Goal: Information Seeking & Learning: Learn about a topic

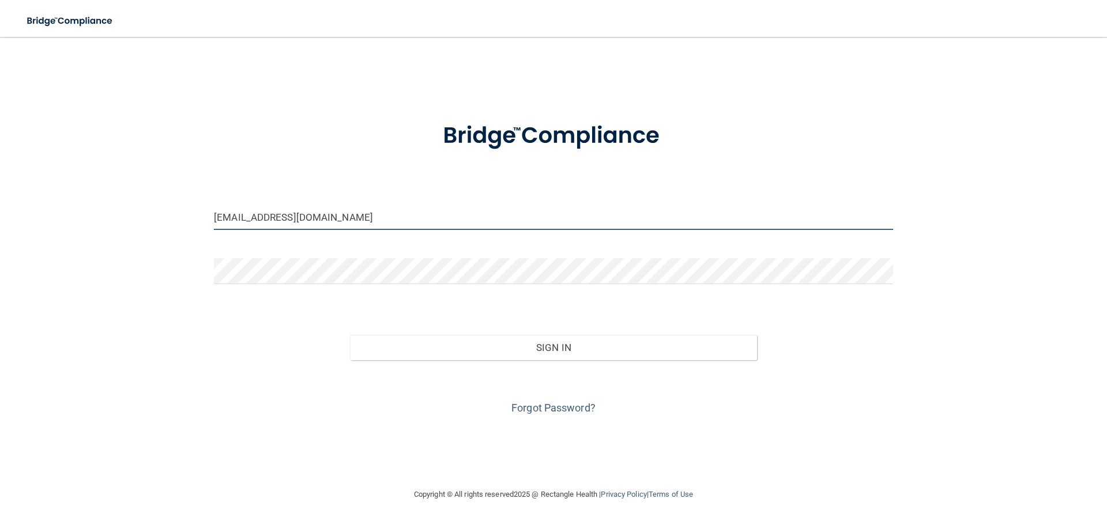
drag, startPoint x: 332, startPoint y: 220, endPoint x: 213, endPoint y: 214, distance: 119.0
click at [213, 214] on div "[EMAIL_ADDRESS][DOMAIN_NAME]" at bounding box center [553, 221] width 697 height 35
click at [272, 220] on input "[EMAIL_ADDRESS][DOMAIN_NAME]" at bounding box center [553, 217] width 679 height 26
type input "[EMAIL_ADDRESS][DOMAIN_NAME]"
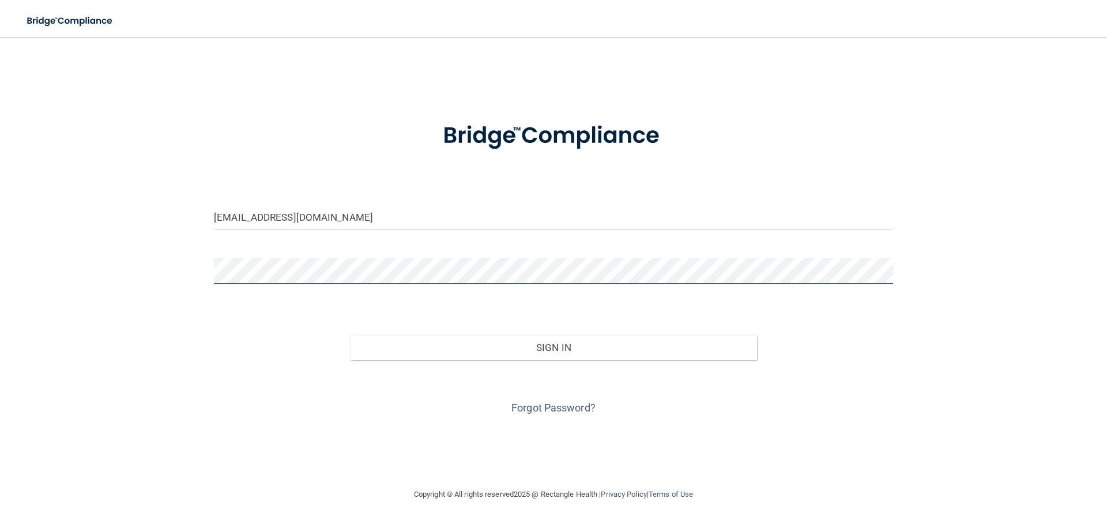
click at [350, 335] on button "Sign In" at bounding box center [554, 347] width 408 height 25
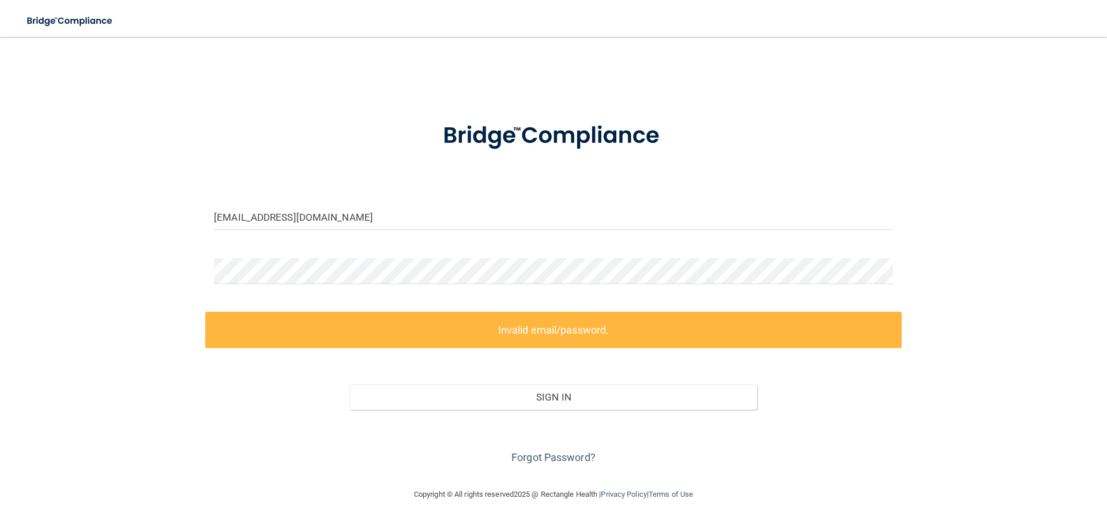
click at [877, 414] on div "Forgot Password?" at bounding box center [553, 439] width 697 height 58
click at [206, 270] on div at bounding box center [553, 275] width 697 height 35
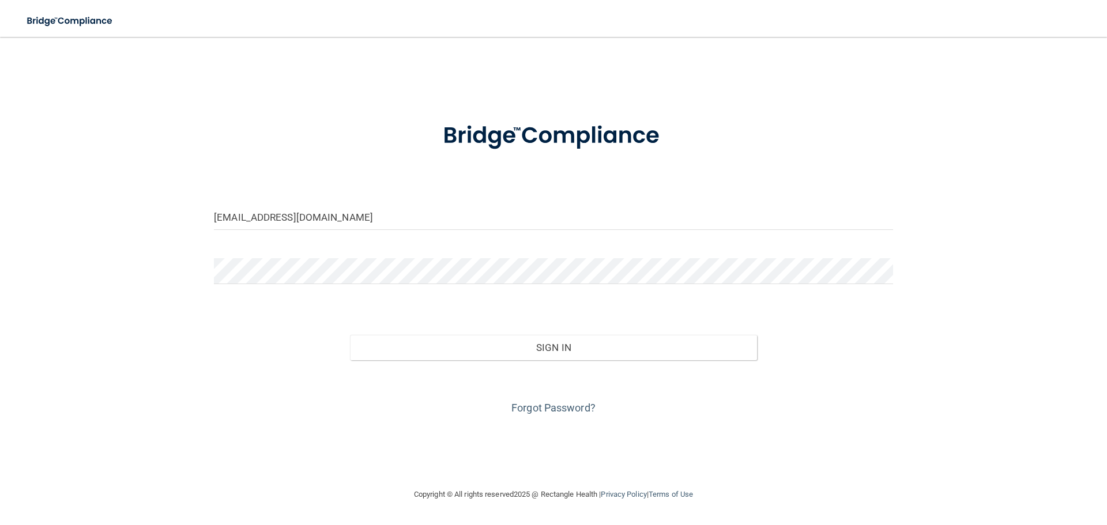
click at [332, 492] on footer "Copyright © All rights reserved 2025 @ Rectangle Health | Privacy Policy | Term…" at bounding box center [553, 494] width 1061 height 37
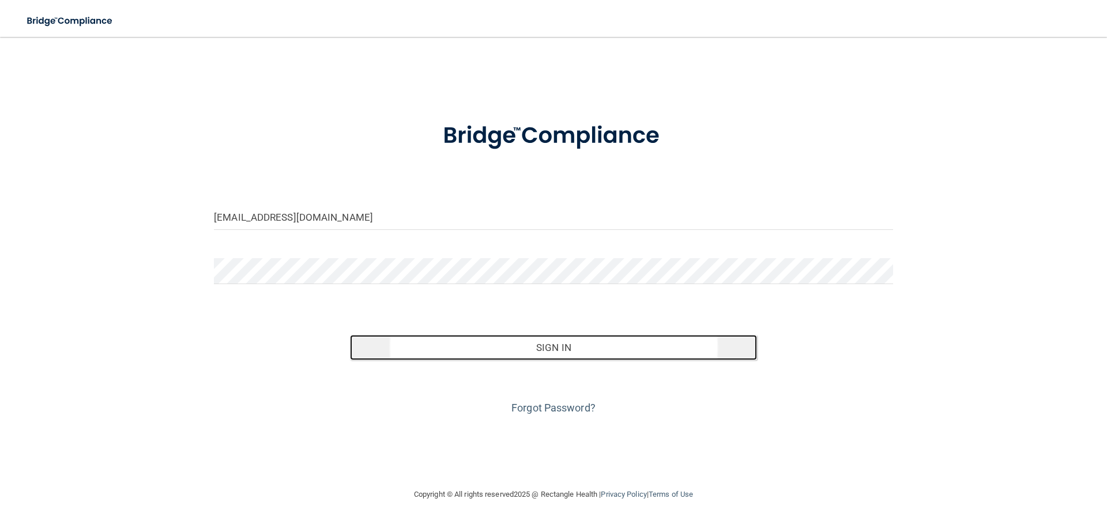
click at [531, 351] on button "Sign In" at bounding box center [554, 347] width 408 height 25
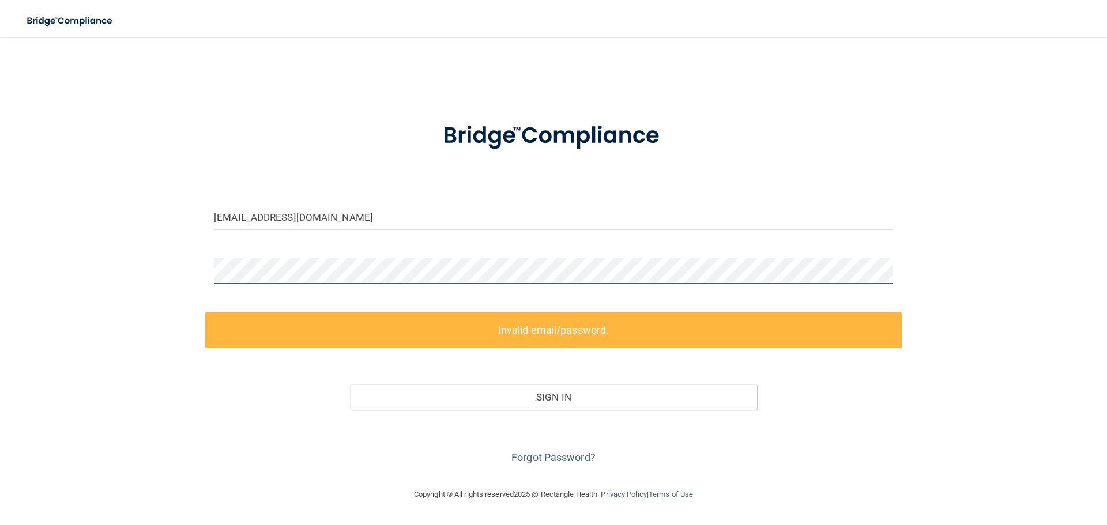
click at [202, 272] on div "[EMAIL_ADDRESS][DOMAIN_NAME] Invalid email/password. You don't have permission …" at bounding box center [553, 262] width 1061 height 428
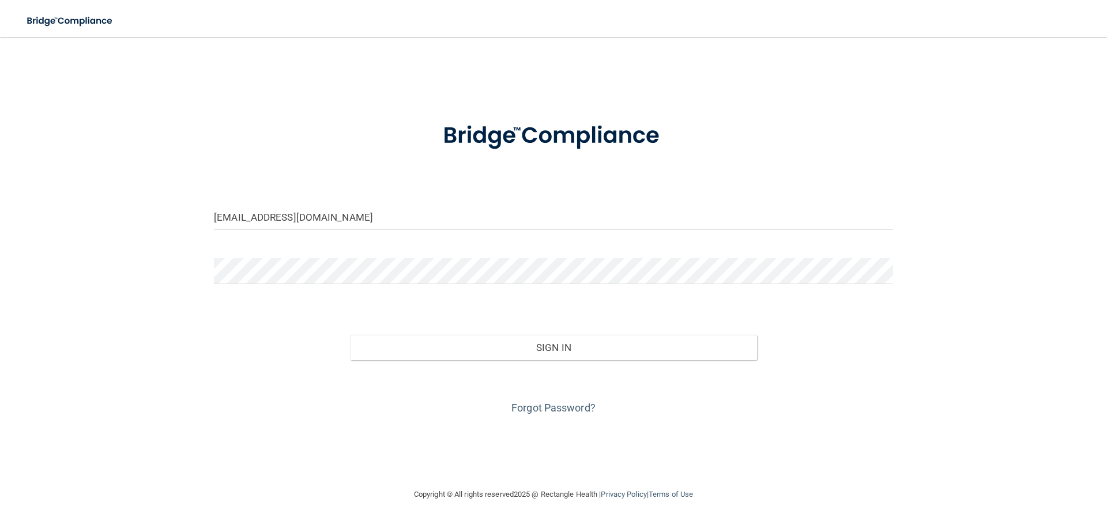
click at [425, 426] on div "[EMAIL_ADDRESS][DOMAIN_NAME] Invalid email/password. You don't have permission …" at bounding box center [553, 262] width 1061 height 428
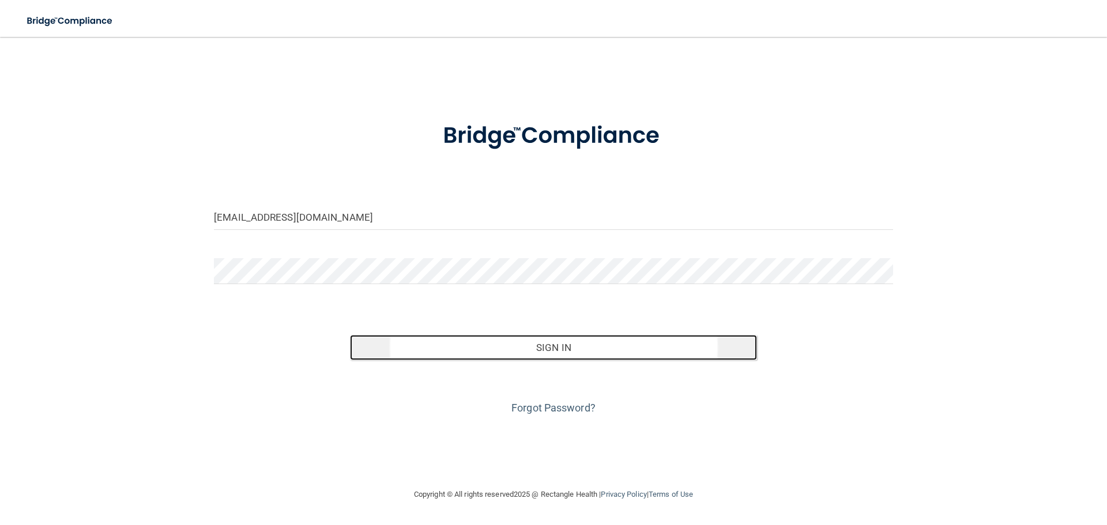
click at [563, 348] on button "Sign In" at bounding box center [554, 347] width 408 height 25
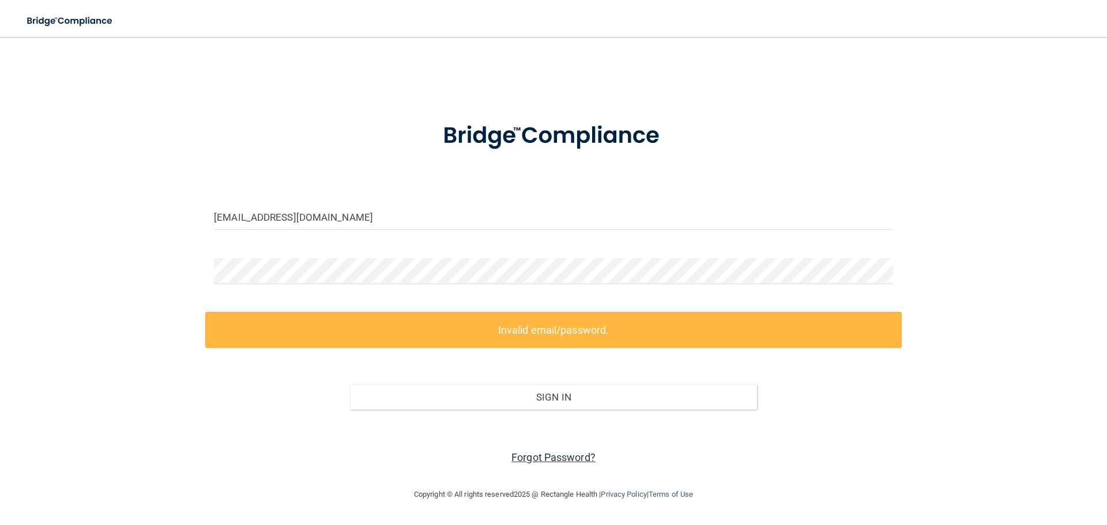
click at [560, 452] on link "Forgot Password?" at bounding box center [553, 458] width 84 height 12
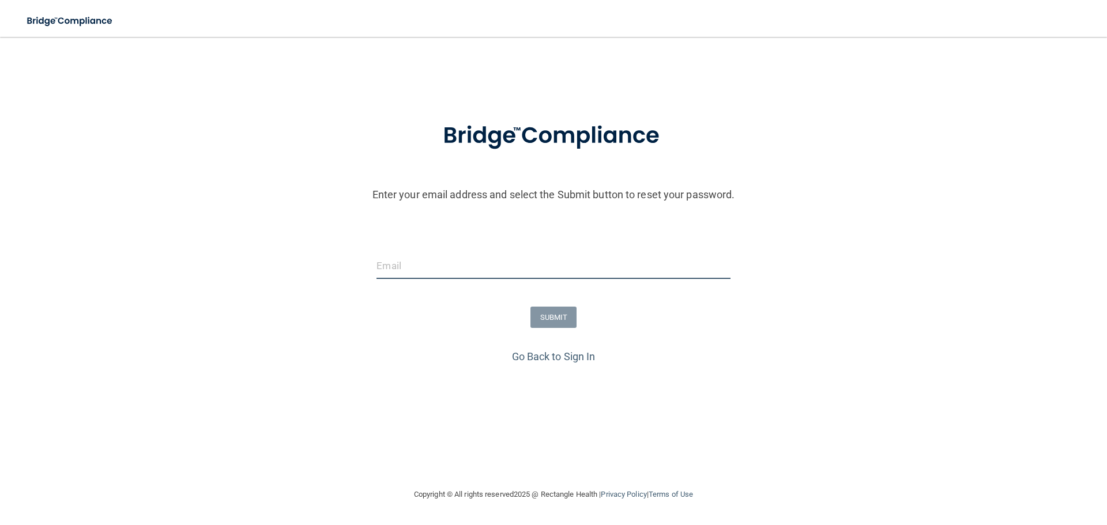
click at [480, 272] on input "email" at bounding box center [553, 266] width 353 height 26
type input "[EMAIL_ADDRESS][DOMAIN_NAME]"
click at [562, 319] on button "SUBMIT" at bounding box center [554, 317] width 47 height 21
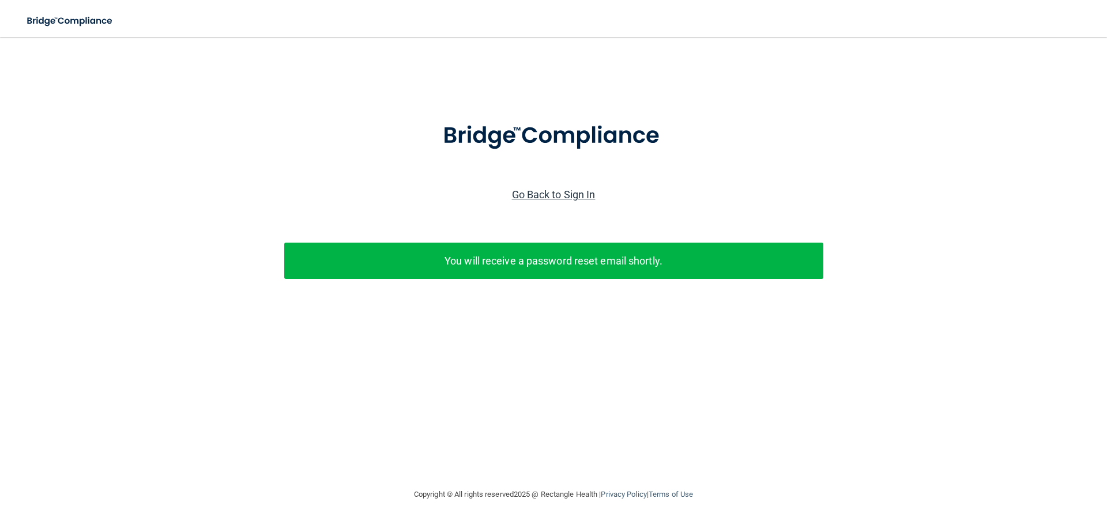
click at [552, 191] on link "Go Back to Sign In" at bounding box center [554, 195] width 84 height 12
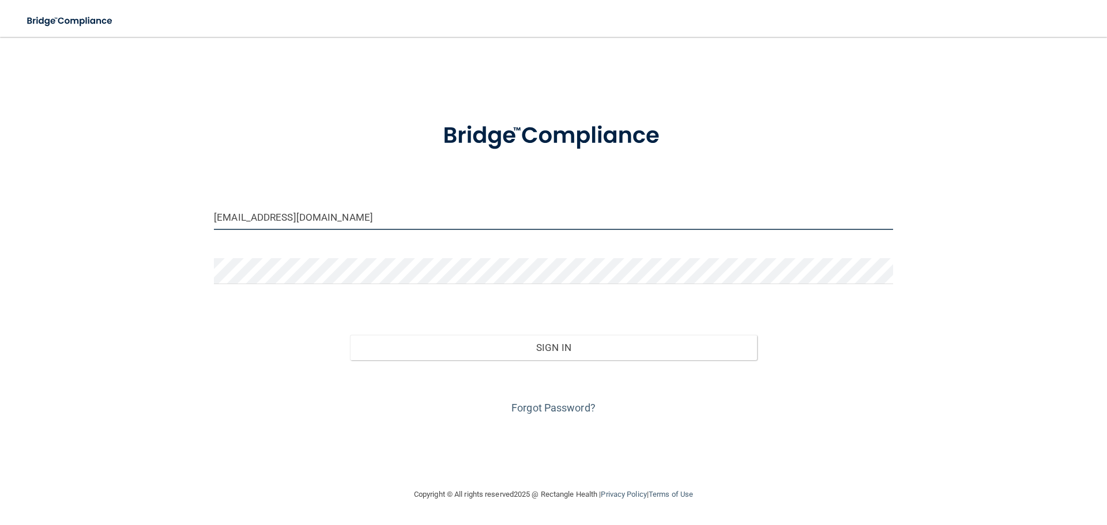
click at [270, 218] on input "chapindental@gmail.com" at bounding box center [553, 217] width 679 height 26
type input "[EMAIL_ADDRESS][DOMAIN_NAME]"
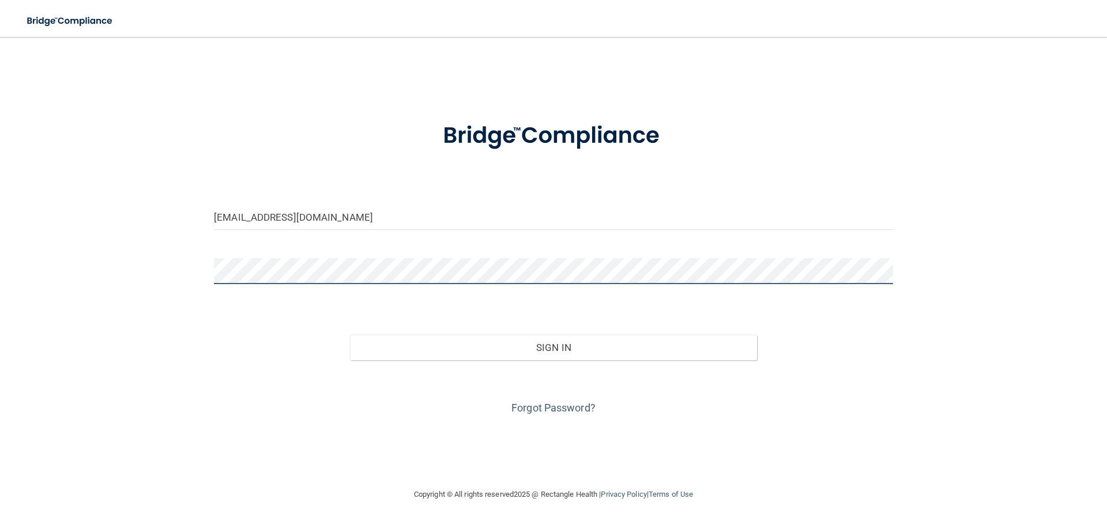
click at [91, 264] on div "chapindentalld@gmail.com Invalid email/password. You don't have permission to a…" at bounding box center [553, 262] width 1061 height 428
click at [165, 347] on div "chapindentalld@gmail.com Invalid email/password. You don't have permission to a…" at bounding box center [553, 262] width 1061 height 428
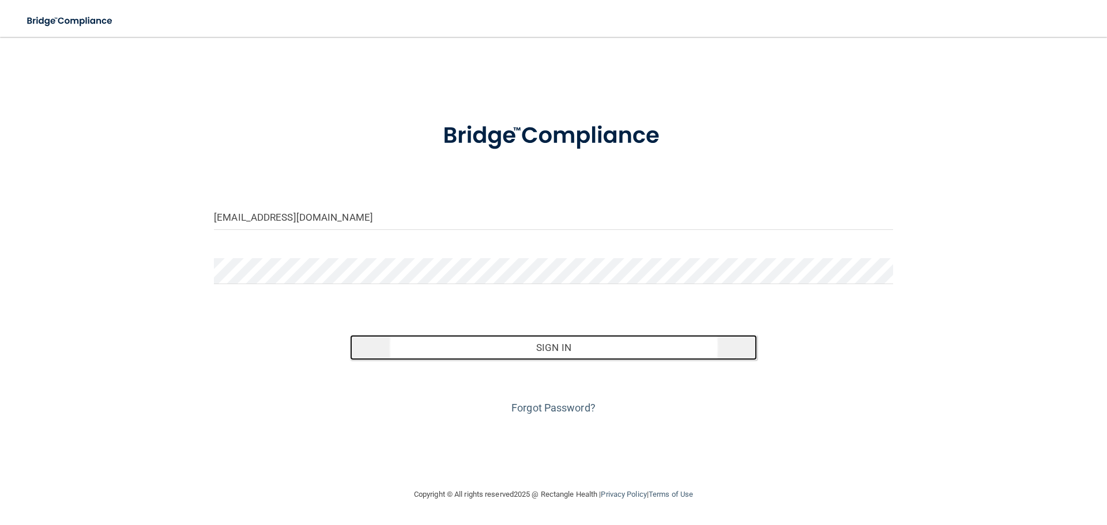
click at [581, 351] on button "Sign In" at bounding box center [554, 347] width 408 height 25
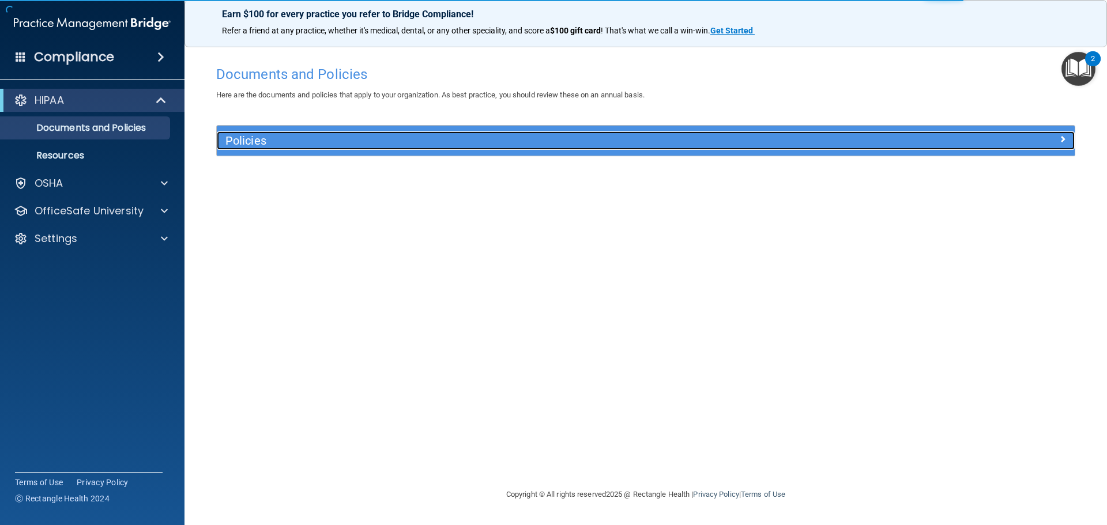
click at [254, 141] on h5 "Policies" at bounding box center [538, 140] width 626 height 13
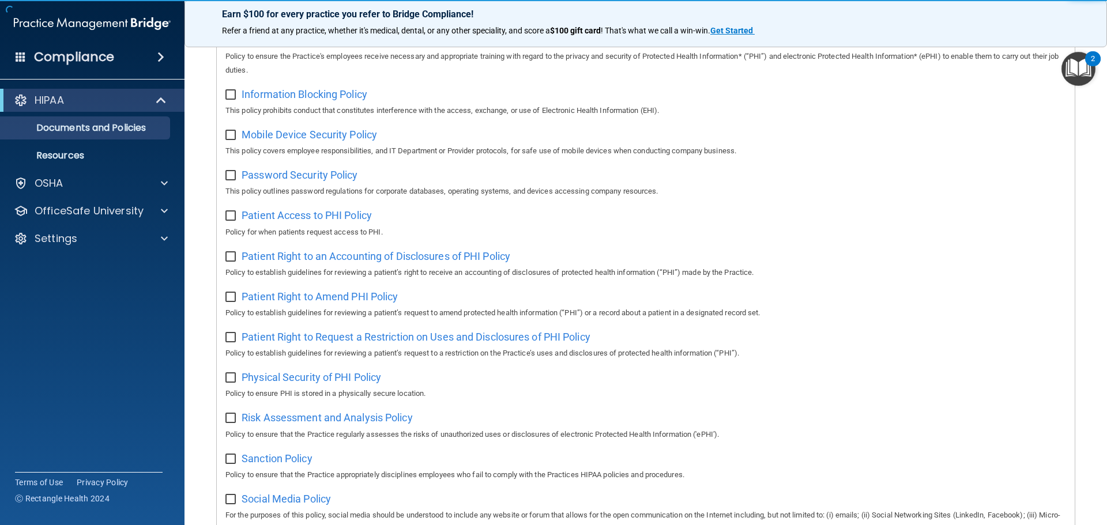
scroll to position [577, 0]
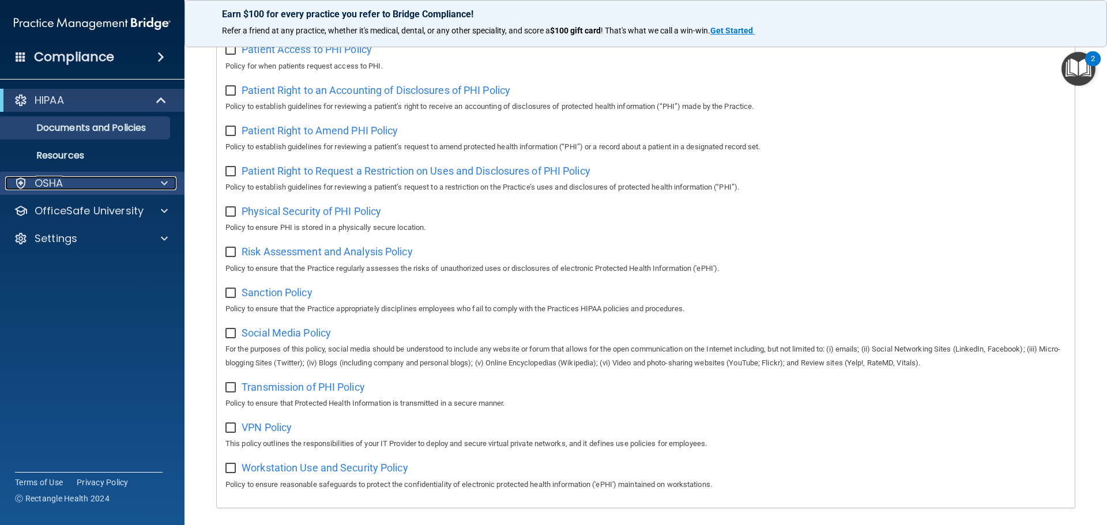
click at [100, 178] on div "OSHA" at bounding box center [76, 183] width 143 height 14
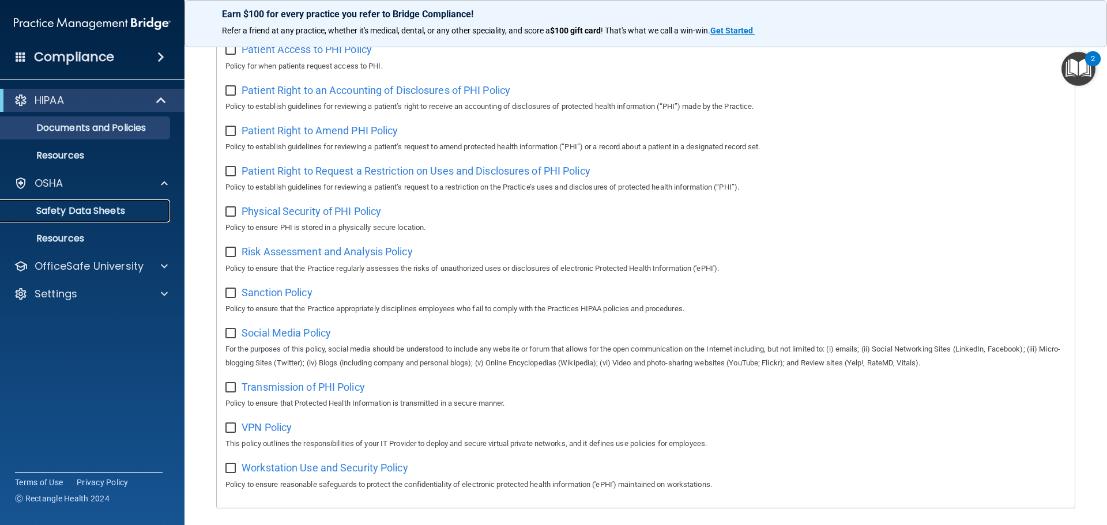
click at [106, 206] on p "Safety Data Sheets" at bounding box center [85, 211] width 157 height 12
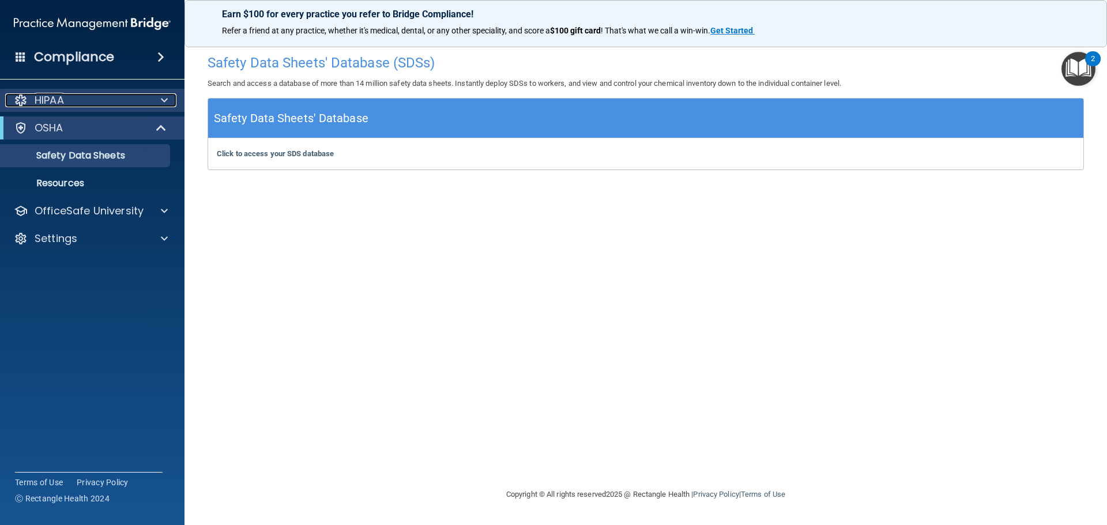
click at [69, 95] on div "HIPAA" at bounding box center [76, 100] width 143 height 14
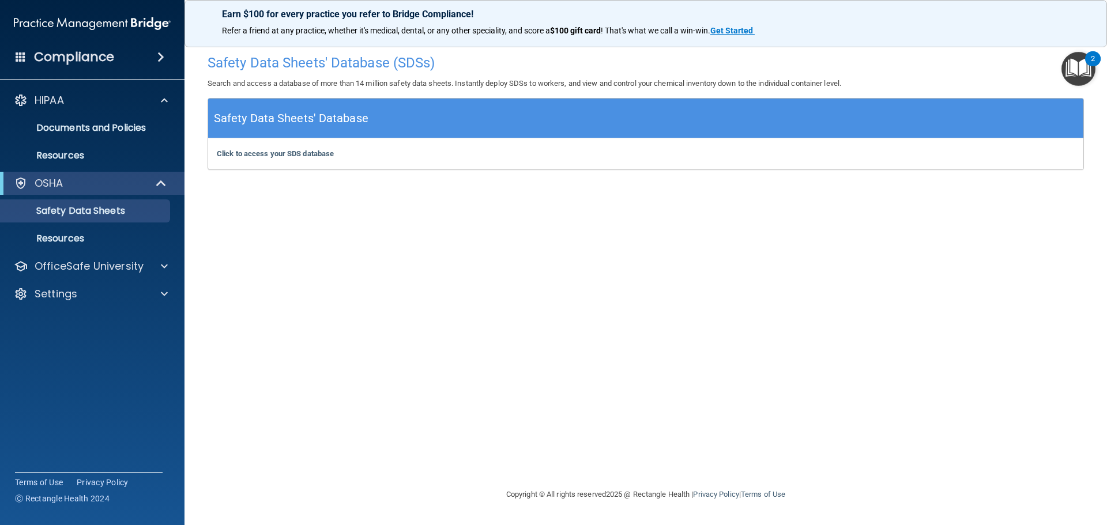
click at [142, 58] on div "Compliance" at bounding box center [92, 56] width 185 height 25
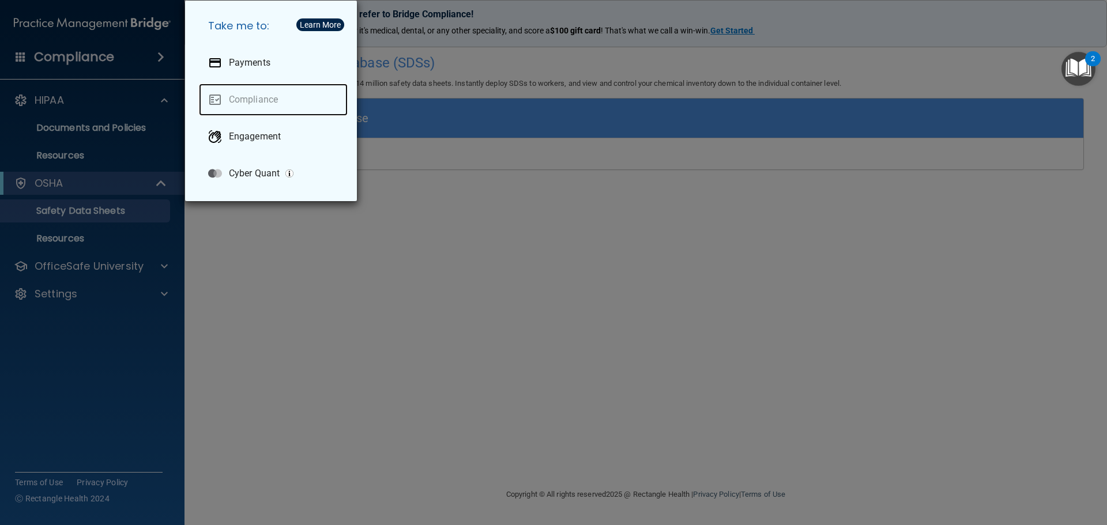
click at [239, 100] on link "Compliance" at bounding box center [273, 100] width 149 height 32
click at [72, 321] on div "Take me to: Payments Compliance Engagement Cyber Quant" at bounding box center [553, 262] width 1107 height 525
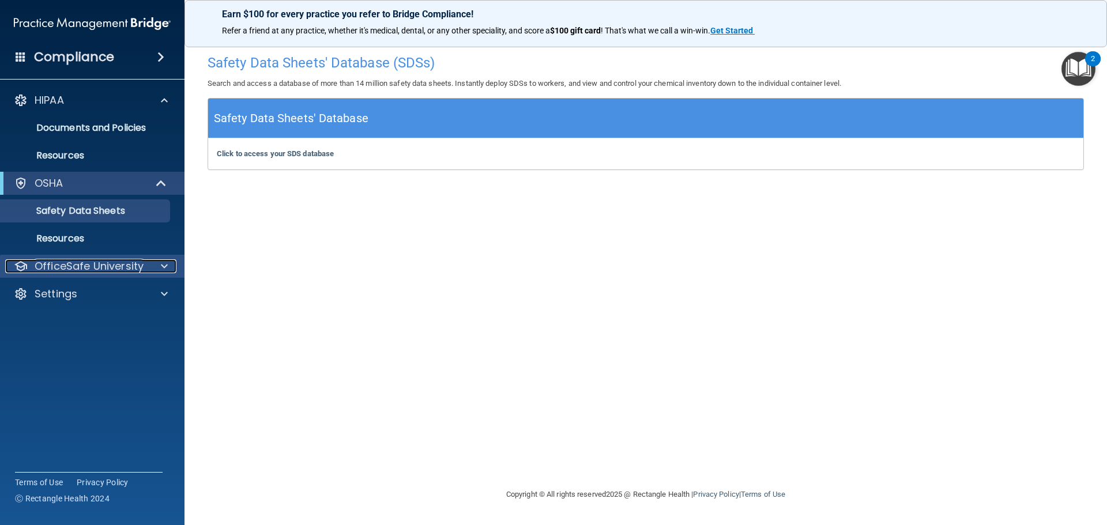
click at [98, 264] on p "OfficeSafe University" at bounding box center [89, 266] width 109 height 14
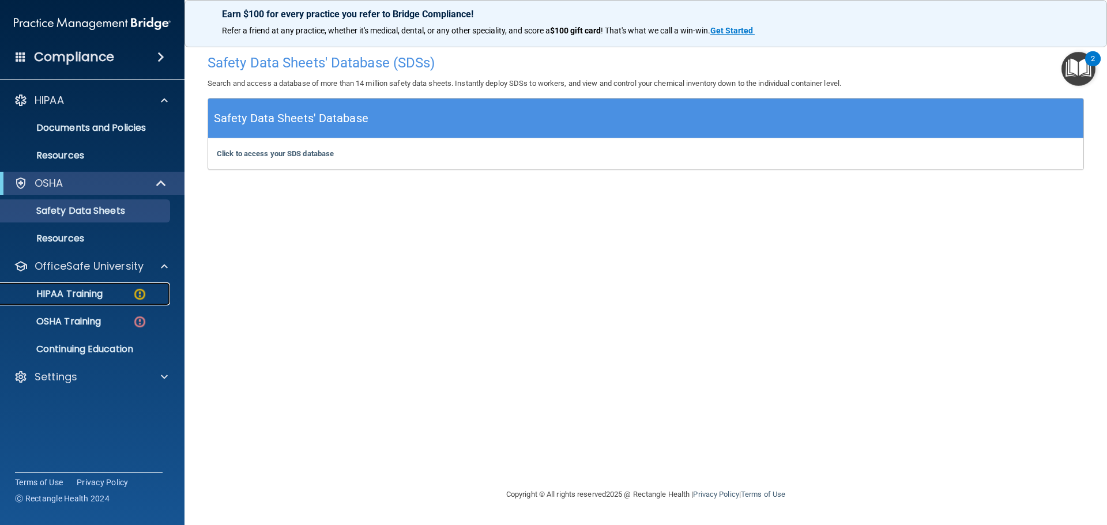
click at [97, 290] on p "HIPAA Training" at bounding box center [54, 294] width 95 height 12
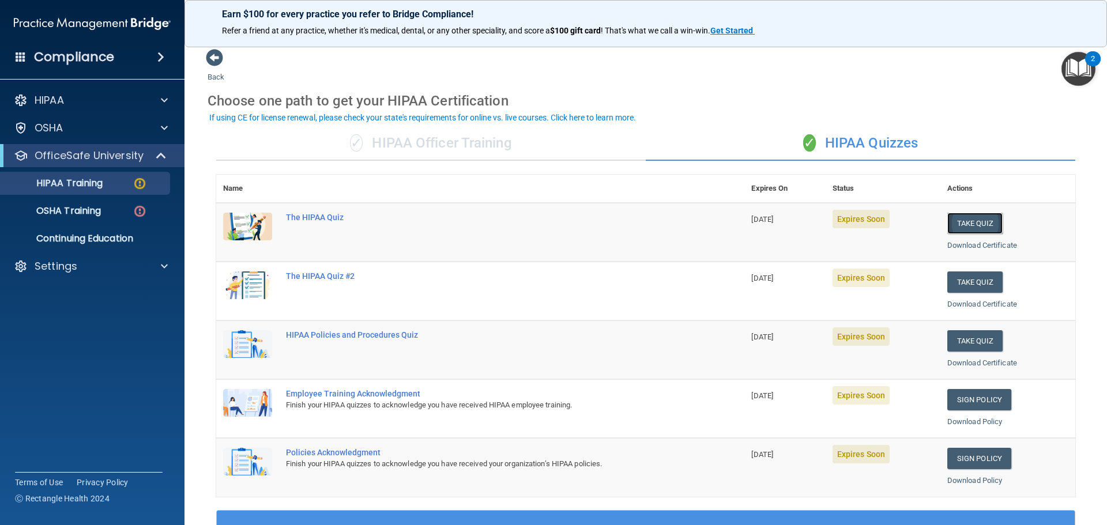
click at [973, 219] on button "Take Quiz" at bounding box center [974, 223] width 55 height 21
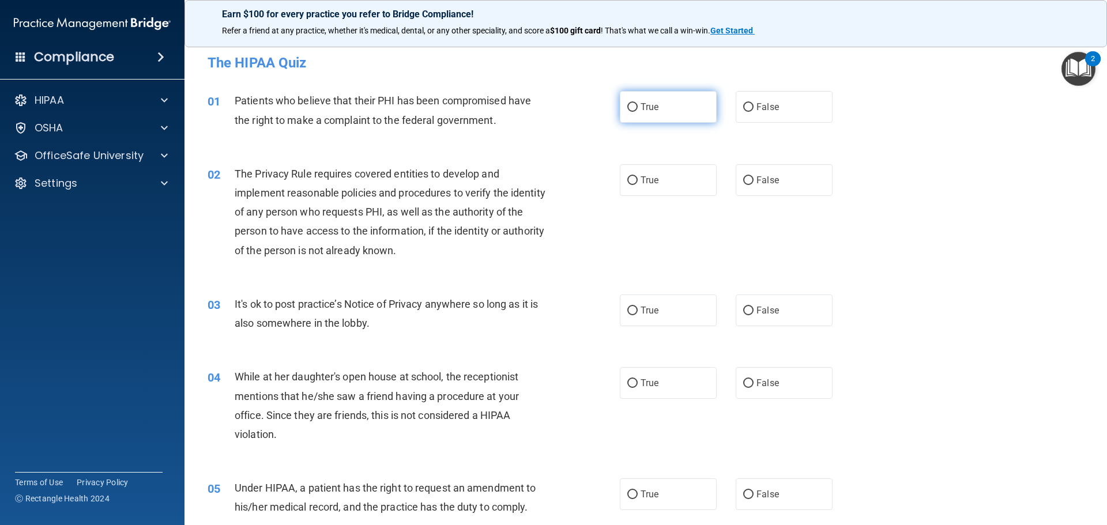
click at [630, 105] on input "True" at bounding box center [632, 107] width 10 height 9
radio input "true"
click at [626, 188] on label "True" at bounding box center [668, 180] width 97 height 32
click at [627, 185] on input "True" at bounding box center [632, 180] width 10 height 9
radio input "true"
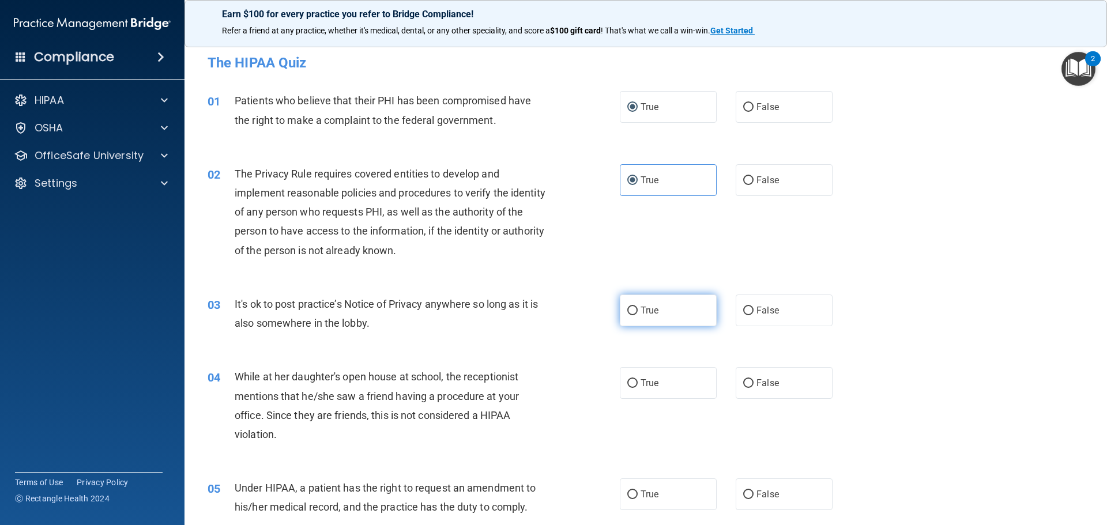
click at [633, 310] on input "True" at bounding box center [632, 311] width 10 height 9
radio input "true"
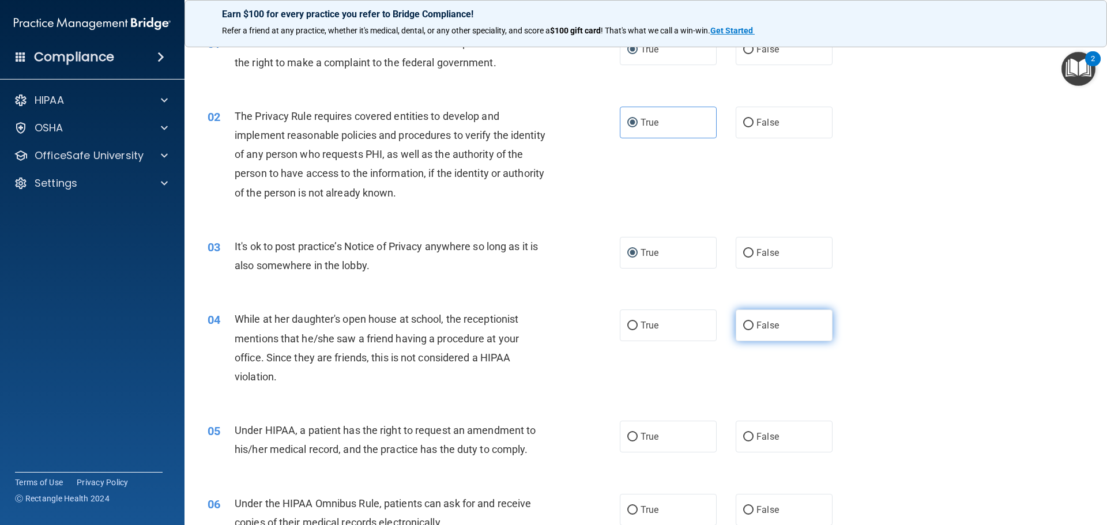
click at [749, 328] on label "False" at bounding box center [784, 326] width 97 height 32
click at [749, 328] on input "False" at bounding box center [748, 326] width 10 height 9
radio input "true"
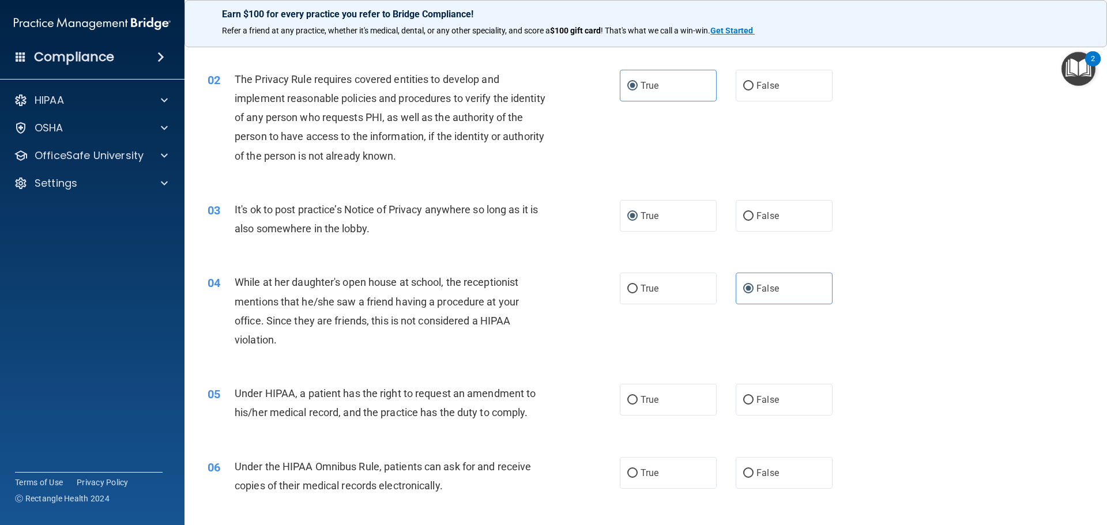
scroll to position [115, 0]
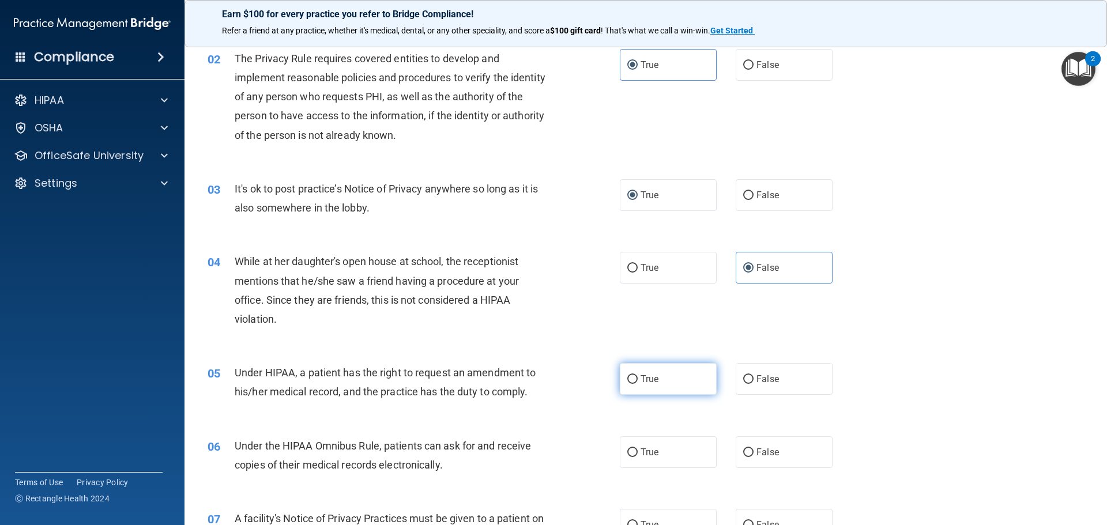
click at [629, 375] on input "True" at bounding box center [632, 379] width 10 height 9
radio input "true"
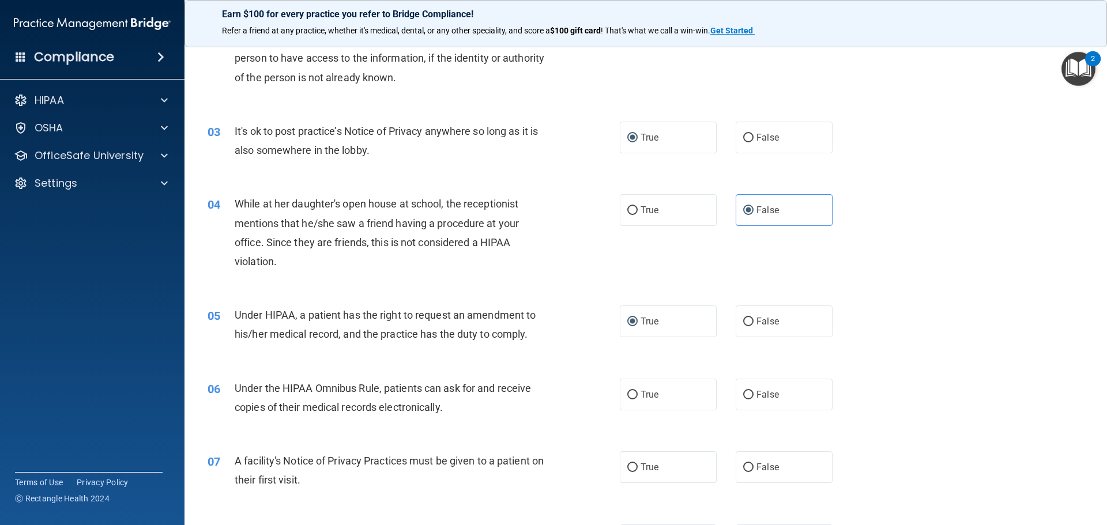
scroll to position [231, 0]
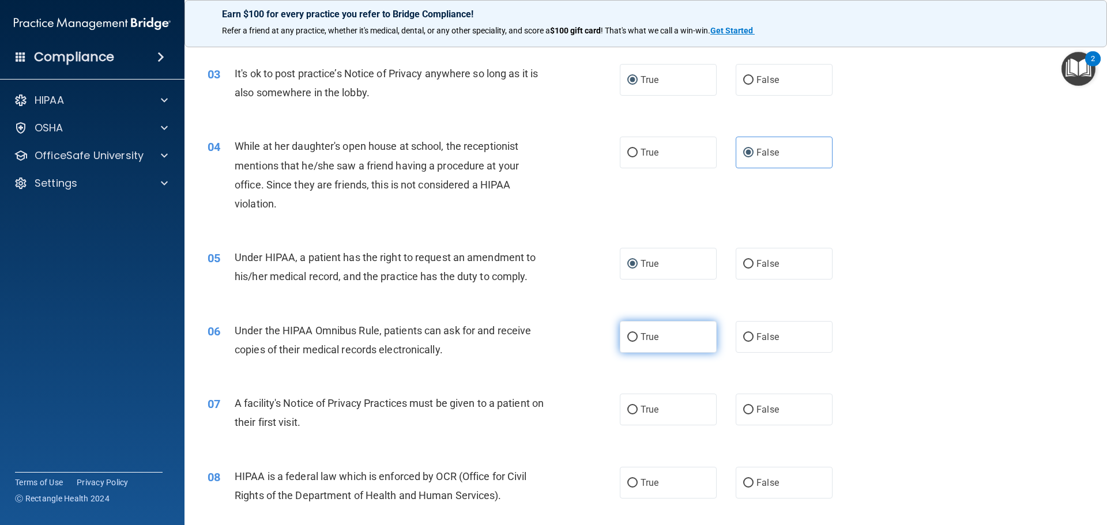
click at [633, 338] on input "True" at bounding box center [632, 337] width 10 height 9
radio input "true"
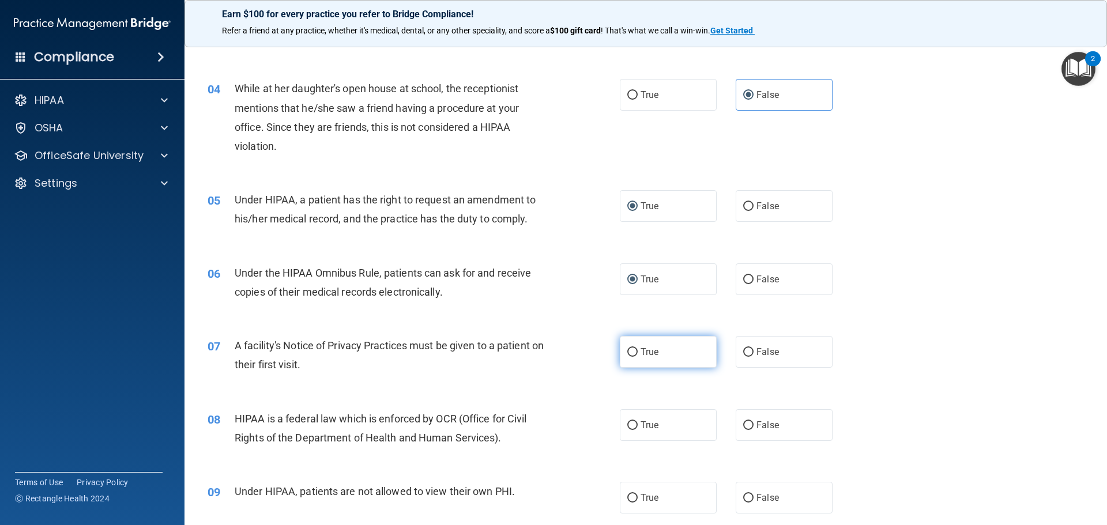
click at [627, 348] on input "True" at bounding box center [632, 352] width 10 height 9
radio input "true"
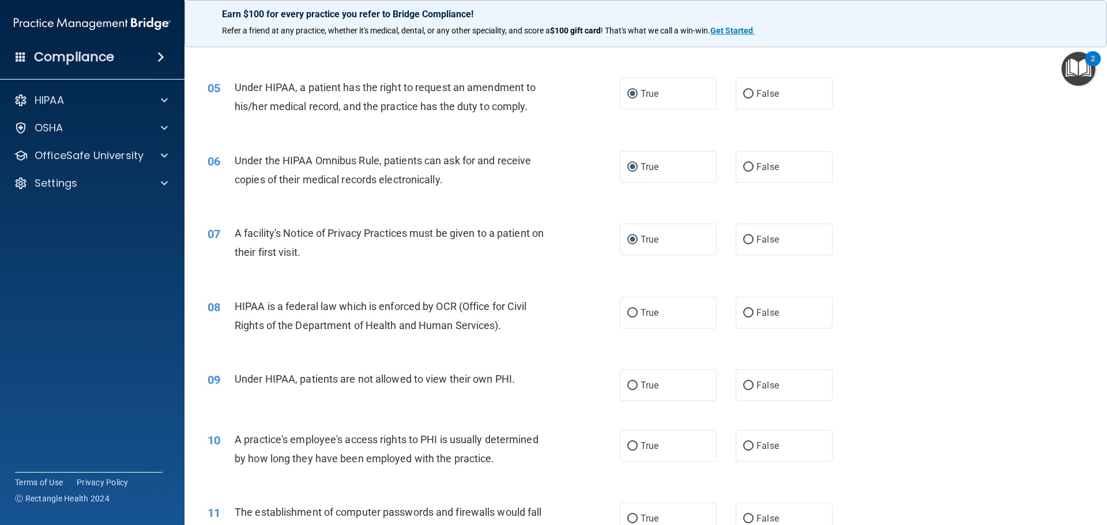
scroll to position [404, 0]
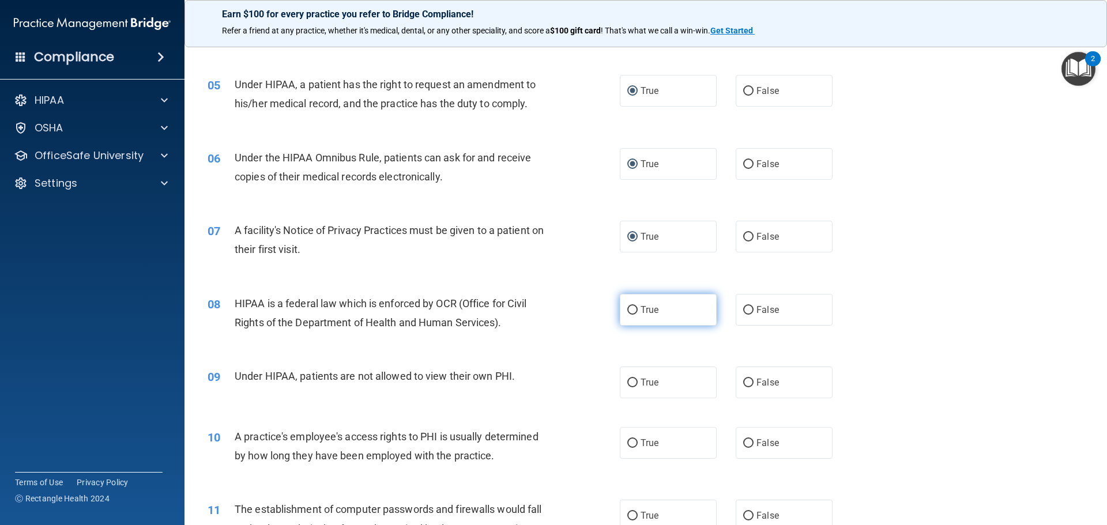
click at [627, 312] on input "True" at bounding box center [632, 310] width 10 height 9
radio input "true"
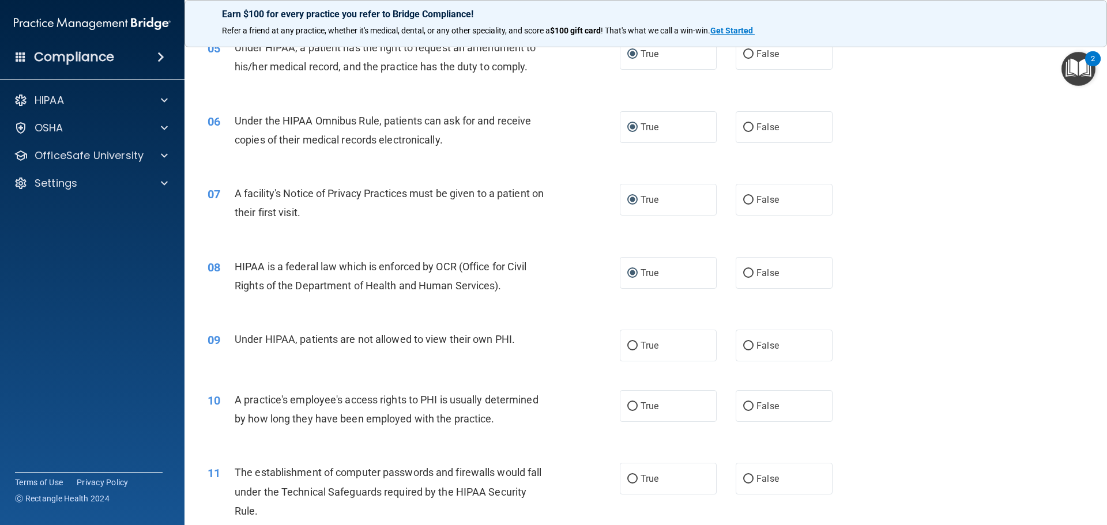
scroll to position [461, 0]
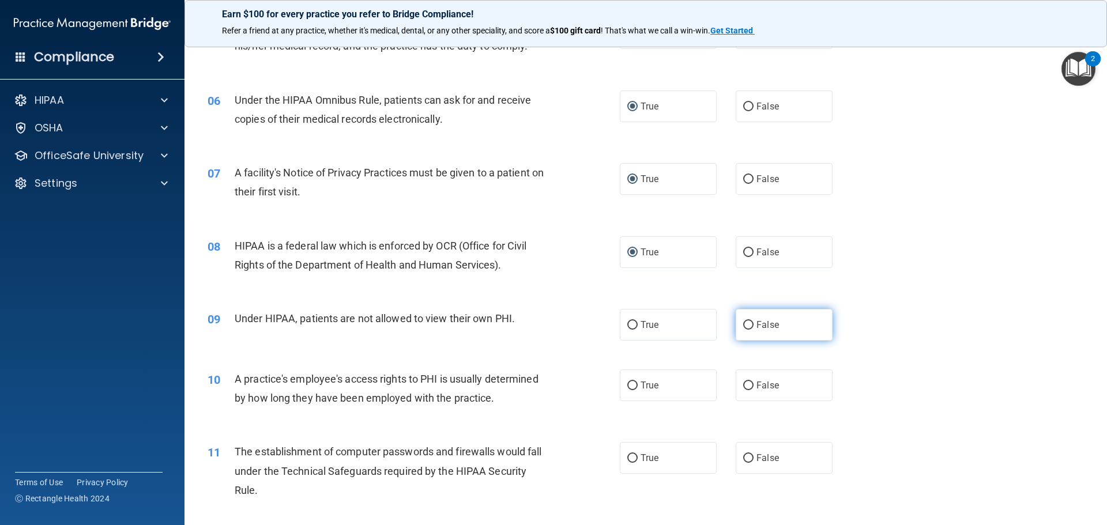
click at [743, 323] on input "False" at bounding box center [748, 325] width 10 height 9
radio input "true"
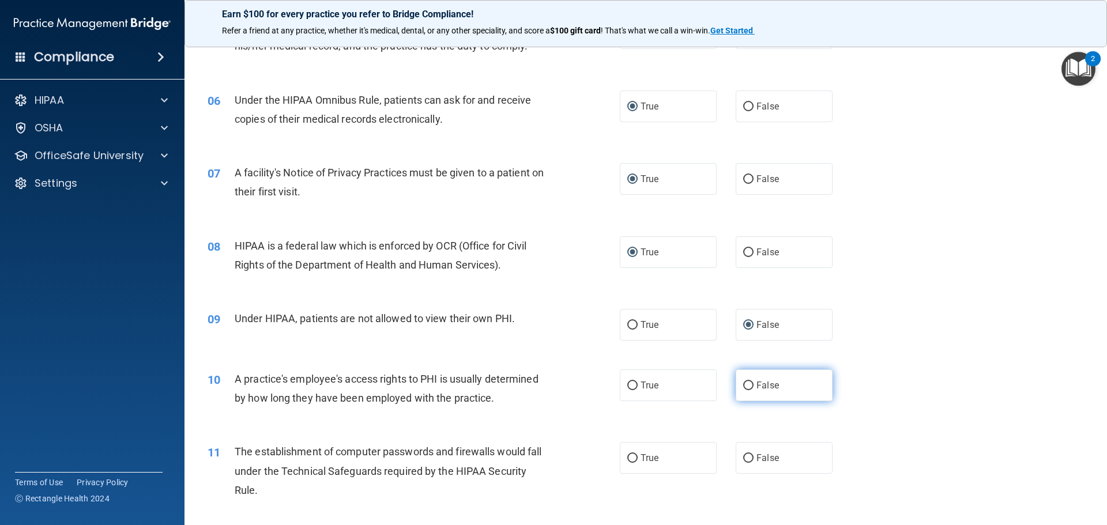
click at [743, 382] on input "False" at bounding box center [748, 386] width 10 height 9
radio input "true"
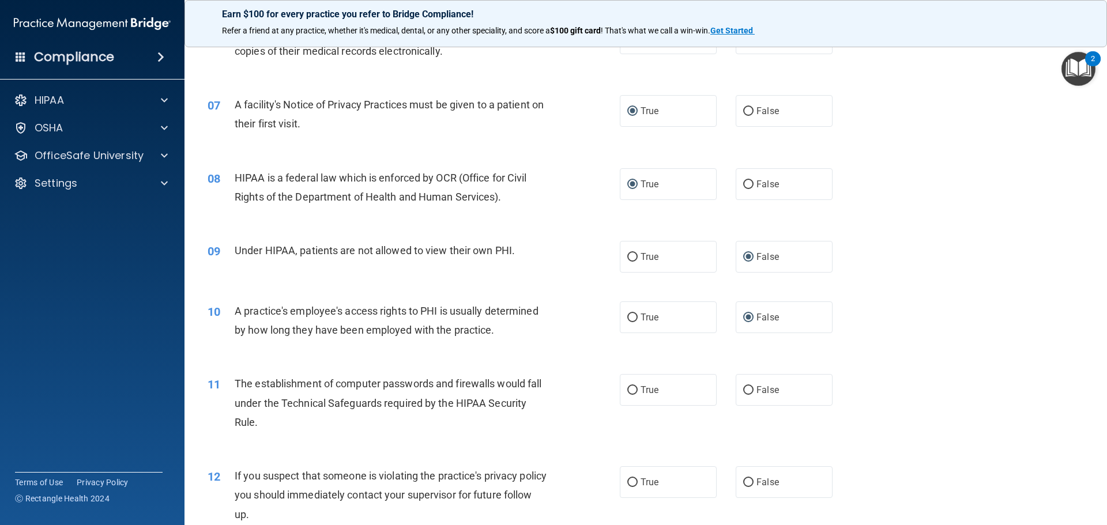
scroll to position [577, 0]
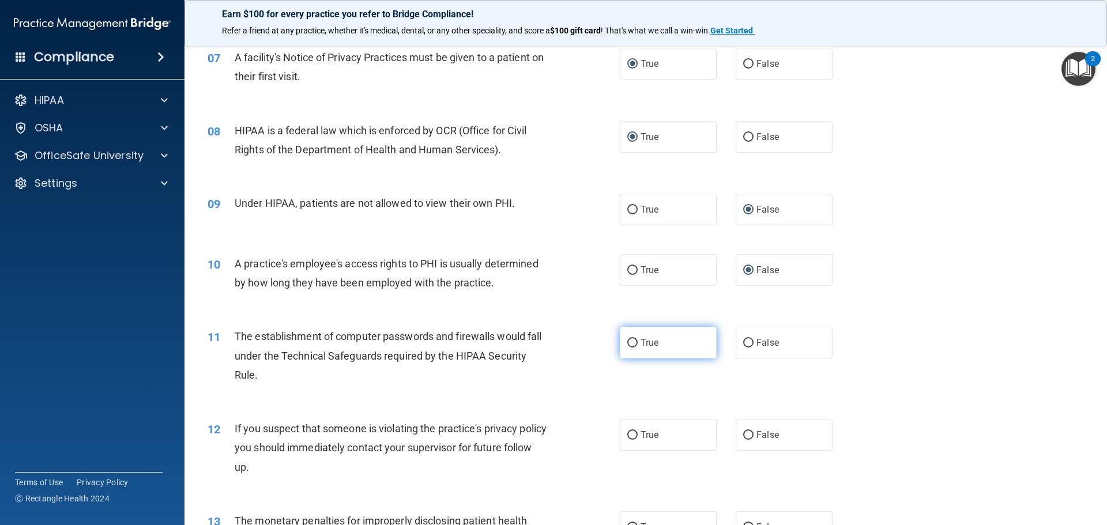
click at [632, 343] on input "True" at bounding box center [632, 343] width 10 height 9
radio input "true"
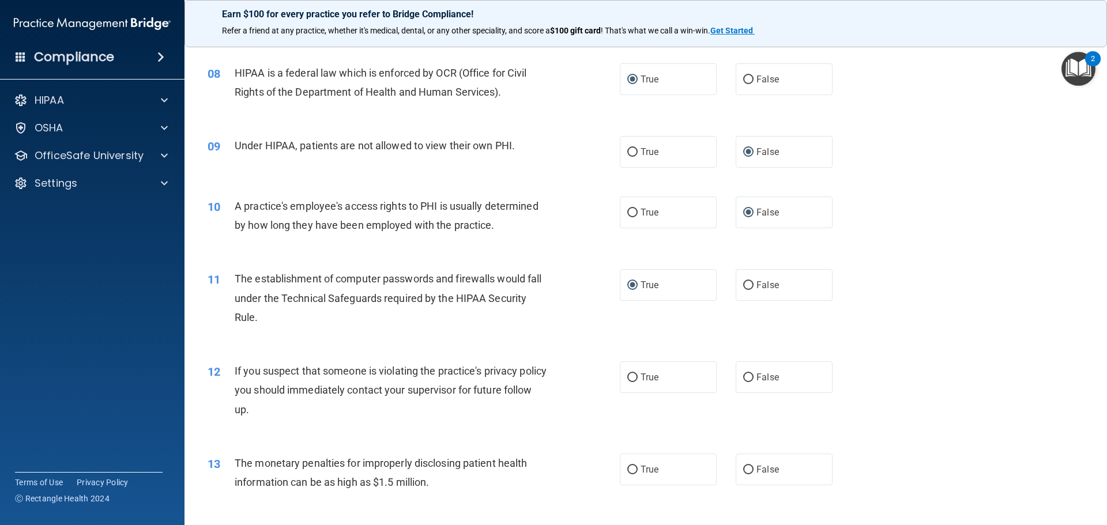
scroll to position [692, 0]
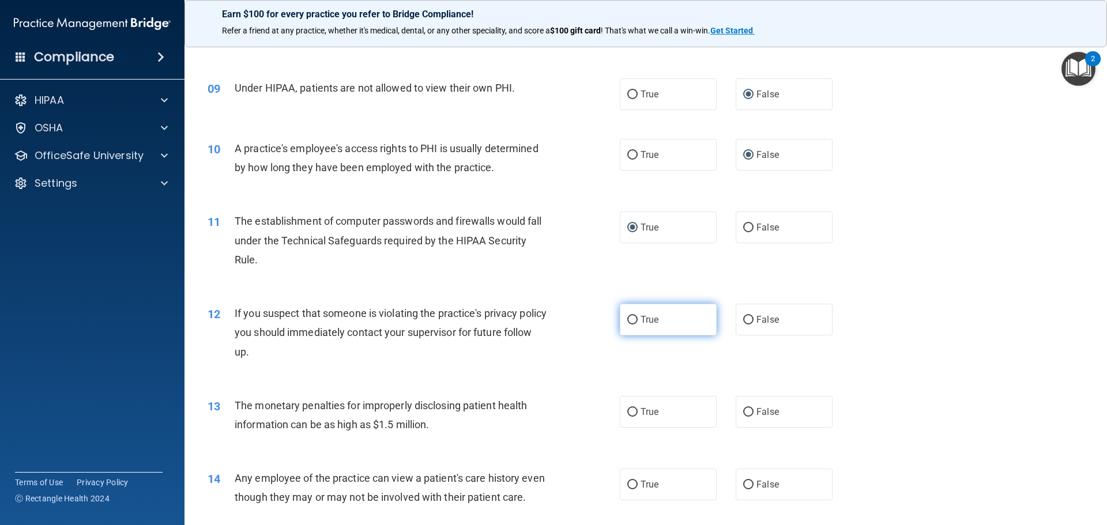
click at [630, 320] on input "True" at bounding box center [632, 320] width 10 height 9
radio input "true"
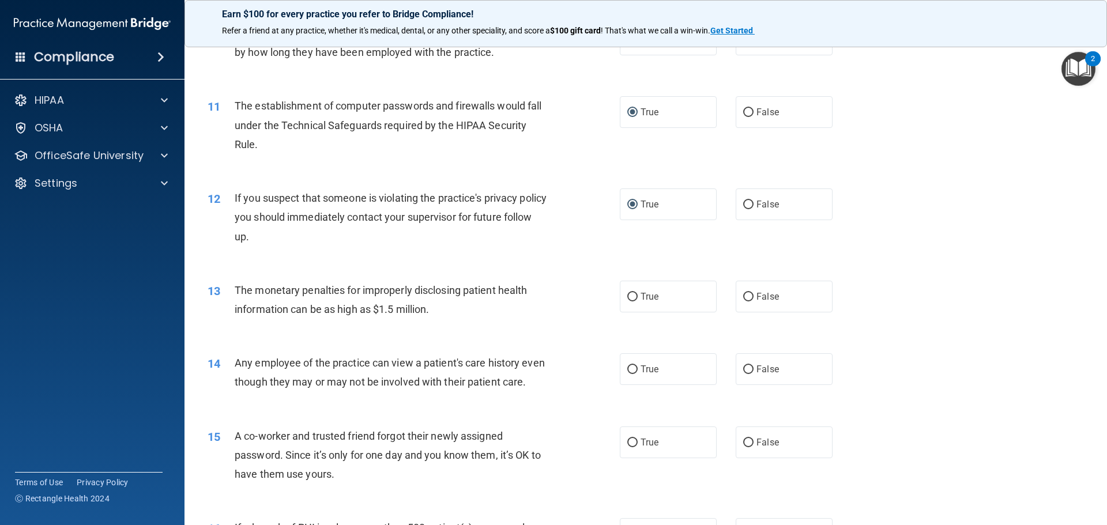
scroll to position [865, 0]
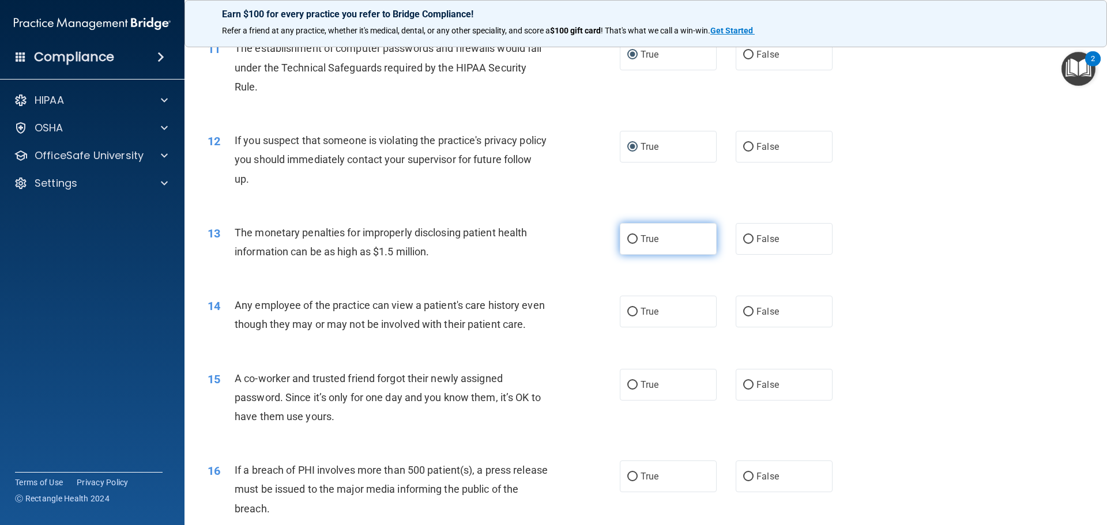
click at [641, 240] on span "True" at bounding box center [650, 239] width 18 height 11
click at [638, 240] on input "True" at bounding box center [632, 239] width 10 height 9
radio input "true"
click at [661, 312] on label "True" at bounding box center [668, 312] width 97 height 32
click at [638, 312] on input "True" at bounding box center [632, 312] width 10 height 9
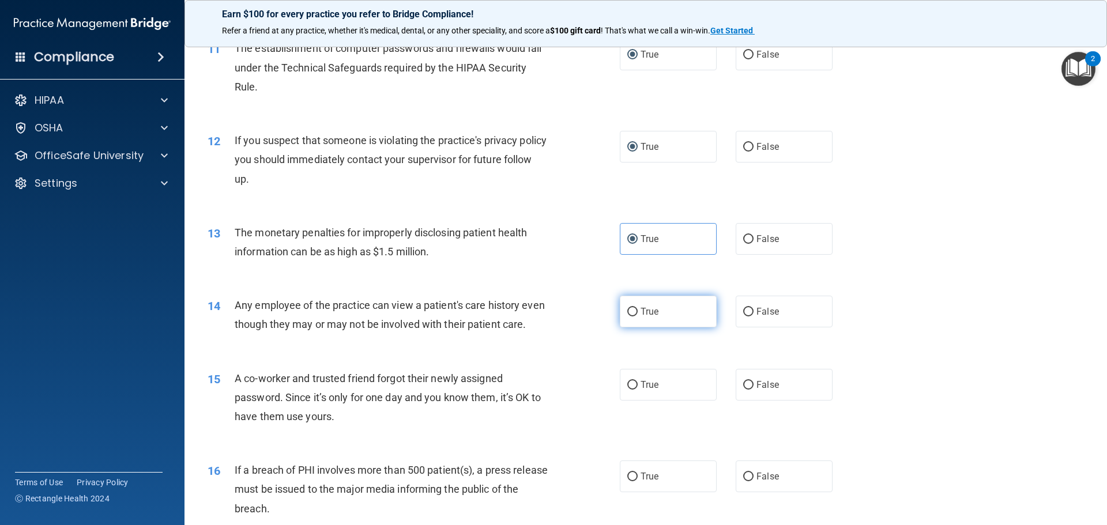
radio input "true"
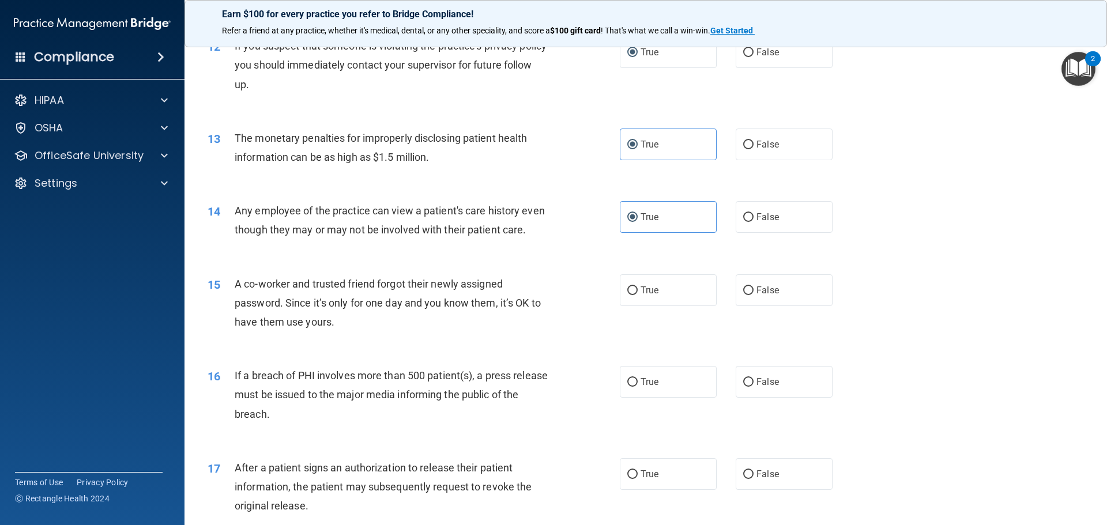
scroll to position [980, 0]
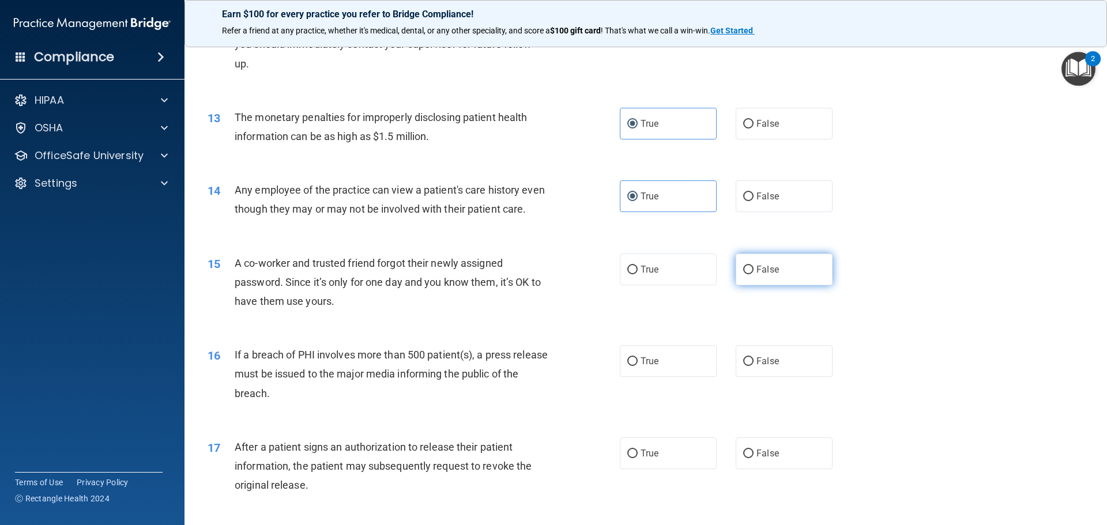
click at [743, 274] on input "False" at bounding box center [748, 270] width 10 height 9
radio input "true"
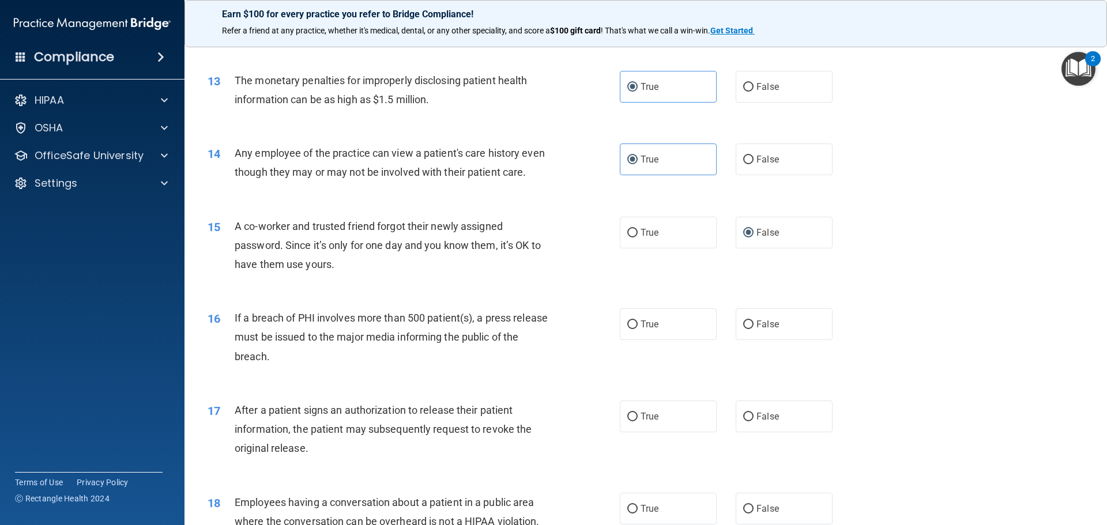
scroll to position [1038, 0]
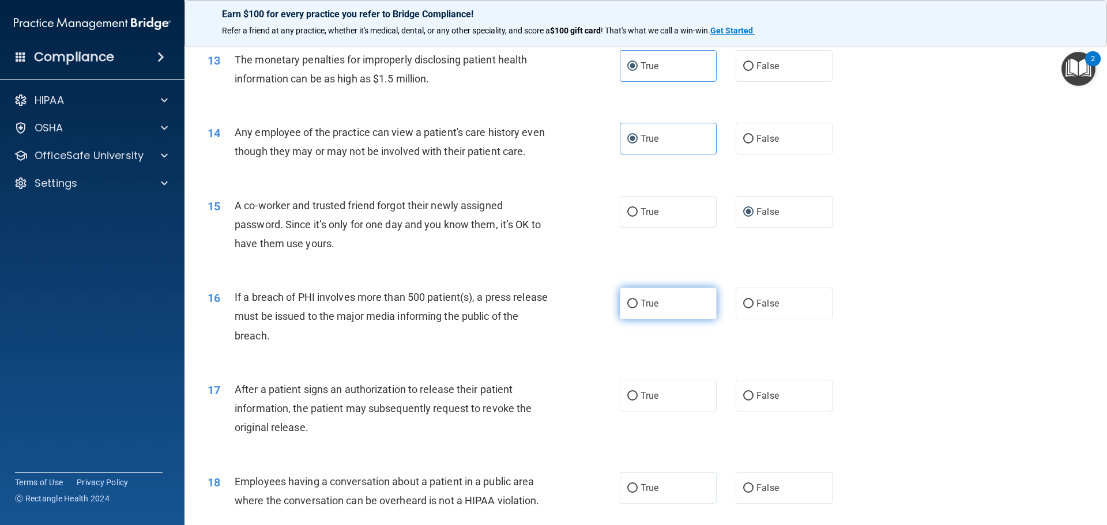
click at [641, 309] on span "True" at bounding box center [650, 303] width 18 height 11
click at [638, 309] on input "True" at bounding box center [632, 304] width 10 height 9
radio input "true"
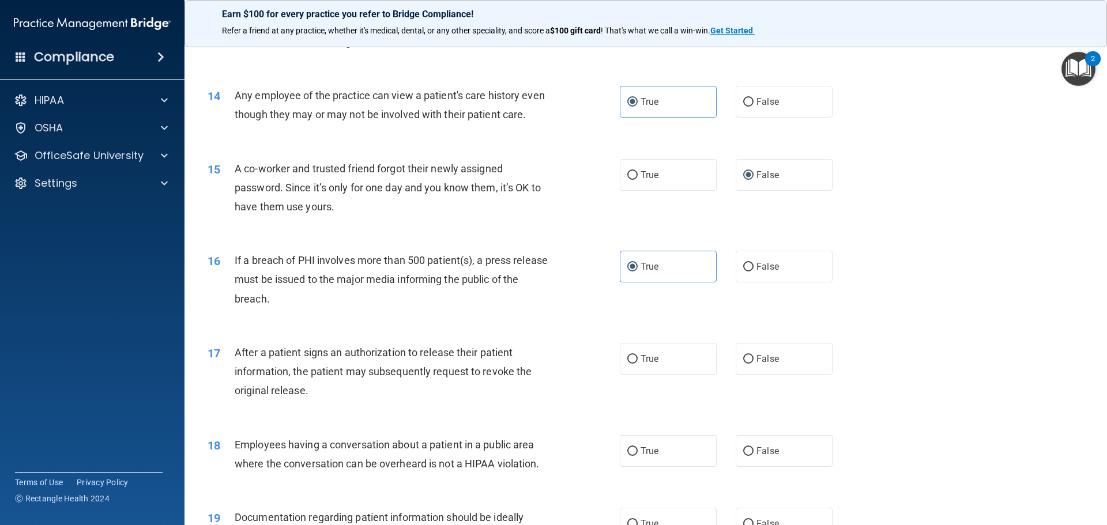
scroll to position [1096, 0]
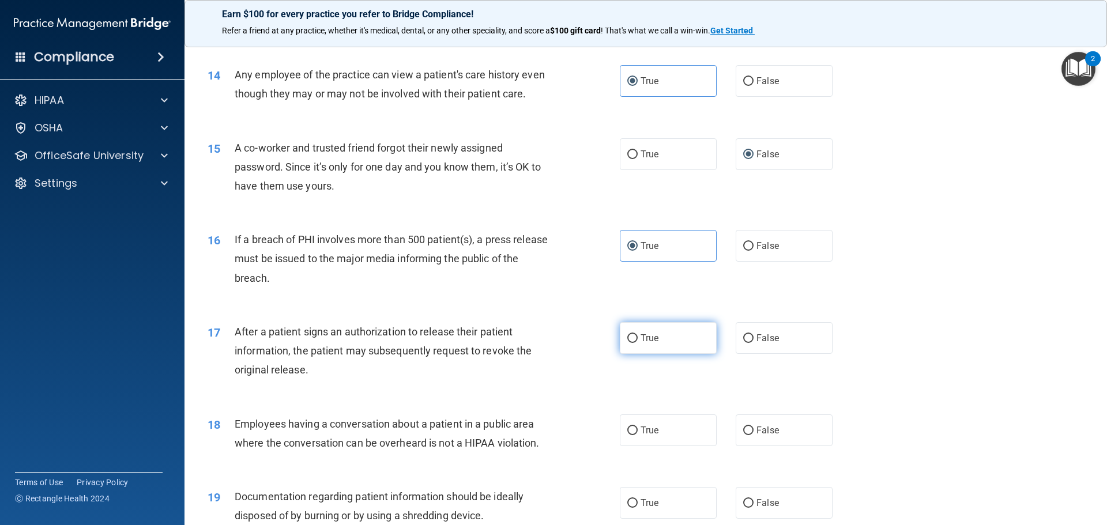
click at [648, 344] on span "True" at bounding box center [650, 338] width 18 height 11
click at [638, 343] on input "True" at bounding box center [632, 338] width 10 height 9
radio input "true"
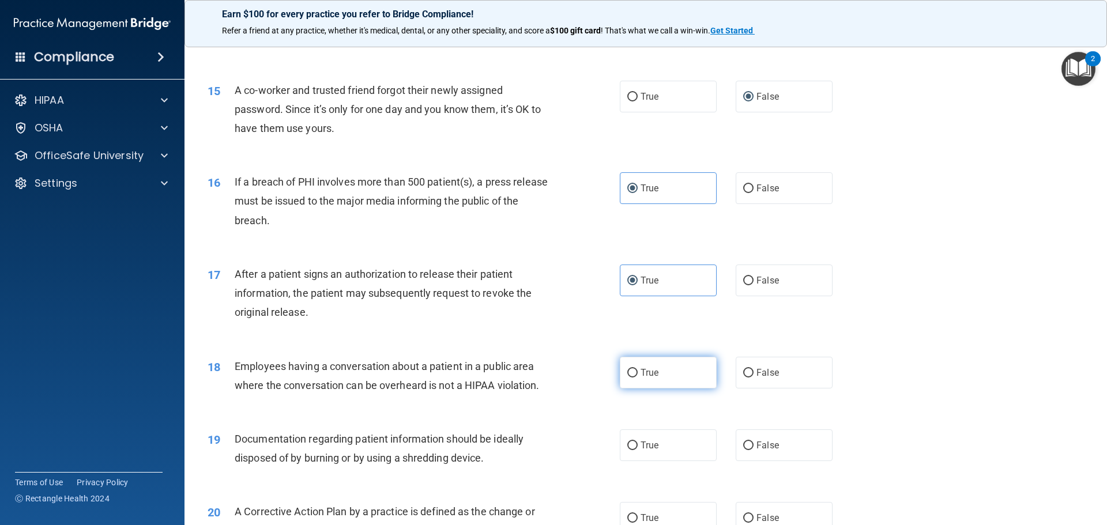
click at [635, 389] on label "True" at bounding box center [668, 373] width 97 height 32
click at [635, 378] on input "True" at bounding box center [632, 373] width 10 height 9
radio input "true"
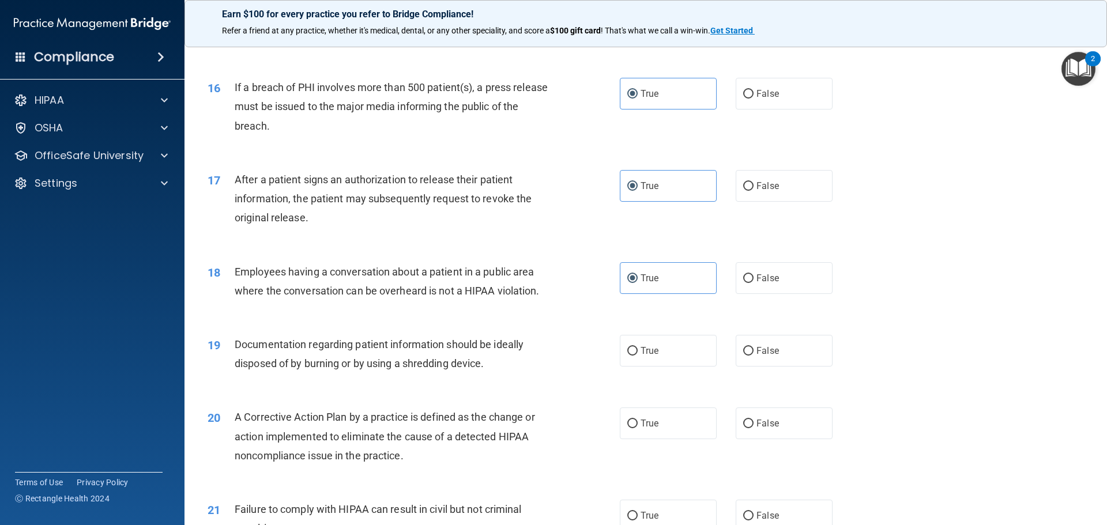
scroll to position [1269, 0]
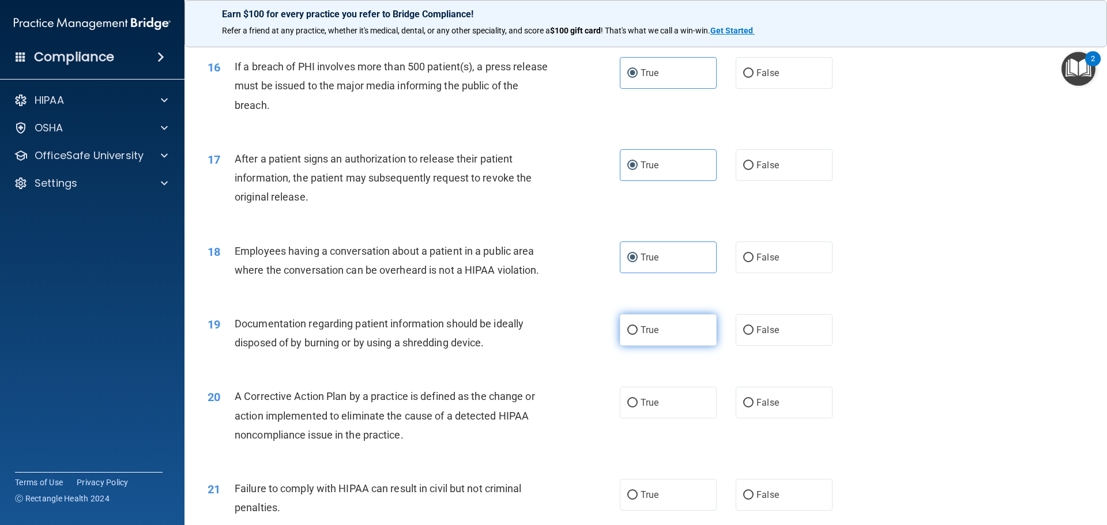
click at [641, 336] on span "True" at bounding box center [650, 330] width 18 height 11
click at [638, 335] on input "True" at bounding box center [632, 330] width 10 height 9
radio input "true"
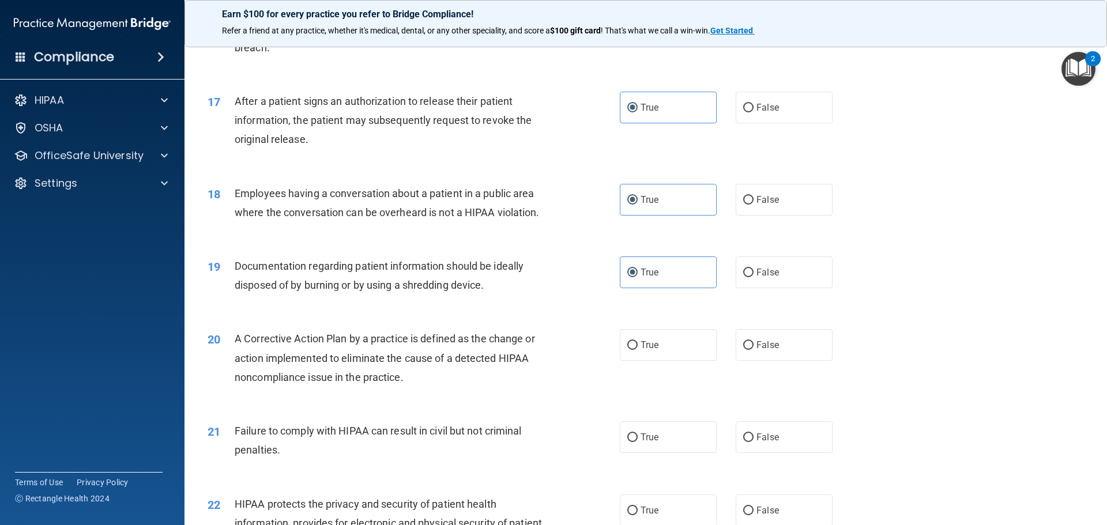
scroll to position [1384, 0]
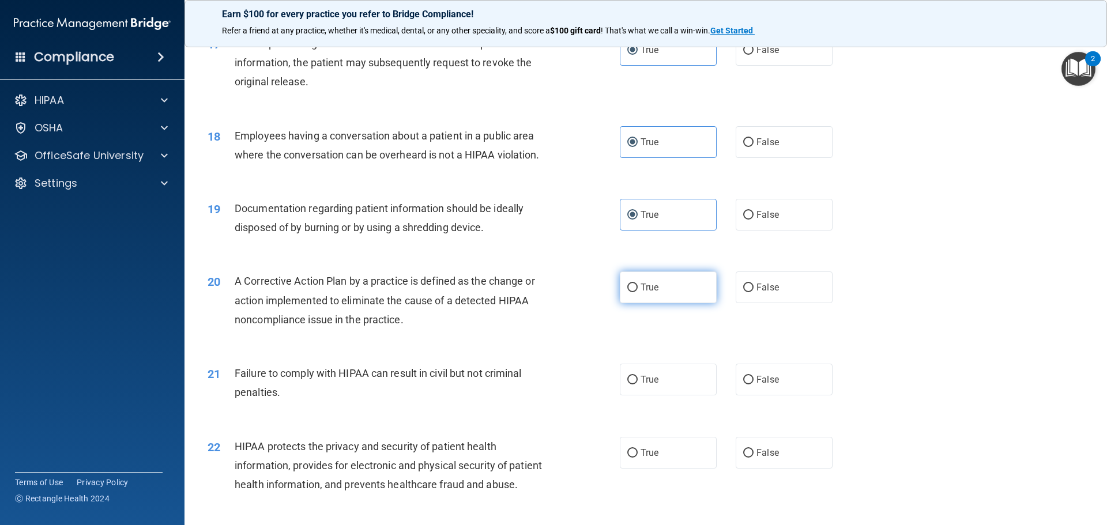
click at [648, 293] on span "True" at bounding box center [650, 287] width 18 height 11
click at [638, 292] on input "True" at bounding box center [632, 288] width 10 height 9
radio input "true"
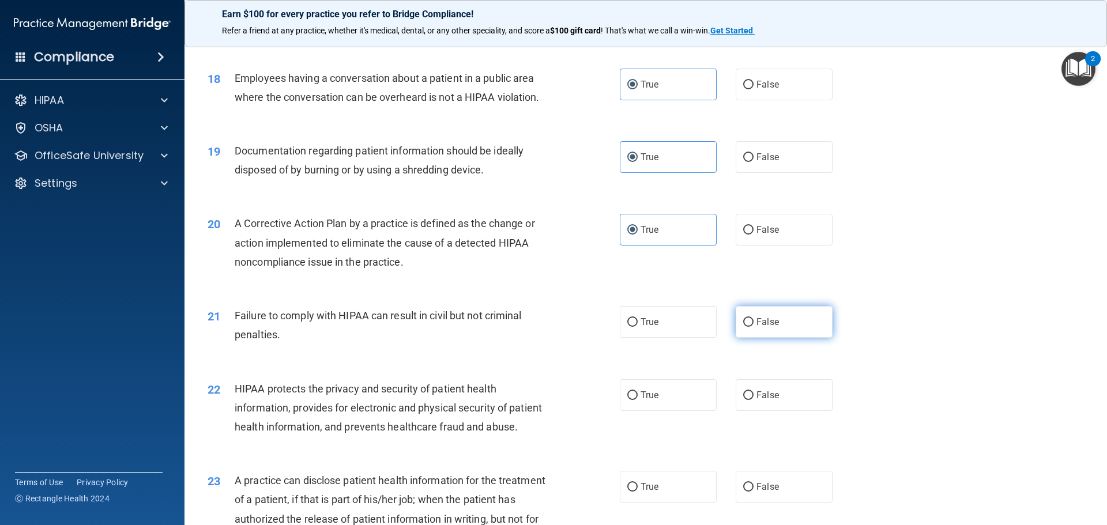
click at [767, 328] on span "False" at bounding box center [768, 322] width 22 height 11
click at [754, 327] on input "False" at bounding box center [748, 322] width 10 height 9
radio input "true"
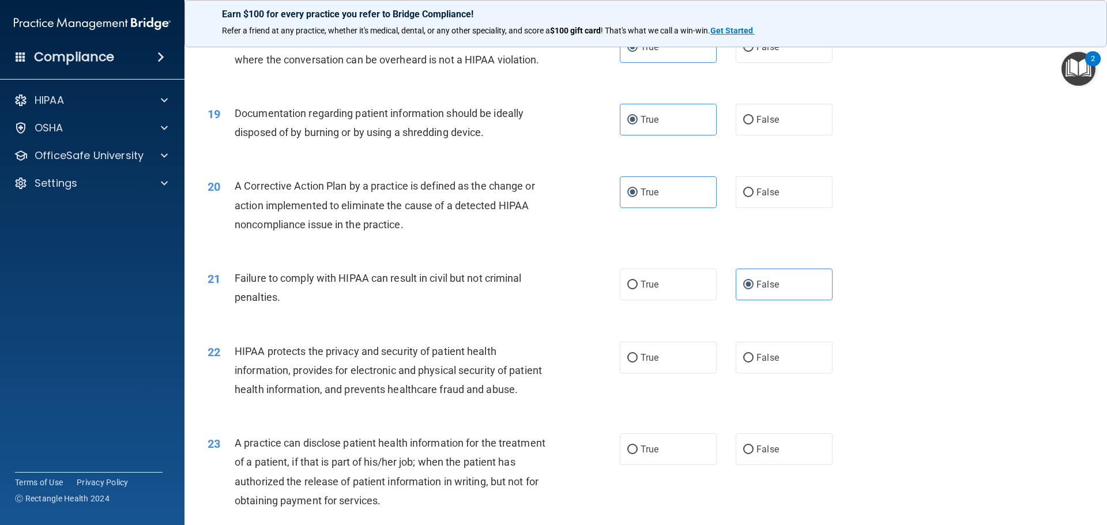
scroll to position [1499, 0]
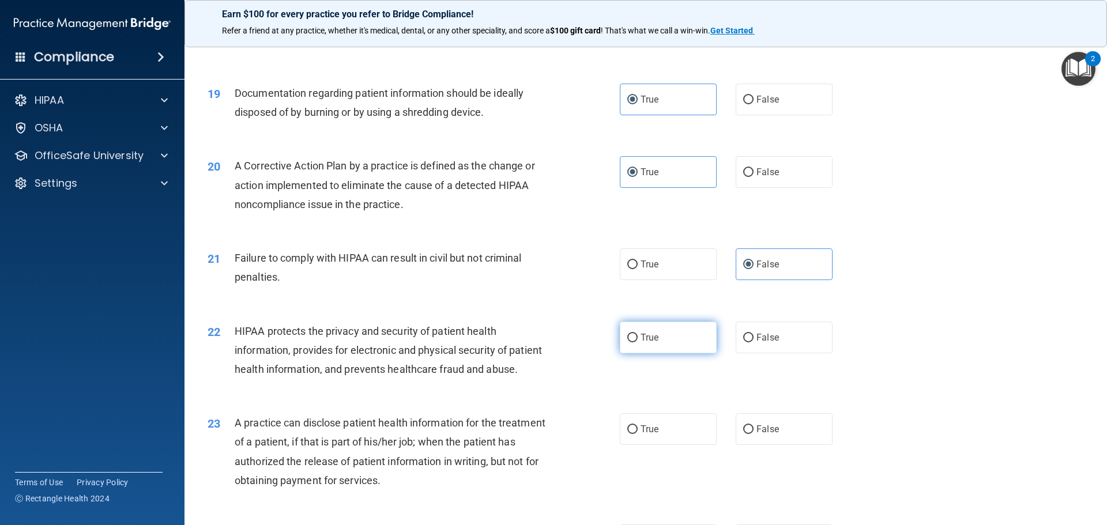
click at [642, 343] on span "True" at bounding box center [650, 337] width 18 height 11
click at [638, 343] on input "True" at bounding box center [632, 338] width 10 height 9
radio input "true"
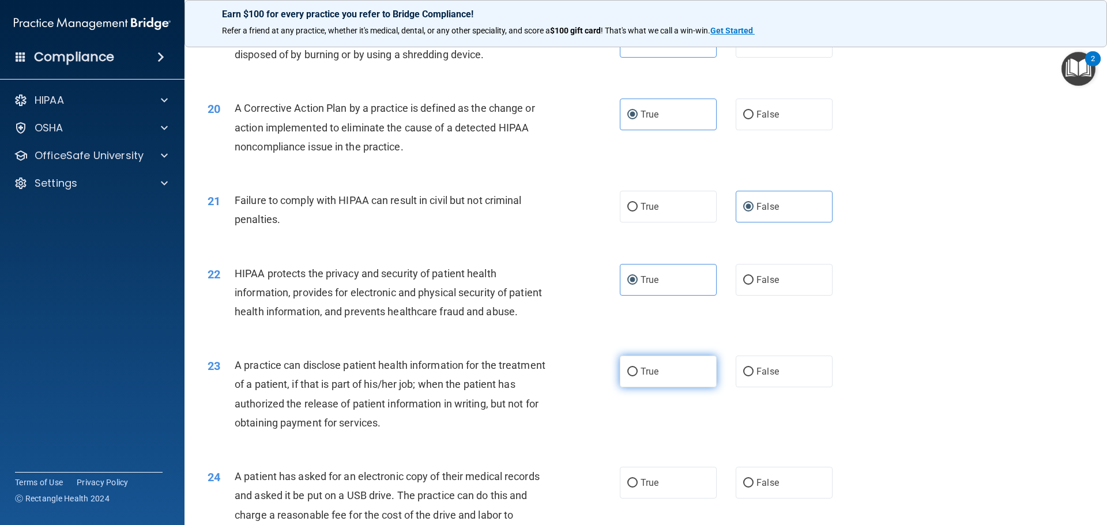
click at [629, 388] on label "True" at bounding box center [668, 372] width 97 height 32
click at [629, 377] on input "True" at bounding box center [632, 372] width 10 height 9
radio input "true"
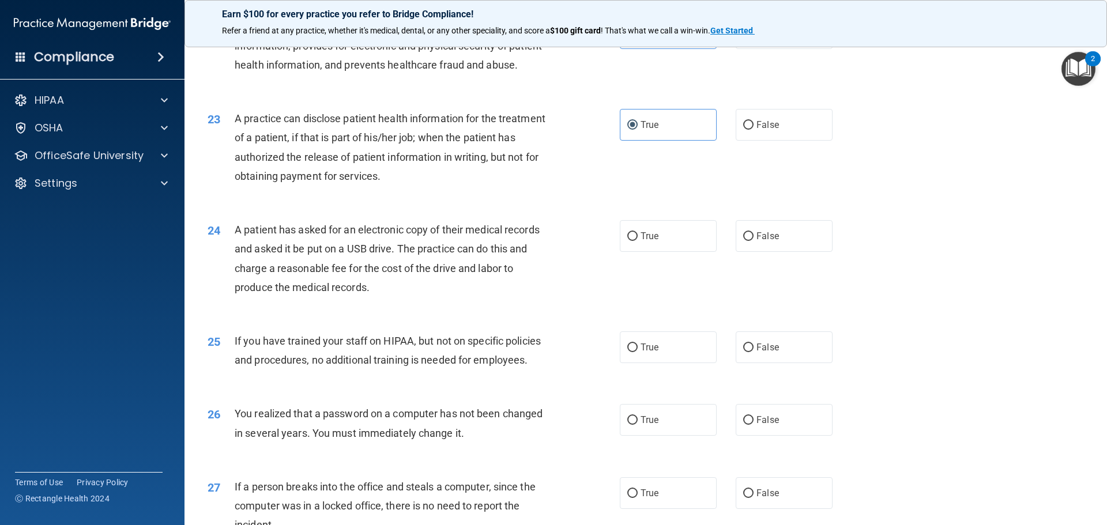
scroll to position [1788, 0]
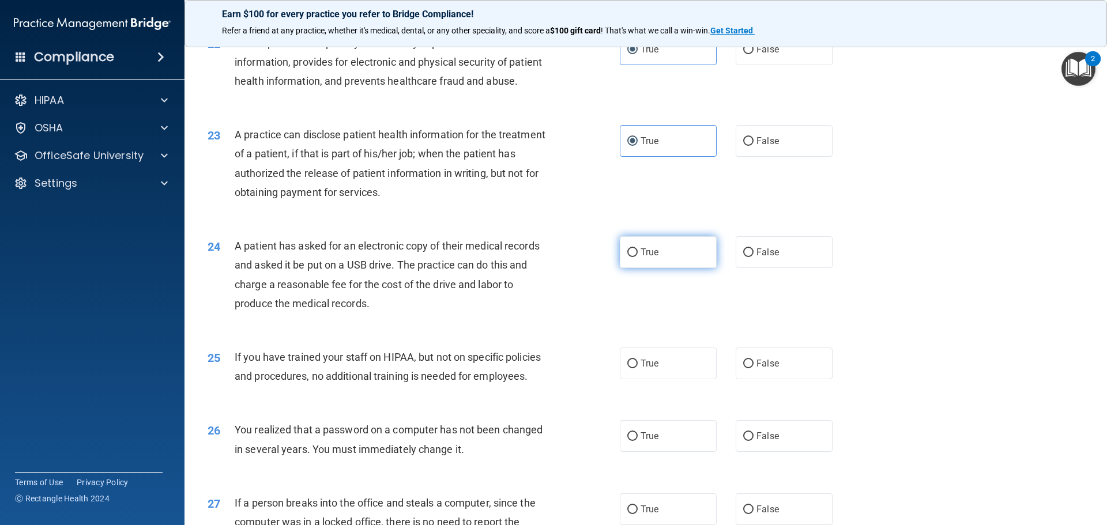
click at [633, 257] on input "True" at bounding box center [632, 253] width 10 height 9
radio input "true"
click at [750, 379] on label "False" at bounding box center [784, 364] width 97 height 32
click at [750, 368] on input "False" at bounding box center [748, 364] width 10 height 9
radio input "true"
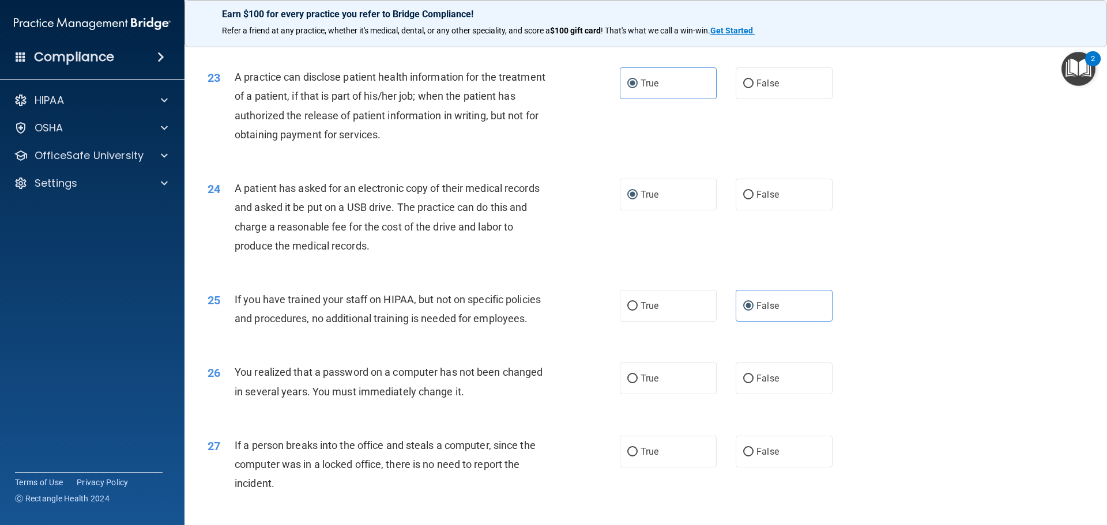
scroll to position [1903, 0]
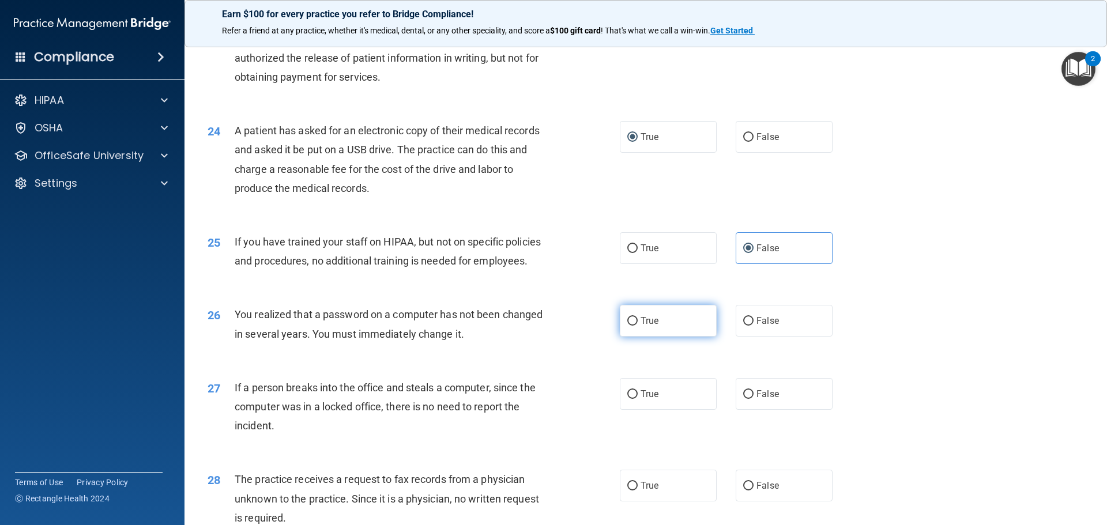
click at [633, 326] on input "True" at bounding box center [632, 321] width 10 height 9
radio input "true"
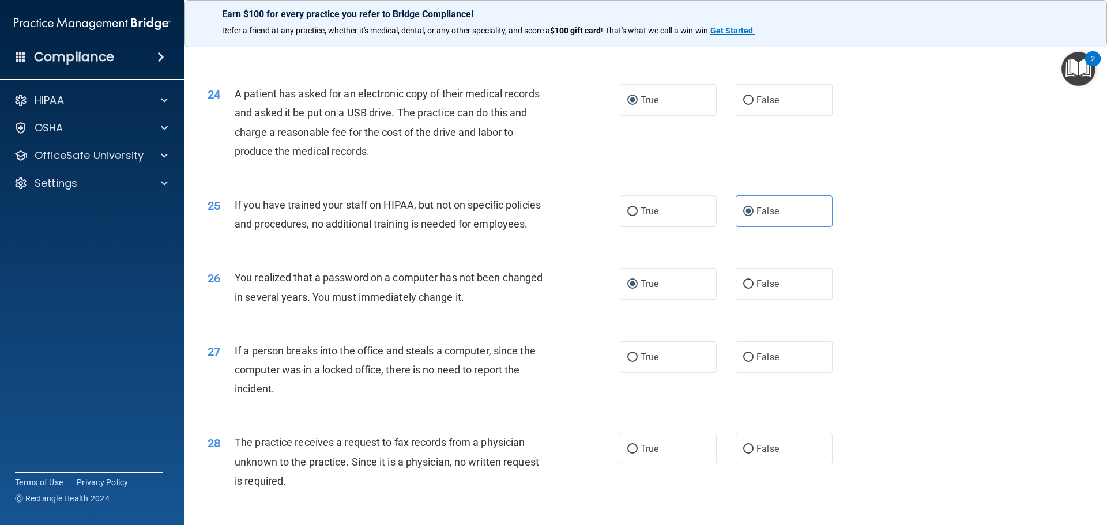
scroll to position [1961, 0]
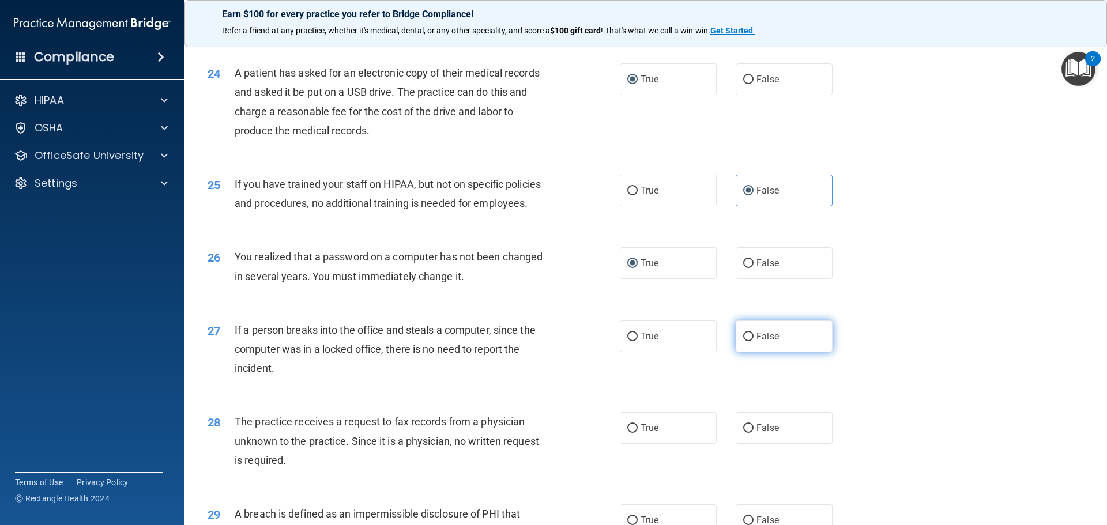
click at [750, 352] on label "False" at bounding box center [784, 337] width 97 height 32
click at [750, 341] on input "False" at bounding box center [748, 337] width 10 height 9
radio input "true"
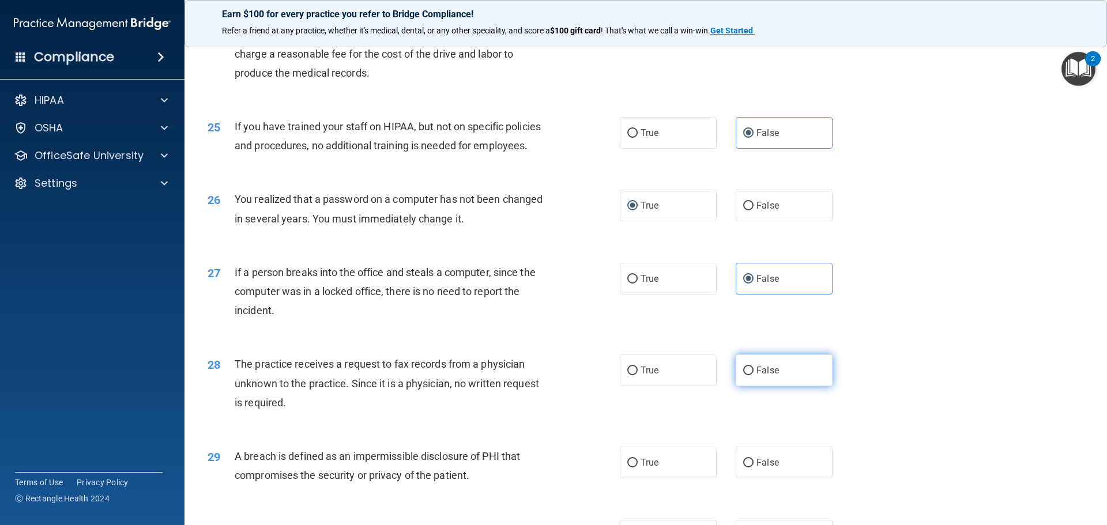
click at [757, 376] on span "False" at bounding box center [768, 370] width 22 height 11
click at [754, 375] on input "False" at bounding box center [748, 371] width 10 height 9
radio input "true"
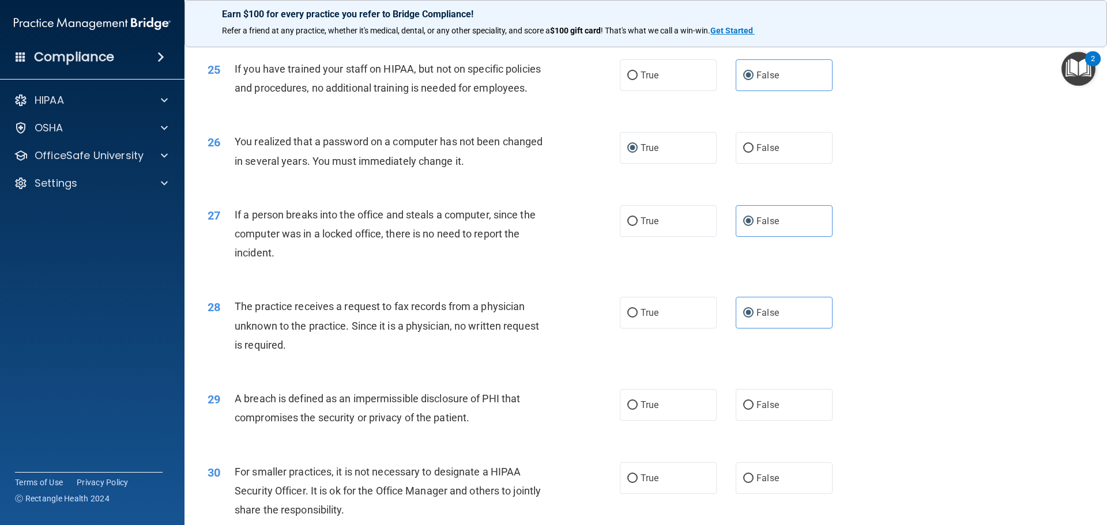
scroll to position [2134, 0]
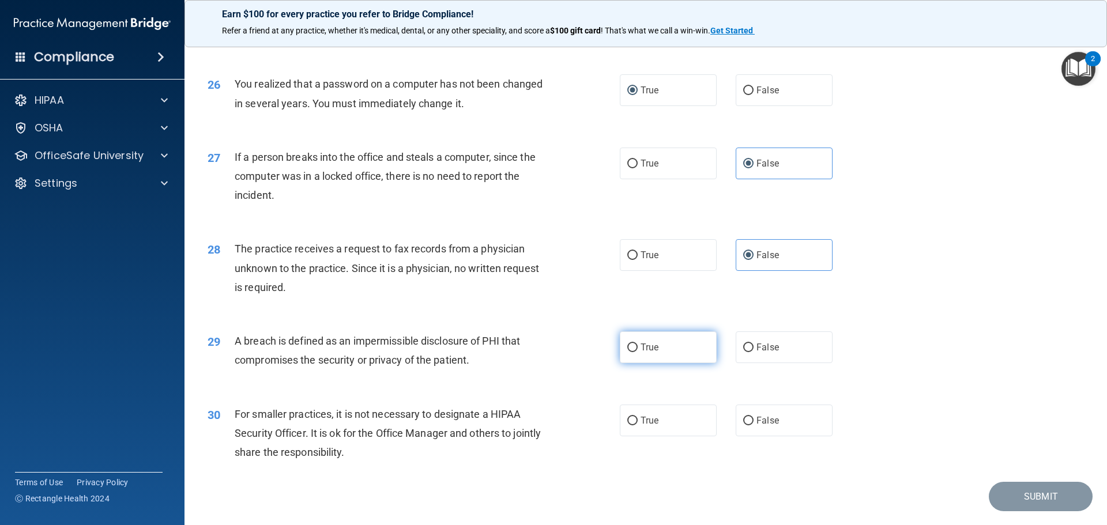
click at [641, 353] on span "True" at bounding box center [650, 347] width 18 height 11
click at [638, 352] on input "True" at bounding box center [632, 348] width 10 height 9
radio input "true"
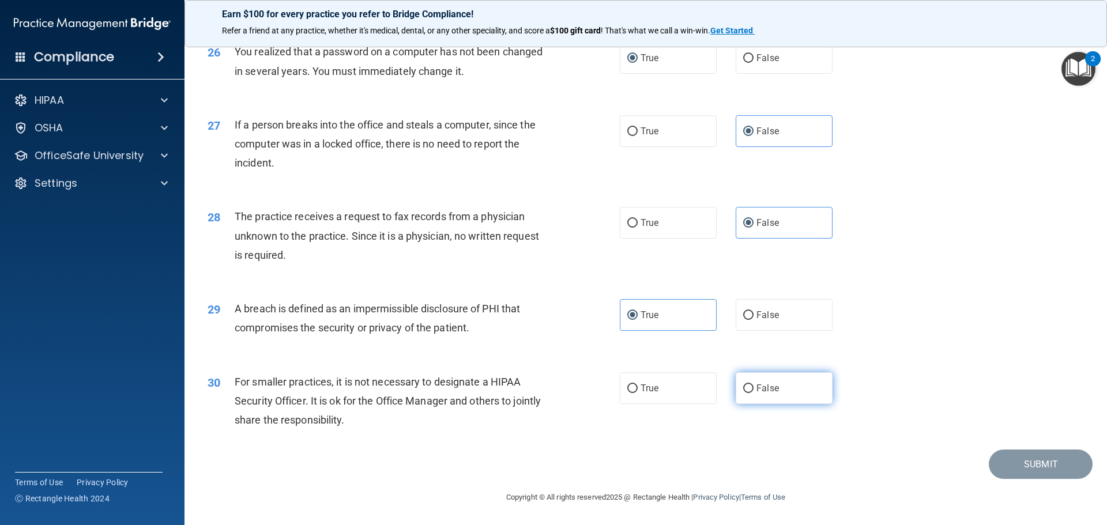
click at [750, 402] on label "False" at bounding box center [784, 389] width 97 height 32
click at [750, 393] on input "False" at bounding box center [748, 389] width 10 height 9
radio input "true"
click at [1052, 479] on button "Submit" at bounding box center [1041, 464] width 104 height 29
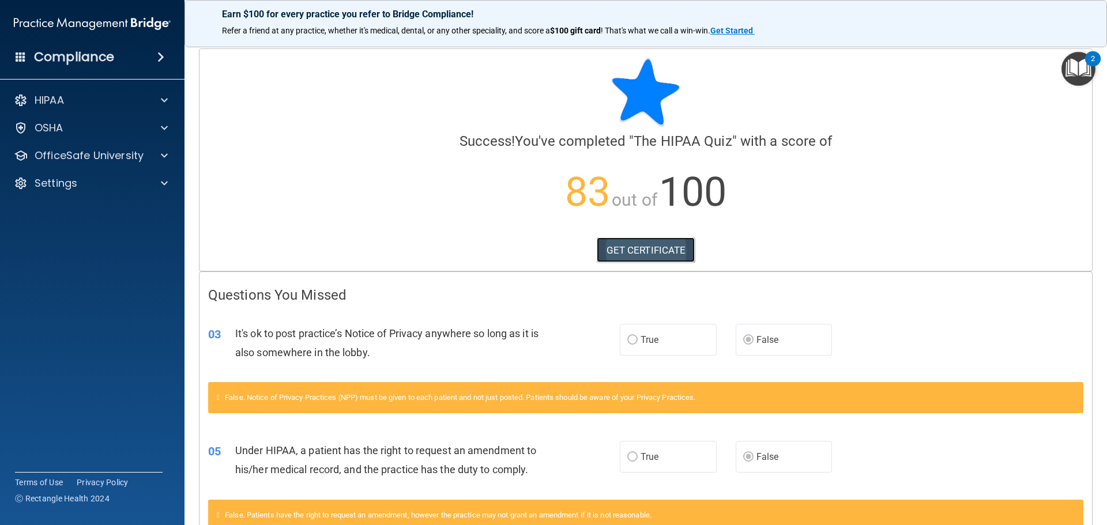
click at [661, 253] on link "GET CERTIFICATE" at bounding box center [646, 250] width 99 height 25
click at [85, 162] on p "OfficeSafe University" at bounding box center [89, 156] width 109 height 14
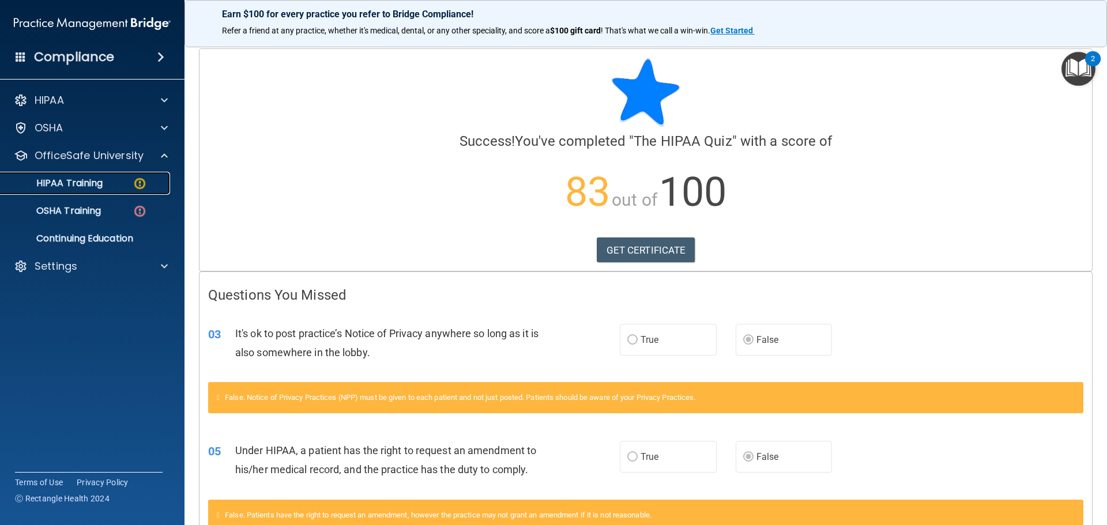
click at [93, 182] on p "HIPAA Training" at bounding box center [54, 184] width 95 height 12
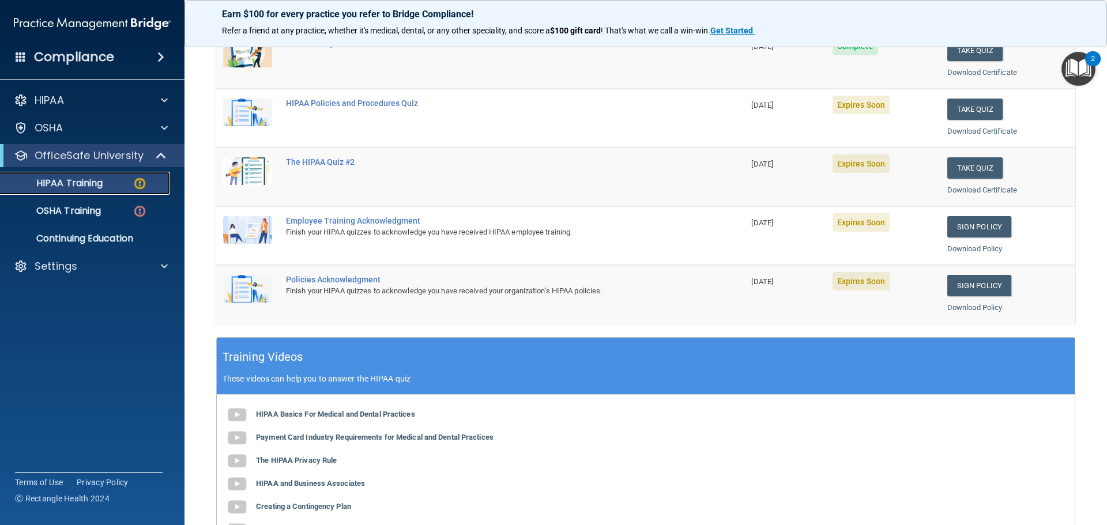
scroll to position [115, 0]
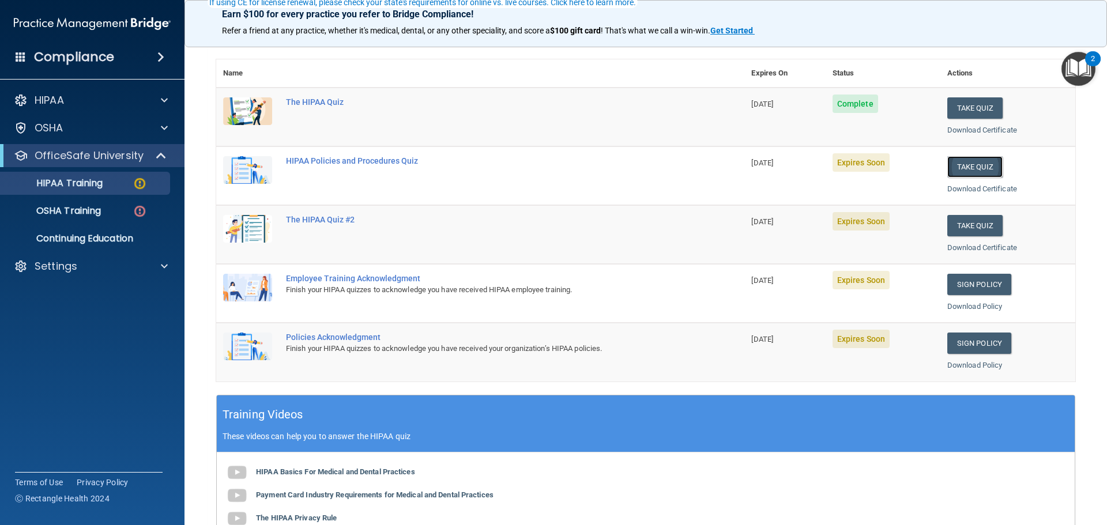
click at [960, 161] on button "Take Quiz" at bounding box center [974, 166] width 55 height 21
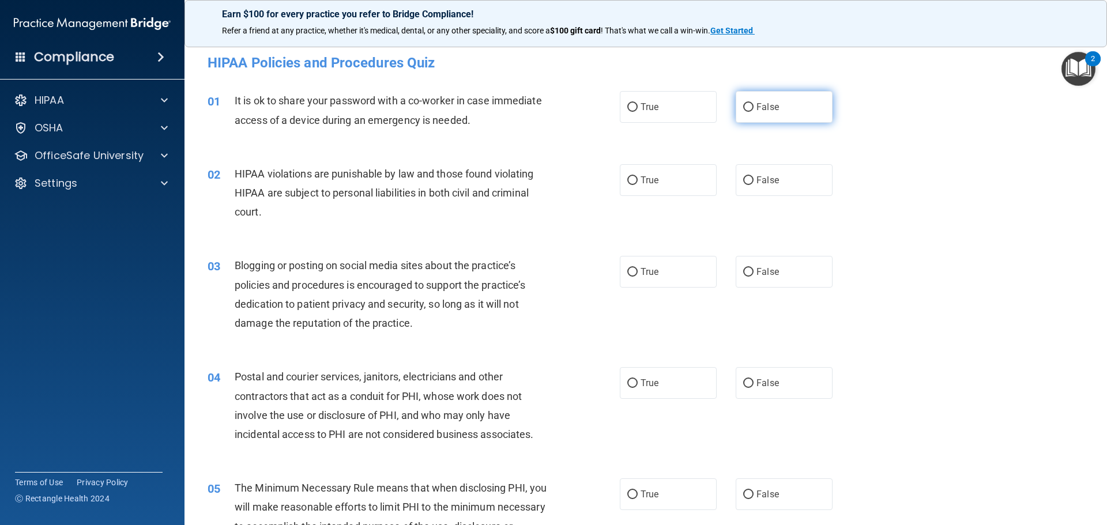
click at [750, 106] on label "False" at bounding box center [784, 107] width 97 height 32
click at [750, 106] on input "False" at bounding box center [748, 107] width 10 height 9
radio input "true"
click at [635, 182] on label "True" at bounding box center [668, 180] width 97 height 32
click at [635, 182] on input "True" at bounding box center [632, 180] width 10 height 9
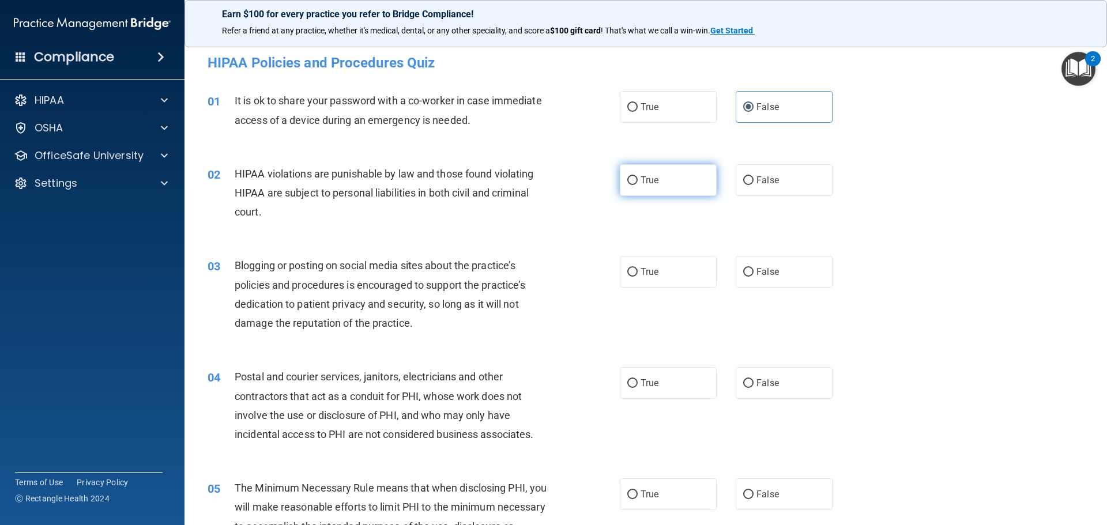
radio input "true"
click at [631, 269] on input "True" at bounding box center [632, 272] width 10 height 9
radio input "true"
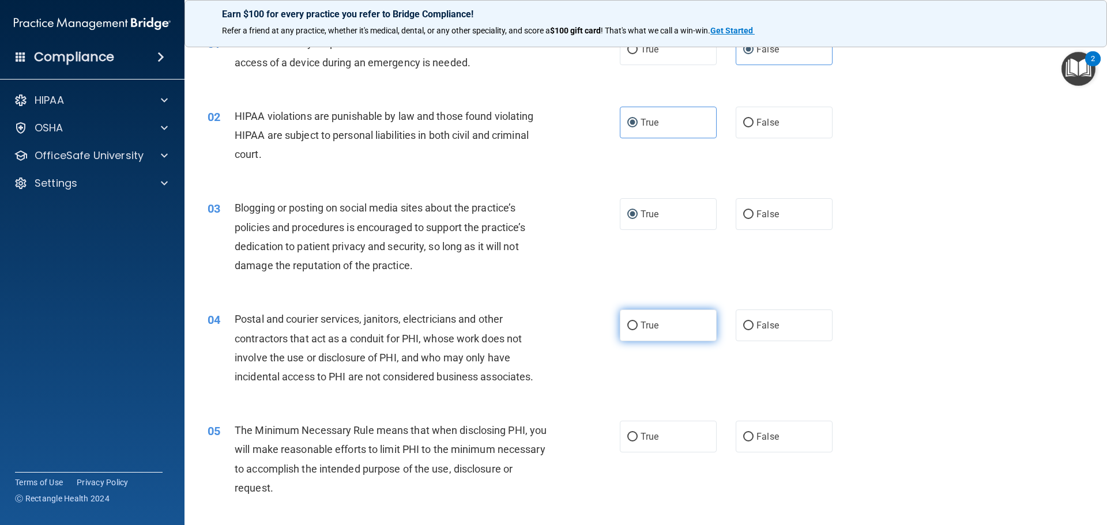
click at [630, 329] on input "True" at bounding box center [632, 326] width 10 height 9
radio input "true"
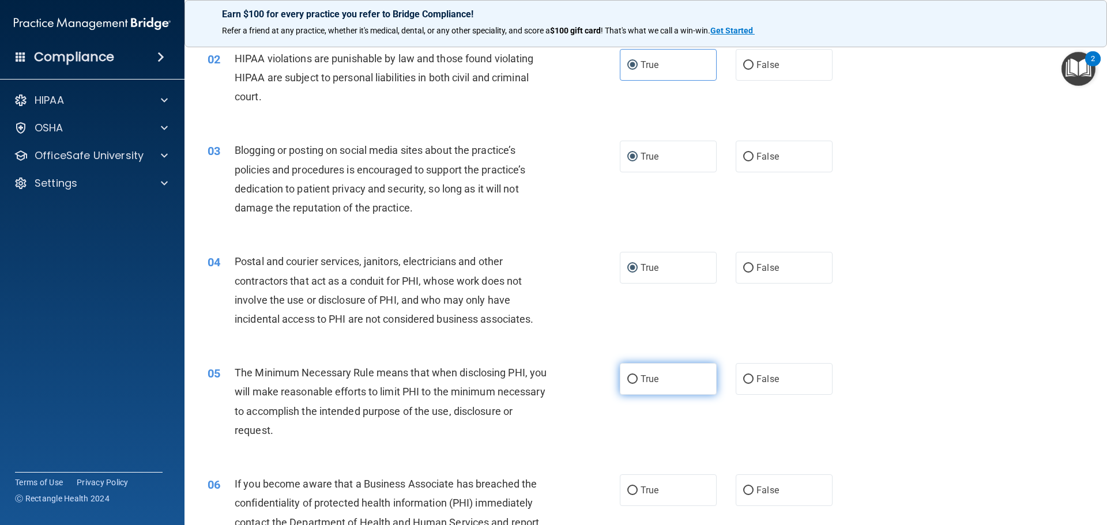
click at [641, 379] on span "True" at bounding box center [650, 379] width 18 height 11
click at [638, 379] on input "True" at bounding box center [632, 379] width 10 height 9
radio input "true"
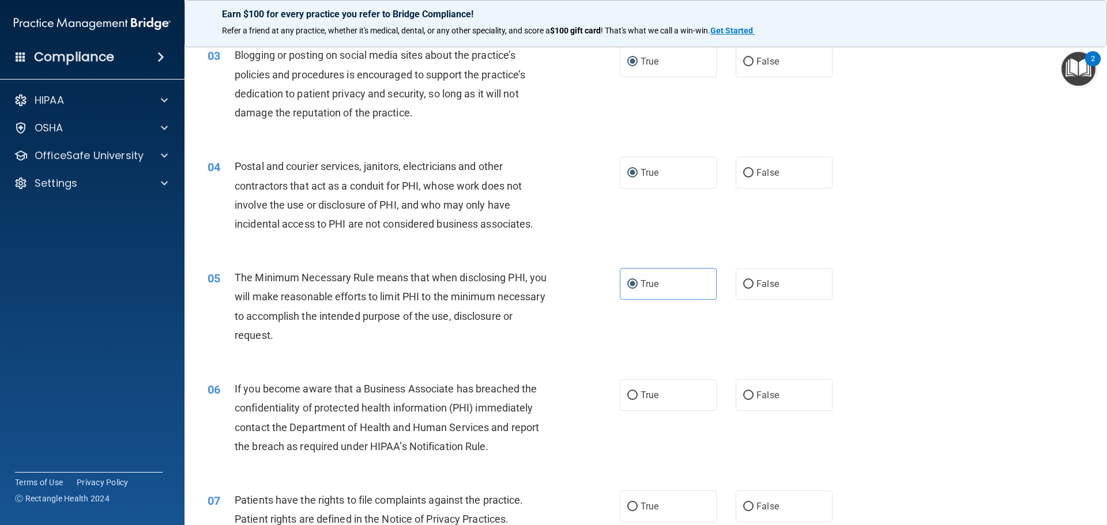
scroll to position [231, 0]
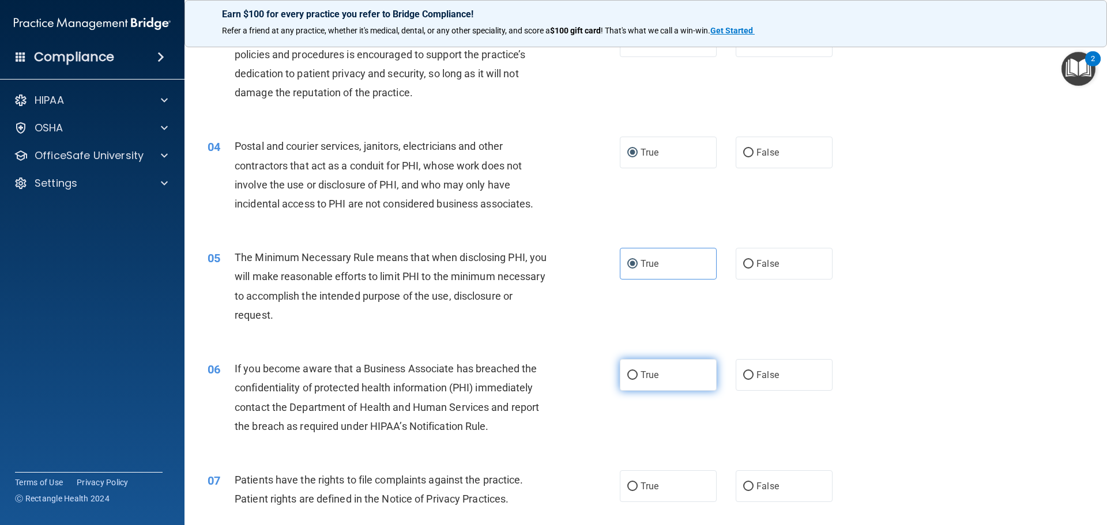
click at [635, 373] on label "True" at bounding box center [668, 375] width 97 height 32
click at [635, 373] on input "True" at bounding box center [632, 375] width 10 height 9
radio input "true"
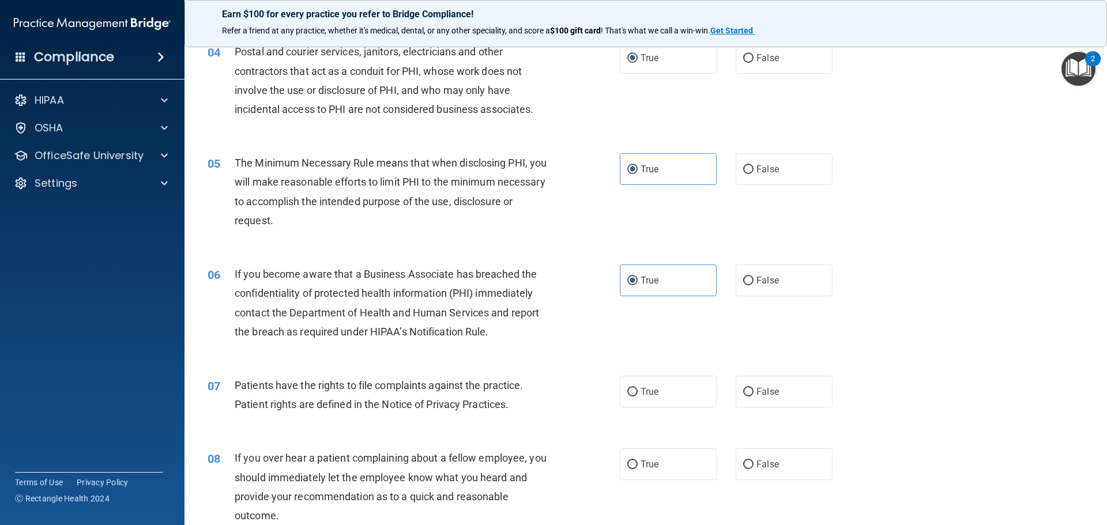
scroll to position [346, 0]
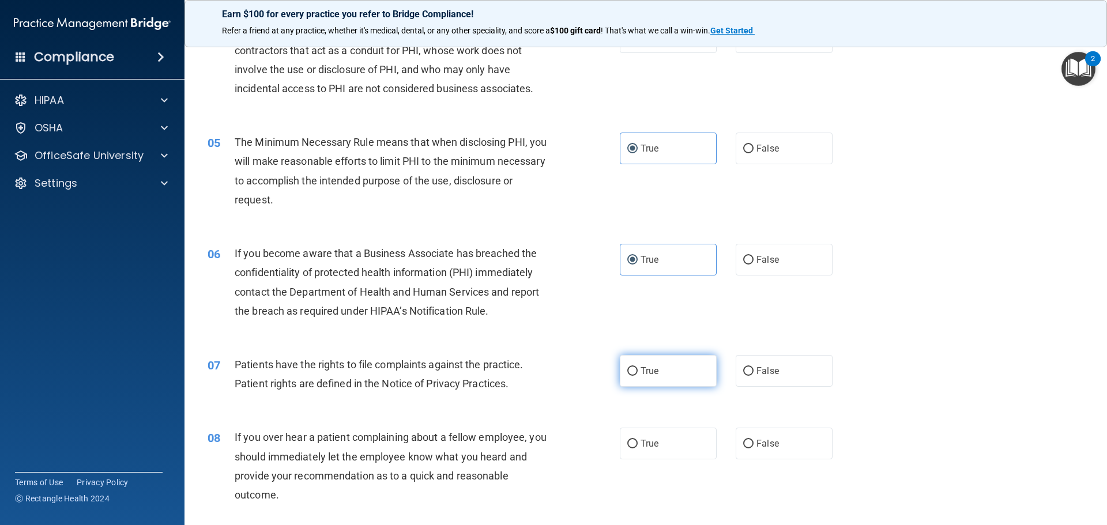
click at [629, 370] on input "True" at bounding box center [632, 371] width 10 height 9
radio input "true"
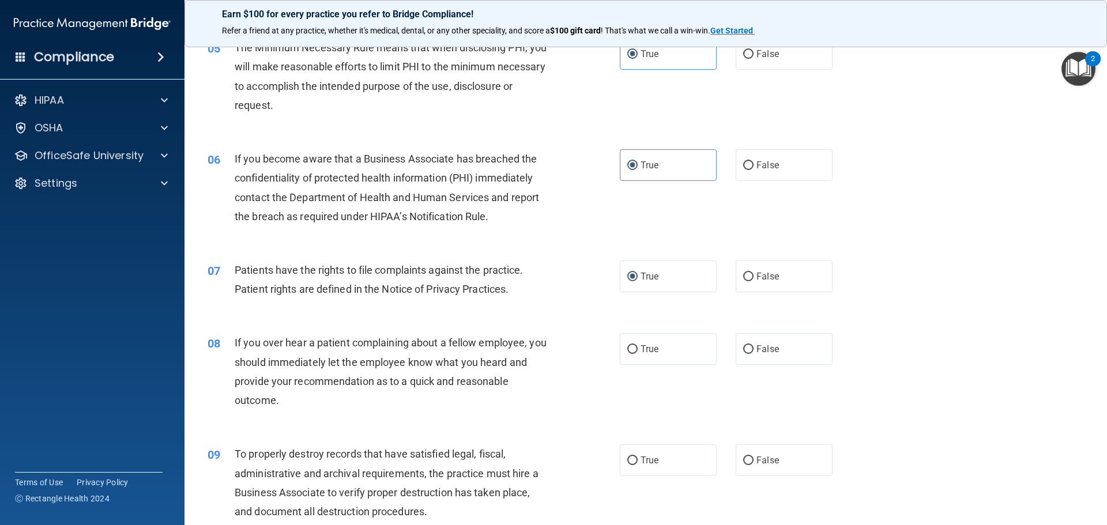
scroll to position [461, 0]
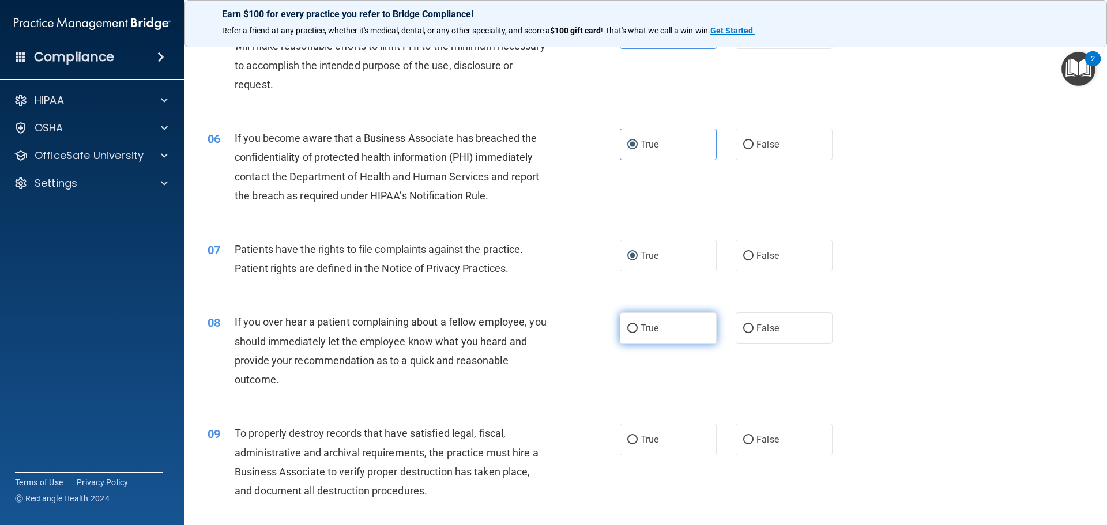
click at [629, 331] on input "True" at bounding box center [632, 329] width 10 height 9
radio input "true"
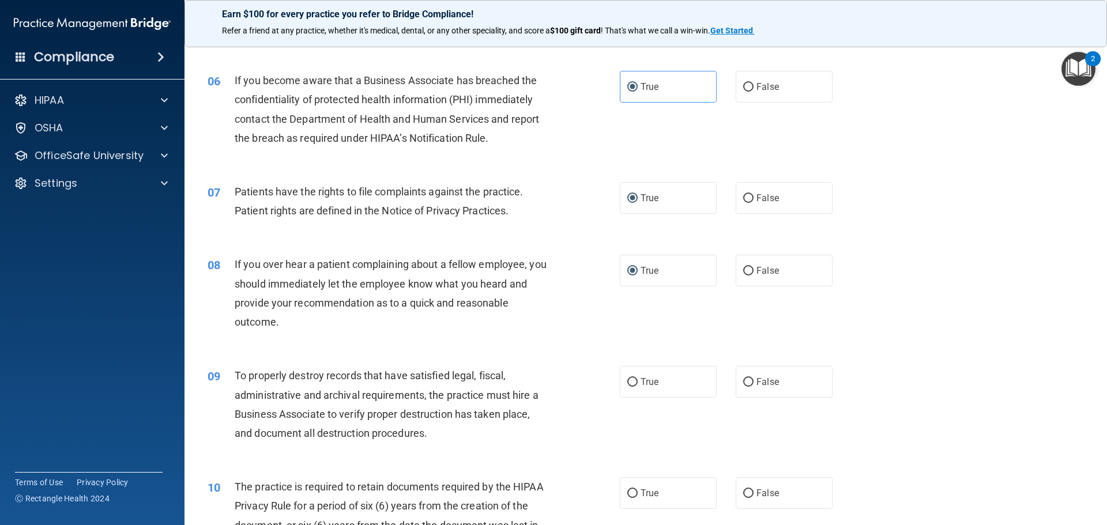
scroll to position [577, 0]
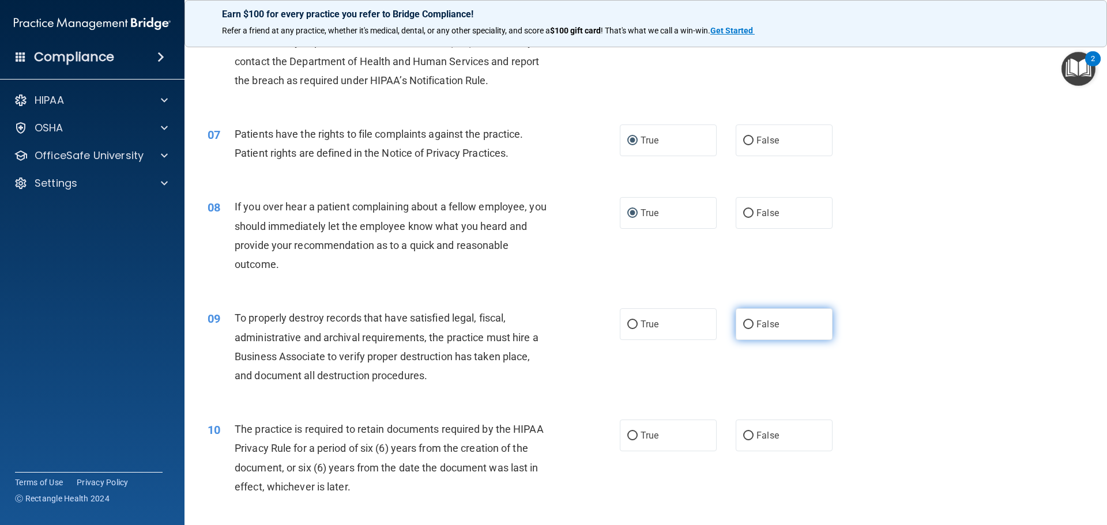
click at [743, 324] on input "False" at bounding box center [748, 325] width 10 height 9
radio input "true"
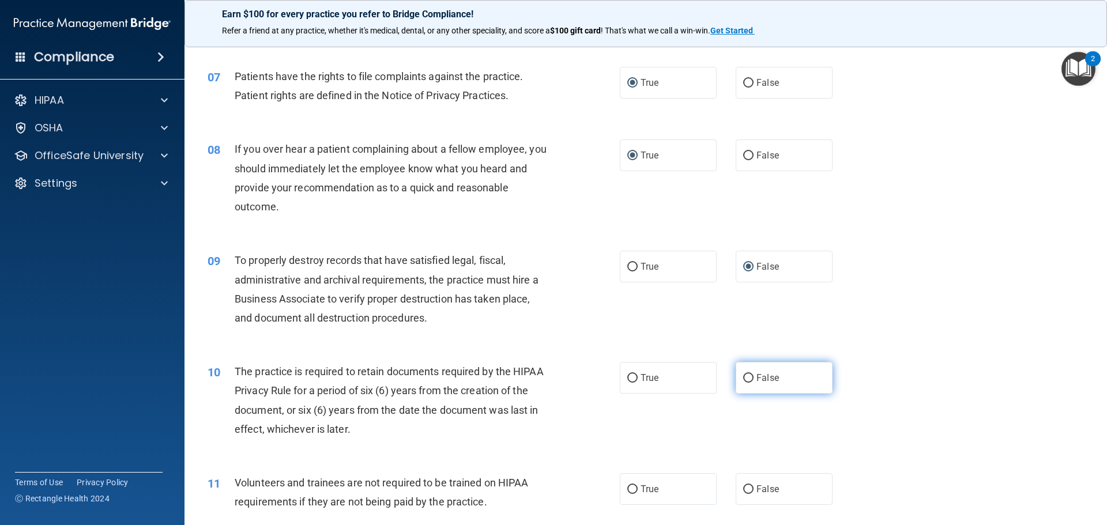
click at [757, 371] on label "False" at bounding box center [784, 378] width 97 height 32
click at [754, 374] on input "False" at bounding box center [748, 378] width 10 height 9
radio input "true"
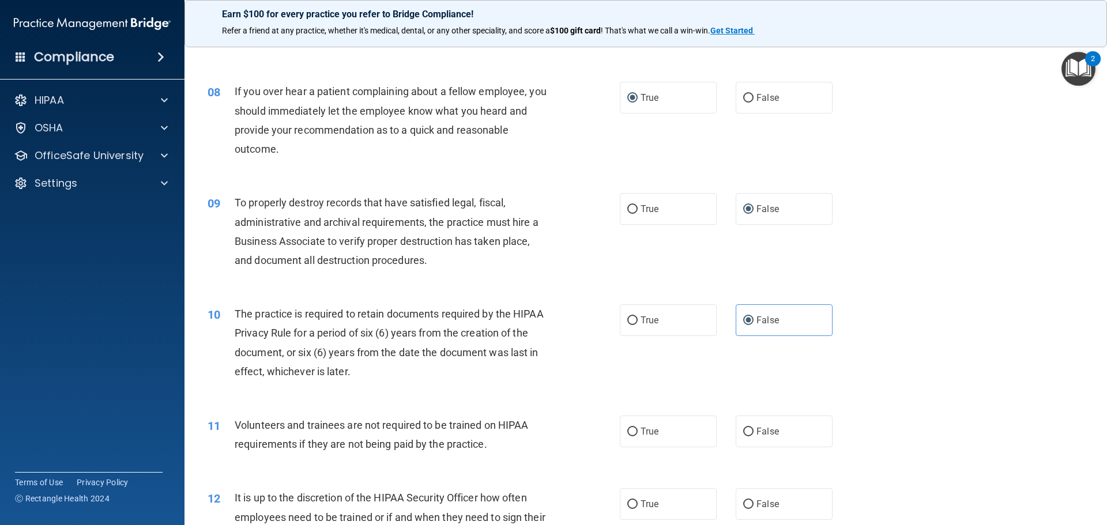
scroll to position [750, 0]
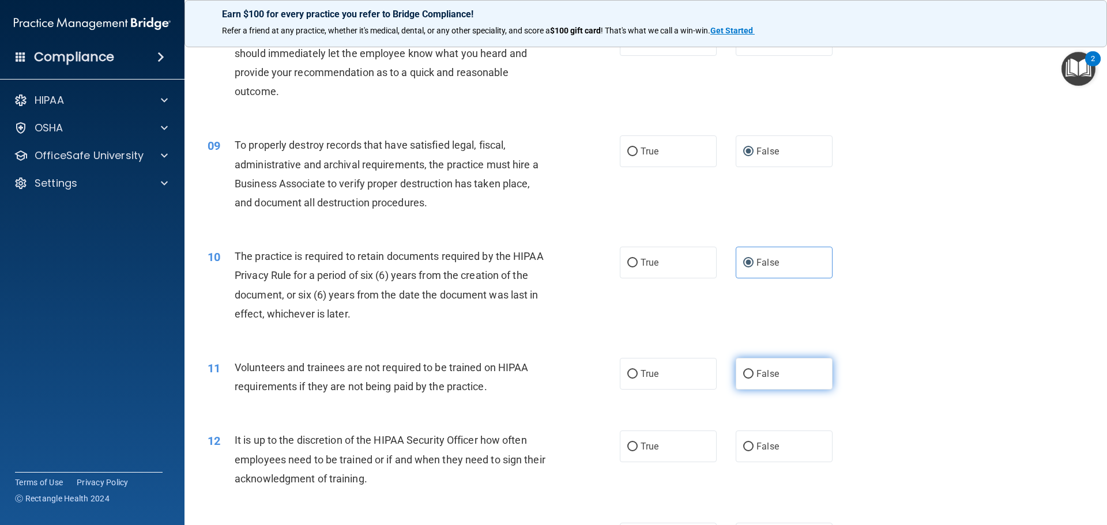
click at [746, 375] on input "False" at bounding box center [748, 374] width 10 height 9
radio input "true"
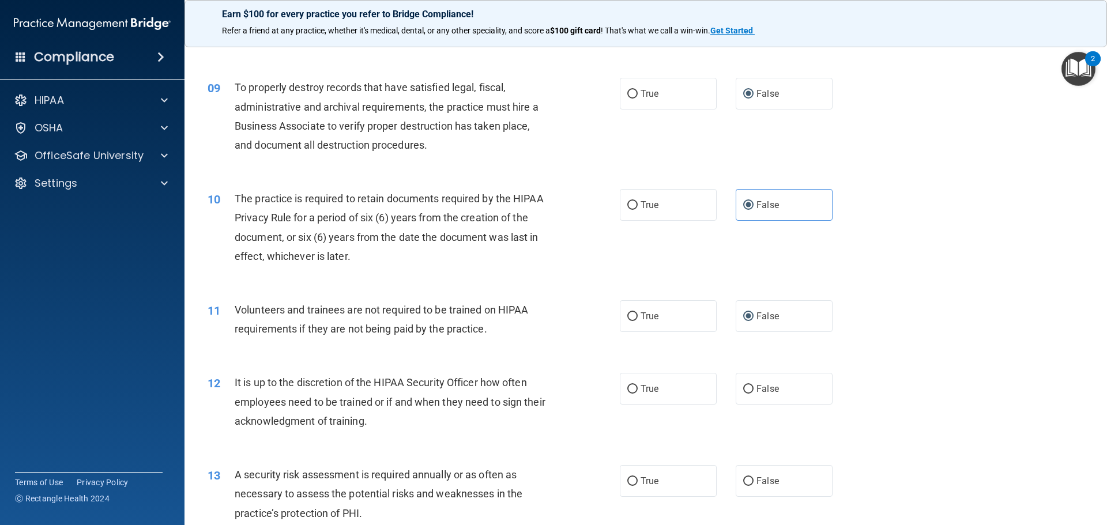
scroll to position [865, 0]
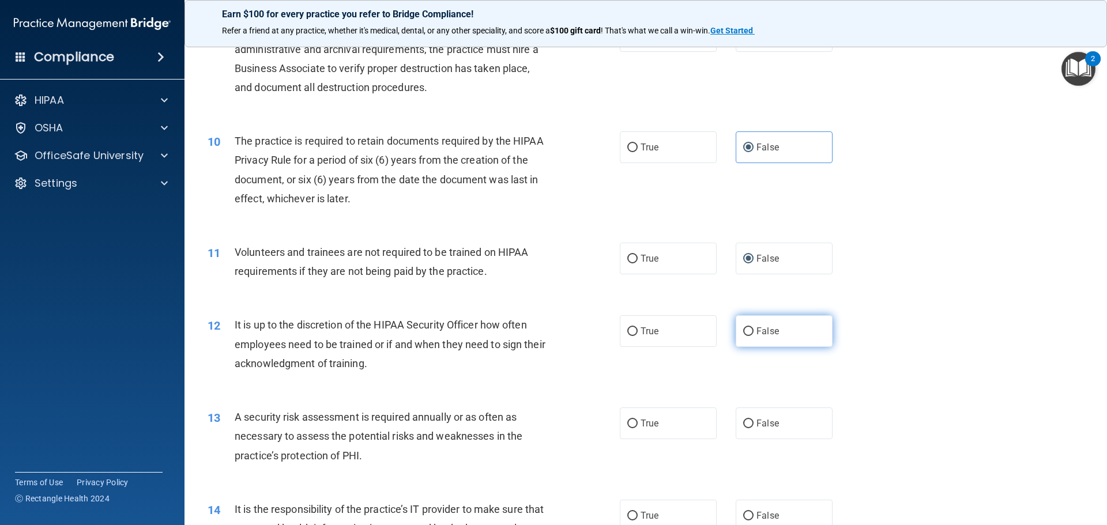
click at [750, 339] on label "False" at bounding box center [784, 331] width 97 height 32
click at [750, 336] on input "False" at bounding box center [748, 332] width 10 height 9
radio input "true"
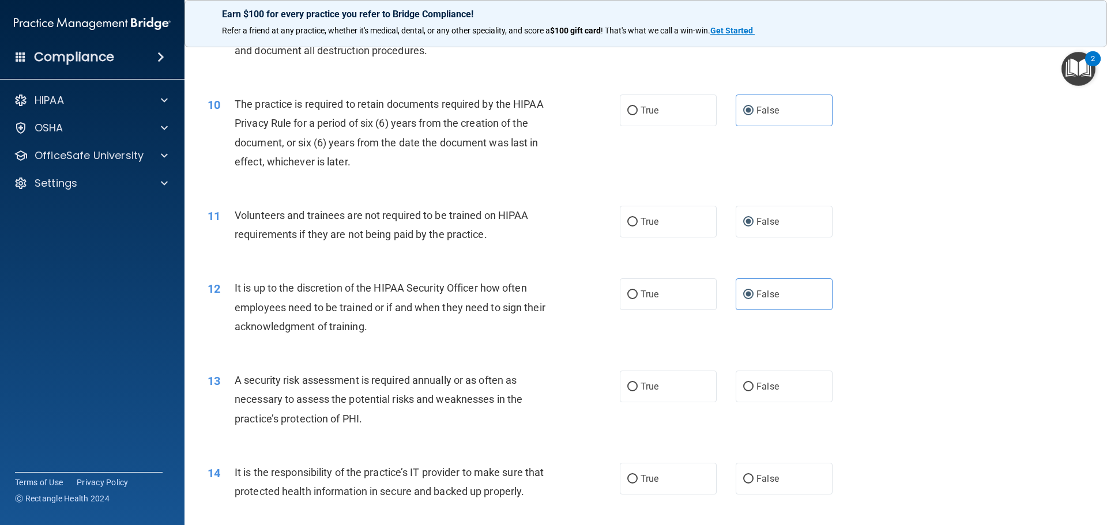
scroll to position [923, 0]
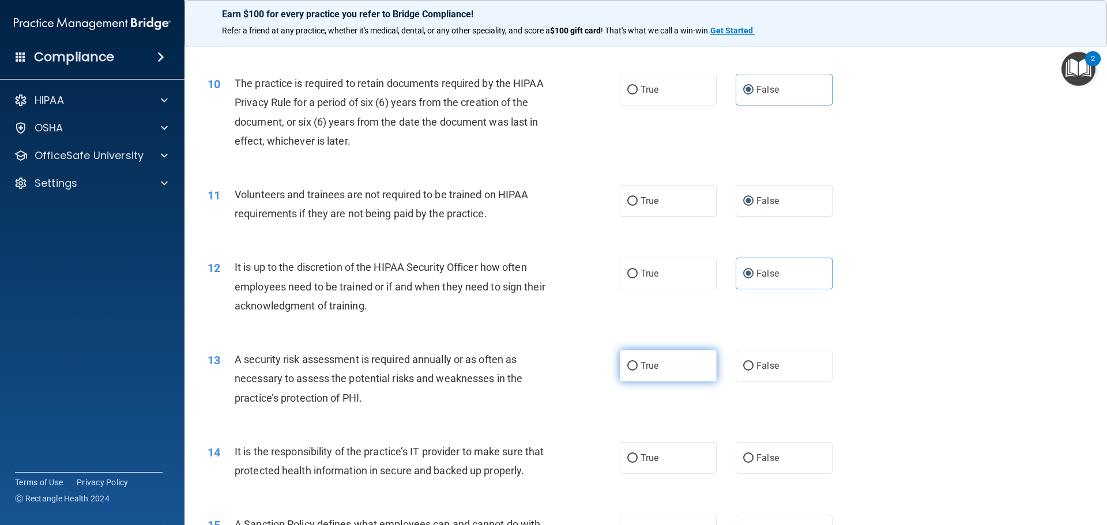
click at [632, 367] on input "True" at bounding box center [632, 366] width 10 height 9
radio input "true"
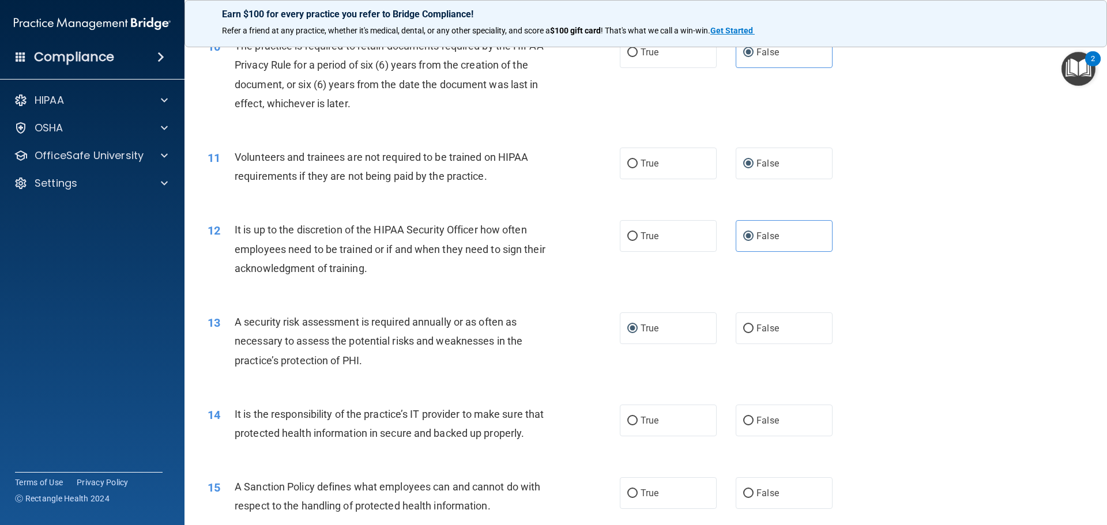
scroll to position [980, 0]
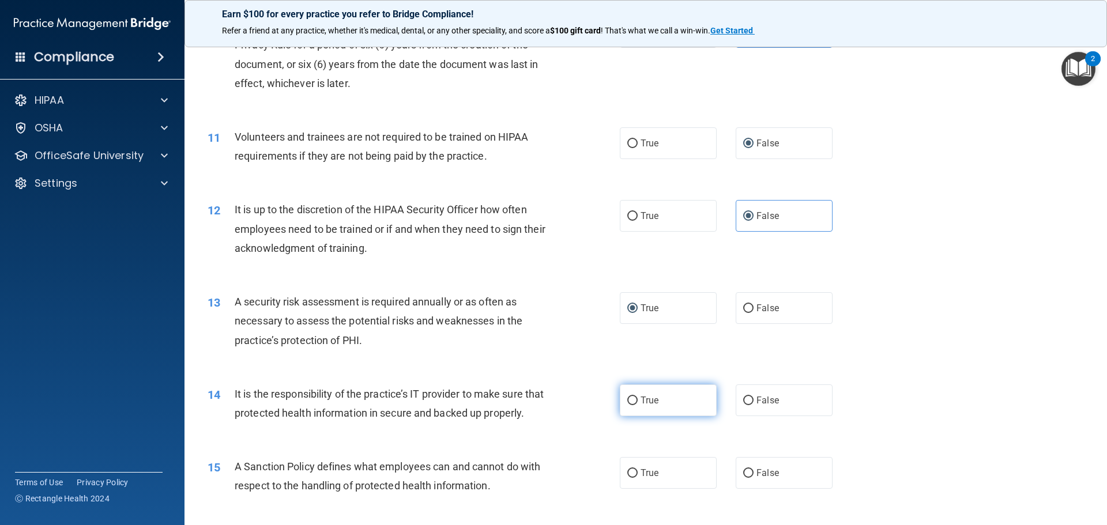
click at [642, 396] on span "True" at bounding box center [650, 400] width 18 height 11
click at [638, 397] on input "True" at bounding box center [632, 401] width 10 height 9
radio input "true"
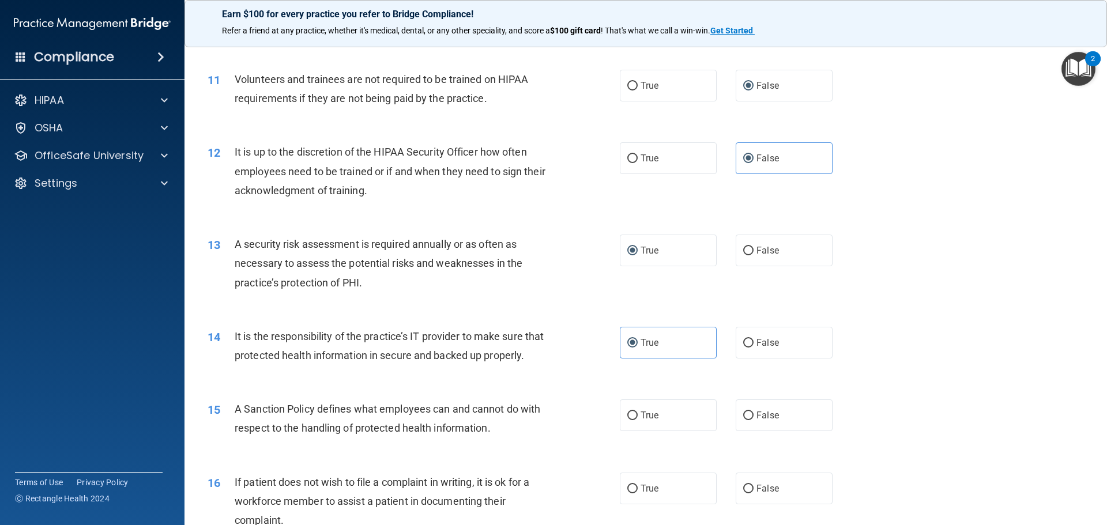
scroll to position [1096, 0]
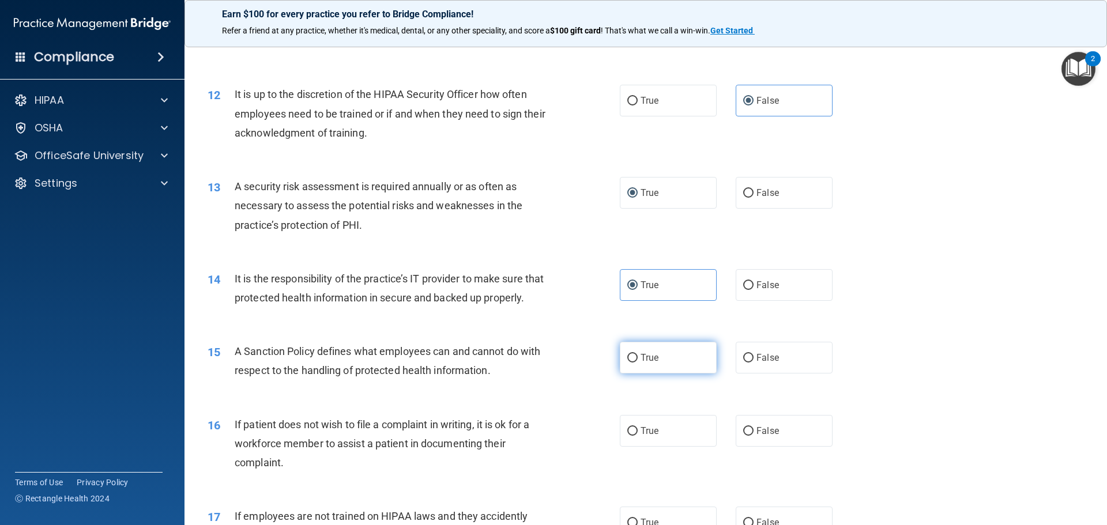
click at [627, 374] on label "True" at bounding box center [668, 358] width 97 height 32
click at [627, 363] on input "True" at bounding box center [632, 358] width 10 height 9
radio input "true"
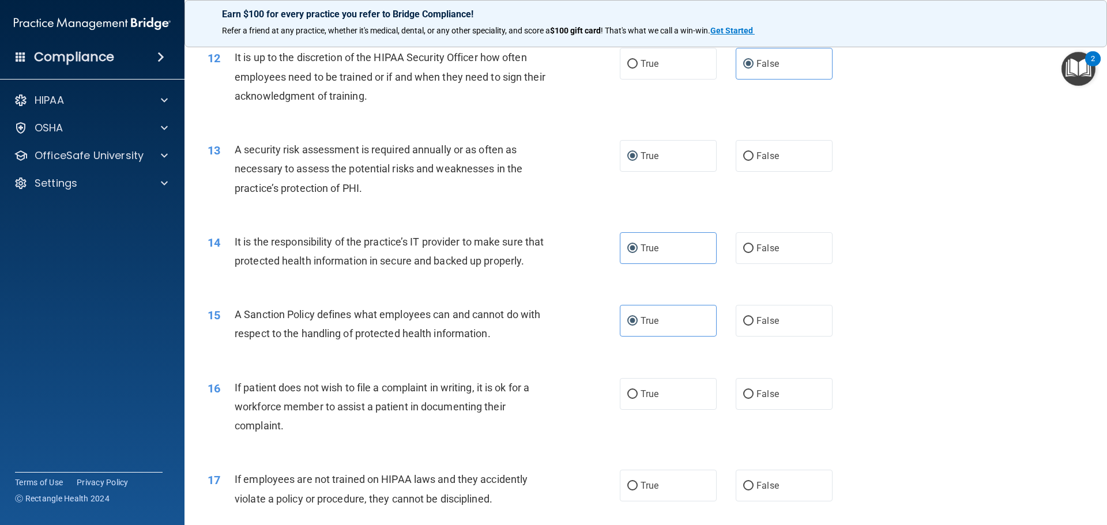
scroll to position [1153, 0]
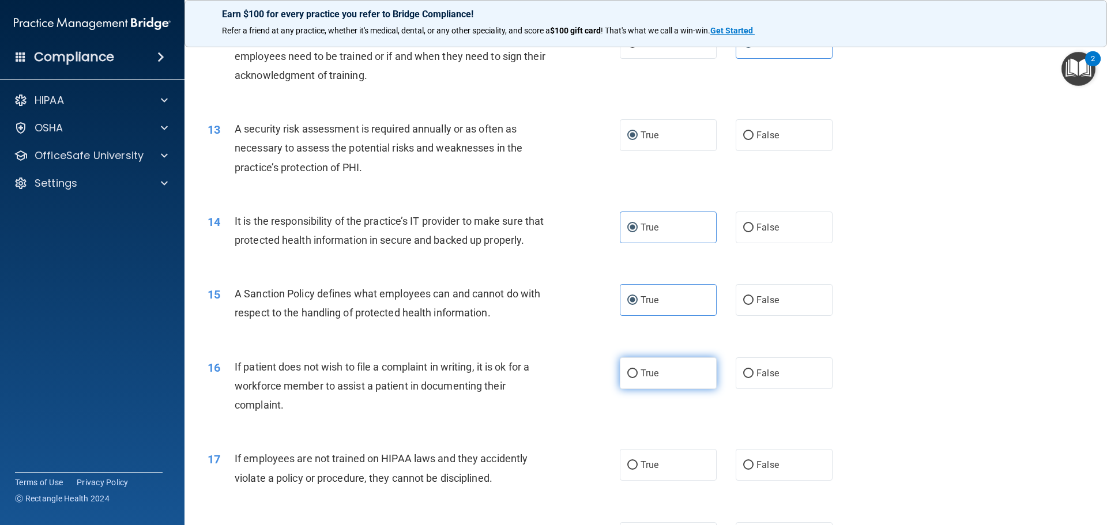
click at [627, 378] on input "True" at bounding box center [632, 374] width 10 height 9
radio input "true"
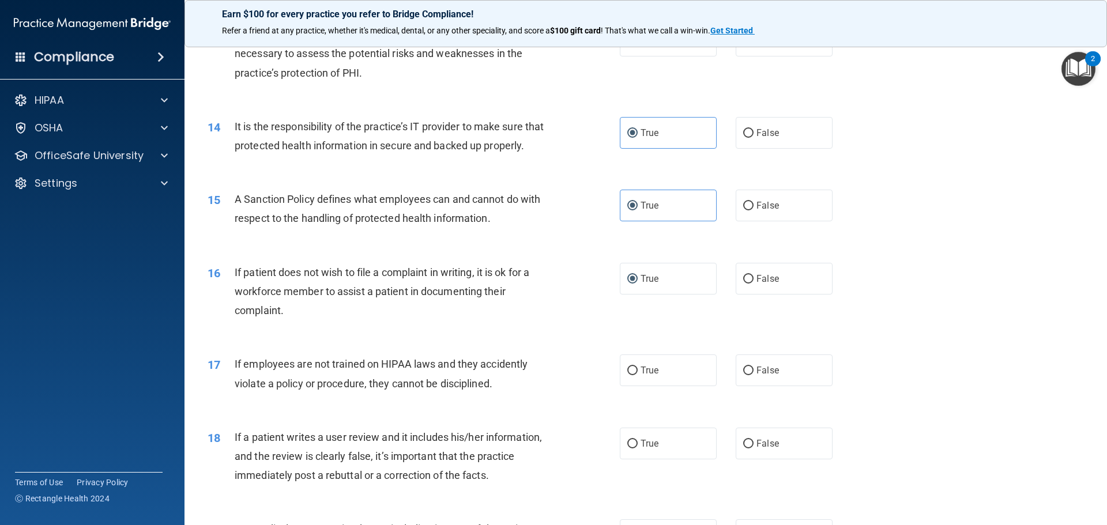
scroll to position [1269, 0]
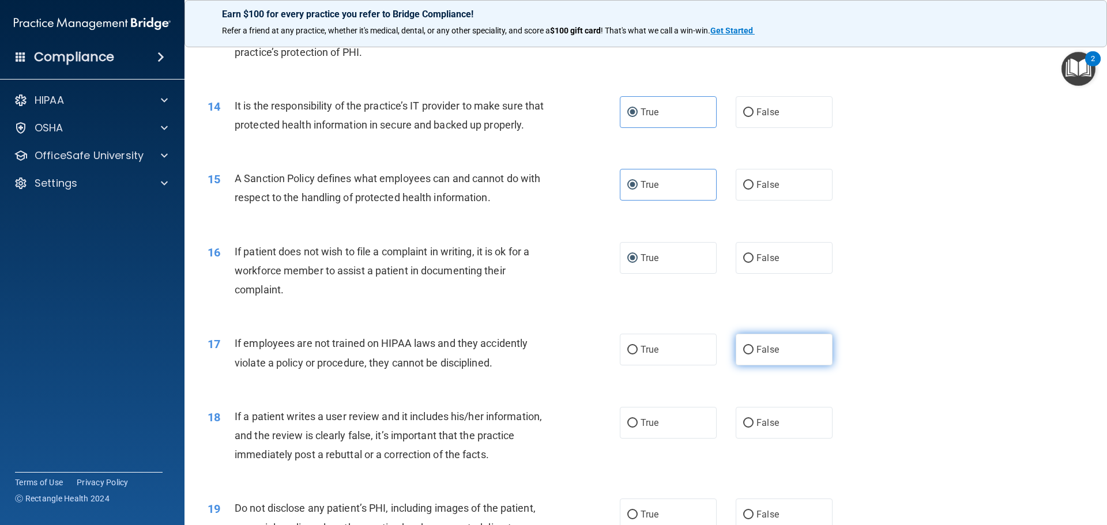
click at [743, 355] on input "False" at bounding box center [748, 350] width 10 height 9
radio input "true"
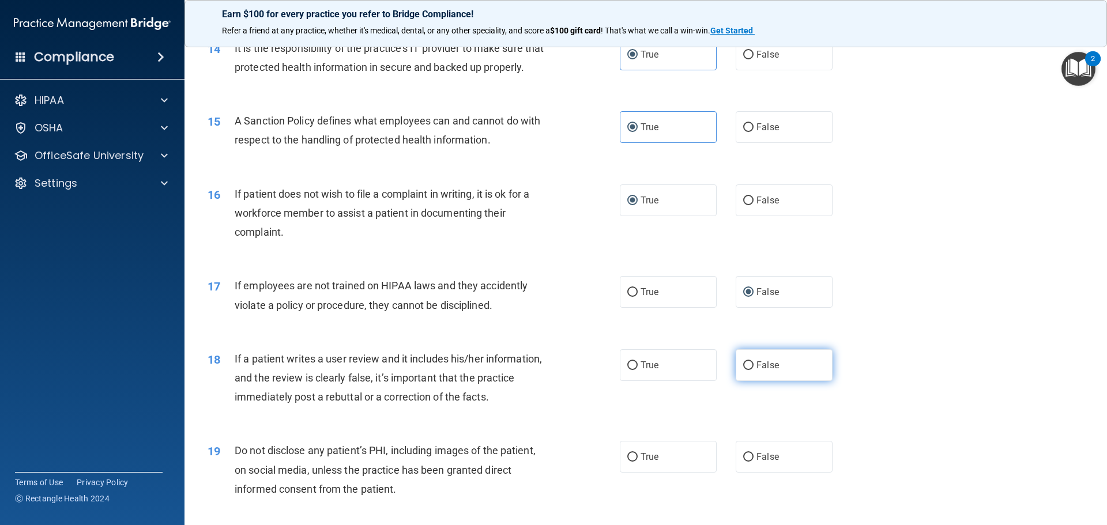
click at [743, 370] on input "False" at bounding box center [748, 366] width 10 height 9
radio input "true"
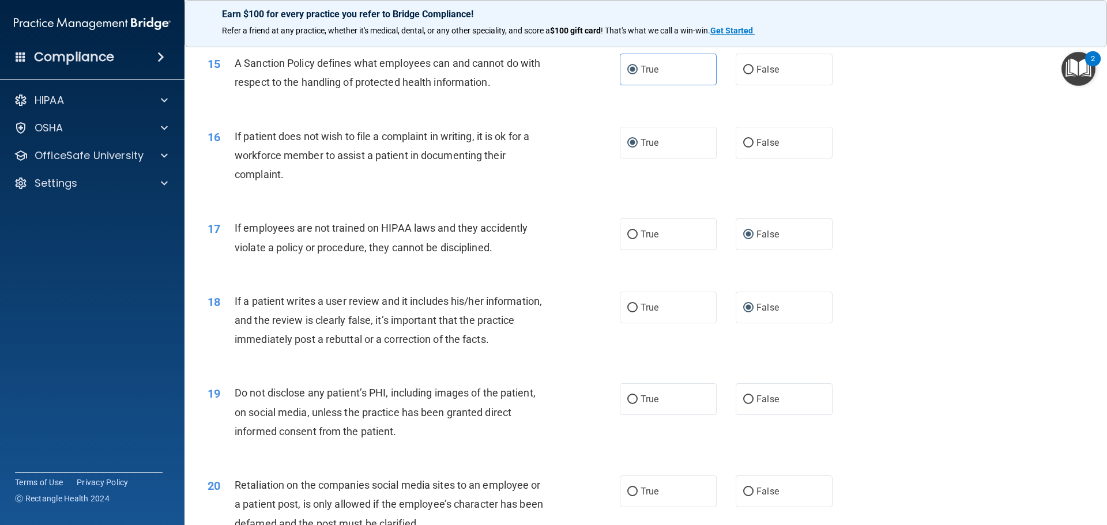
scroll to position [1442, 0]
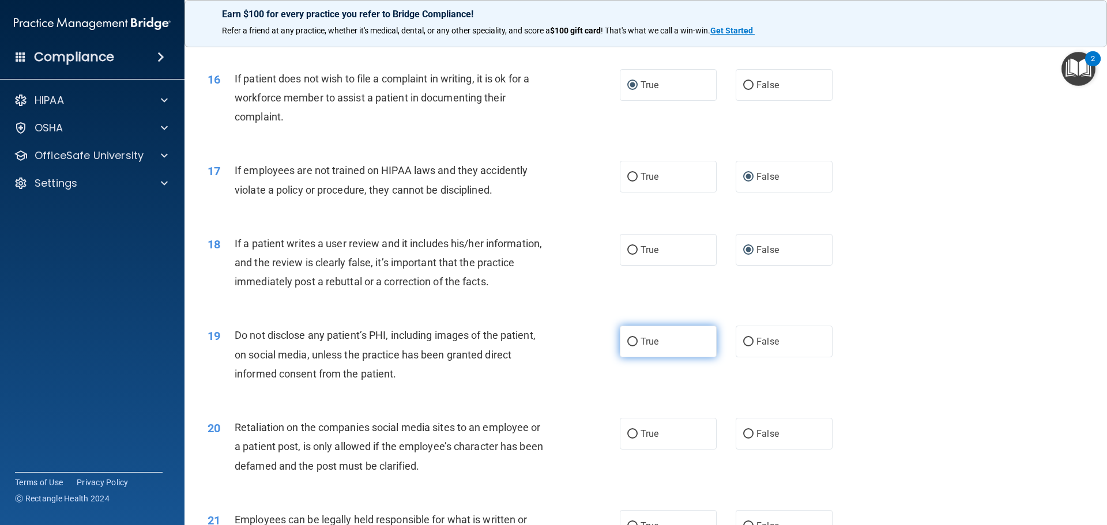
click at [633, 347] on input "True" at bounding box center [632, 342] width 10 height 9
radio input "true"
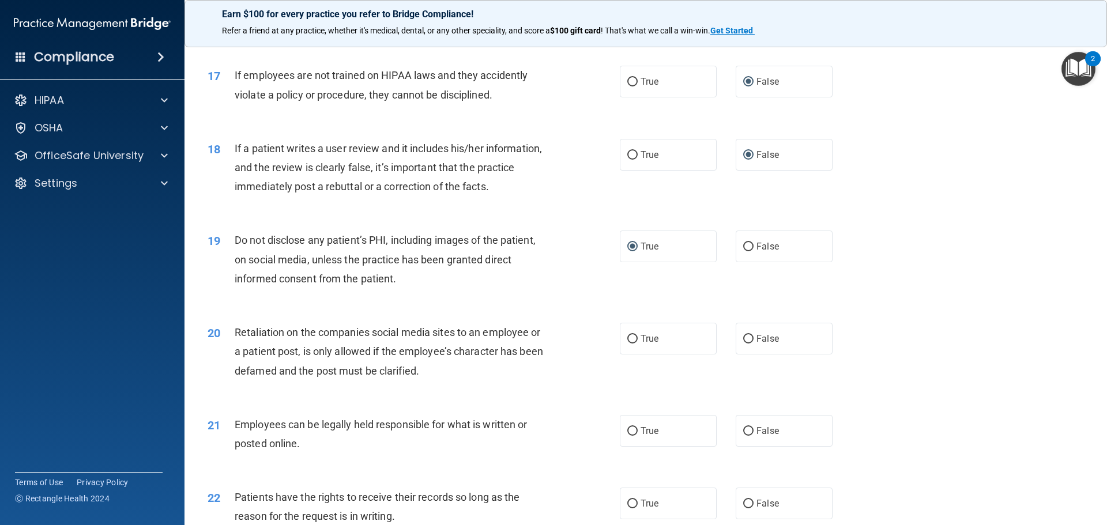
scroll to position [1557, 0]
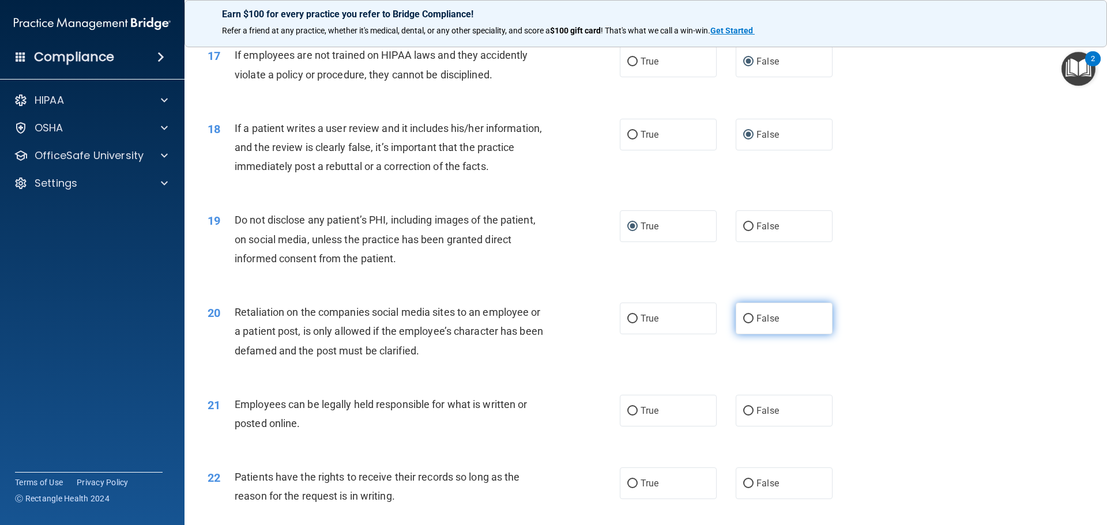
click at [747, 333] on label "False" at bounding box center [784, 319] width 97 height 32
click at [747, 324] on input "False" at bounding box center [748, 319] width 10 height 9
radio input "true"
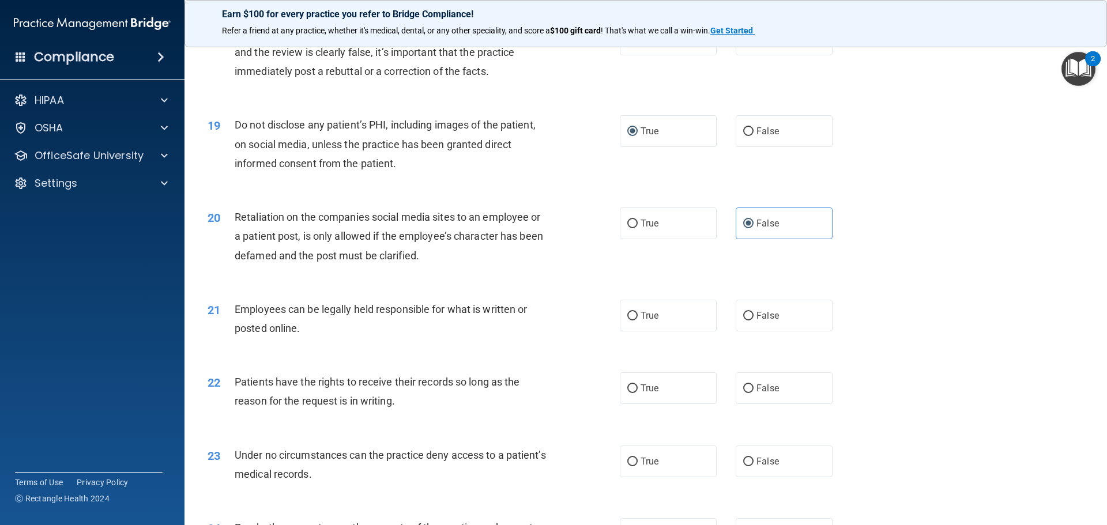
scroll to position [1672, 0]
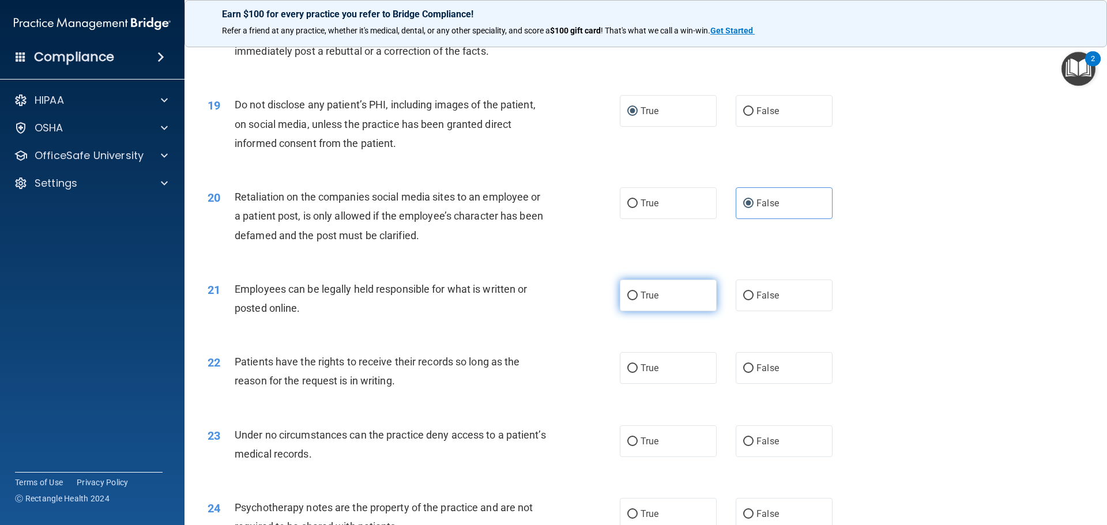
click at [633, 300] on input "True" at bounding box center [632, 296] width 10 height 9
radio input "true"
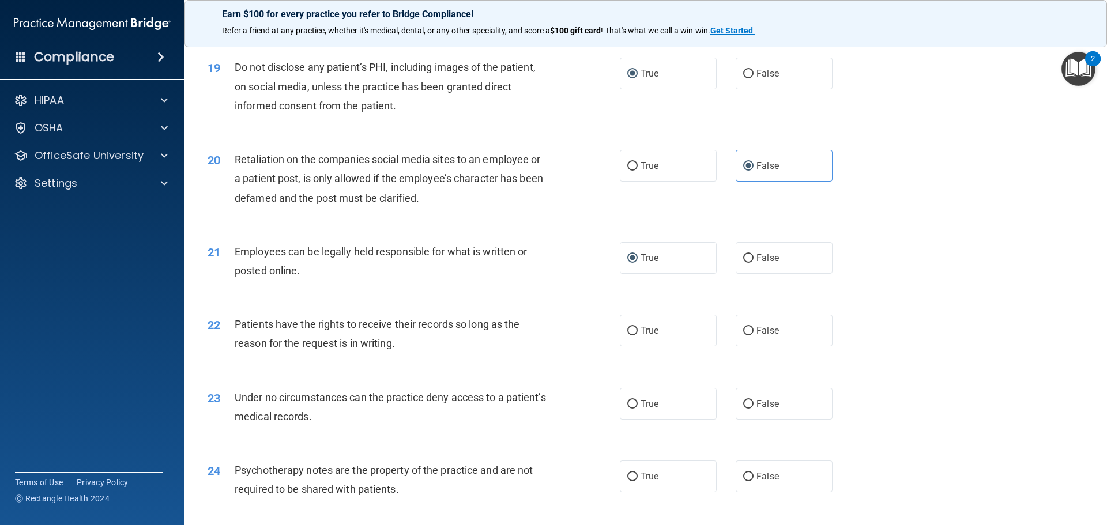
scroll to position [1730, 0]
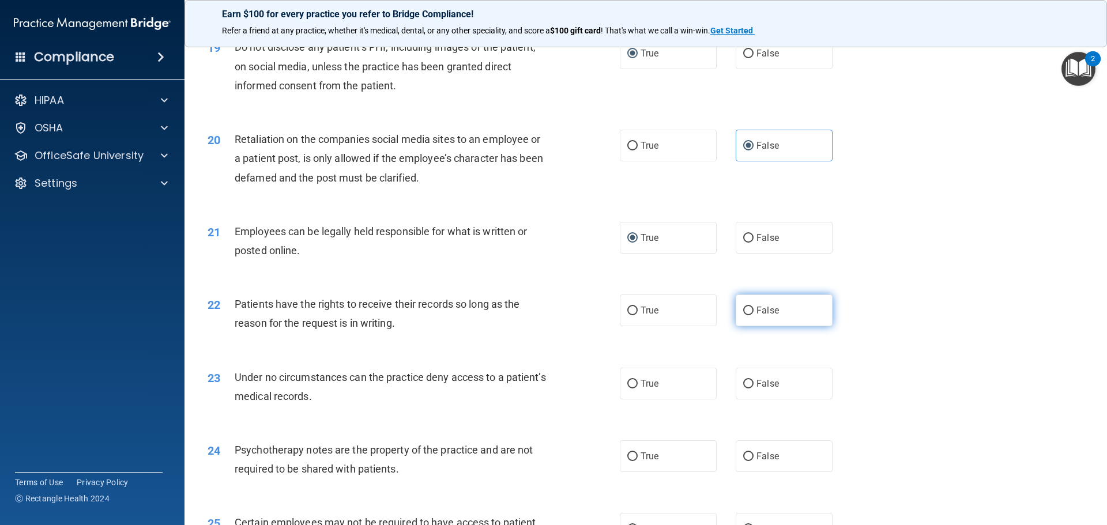
click at [751, 326] on label "False" at bounding box center [784, 311] width 97 height 32
click at [751, 315] on input "False" at bounding box center [748, 311] width 10 height 9
radio input "true"
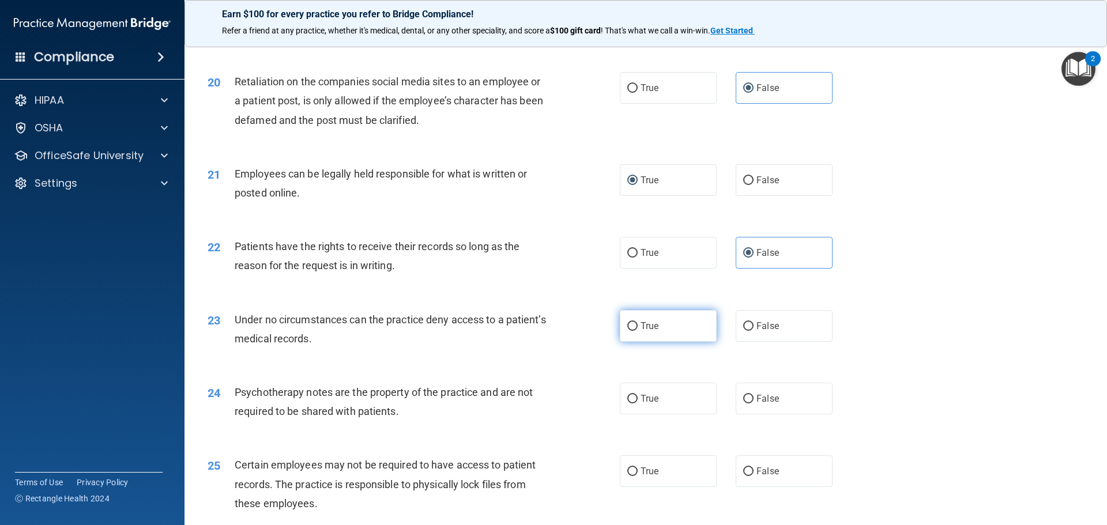
click at [632, 331] on input "True" at bounding box center [632, 326] width 10 height 9
radio input "true"
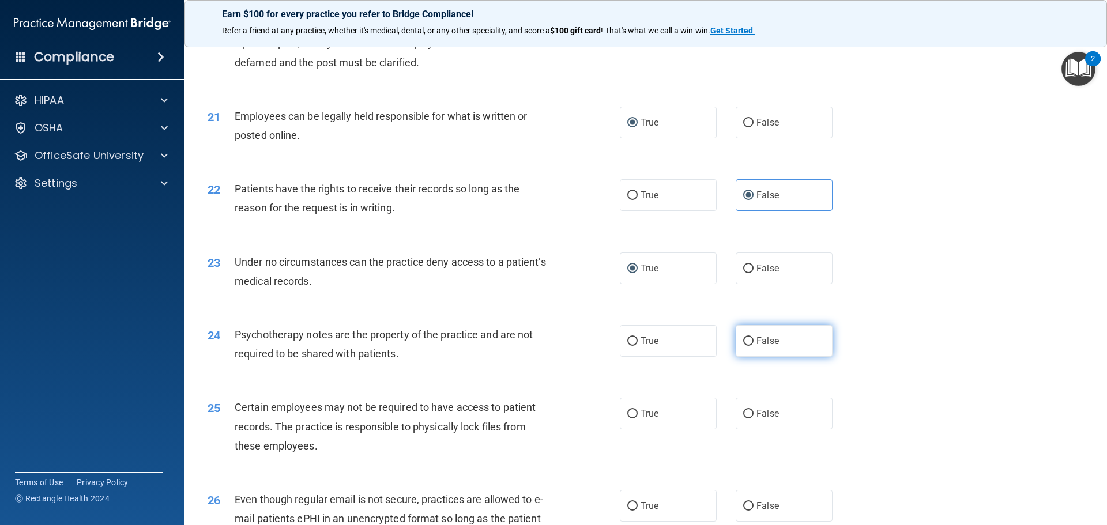
click at [746, 346] on input "False" at bounding box center [748, 341] width 10 height 9
radio input "true"
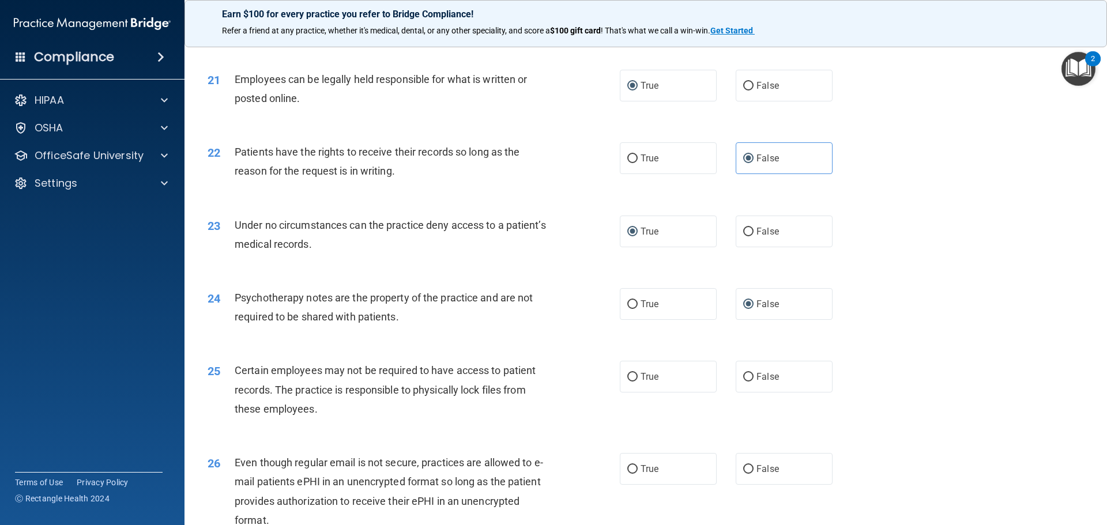
scroll to position [1903, 0]
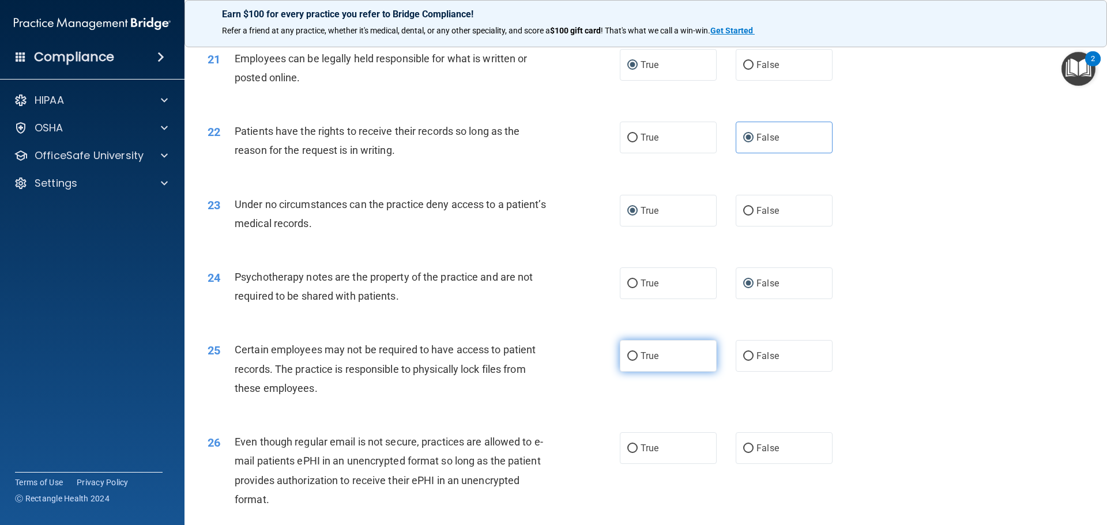
click at [635, 372] on label "True" at bounding box center [668, 356] width 97 height 32
click at [635, 361] on input "True" at bounding box center [632, 356] width 10 height 9
radio input "true"
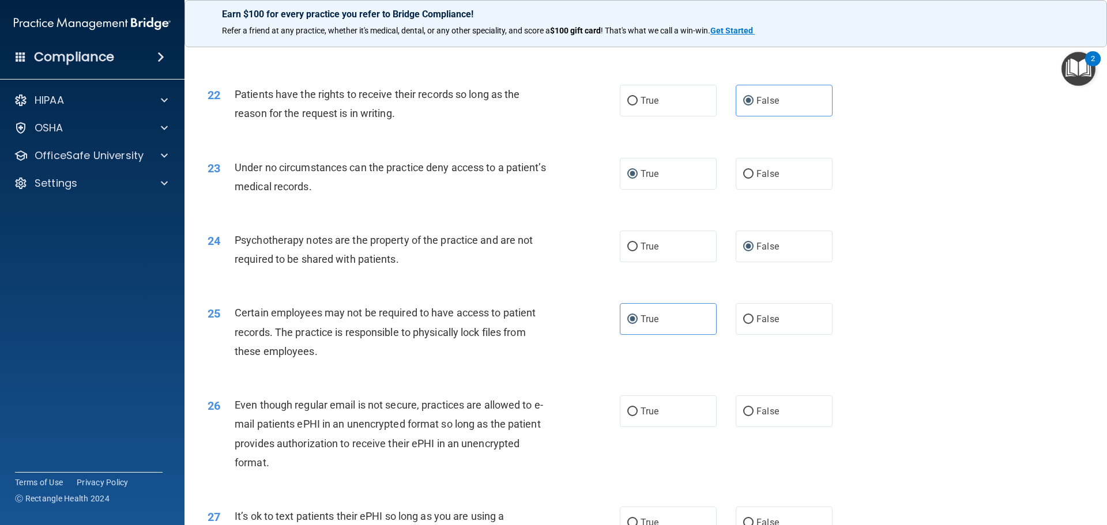
scroll to position [1961, 0]
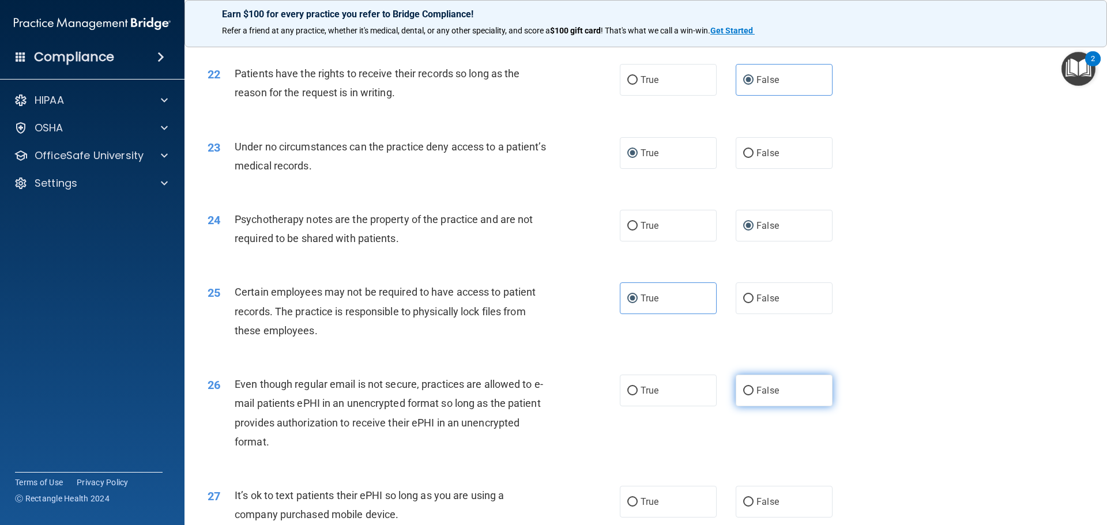
click at [758, 396] on span "False" at bounding box center [768, 390] width 22 height 11
click at [754, 396] on input "False" at bounding box center [748, 391] width 10 height 9
radio input "true"
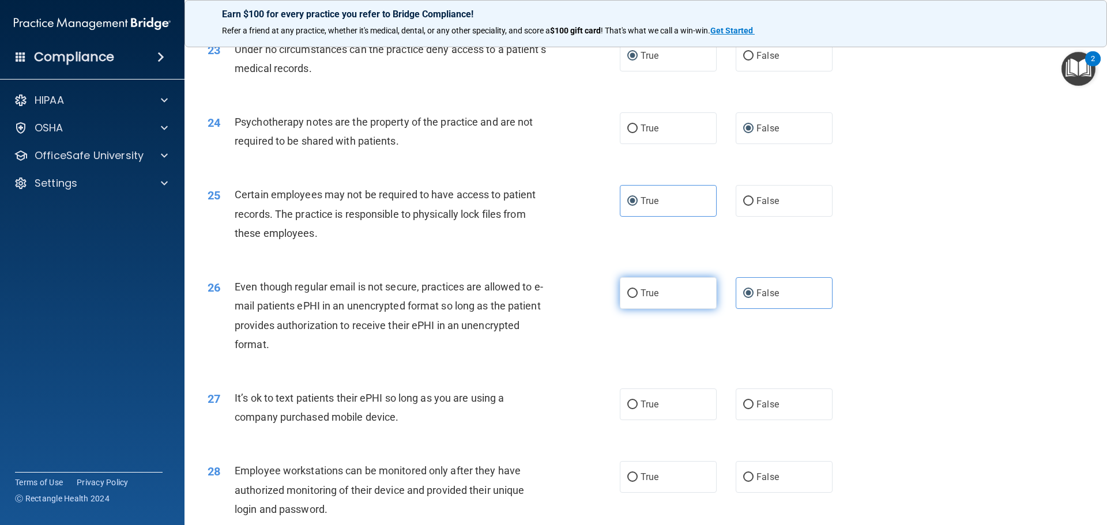
scroll to position [2076, 0]
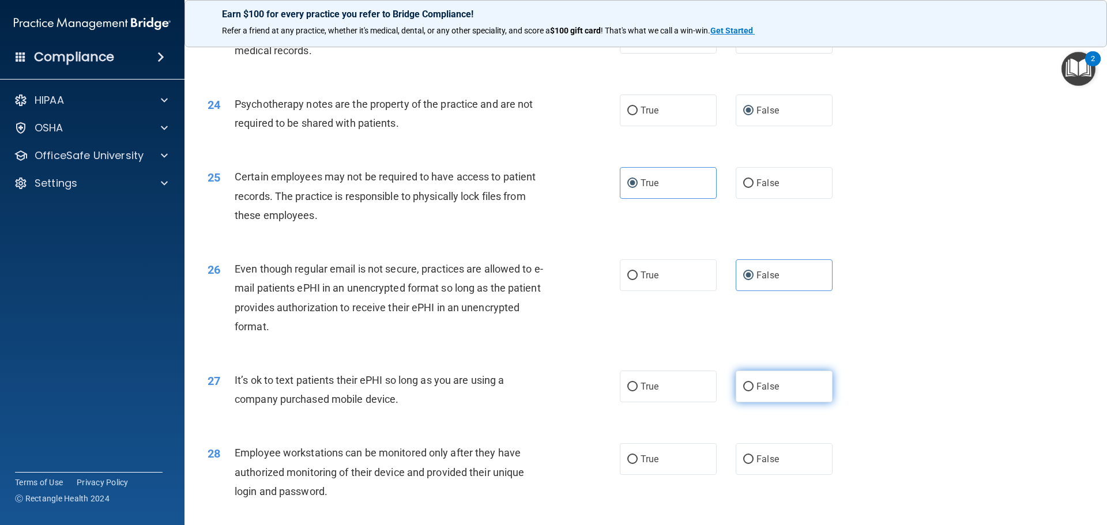
click at [747, 392] on input "False" at bounding box center [748, 387] width 10 height 9
radio input "true"
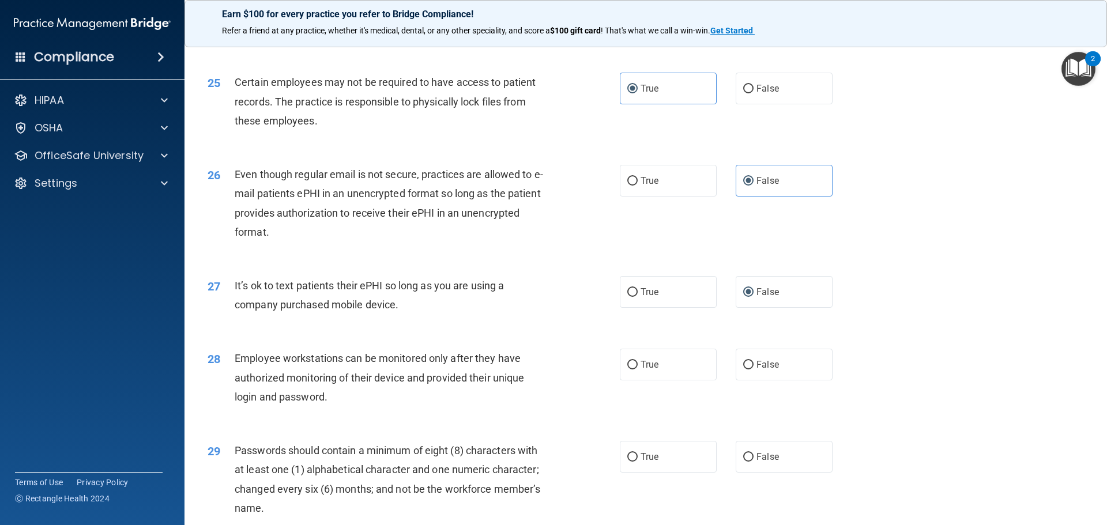
scroll to position [2191, 0]
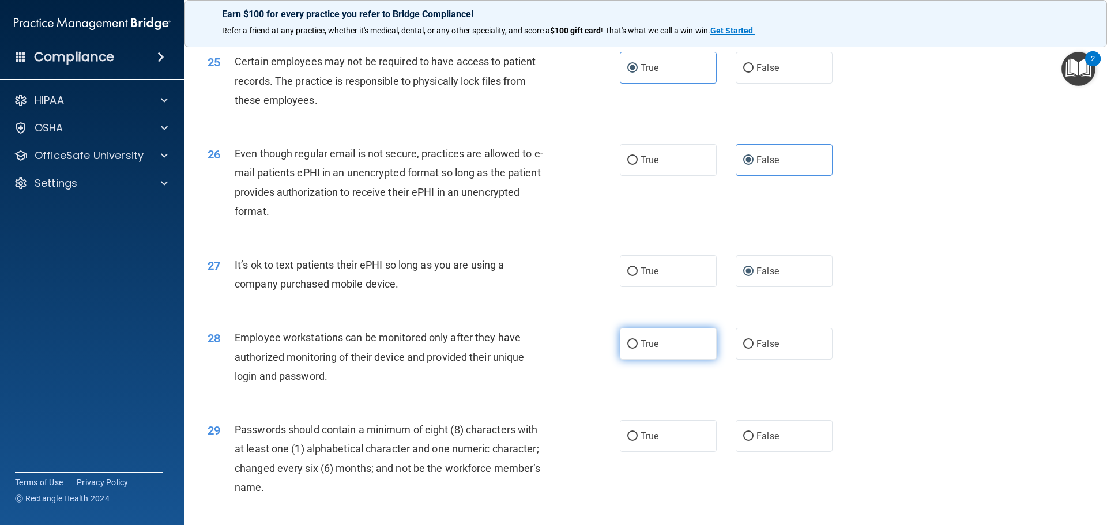
click at [634, 360] on label "True" at bounding box center [668, 344] width 97 height 32
click at [634, 349] on input "True" at bounding box center [632, 344] width 10 height 9
radio input "true"
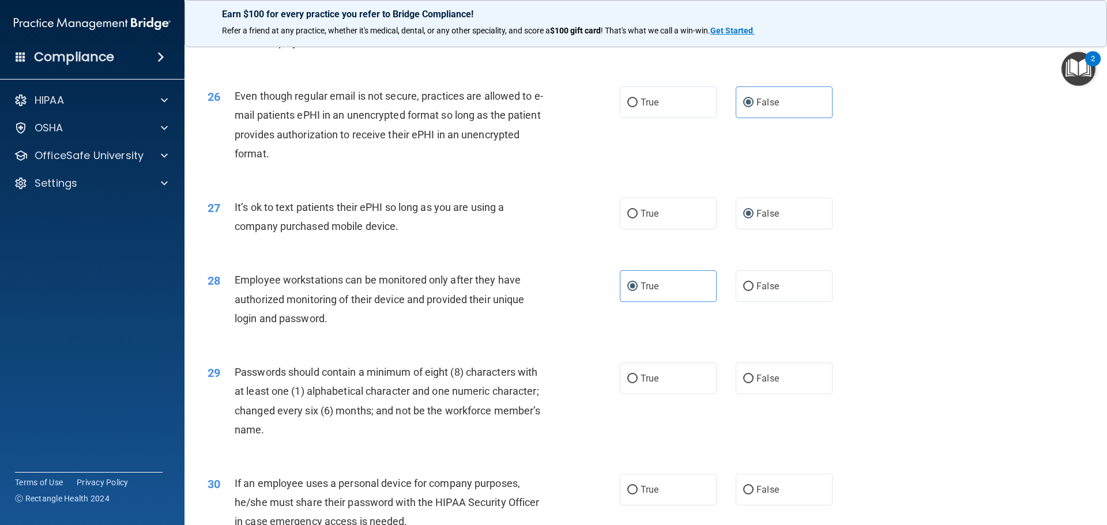
scroll to position [2307, 0]
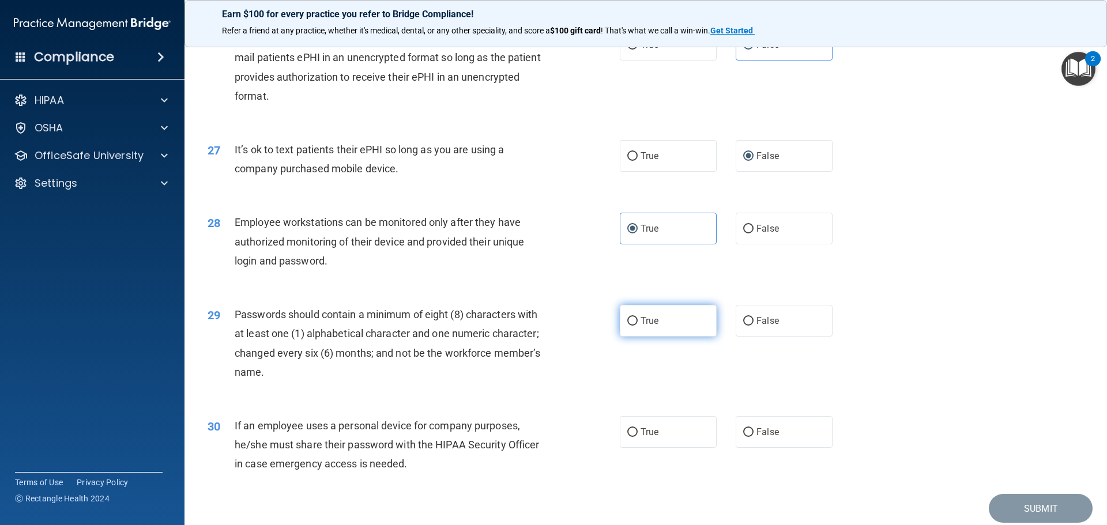
click at [627, 326] on input "True" at bounding box center [632, 321] width 10 height 9
radio input "true"
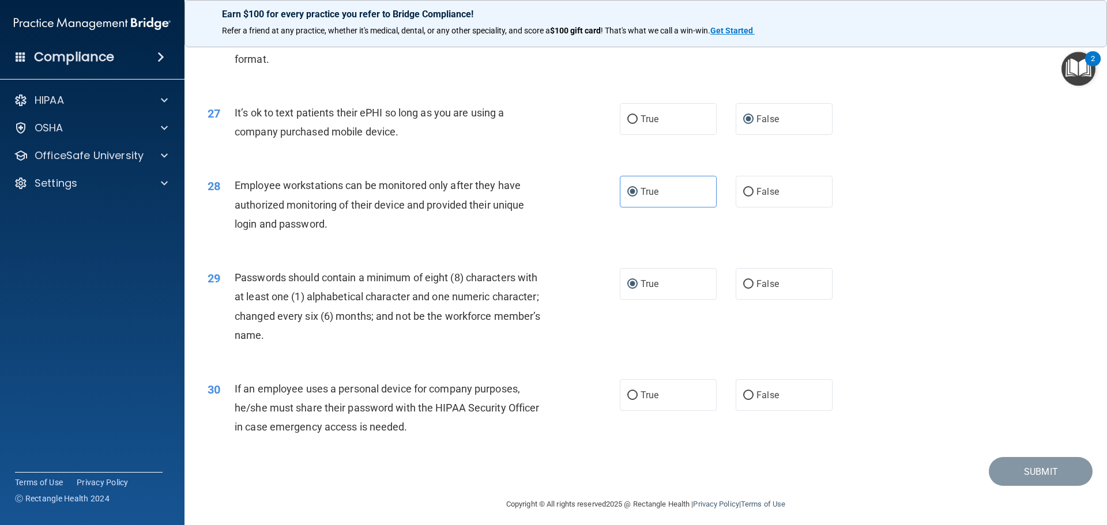
scroll to position [2364, 0]
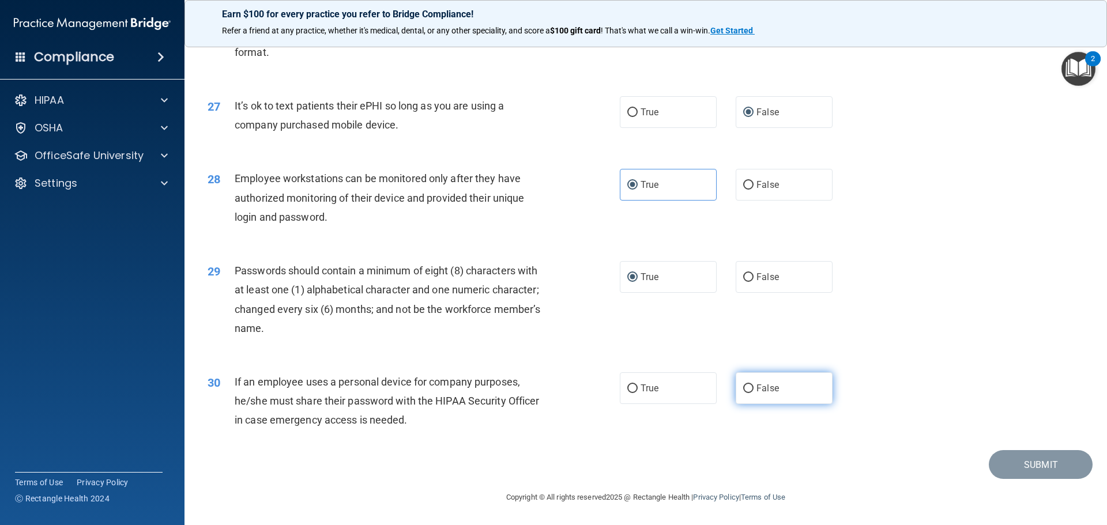
click at [743, 389] on input "False" at bounding box center [748, 389] width 10 height 9
radio input "true"
click at [1024, 465] on button "Submit" at bounding box center [1041, 464] width 104 height 29
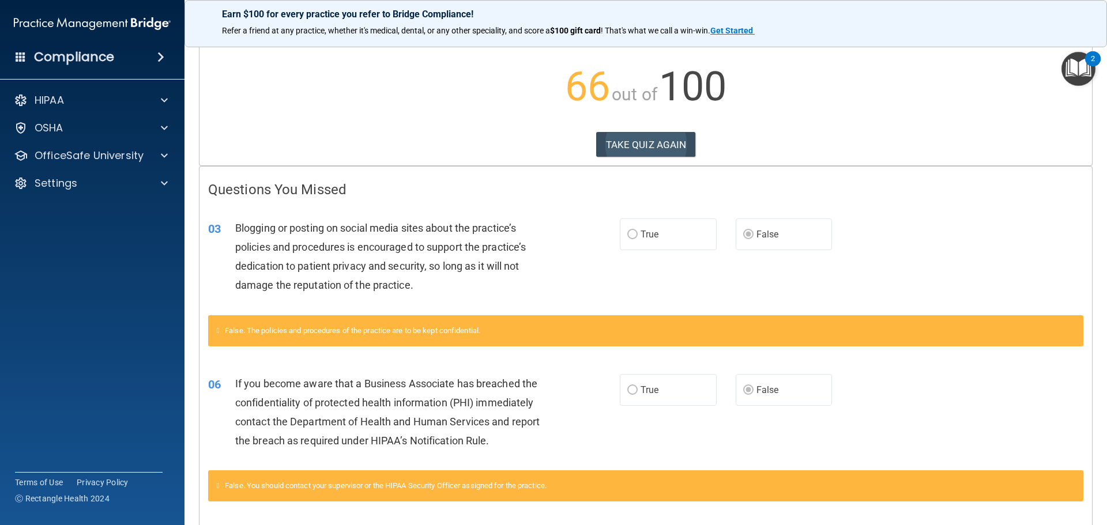
scroll to position [115, 0]
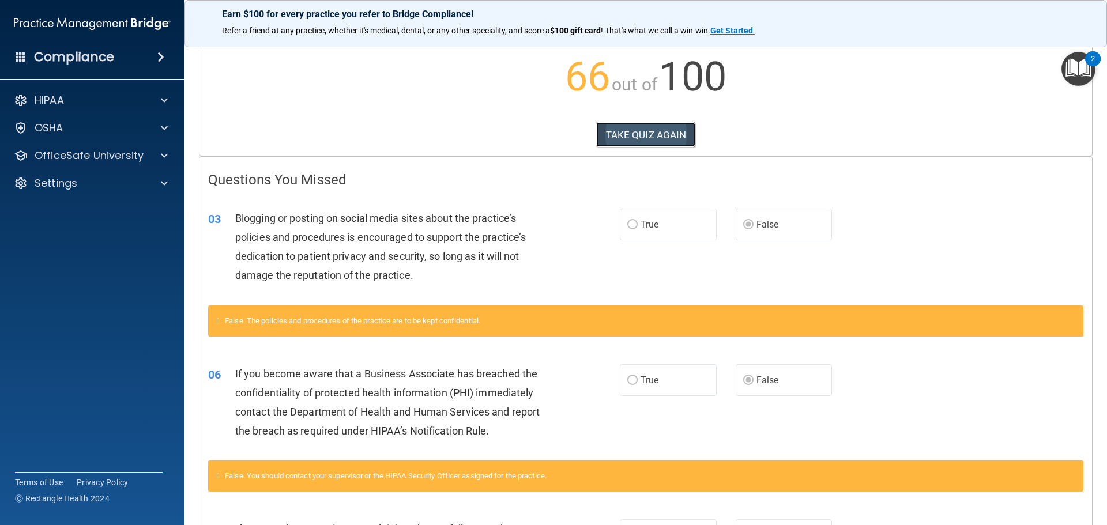
click at [645, 134] on button "TAKE QUIZ AGAIN" at bounding box center [646, 134] width 100 height 25
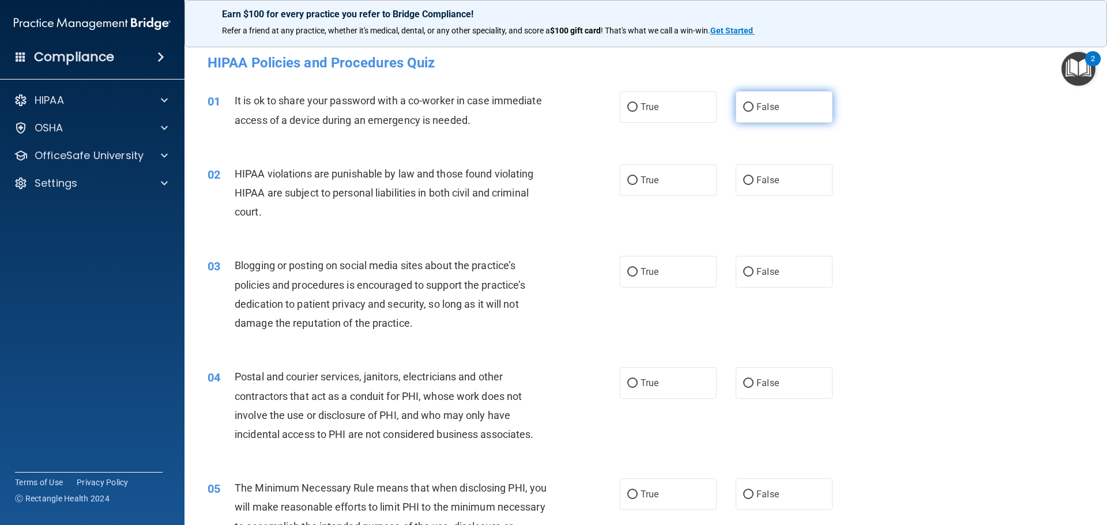
click at [743, 106] on input "False" at bounding box center [748, 107] width 10 height 9
radio input "true"
click at [633, 177] on input "True" at bounding box center [632, 180] width 10 height 9
radio input "true"
click at [751, 266] on label "False" at bounding box center [784, 272] width 97 height 32
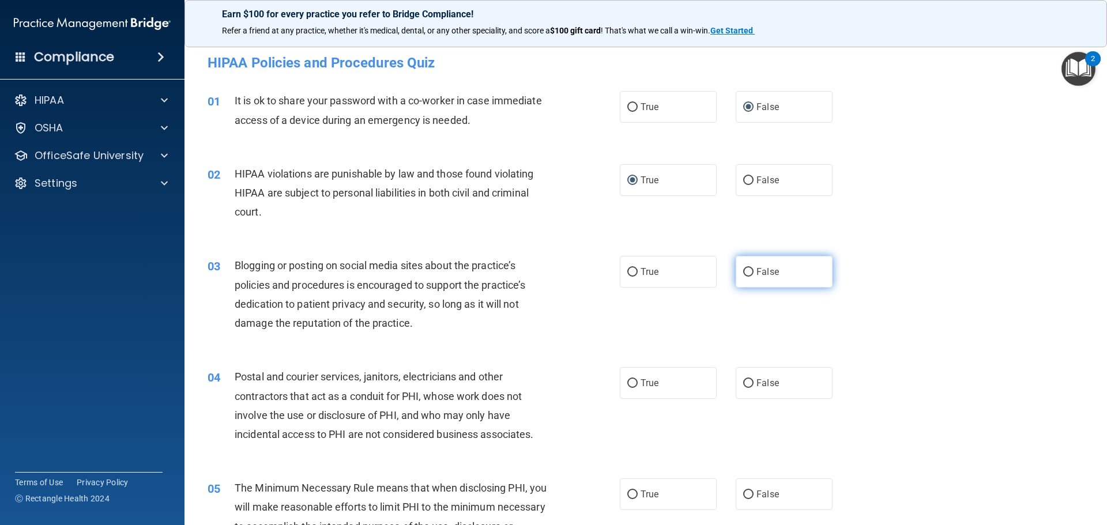
click at [751, 268] on input "False" at bounding box center [748, 272] width 10 height 9
radio input "true"
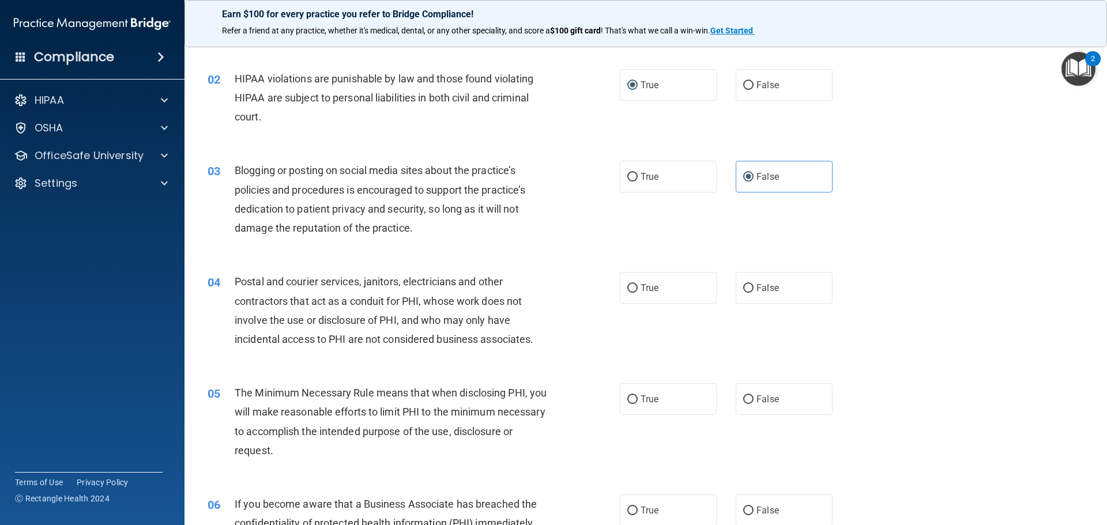
scroll to position [115, 0]
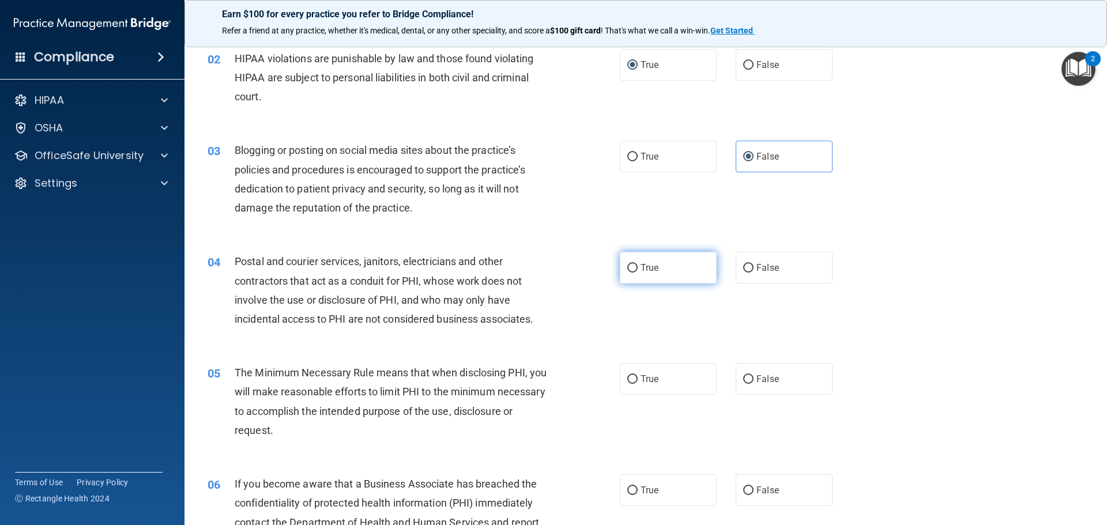
click at [630, 264] on input "True" at bounding box center [632, 268] width 10 height 9
radio input "true"
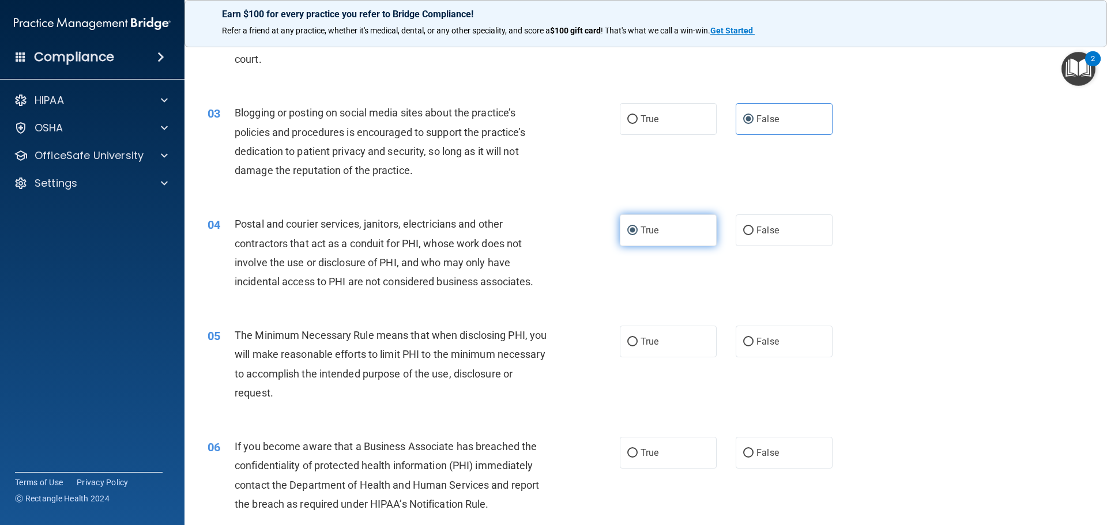
scroll to position [173, 0]
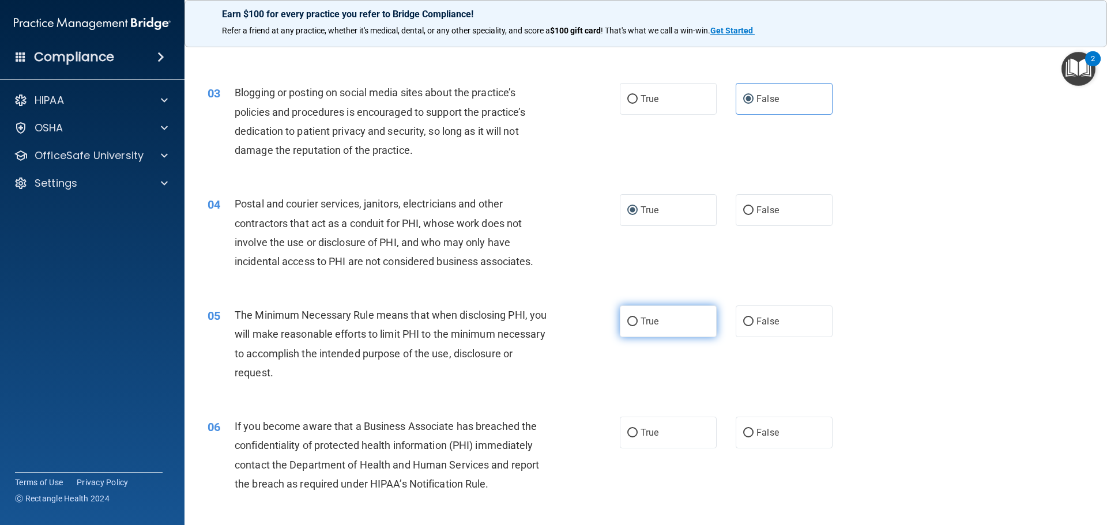
click at [629, 321] on input "True" at bounding box center [632, 322] width 10 height 9
radio input "true"
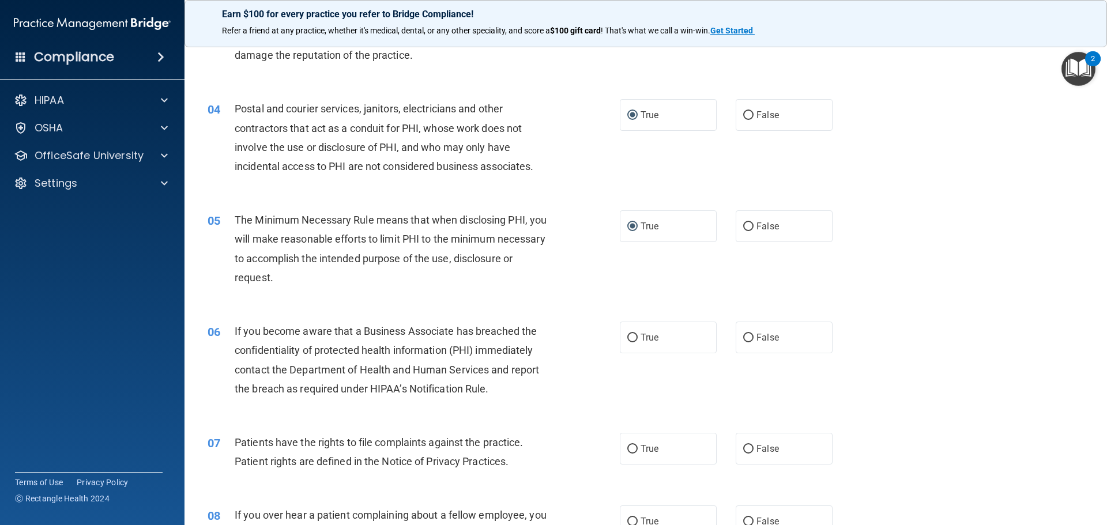
scroll to position [288, 0]
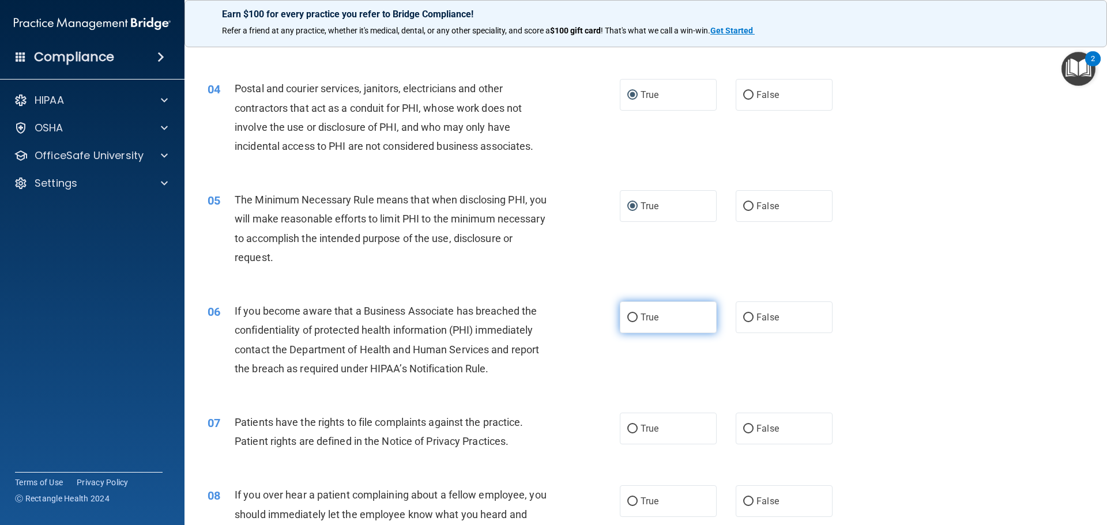
click at [627, 314] on input "True" at bounding box center [632, 318] width 10 height 9
radio input "true"
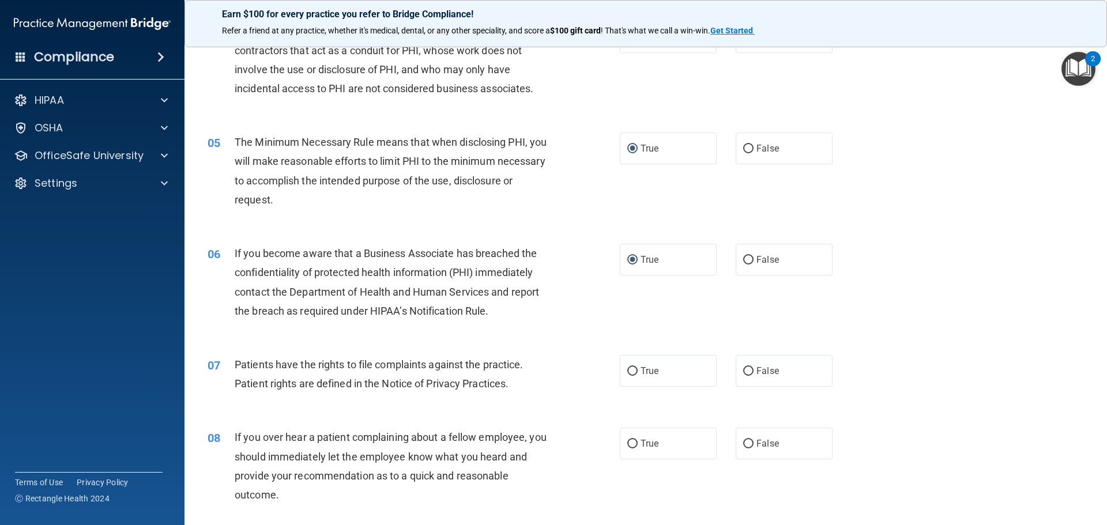
scroll to position [404, 0]
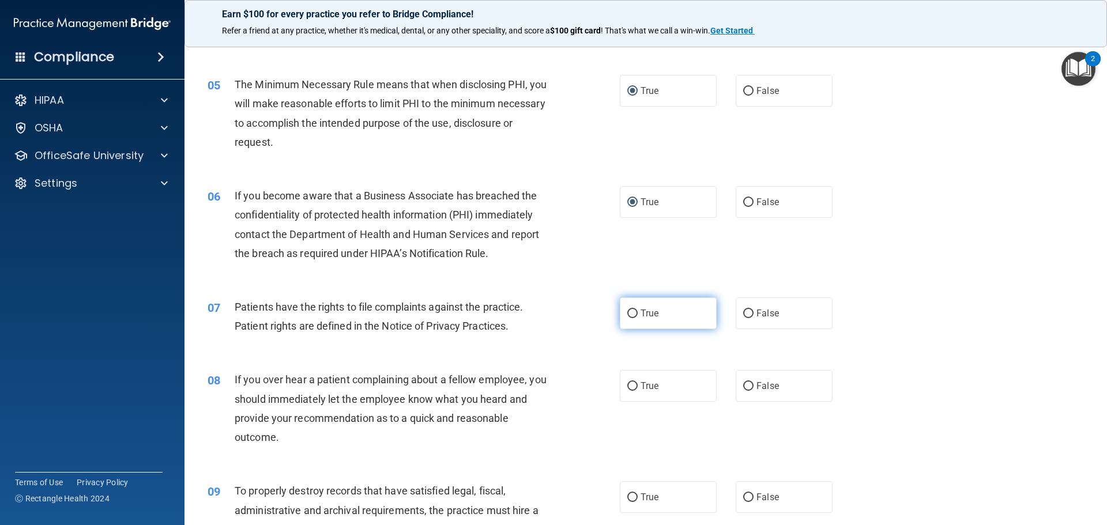
click at [630, 310] on input "True" at bounding box center [632, 314] width 10 height 9
radio input "true"
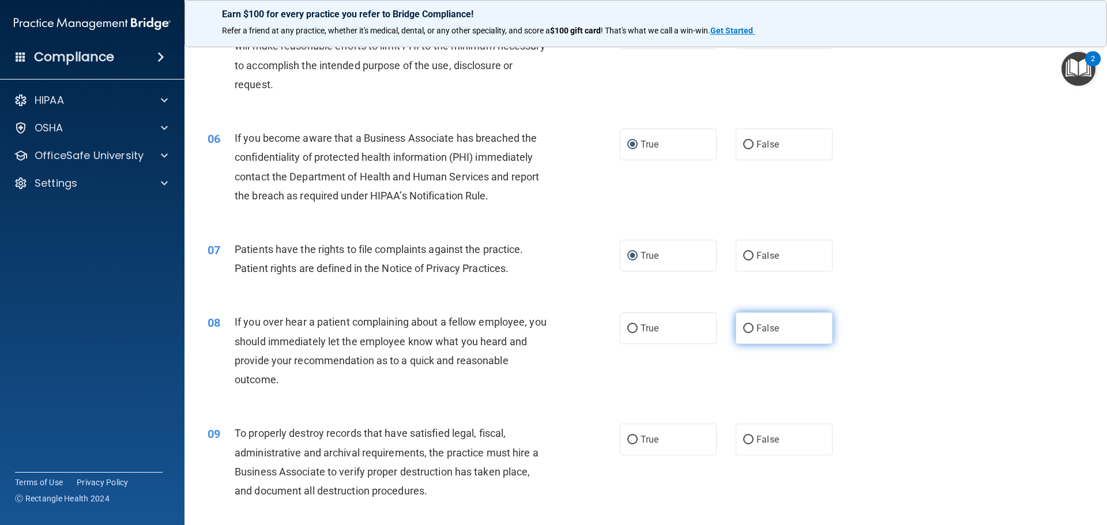
click at [743, 329] on input "False" at bounding box center [748, 329] width 10 height 9
radio input "true"
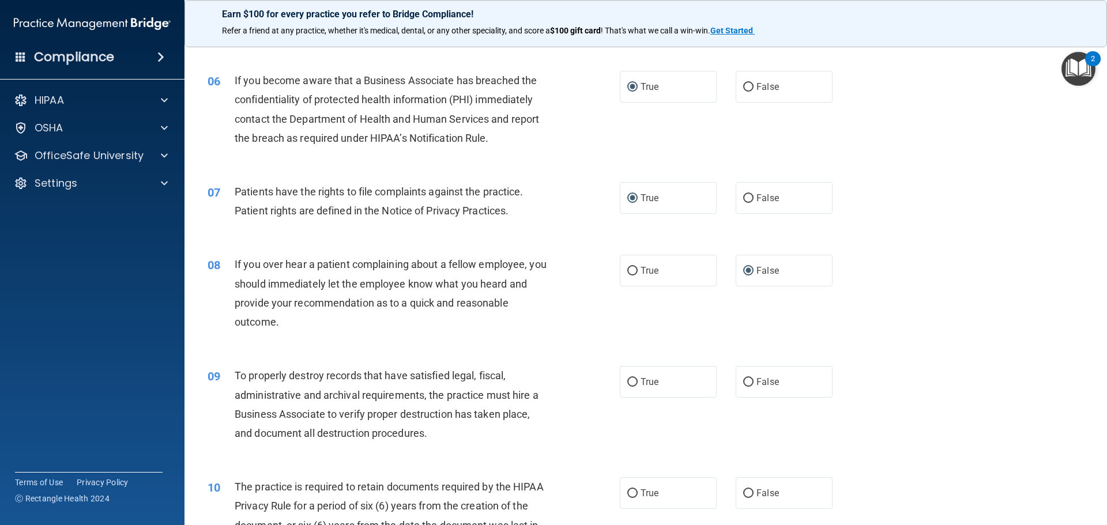
scroll to position [577, 0]
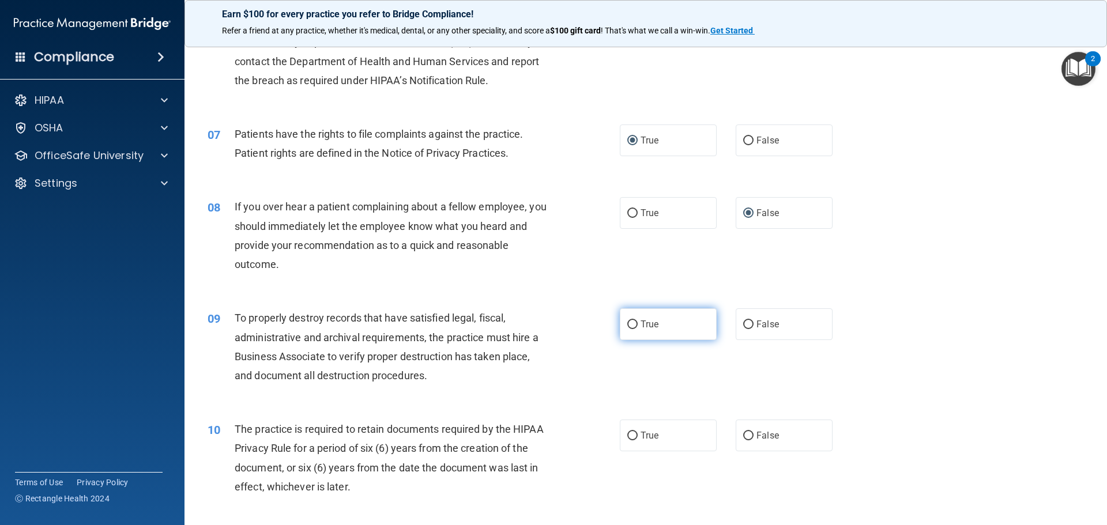
click at [631, 321] on input "True" at bounding box center [632, 325] width 10 height 9
radio input "true"
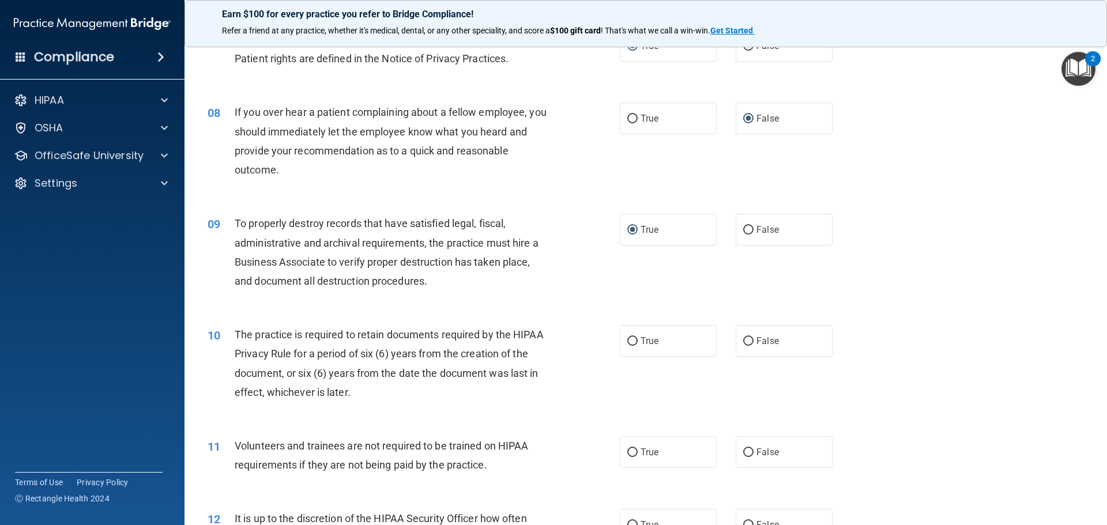
scroll to position [692, 0]
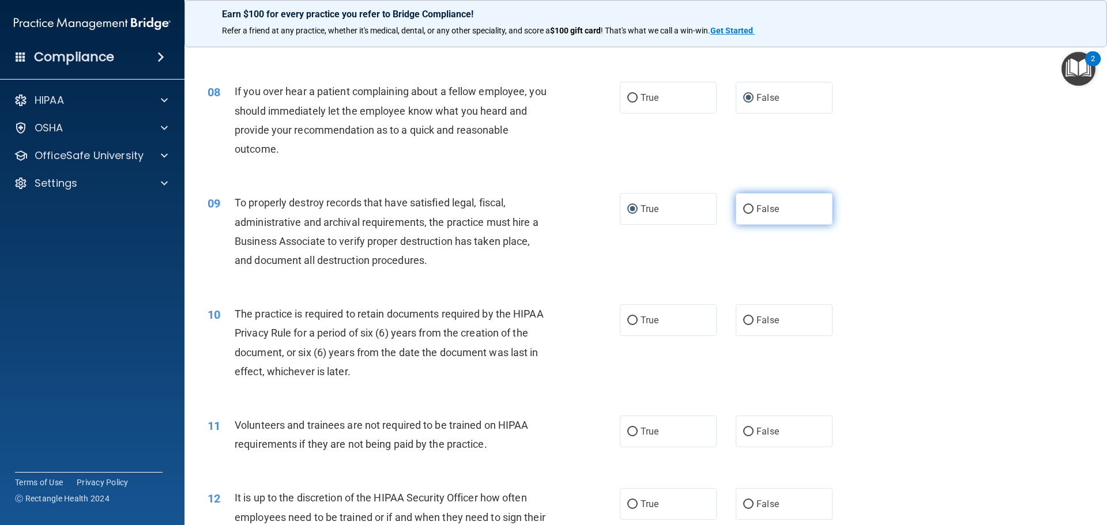
click at [736, 201] on label "False" at bounding box center [784, 209] width 97 height 32
click at [743, 205] on input "False" at bounding box center [748, 209] width 10 height 9
radio input "true"
radio input "false"
click at [749, 320] on label "False" at bounding box center [784, 320] width 97 height 32
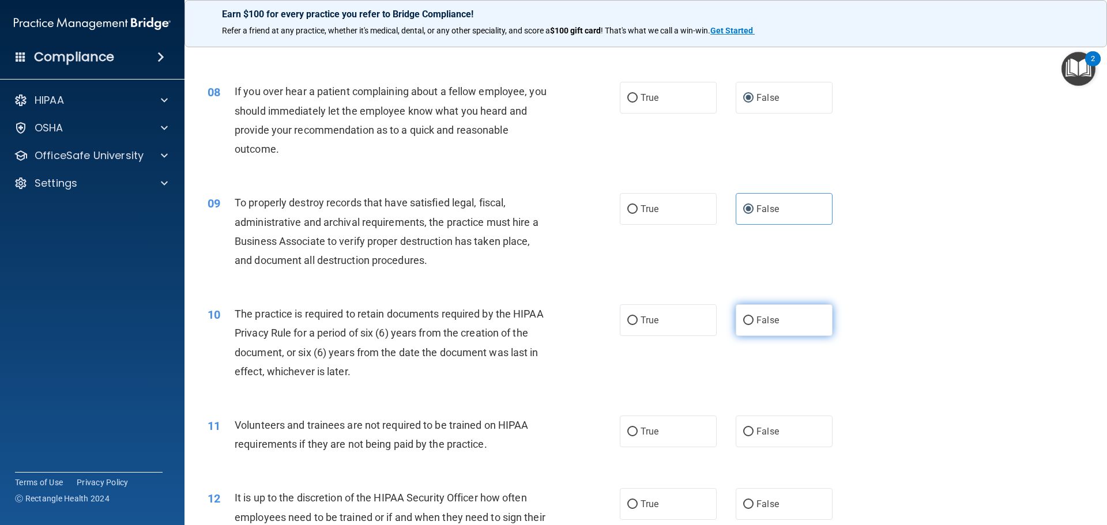
click at [749, 320] on input "False" at bounding box center [748, 321] width 10 height 9
radio input "true"
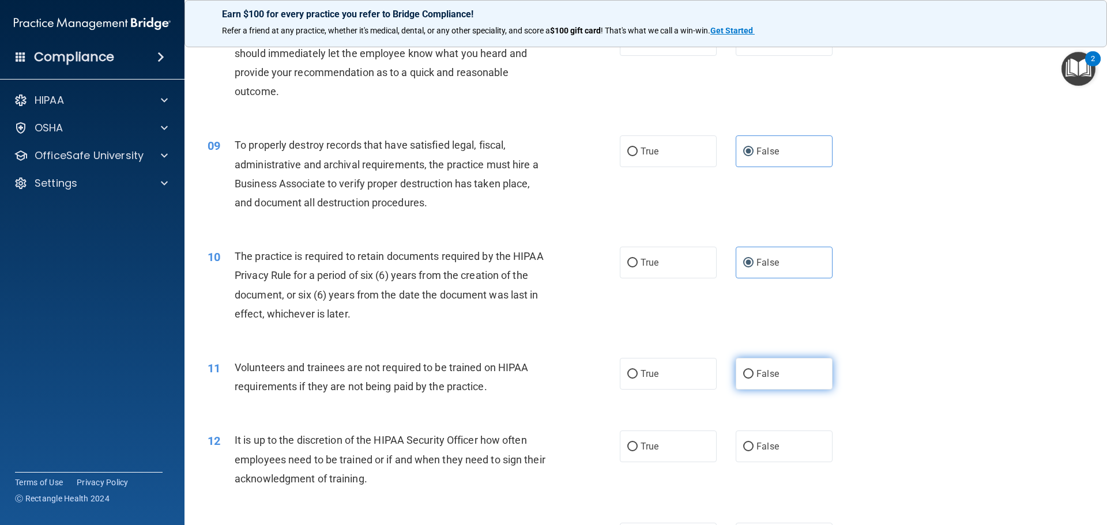
click at [744, 371] on input "False" at bounding box center [748, 374] width 10 height 9
radio input "true"
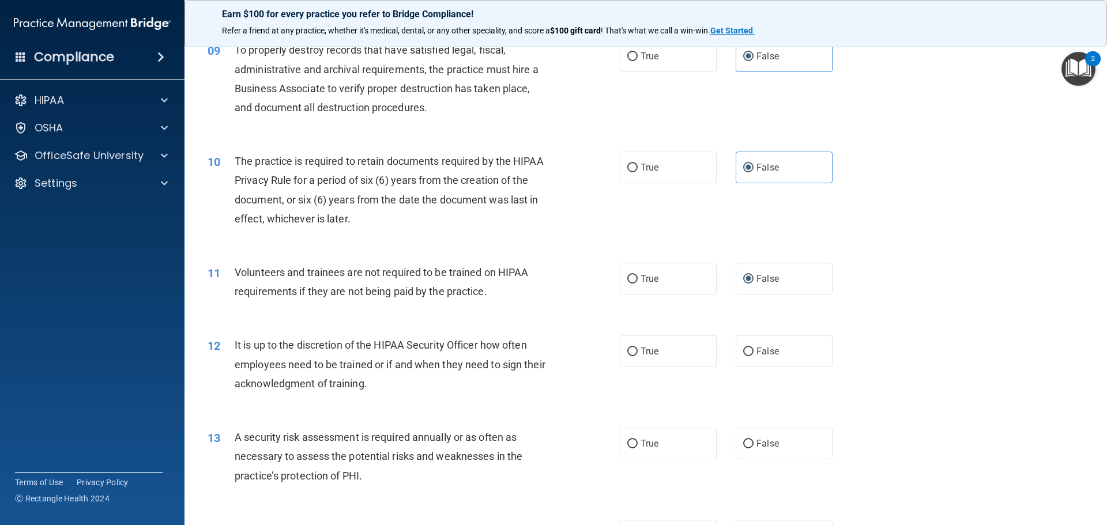
scroll to position [865, 0]
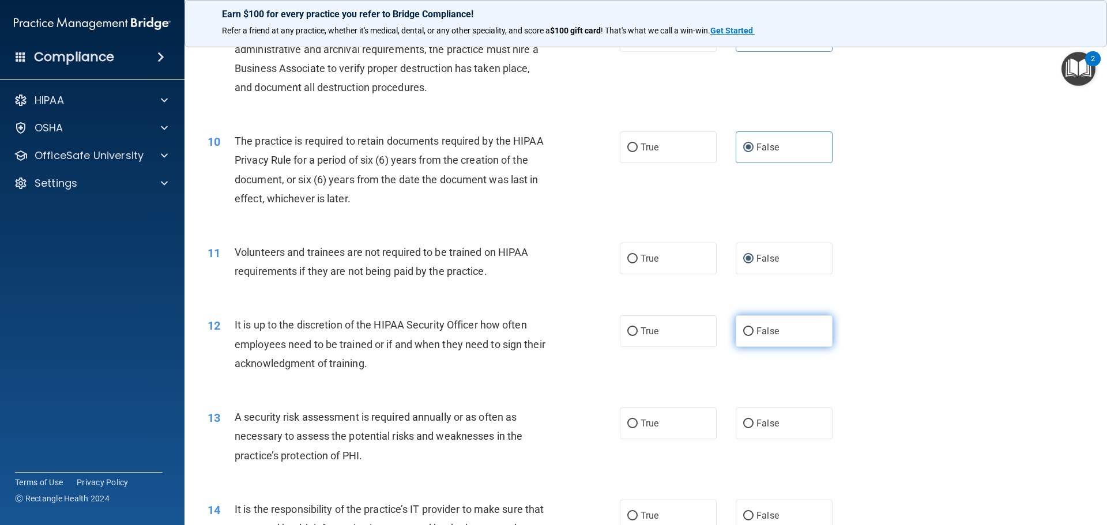
click at [746, 335] on input "False" at bounding box center [748, 332] width 10 height 9
radio input "true"
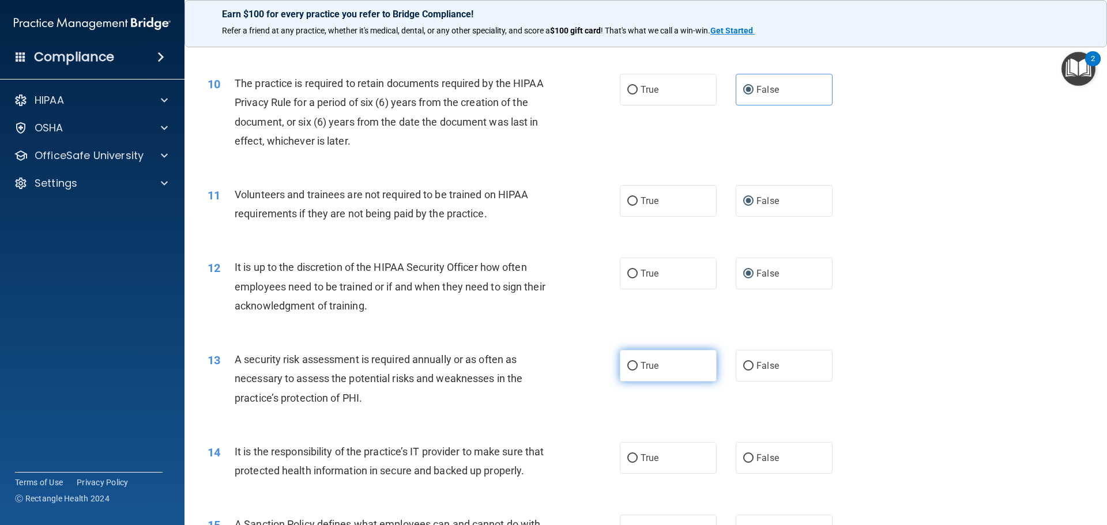
click at [634, 364] on label "True" at bounding box center [668, 366] width 97 height 32
click at [634, 364] on input "True" at bounding box center [632, 366] width 10 height 9
radio input "true"
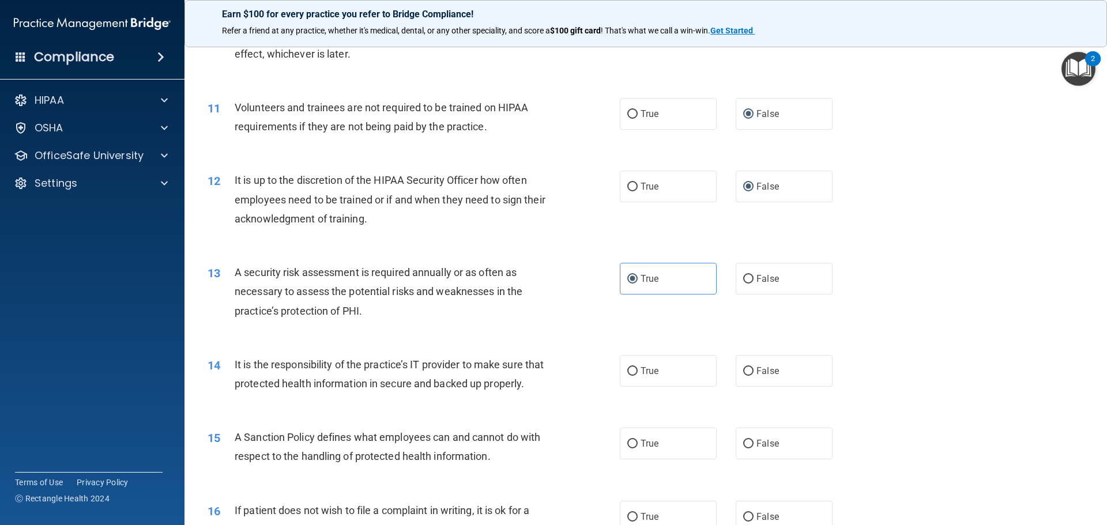
scroll to position [1038, 0]
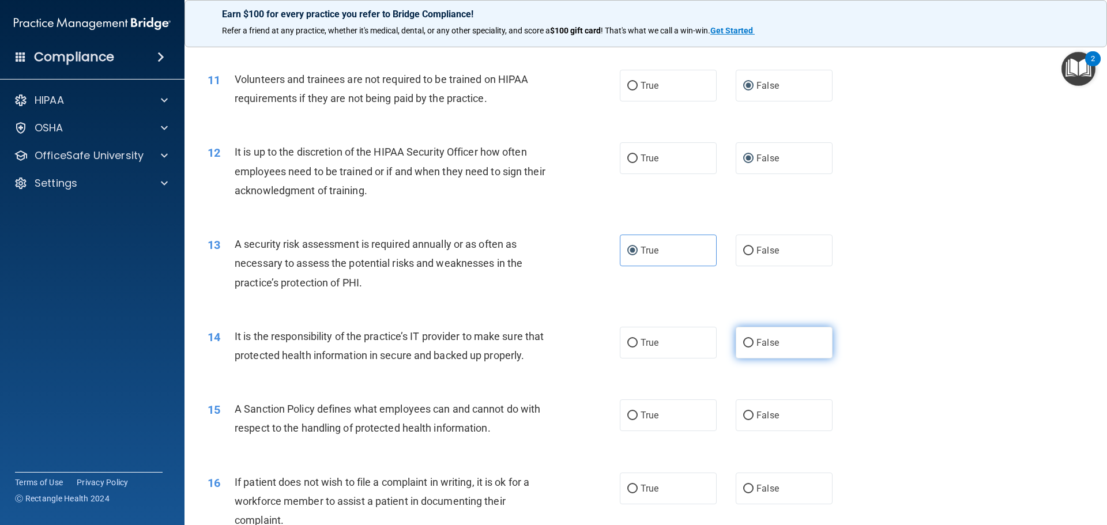
click at [750, 344] on label "False" at bounding box center [784, 343] width 97 height 32
click at [750, 344] on input "False" at bounding box center [748, 343] width 10 height 9
radio input "true"
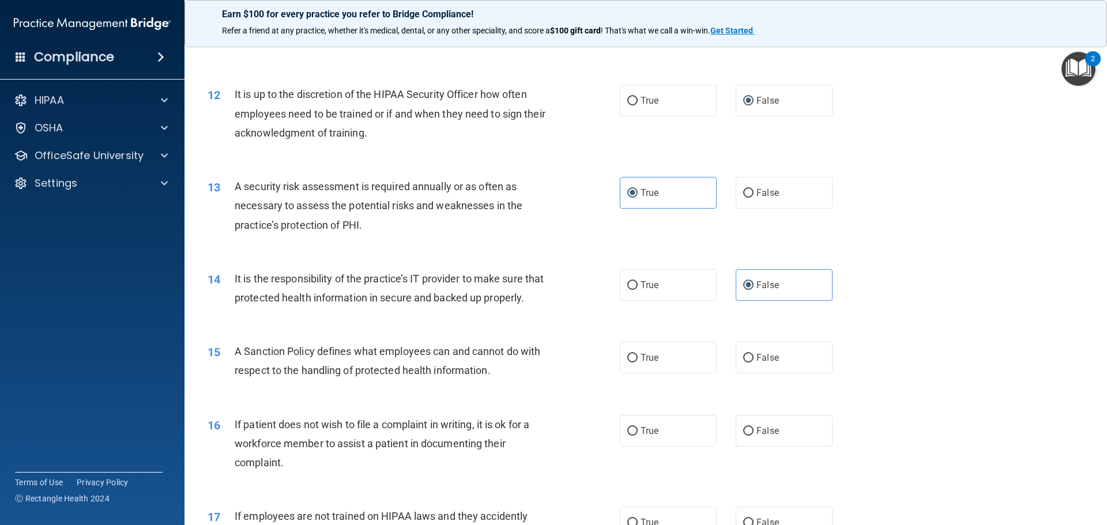
scroll to position [1153, 0]
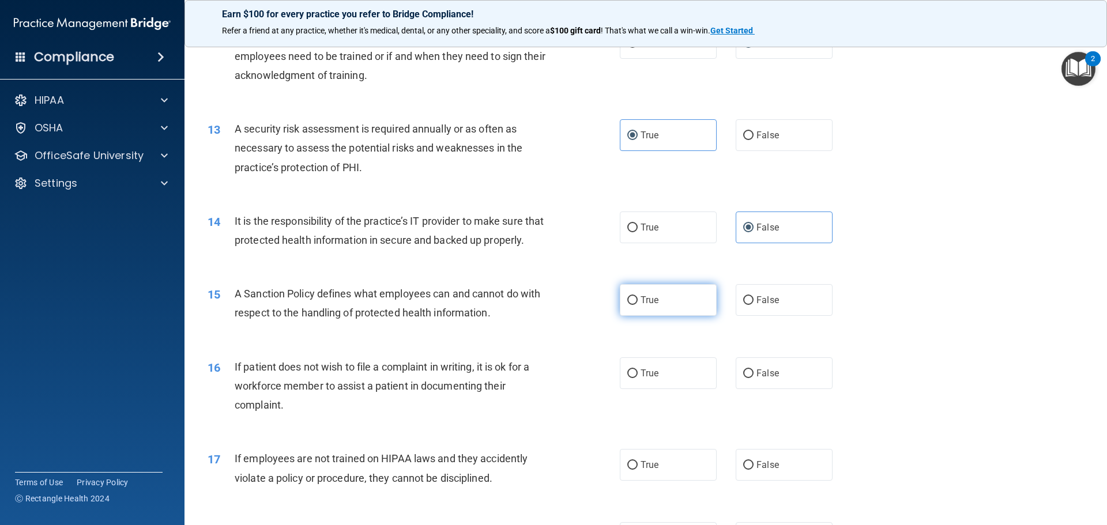
click at [627, 305] on input "True" at bounding box center [632, 300] width 10 height 9
radio input "true"
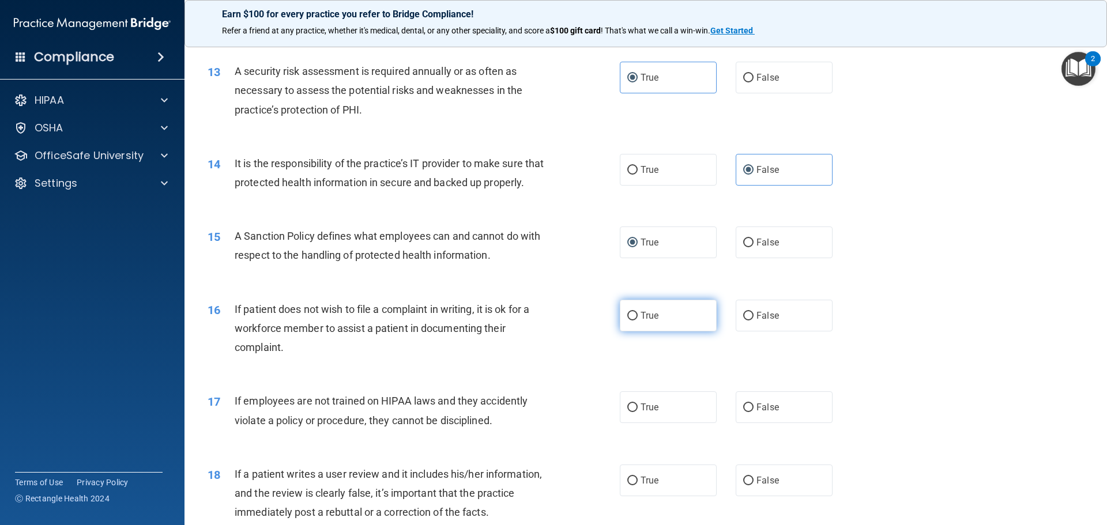
click at [631, 329] on label "True" at bounding box center [668, 316] width 97 height 32
click at [631, 321] on input "True" at bounding box center [632, 316] width 10 height 9
radio input "true"
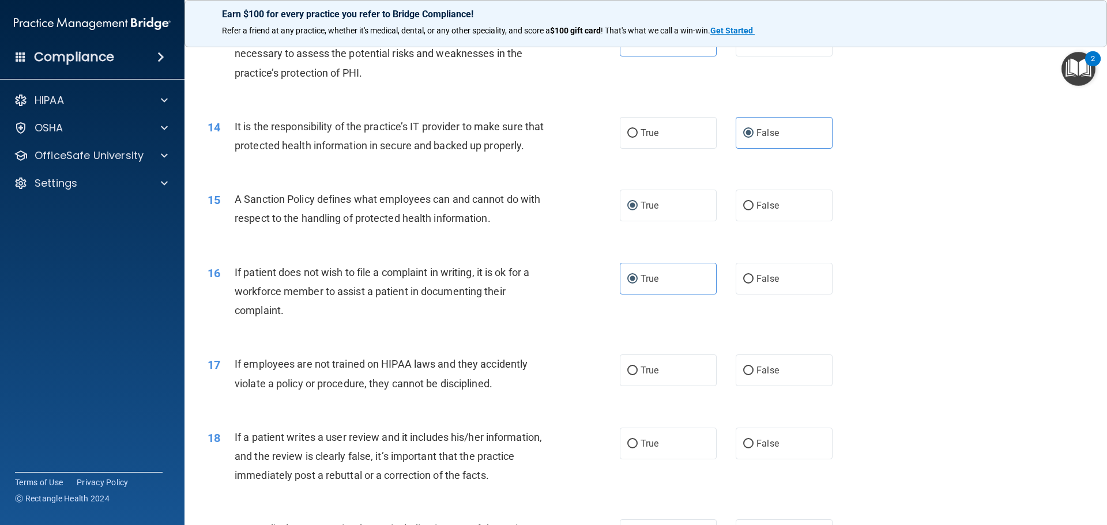
scroll to position [1269, 0]
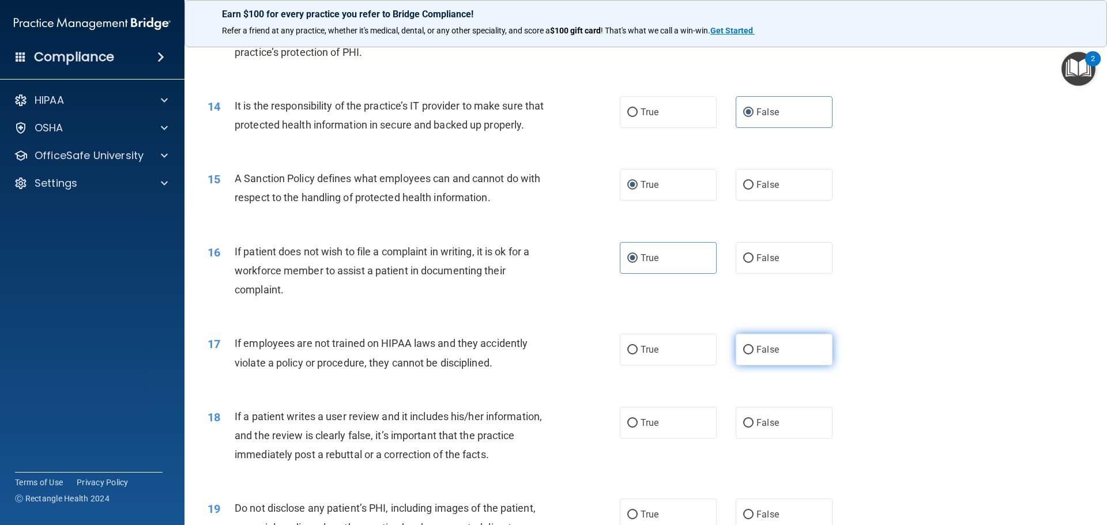
click at [744, 355] on input "False" at bounding box center [748, 350] width 10 height 9
radio input "true"
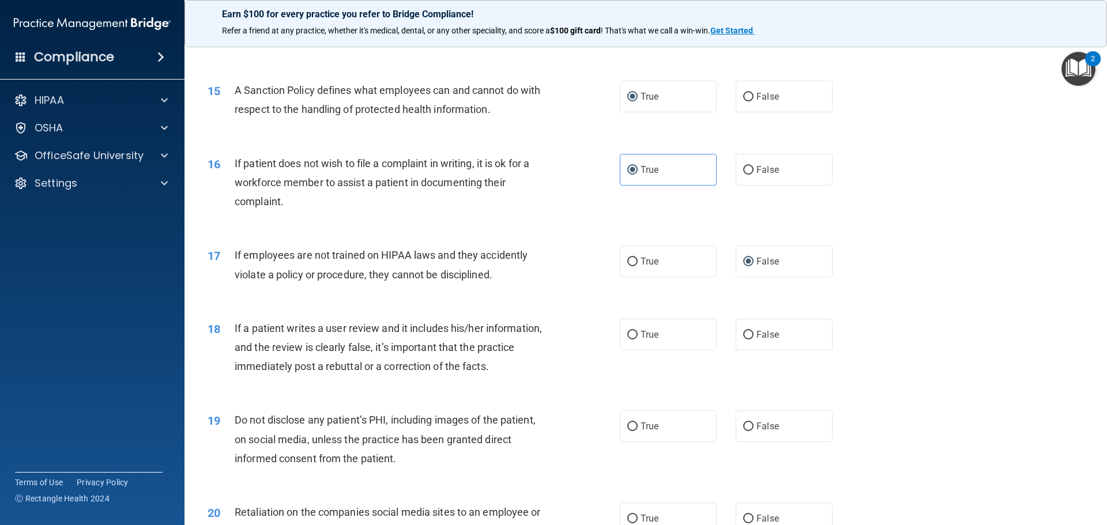
scroll to position [1384, 0]
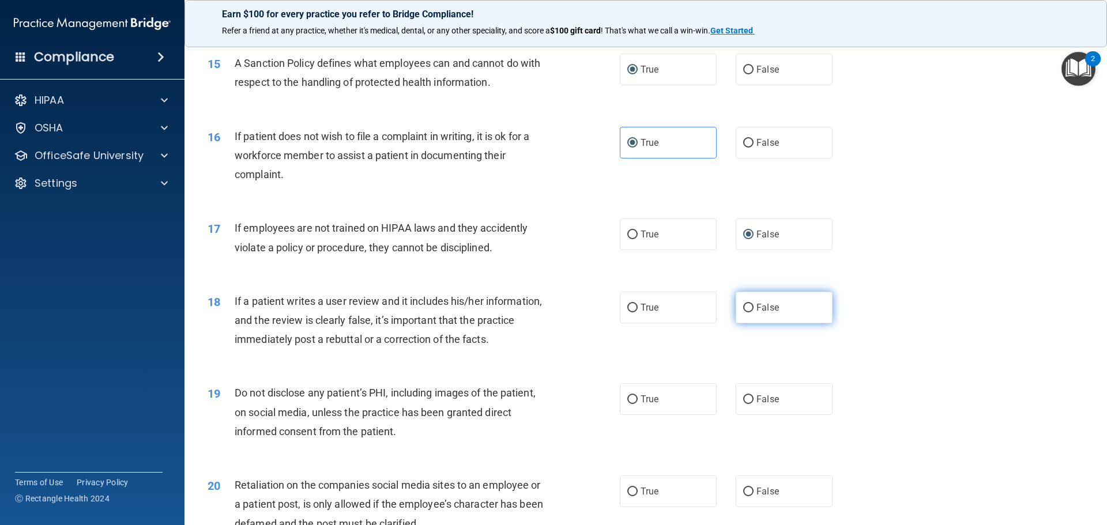
click at [743, 313] on input "False" at bounding box center [748, 308] width 10 height 9
radio input "true"
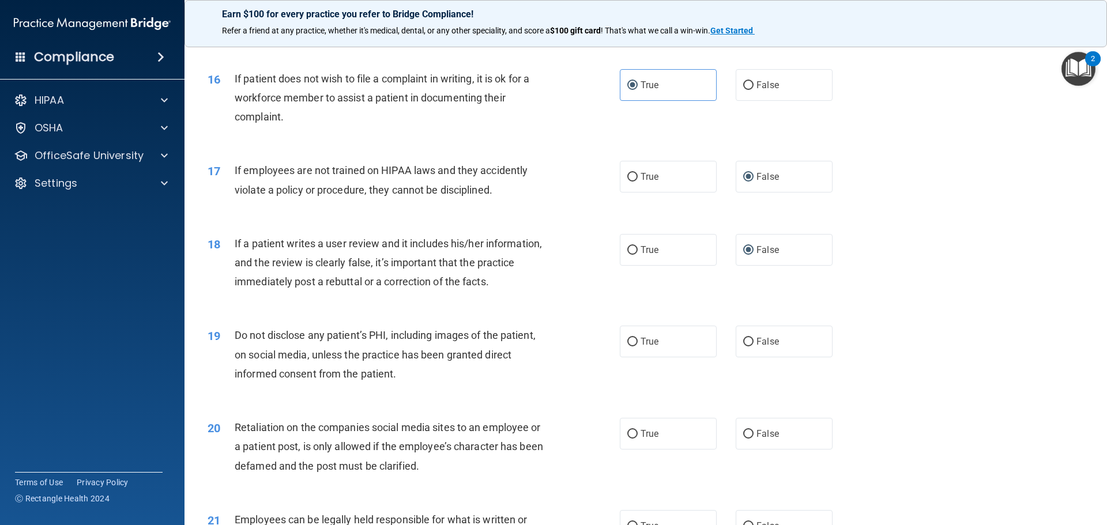
scroll to position [1499, 0]
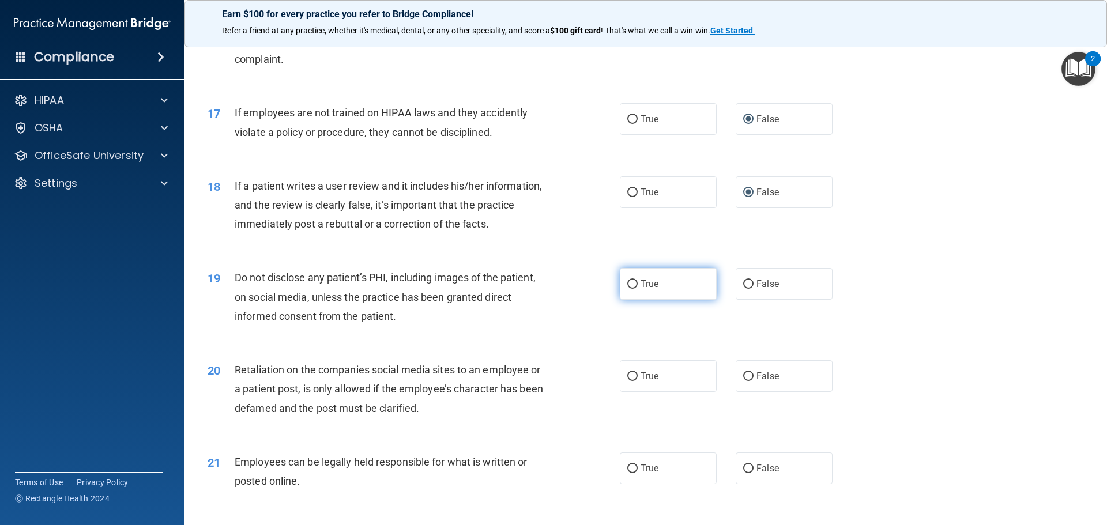
click at [631, 289] on input "True" at bounding box center [632, 284] width 10 height 9
radio input "true"
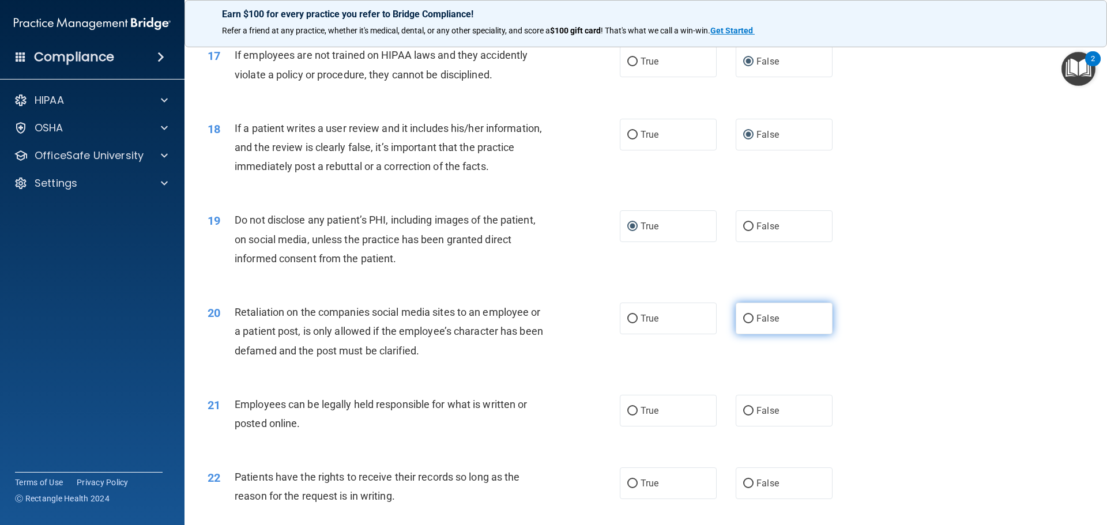
click at [757, 324] on span "False" at bounding box center [768, 318] width 22 height 11
click at [751, 324] on input "False" at bounding box center [748, 319] width 10 height 9
radio input "true"
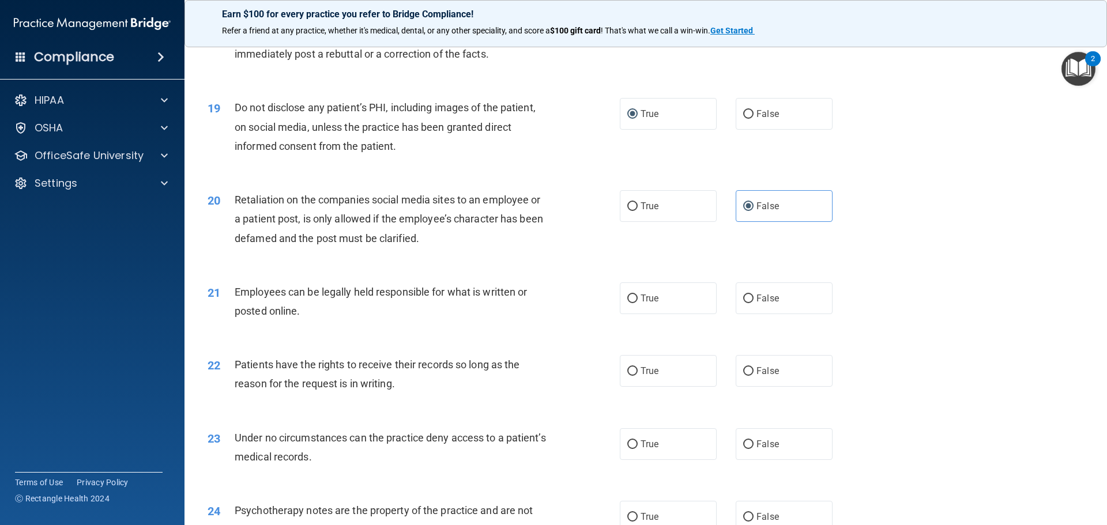
scroll to position [1672, 0]
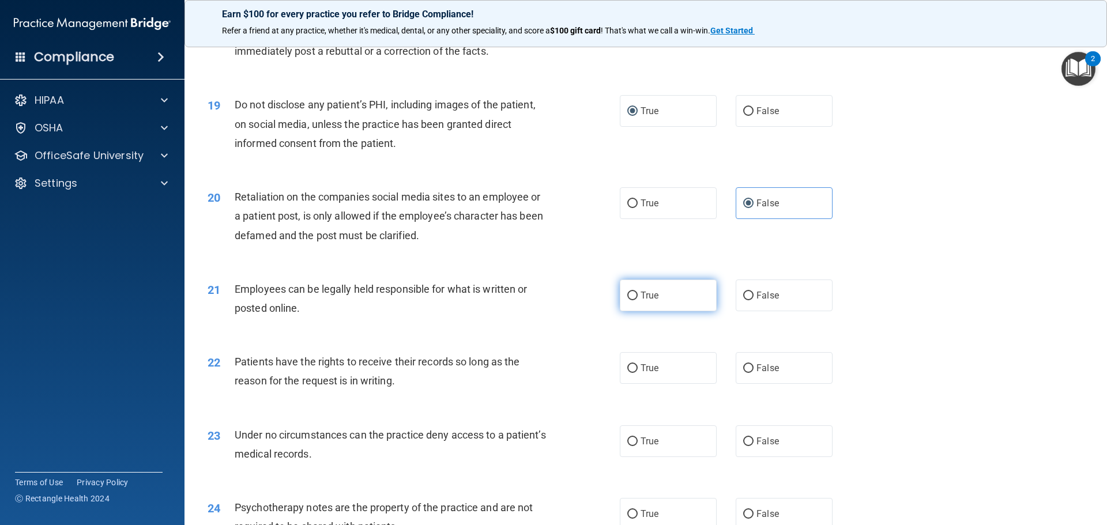
click at [631, 300] on input "True" at bounding box center [632, 296] width 10 height 9
radio input "true"
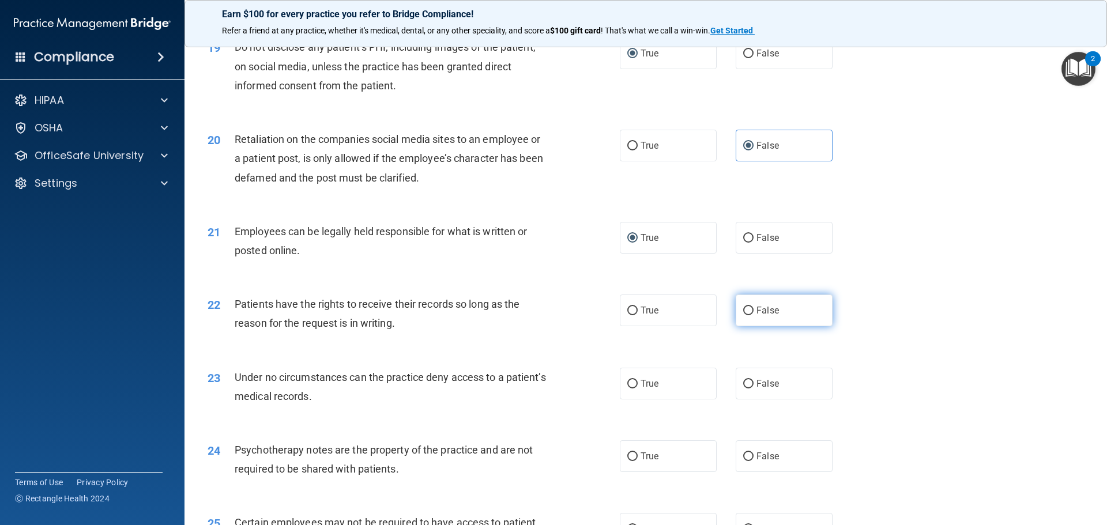
click at [743, 315] on input "False" at bounding box center [748, 311] width 10 height 9
radio input "true"
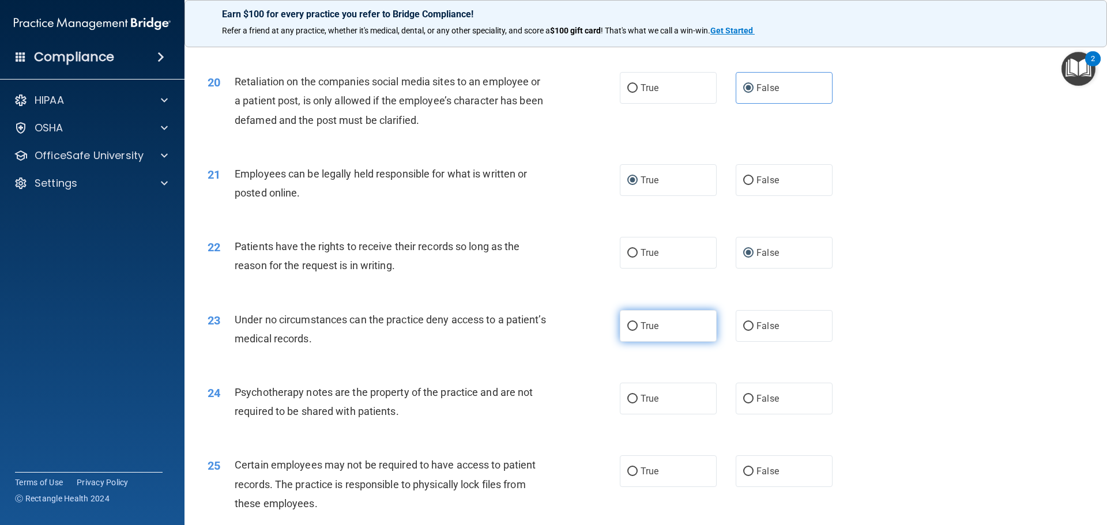
click at [633, 340] on label "True" at bounding box center [668, 326] width 97 height 32
click at [633, 331] on input "True" at bounding box center [632, 326] width 10 height 9
radio input "true"
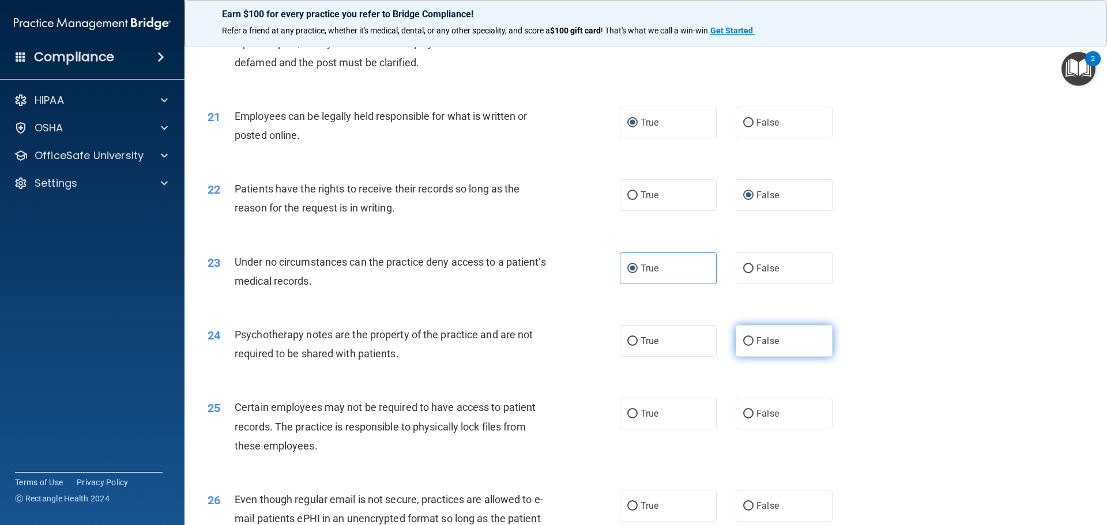
click at [746, 346] on input "False" at bounding box center [748, 341] width 10 height 9
radio input "true"
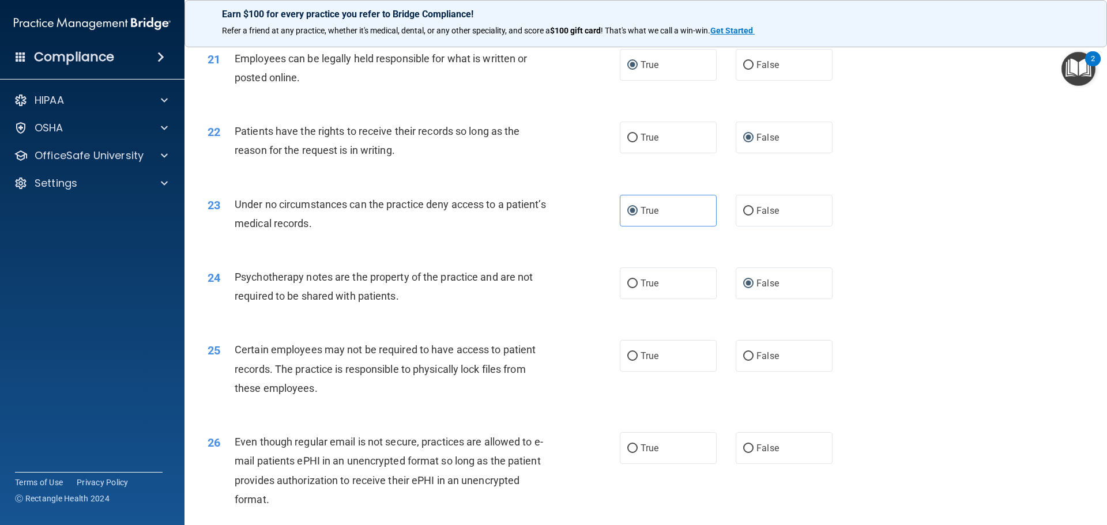
scroll to position [1961, 0]
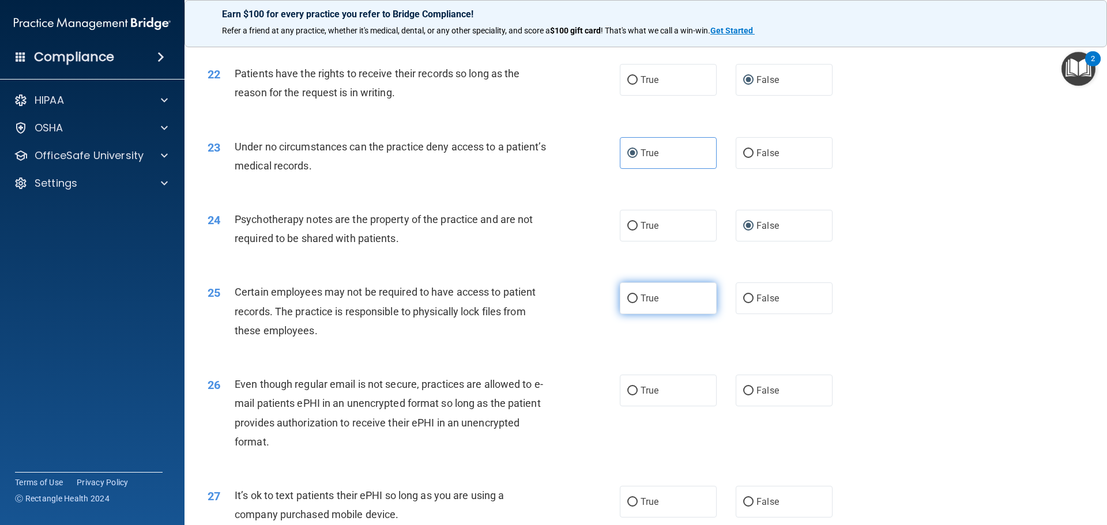
click at [633, 303] on input "True" at bounding box center [632, 299] width 10 height 9
radio input "true"
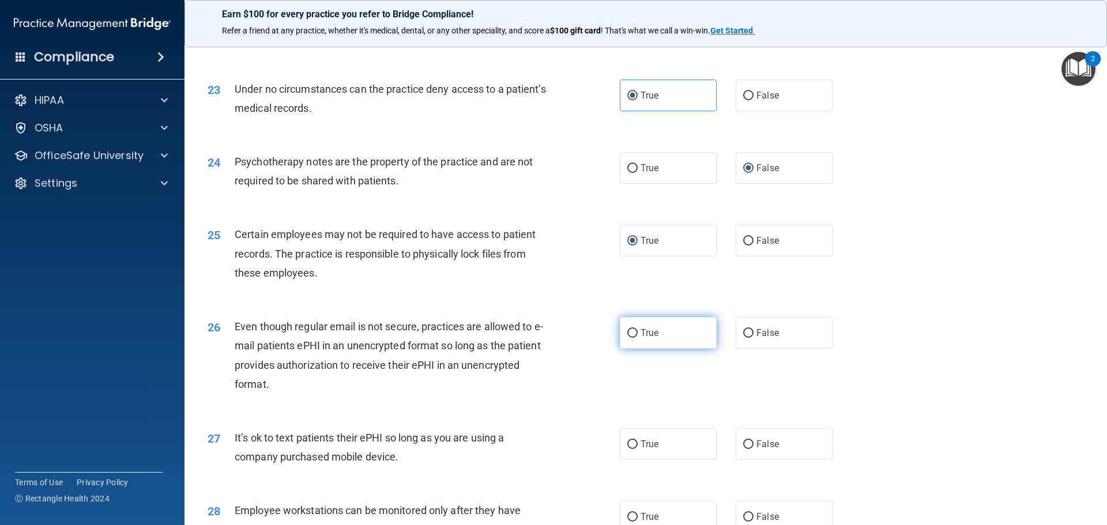
click at [627, 338] on input "True" at bounding box center [632, 333] width 10 height 9
radio input "true"
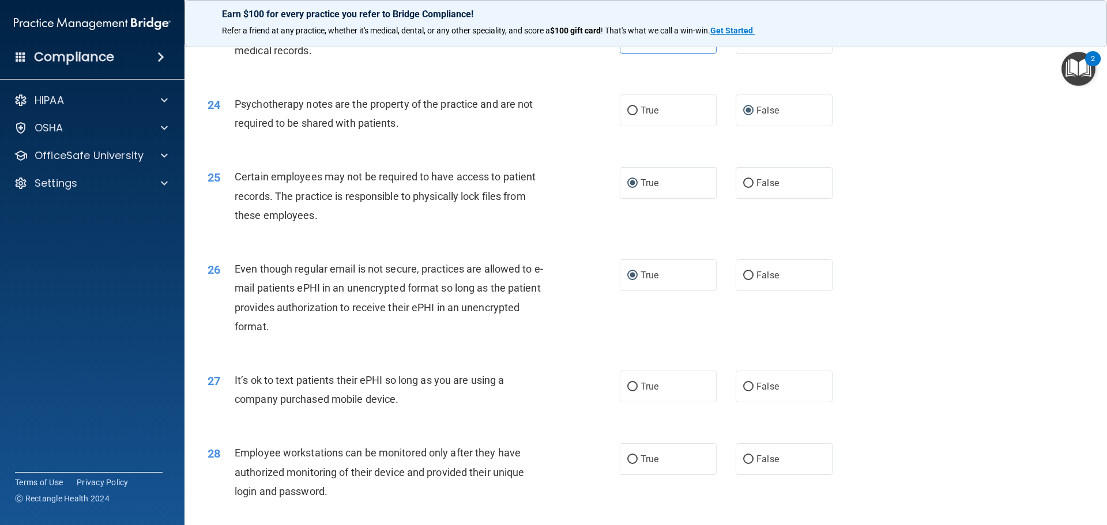
scroll to position [2134, 0]
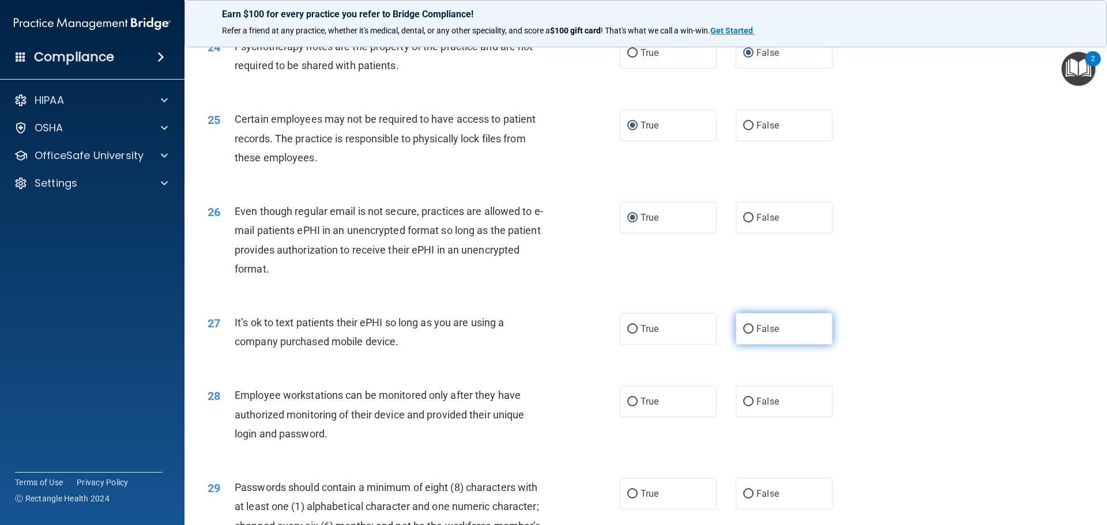
click at [743, 334] on input "False" at bounding box center [748, 329] width 10 height 9
radio input "true"
click at [641, 407] on span "True" at bounding box center [650, 401] width 18 height 11
click at [638, 407] on input "True" at bounding box center [632, 402] width 10 height 9
radio input "true"
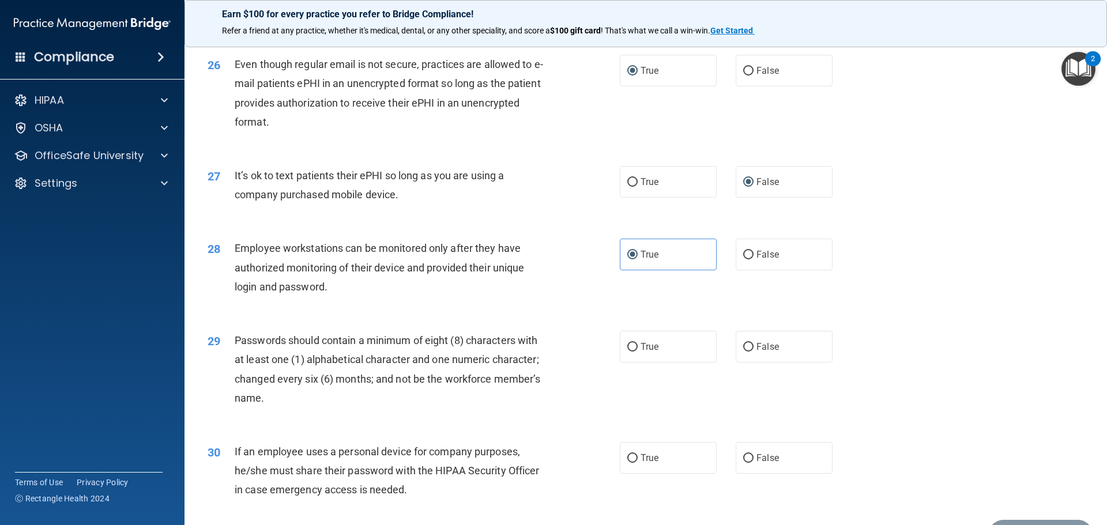
scroll to position [2307, 0]
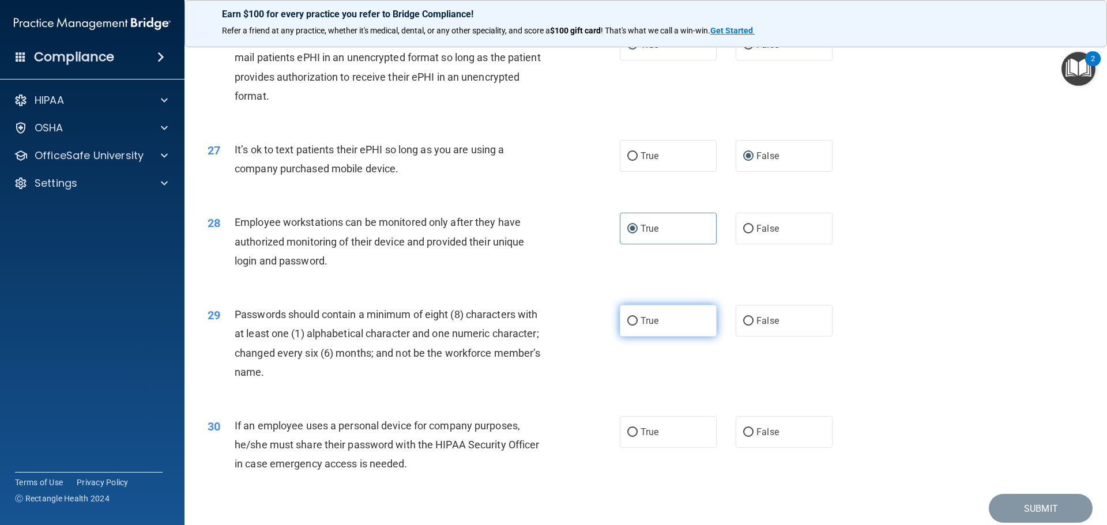
click at [629, 326] on input "True" at bounding box center [632, 321] width 10 height 9
radio input "true"
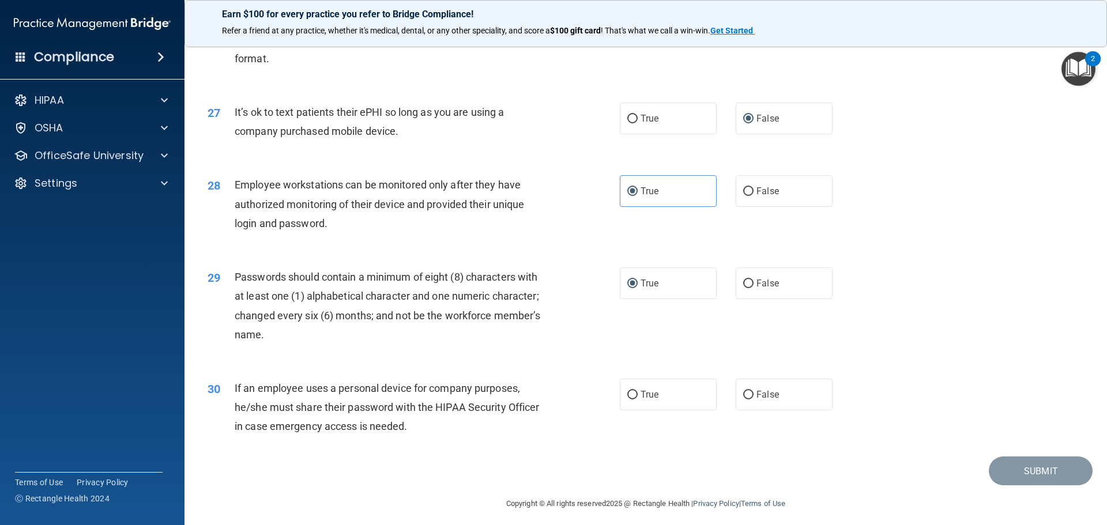
scroll to position [2364, 0]
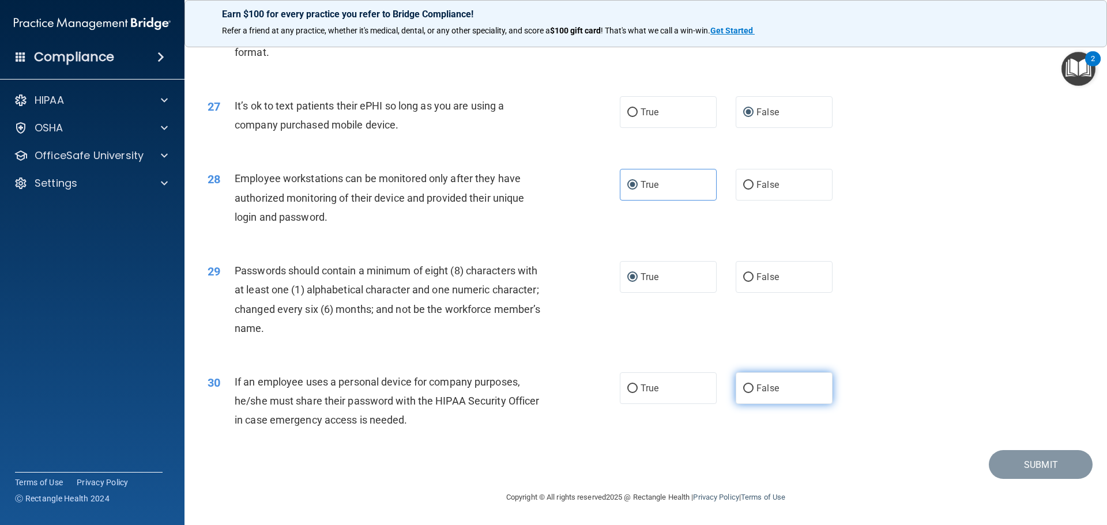
click at [747, 393] on input "False" at bounding box center [748, 389] width 10 height 9
radio input "true"
click at [1024, 465] on button "Submit" at bounding box center [1041, 464] width 104 height 29
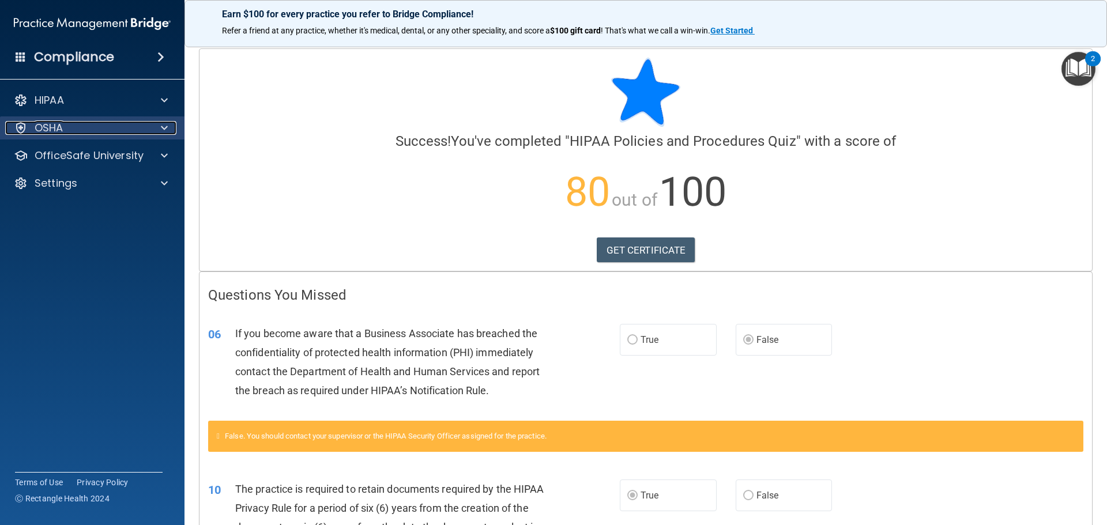
click at [59, 128] on p "OSHA" at bounding box center [49, 128] width 29 height 14
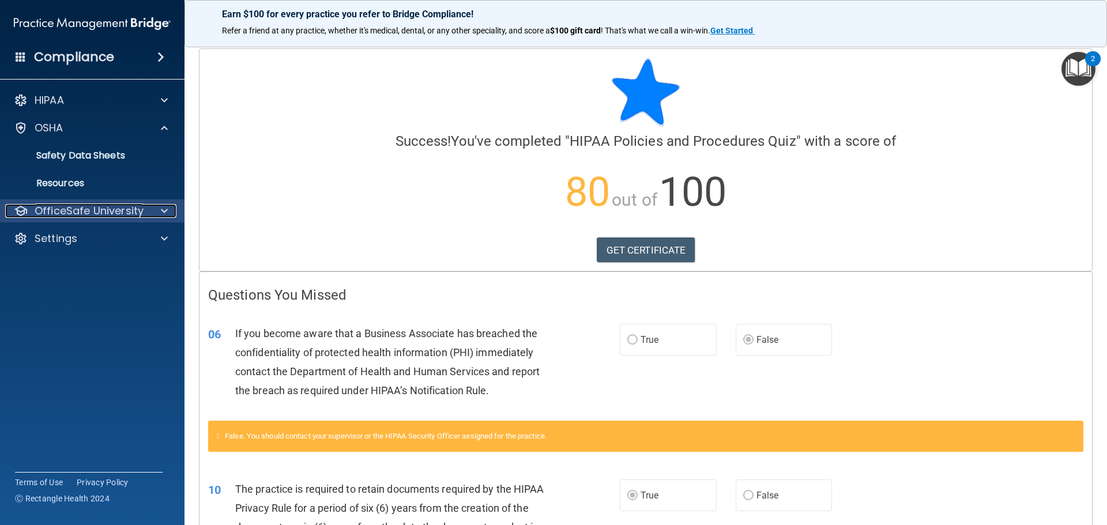
click at [76, 208] on p "OfficeSafe University" at bounding box center [89, 211] width 109 height 14
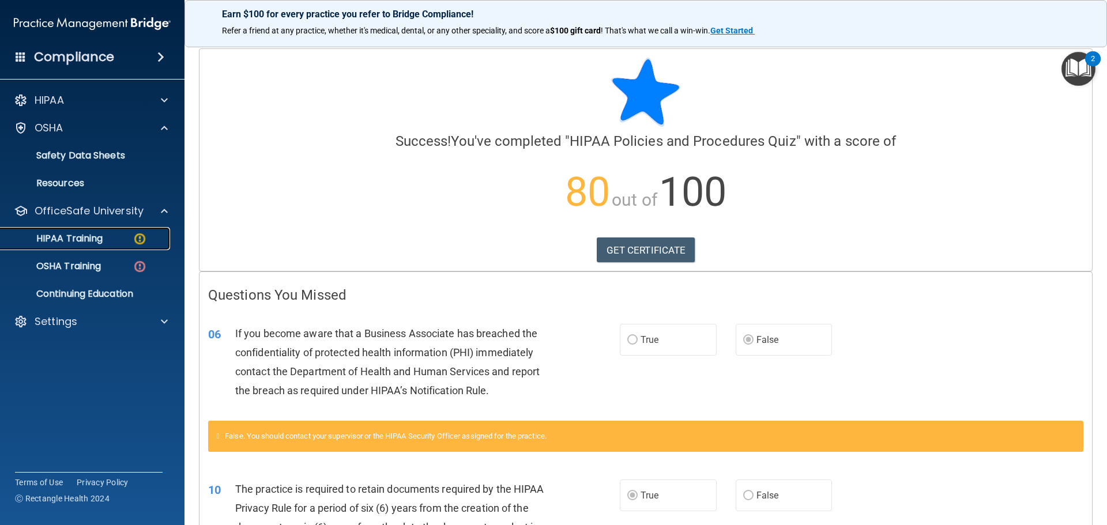
click at [79, 228] on link "HIPAA Training" at bounding box center [79, 238] width 182 height 23
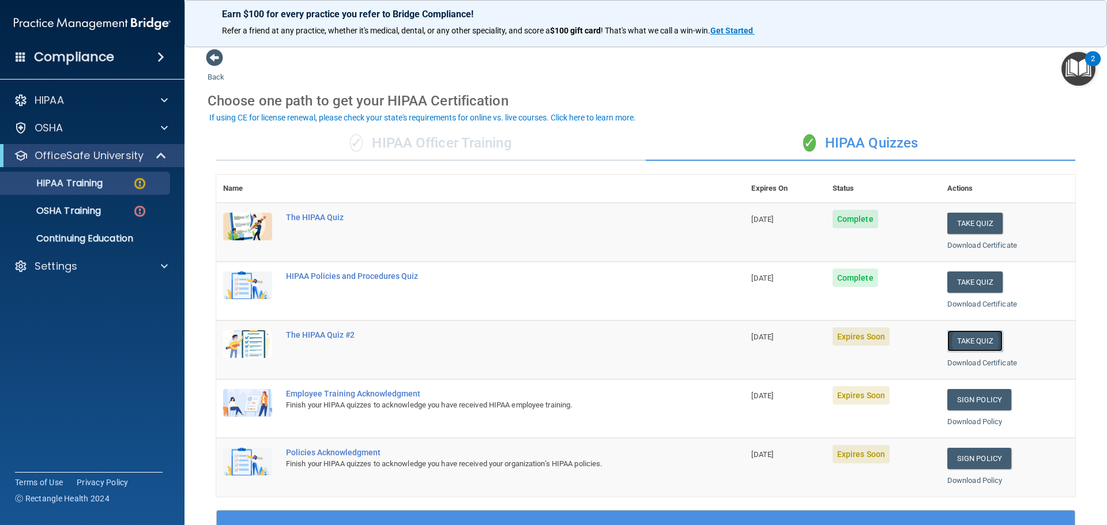
click at [968, 336] on button "Take Quiz" at bounding box center [974, 340] width 55 height 21
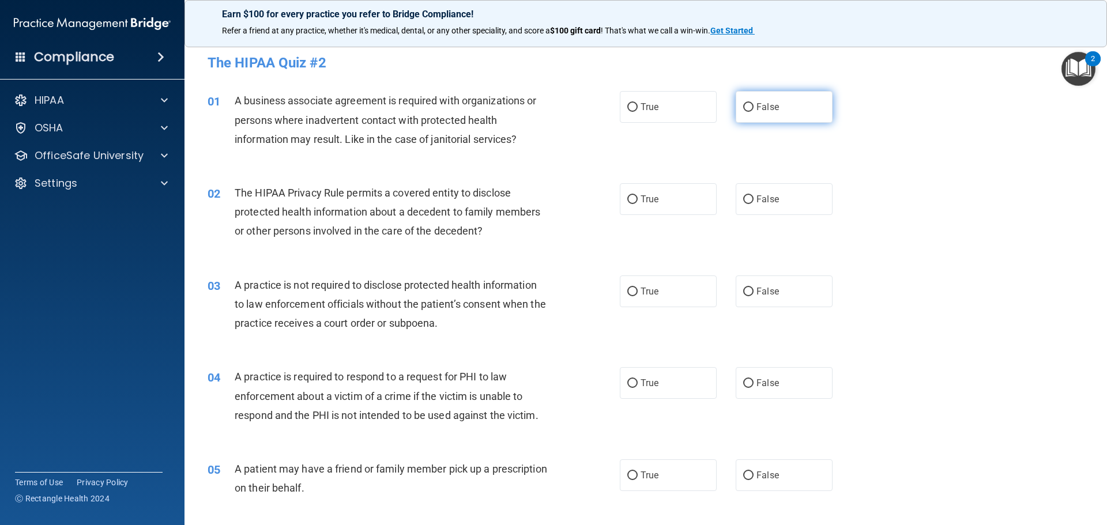
click at [746, 106] on input "False" at bounding box center [748, 107] width 10 height 9
radio input "true"
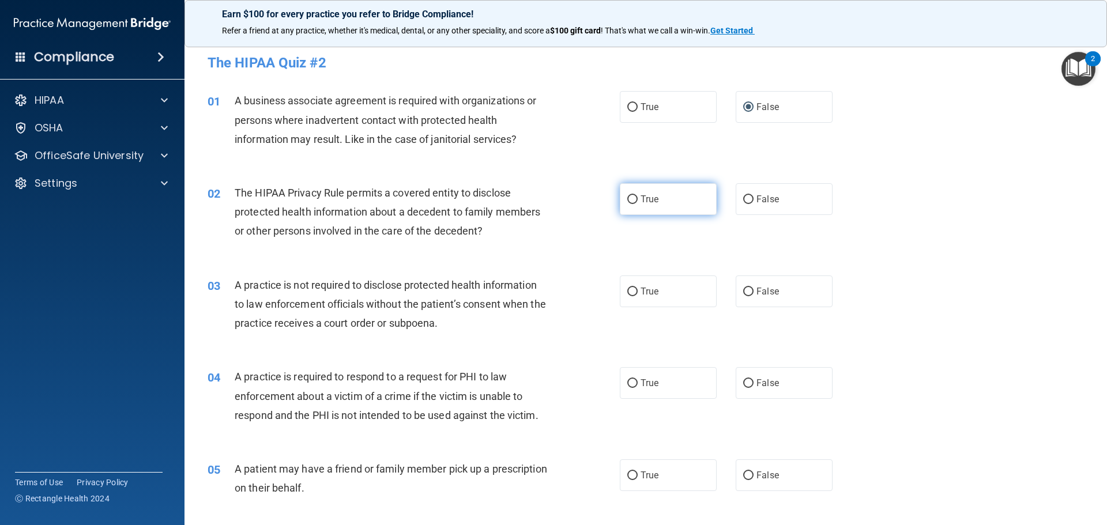
click at [633, 200] on input "True" at bounding box center [632, 199] width 10 height 9
radio input "true"
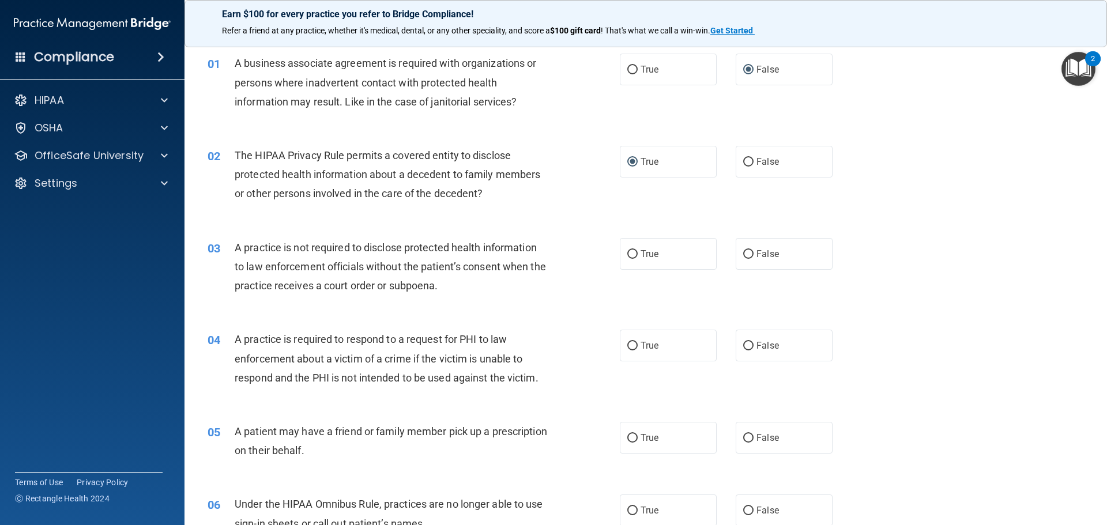
scroll to position [58, 0]
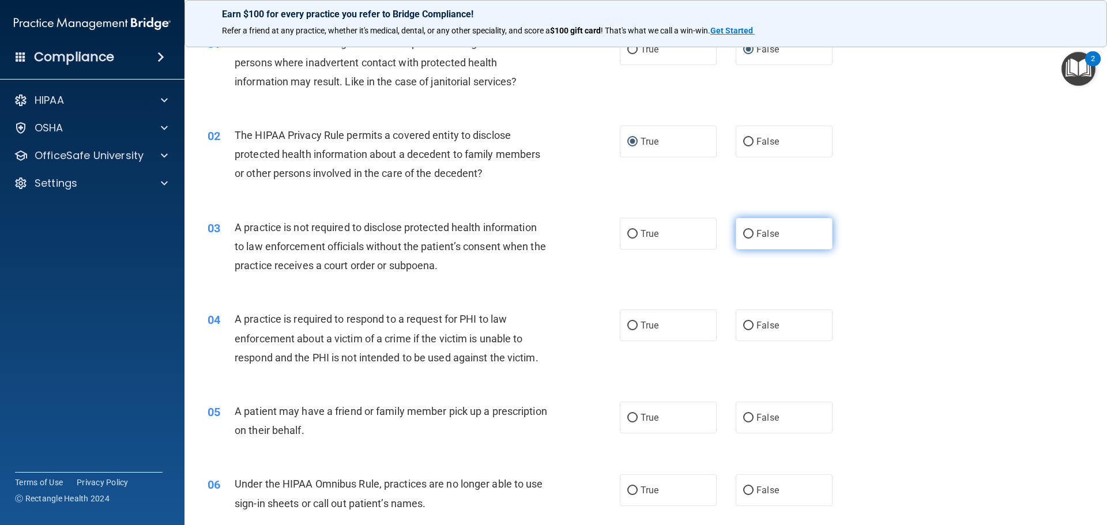
click at [746, 236] on input "False" at bounding box center [748, 234] width 10 height 9
radio input "true"
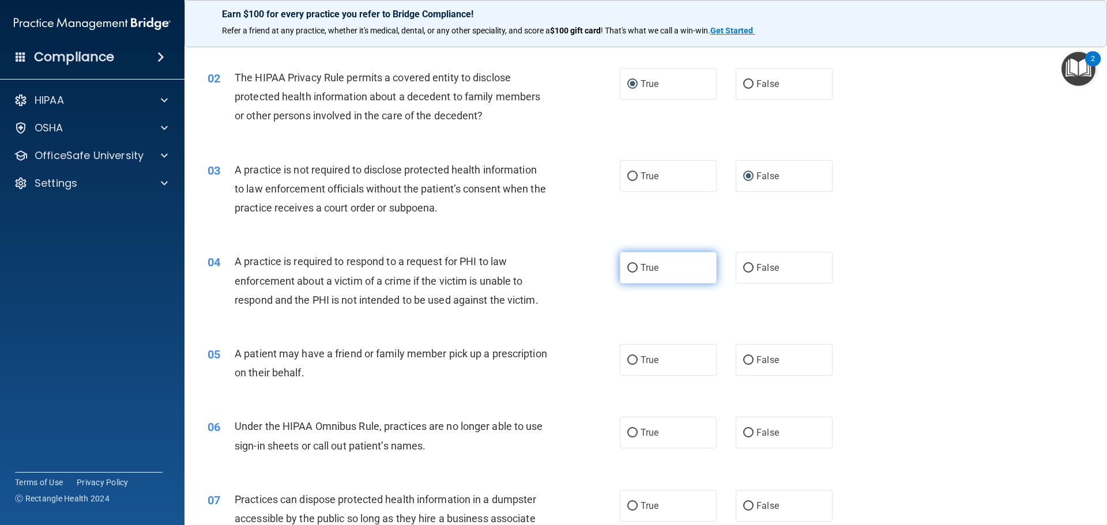
click at [634, 271] on label "True" at bounding box center [668, 268] width 97 height 32
click at [634, 271] on input "True" at bounding box center [632, 268] width 10 height 9
radio input "true"
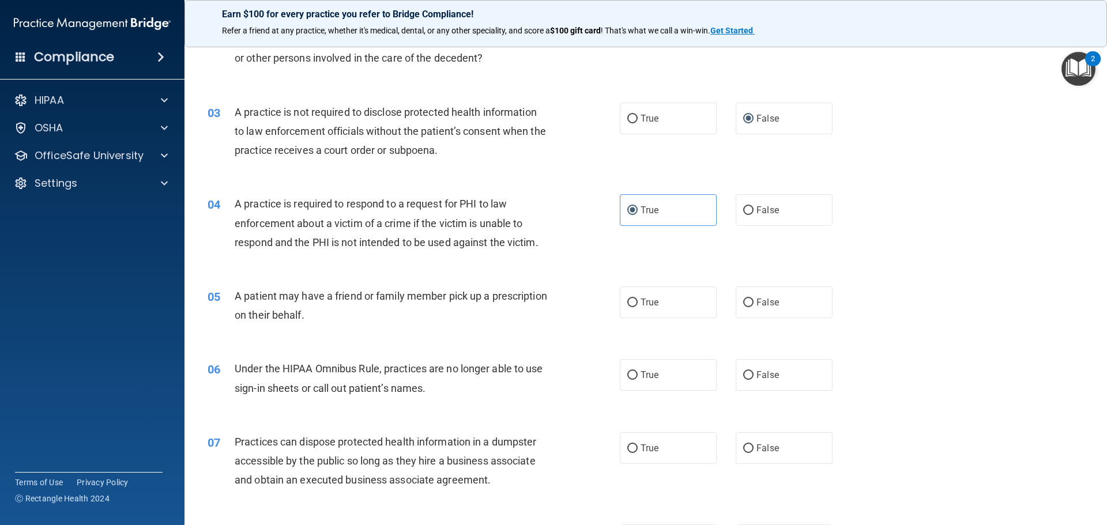
scroll to position [231, 0]
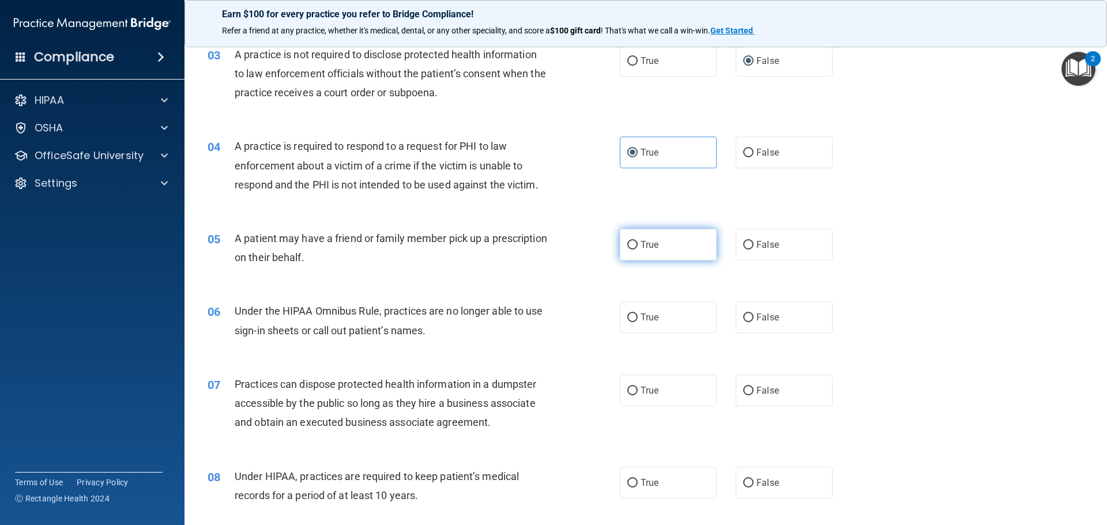
click at [627, 243] on input "True" at bounding box center [632, 245] width 10 height 9
radio input "true"
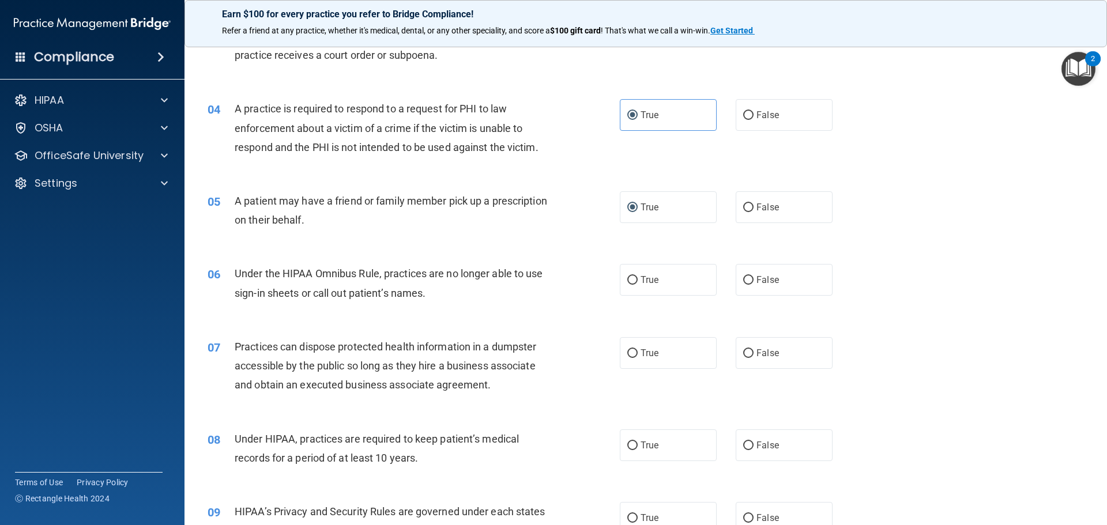
scroll to position [288, 0]
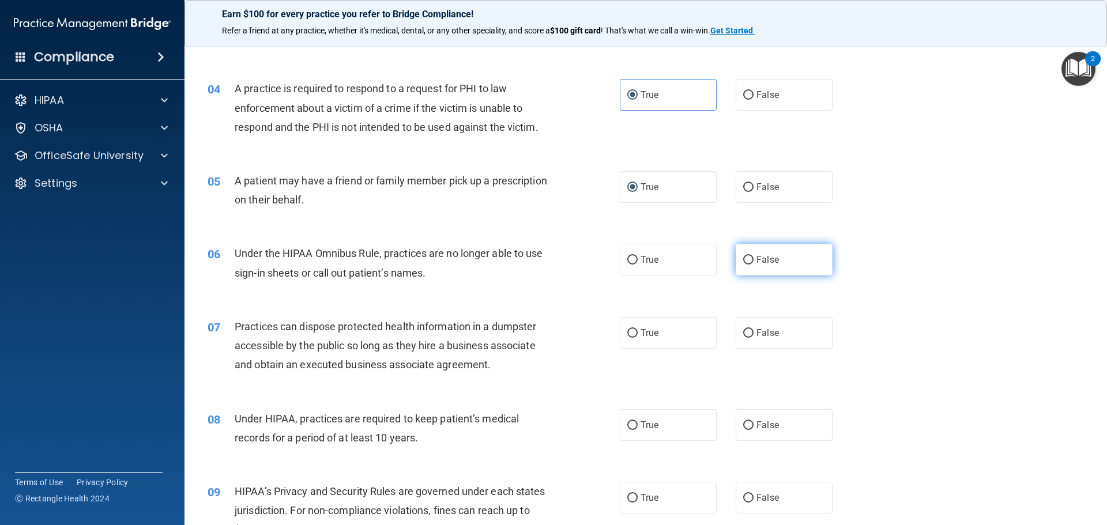
click at [746, 259] on input "False" at bounding box center [748, 260] width 10 height 9
radio input "true"
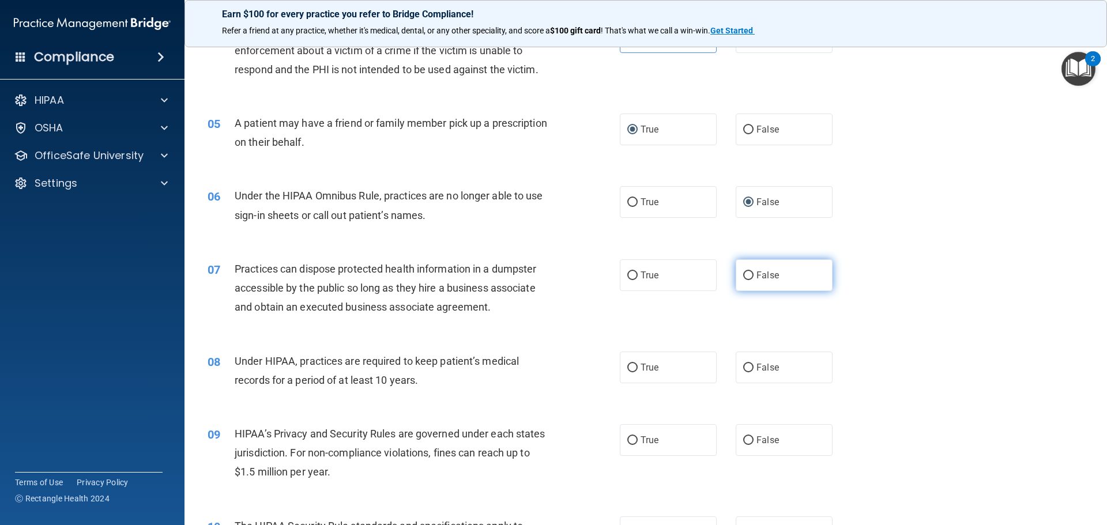
click at [757, 277] on span "False" at bounding box center [768, 275] width 22 height 11
click at [754, 277] on input "False" at bounding box center [748, 276] width 10 height 9
radio input "true"
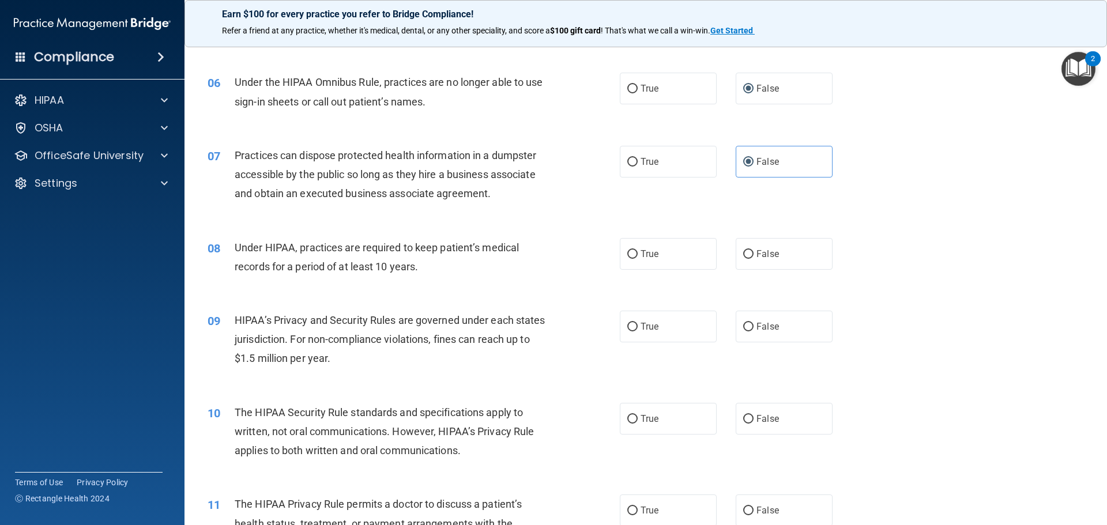
scroll to position [461, 0]
click at [750, 254] on label "False" at bounding box center [784, 252] width 97 height 32
click at [750, 254] on input "False" at bounding box center [748, 253] width 10 height 9
radio input "true"
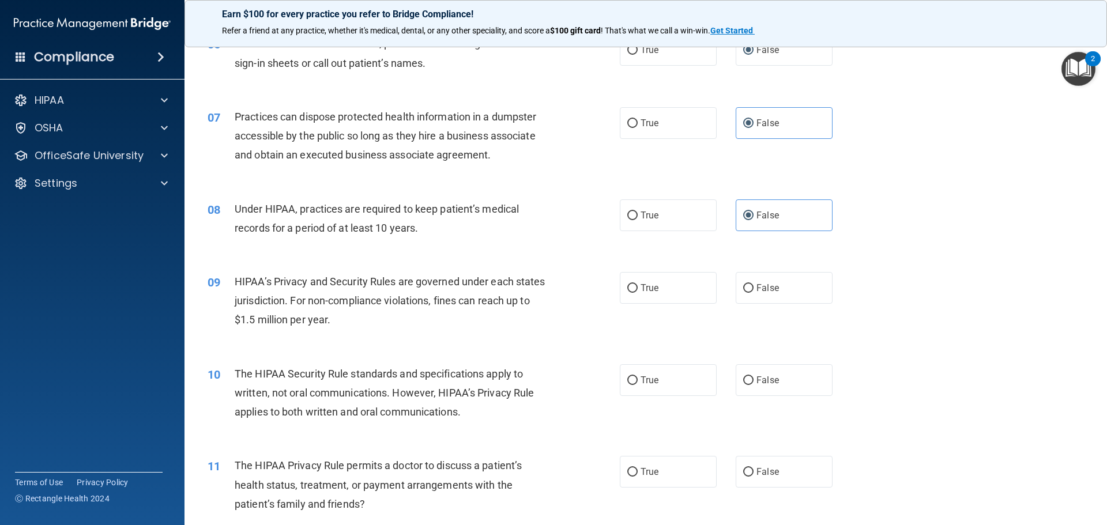
scroll to position [519, 0]
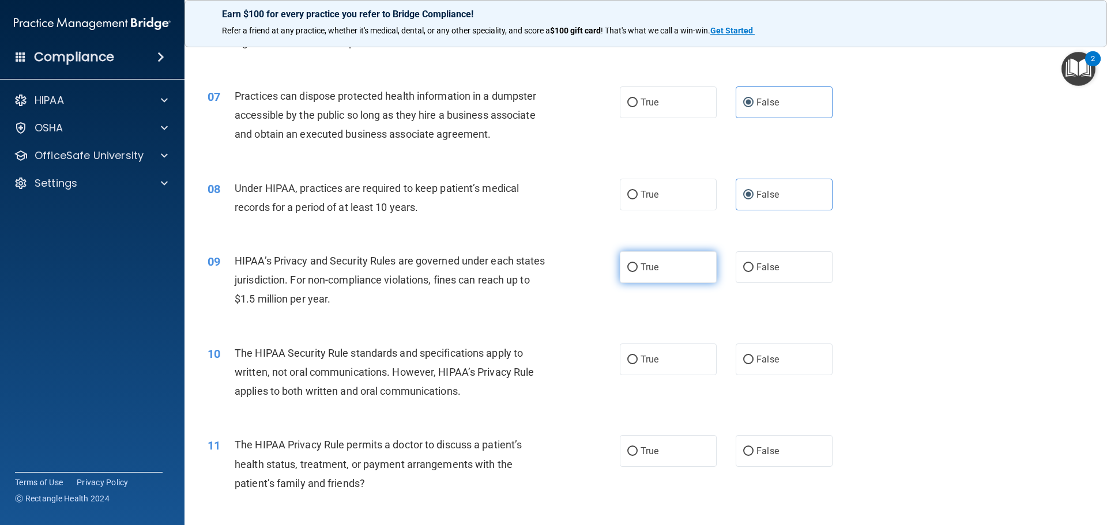
click at [634, 265] on label "True" at bounding box center [668, 267] width 97 height 32
click at [634, 265] on input "True" at bounding box center [632, 268] width 10 height 9
radio input "true"
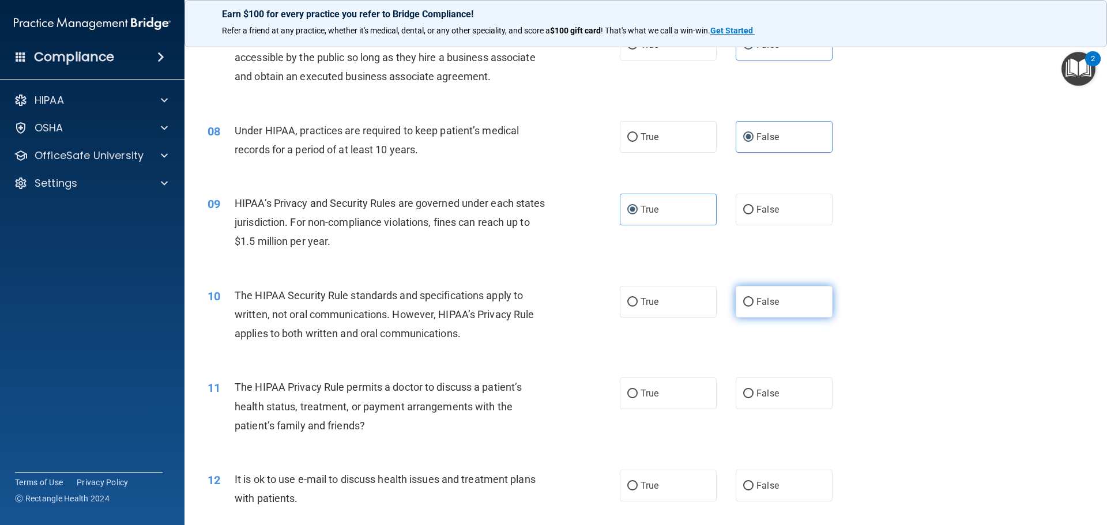
click at [745, 298] on input "False" at bounding box center [748, 302] width 10 height 9
radio input "true"
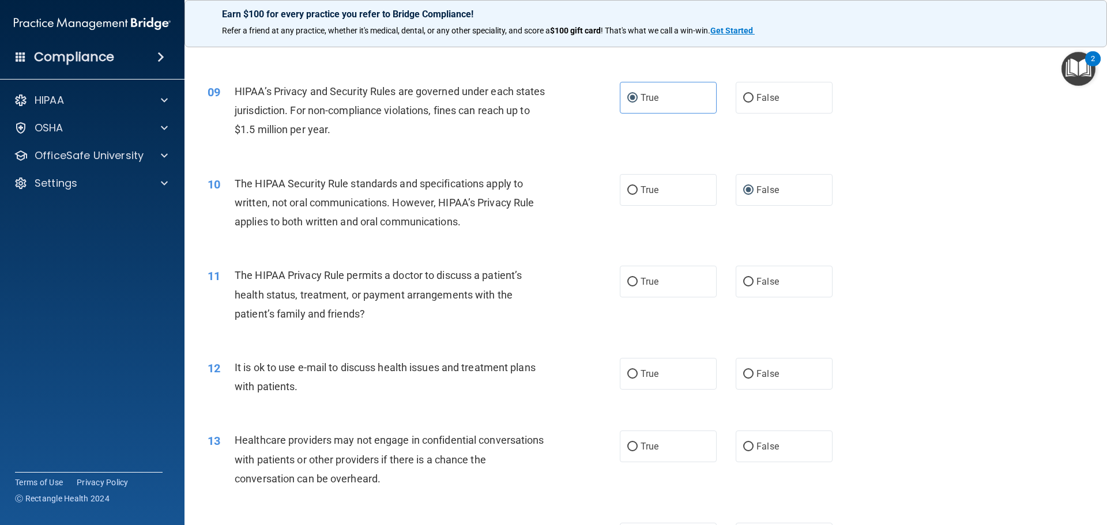
scroll to position [692, 0]
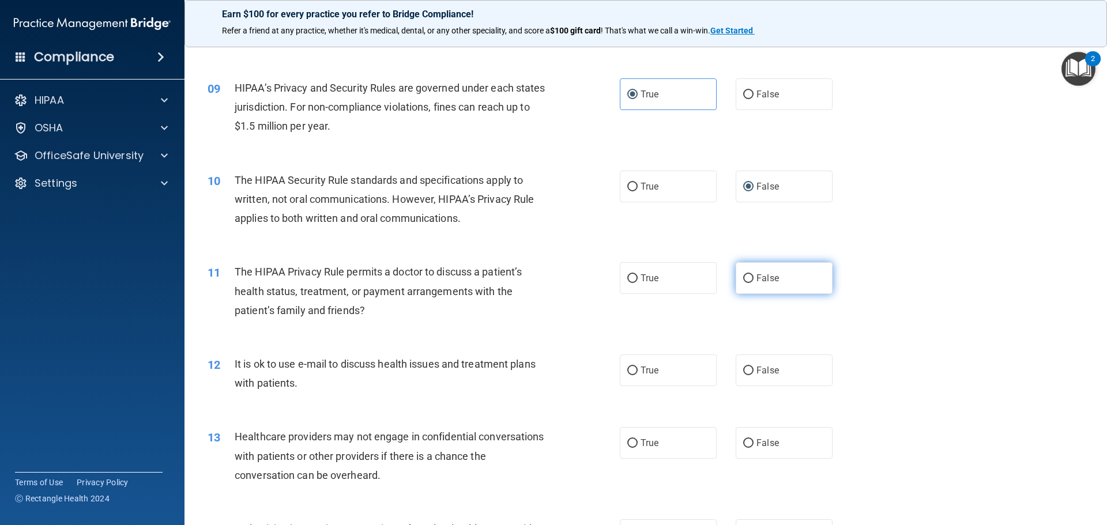
click at [757, 278] on span "False" at bounding box center [768, 278] width 22 height 11
click at [752, 278] on input "False" at bounding box center [748, 278] width 10 height 9
radio input "true"
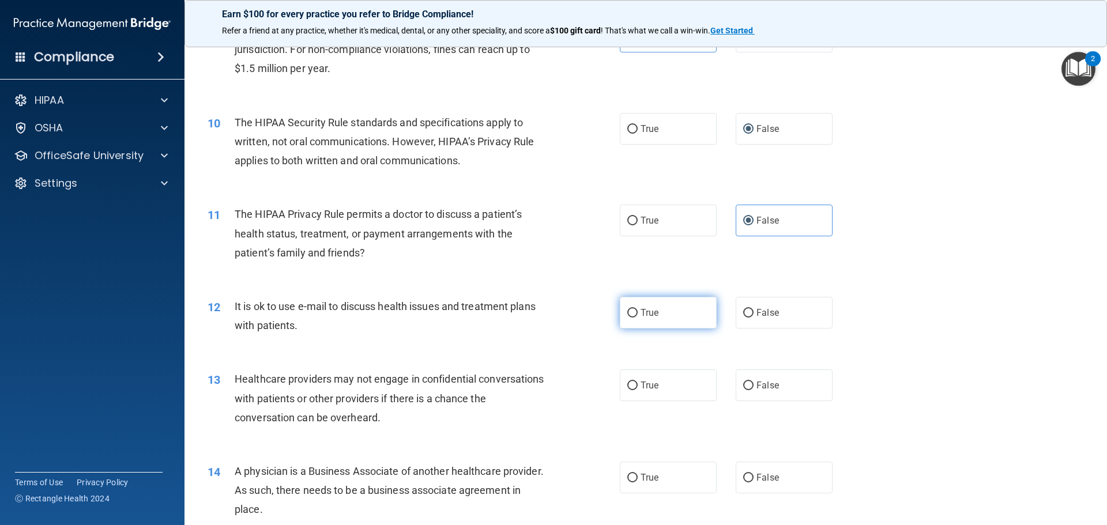
click at [633, 316] on input "True" at bounding box center [632, 313] width 10 height 9
radio input "true"
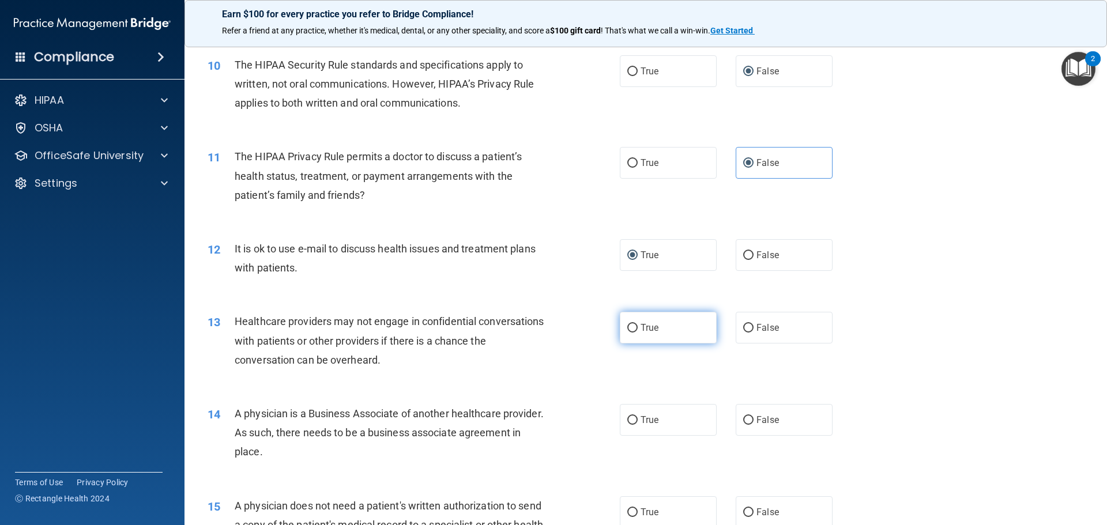
click at [633, 324] on input "True" at bounding box center [632, 328] width 10 height 9
radio input "true"
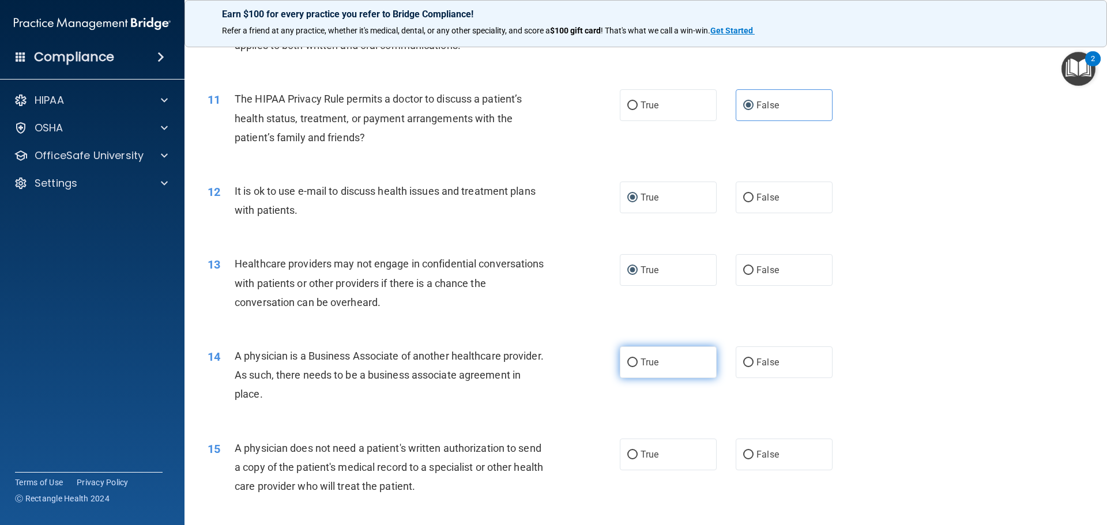
click at [629, 360] on input "True" at bounding box center [632, 363] width 10 height 9
radio input "true"
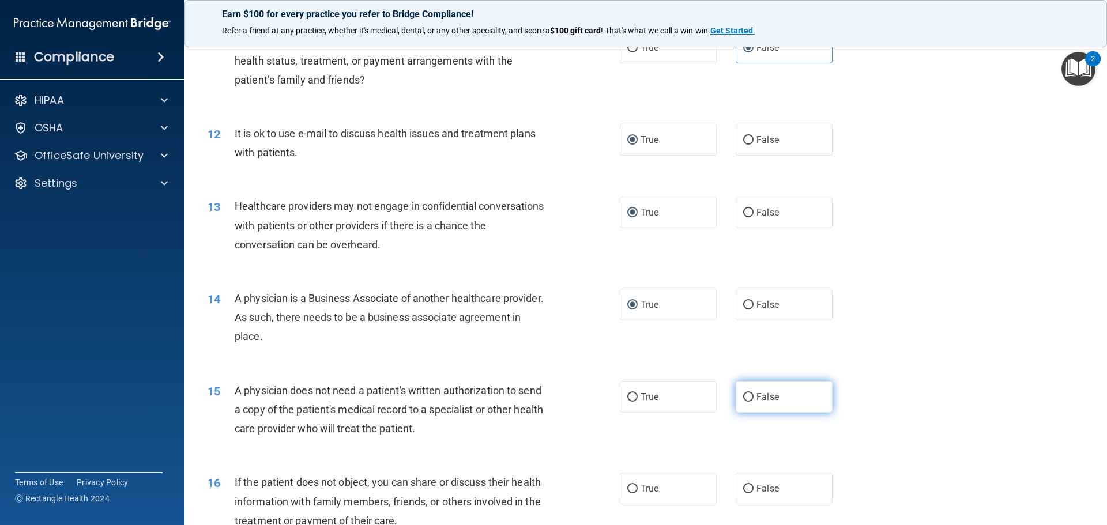
click at [757, 398] on span "False" at bounding box center [768, 397] width 22 height 11
click at [752, 398] on input "False" at bounding box center [748, 397] width 10 height 9
radio input "true"
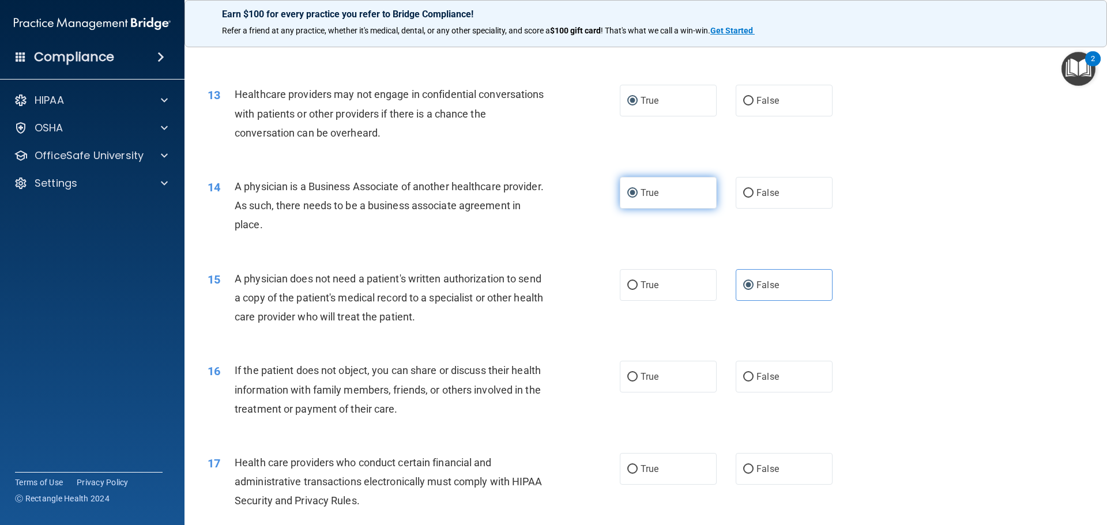
scroll to position [1038, 0]
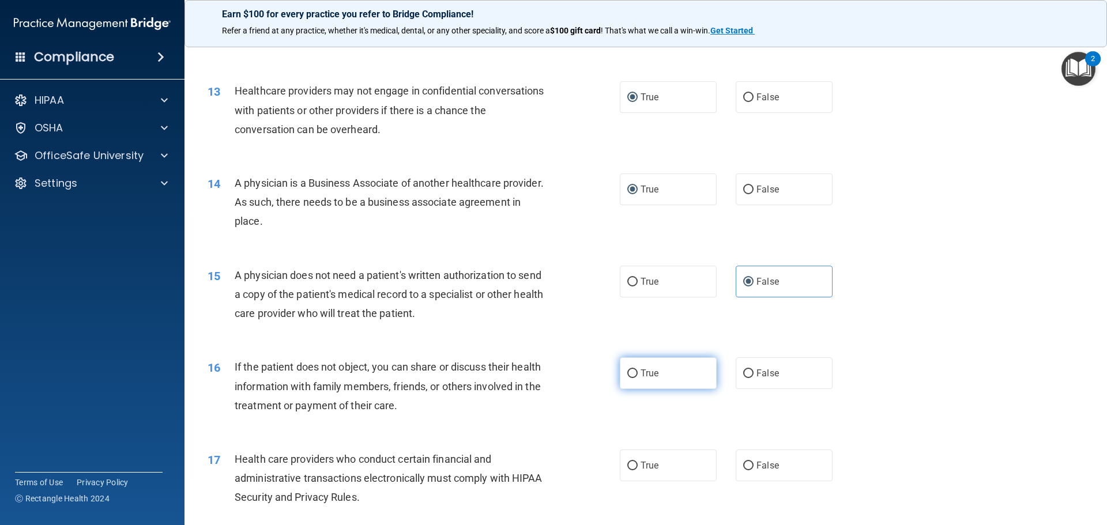
click at [629, 375] on input "True" at bounding box center [632, 374] width 10 height 9
radio input "true"
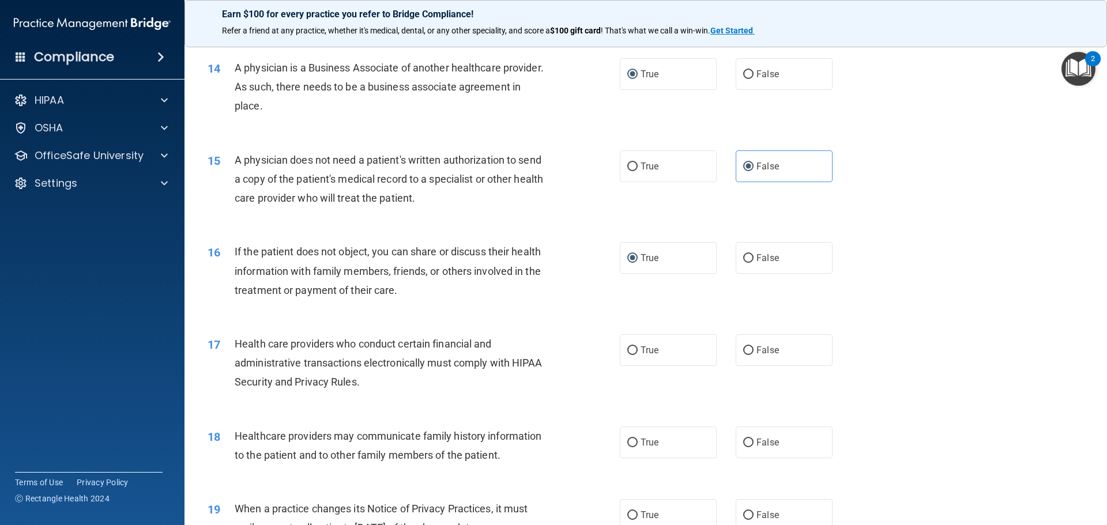
scroll to position [1211, 0]
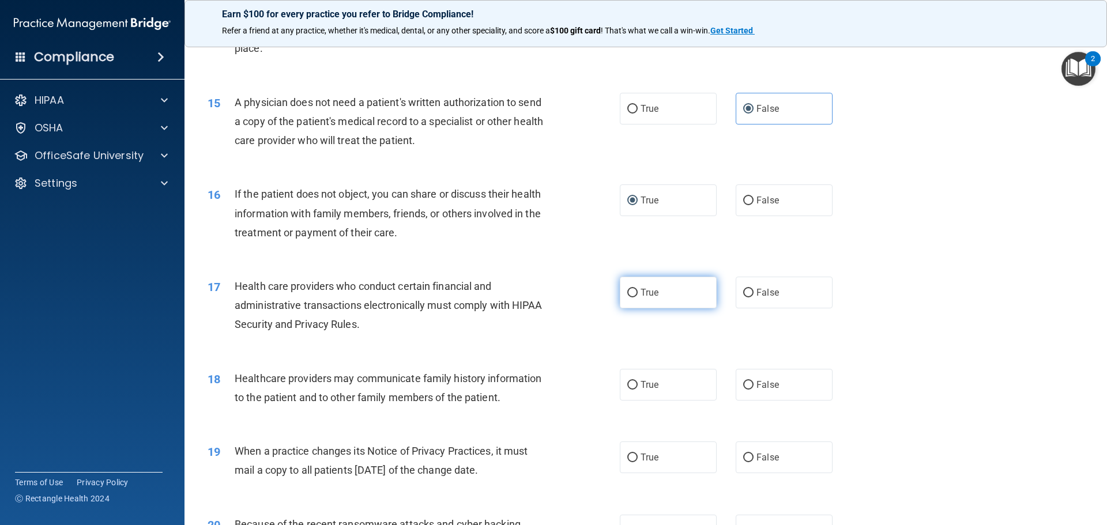
click at [632, 292] on input "True" at bounding box center [632, 293] width 10 height 9
radio input "true"
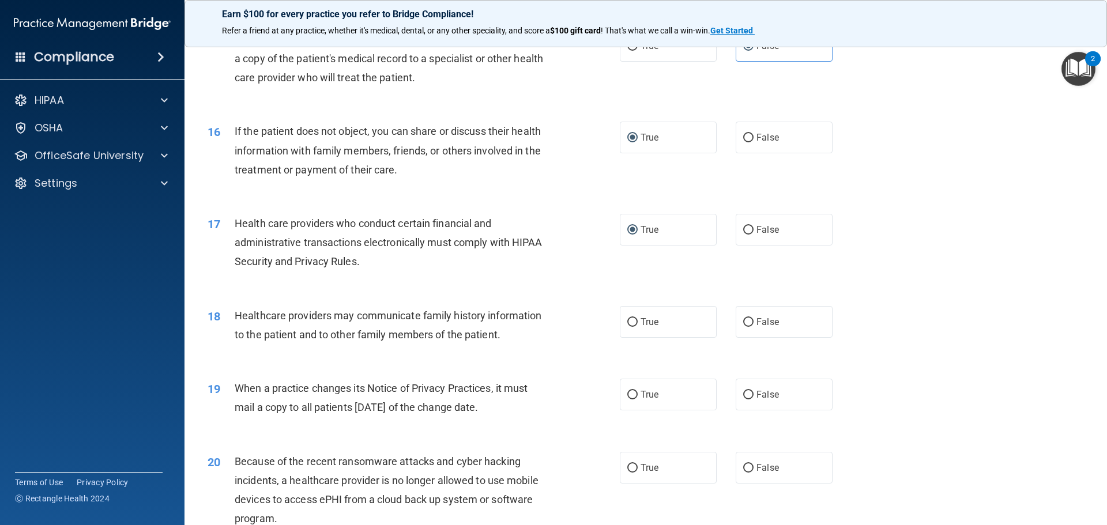
scroll to position [1326, 0]
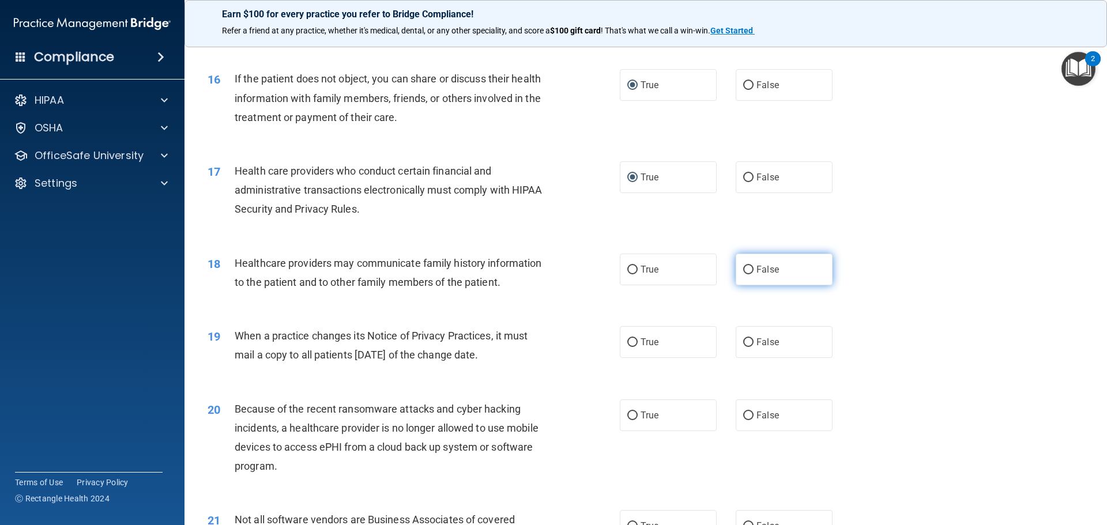
click at [746, 269] on input "False" at bounding box center [748, 270] width 10 height 9
radio input "true"
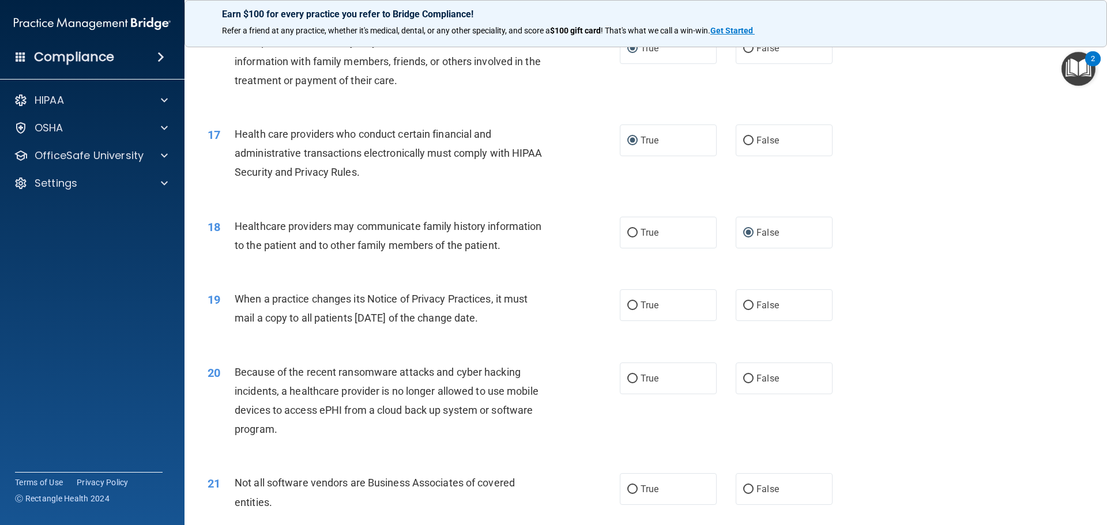
scroll to position [1384, 0]
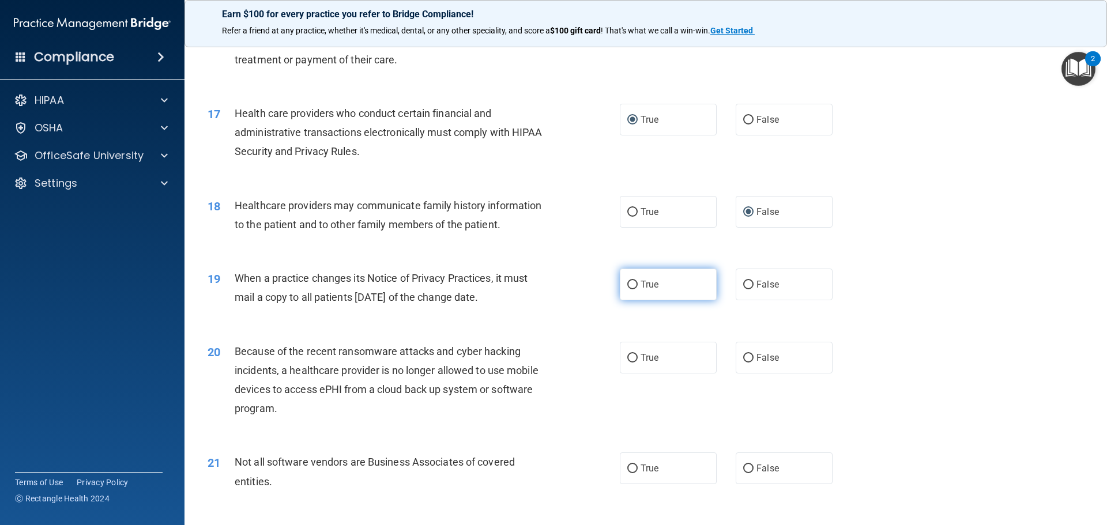
click at [627, 281] on input "True" at bounding box center [632, 285] width 10 height 9
radio input "true"
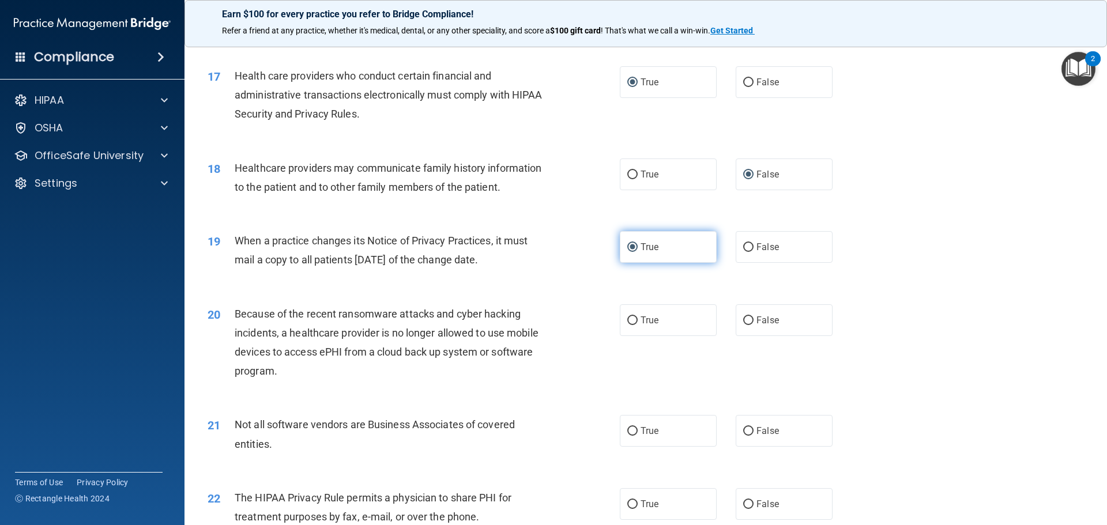
scroll to position [1442, 0]
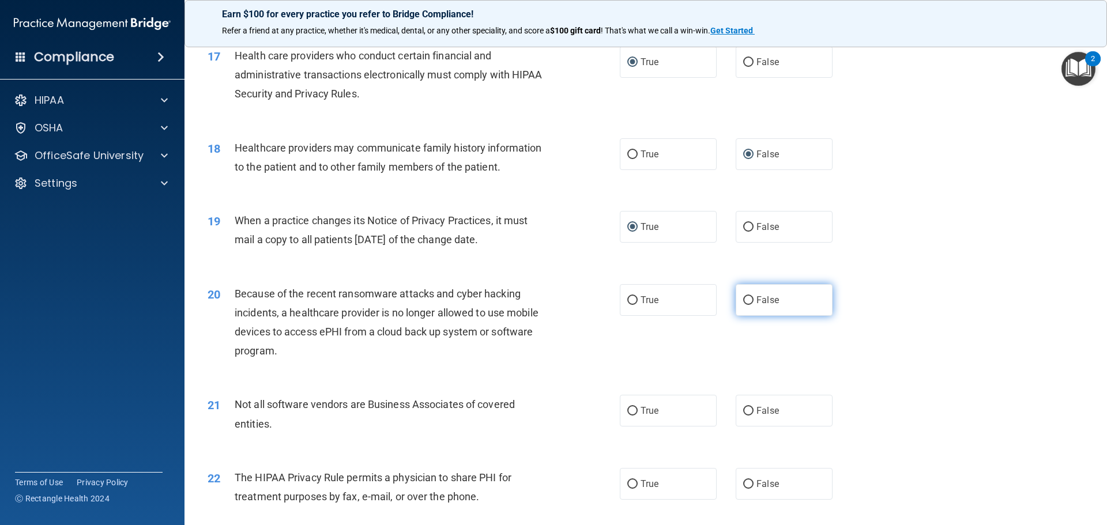
click at [744, 298] on input "False" at bounding box center [748, 300] width 10 height 9
radio input "true"
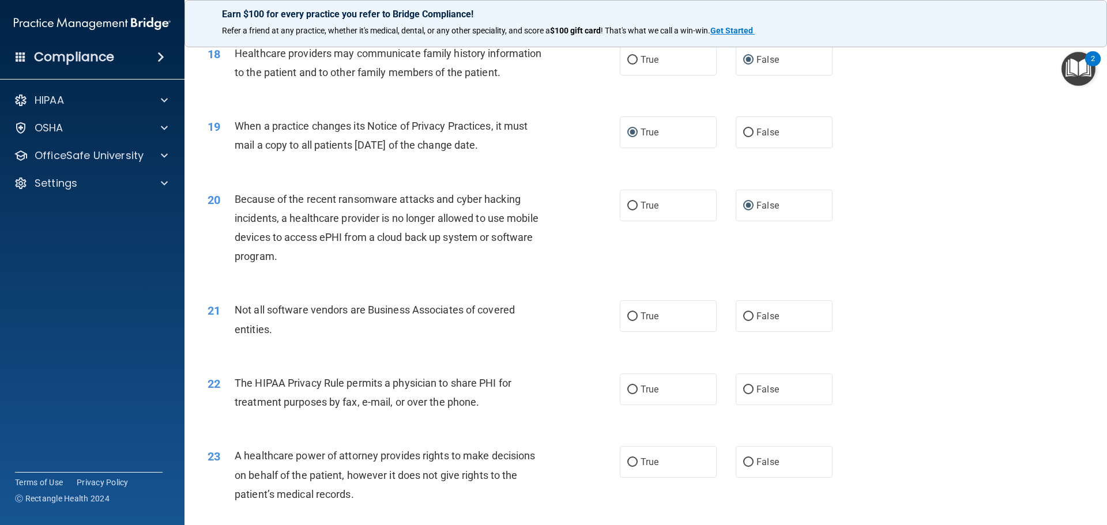
scroll to position [1557, 0]
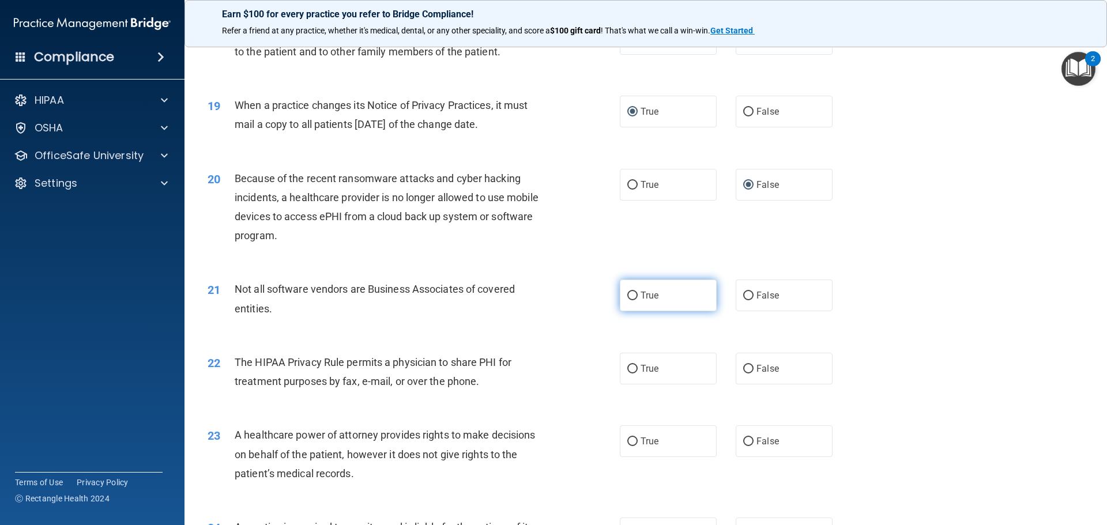
click at [632, 291] on label "True" at bounding box center [668, 296] width 97 height 32
click at [632, 292] on input "True" at bounding box center [632, 296] width 10 height 9
radio input "true"
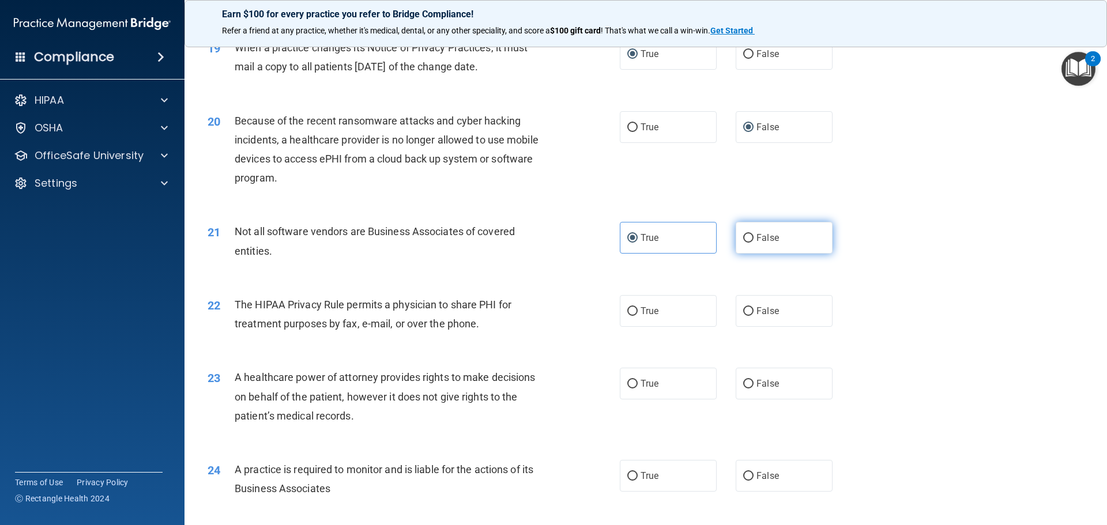
click at [746, 235] on input "False" at bounding box center [748, 238] width 10 height 9
radio input "true"
radio input "false"
click at [641, 309] on span "True" at bounding box center [650, 311] width 18 height 11
click at [638, 309] on input "True" at bounding box center [632, 311] width 10 height 9
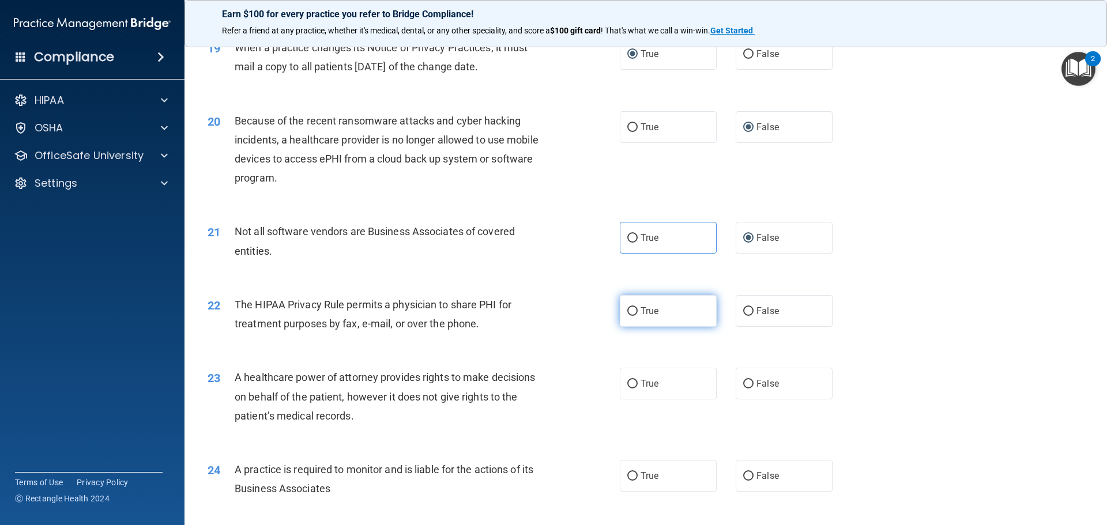
radio input "true"
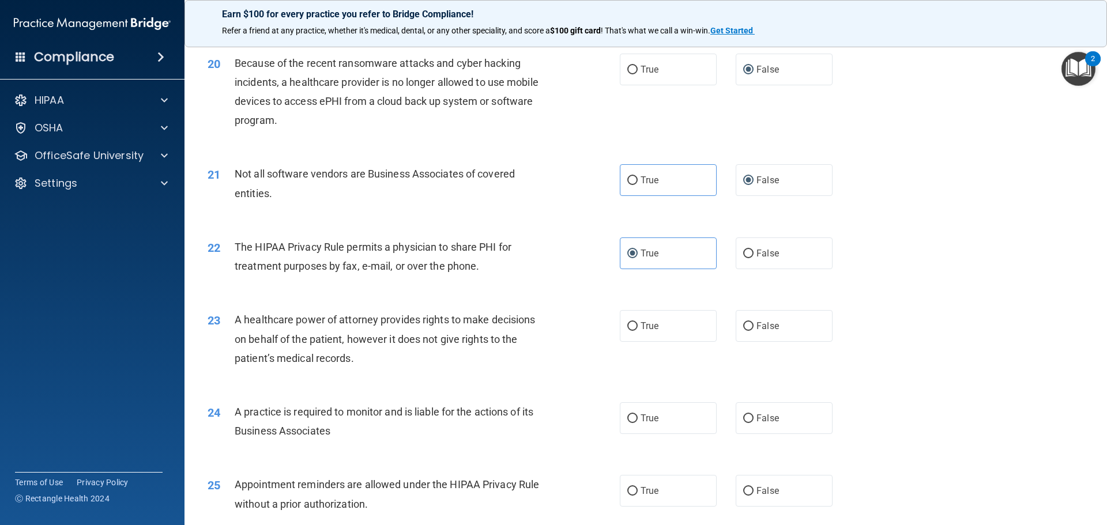
scroll to position [1730, 0]
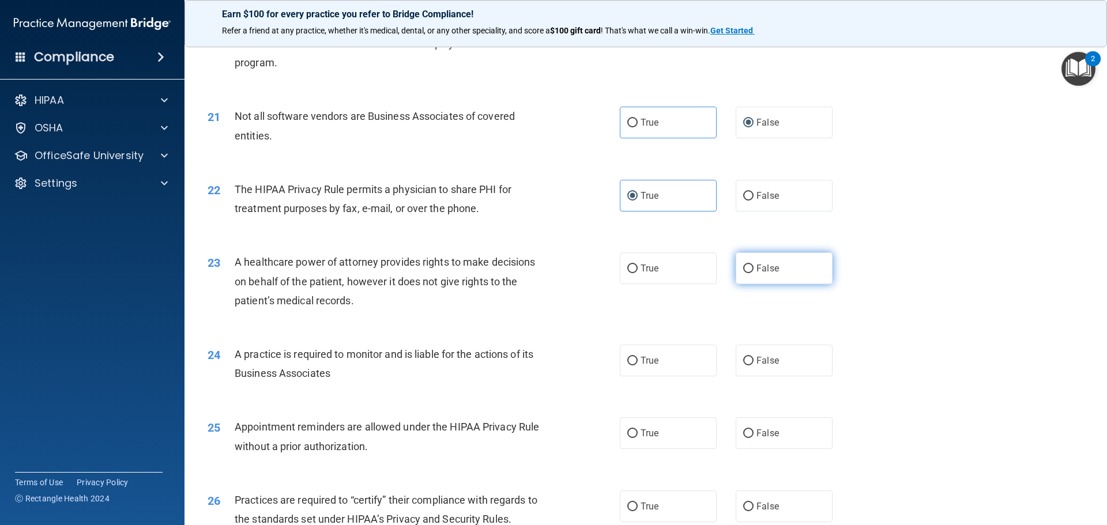
click at [746, 265] on input "False" at bounding box center [748, 269] width 10 height 9
radio input "true"
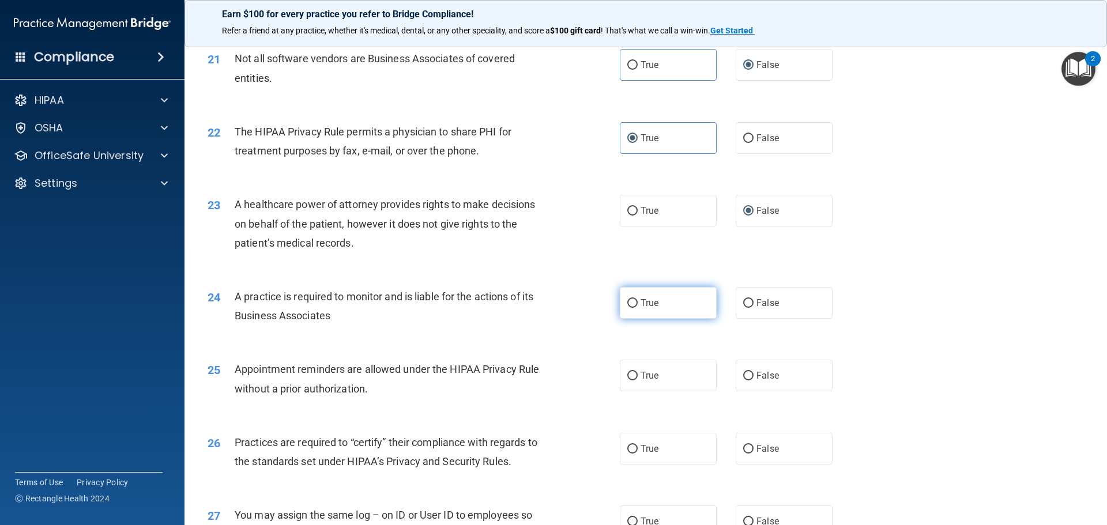
click at [631, 302] on input "True" at bounding box center [632, 303] width 10 height 9
radio input "true"
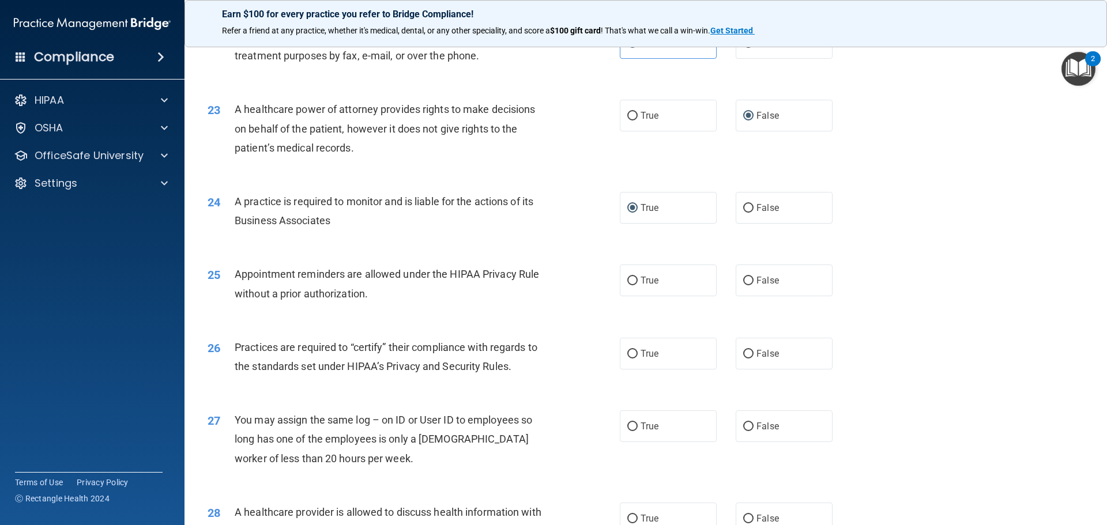
scroll to position [1903, 0]
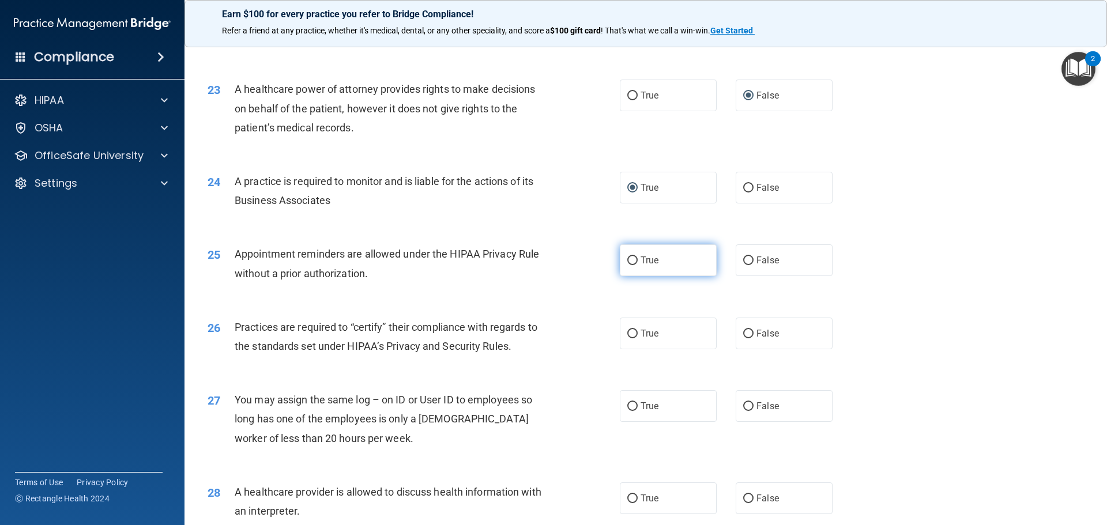
click at [638, 266] on label "True" at bounding box center [668, 261] width 97 height 32
click at [638, 265] on input "True" at bounding box center [632, 261] width 10 height 9
radio input "true"
click at [627, 330] on input "True" at bounding box center [632, 334] width 10 height 9
radio input "true"
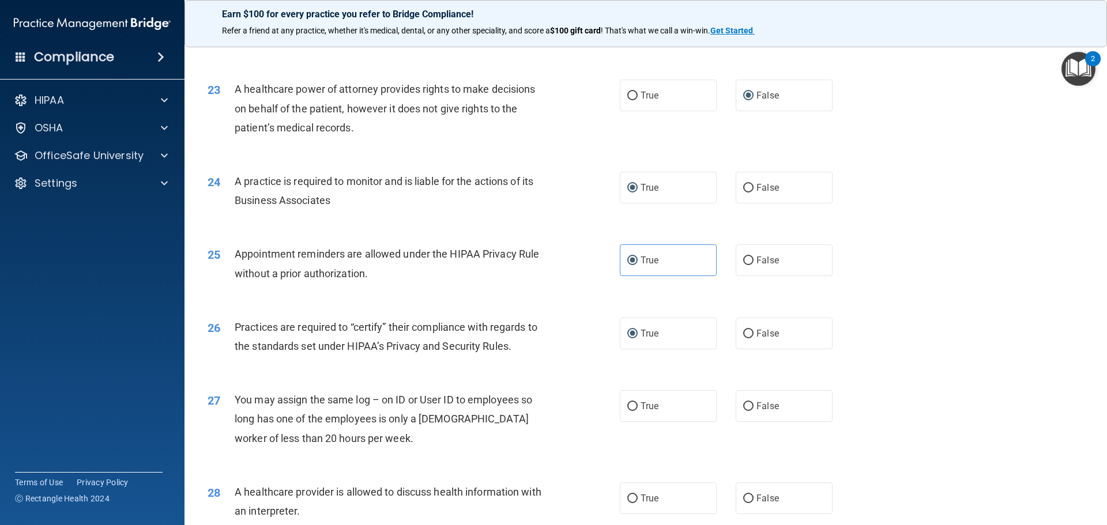
scroll to position [1961, 0]
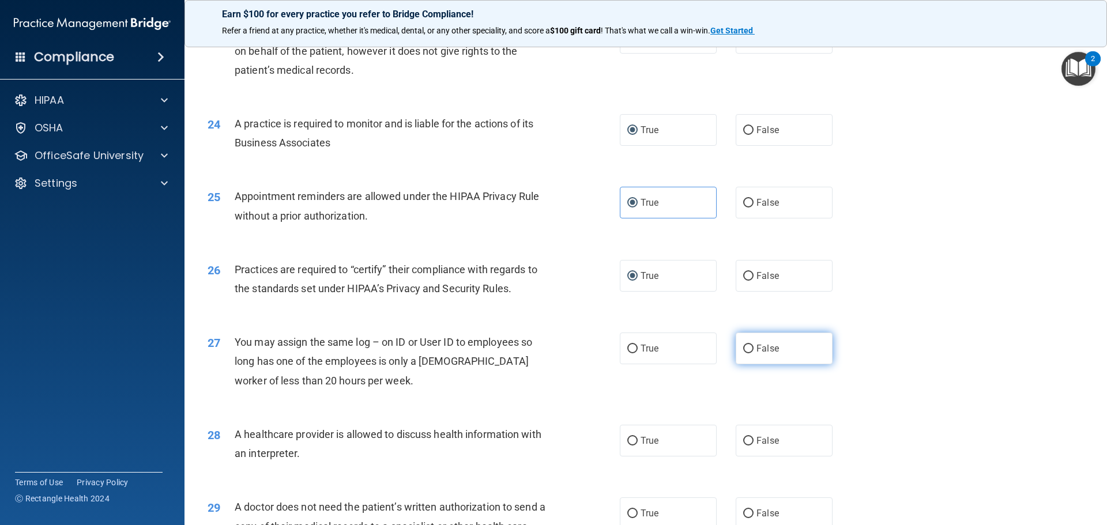
click at [751, 348] on label "False" at bounding box center [784, 349] width 97 height 32
click at [751, 348] on input "False" at bounding box center [748, 349] width 10 height 9
radio input "true"
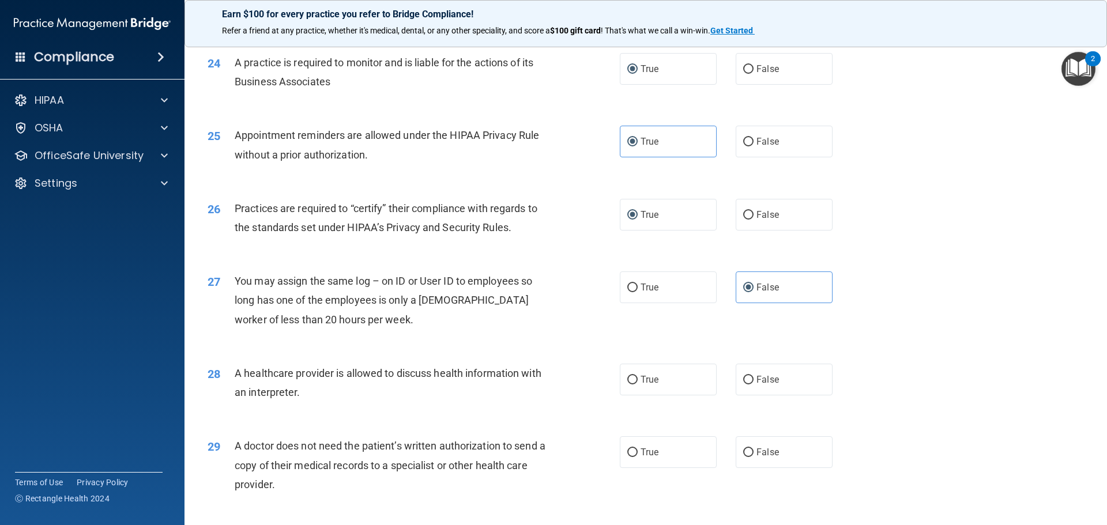
scroll to position [2076, 0]
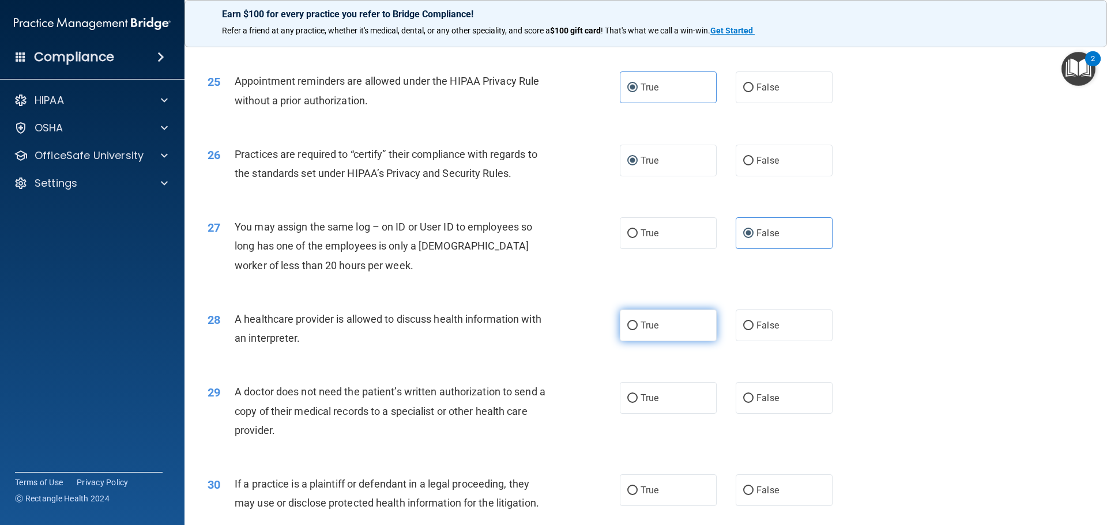
click at [641, 325] on span "True" at bounding box center [650, 325] width 18 height 11
click at [638, 325] on input "True" at bounding box center [632, 326] width 10 height 9
radio input "true"
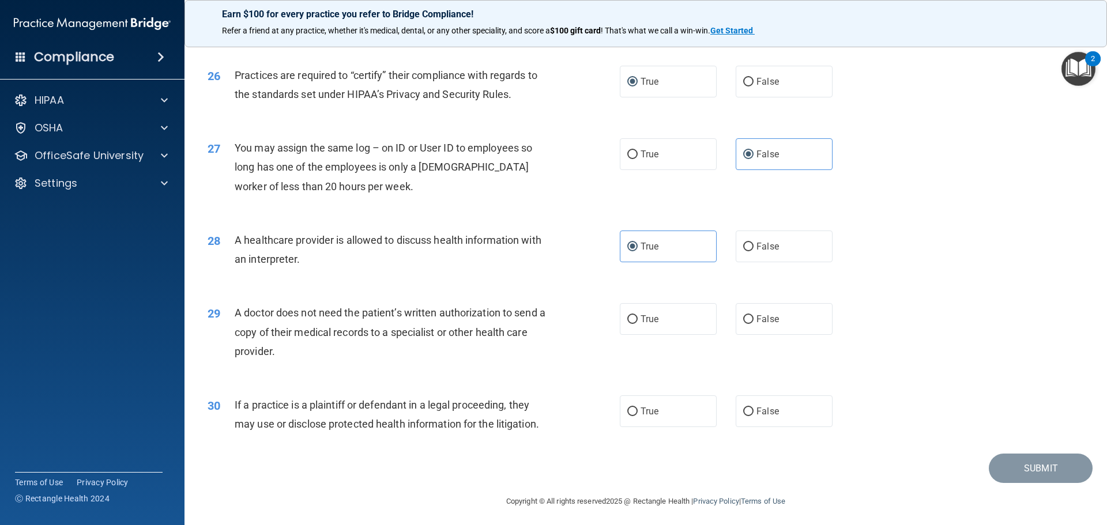
scroll to position [2159, 0]
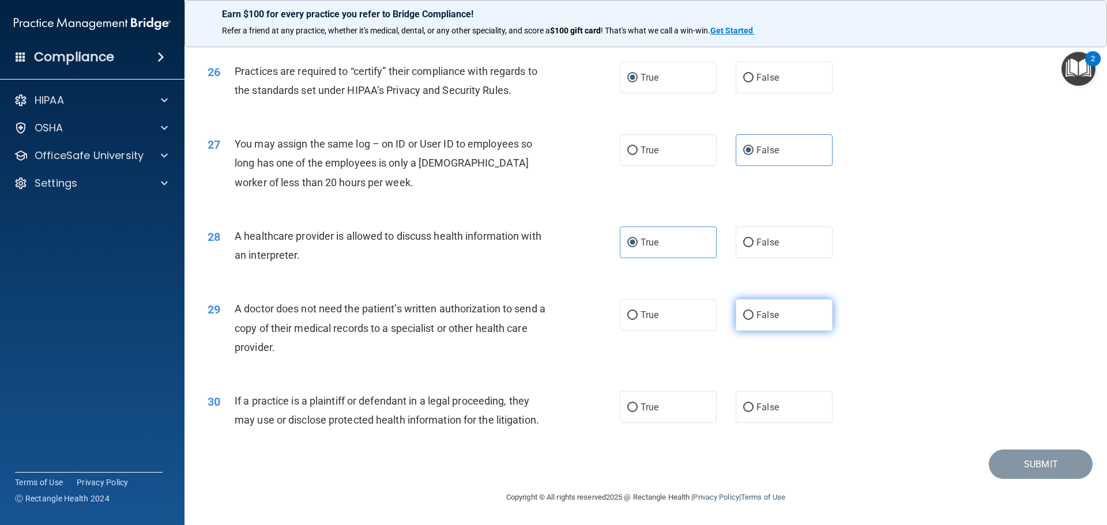
click at [747, 313] on input "False" at bounding box center [748, 315] width 10 height 9
radio input "true"
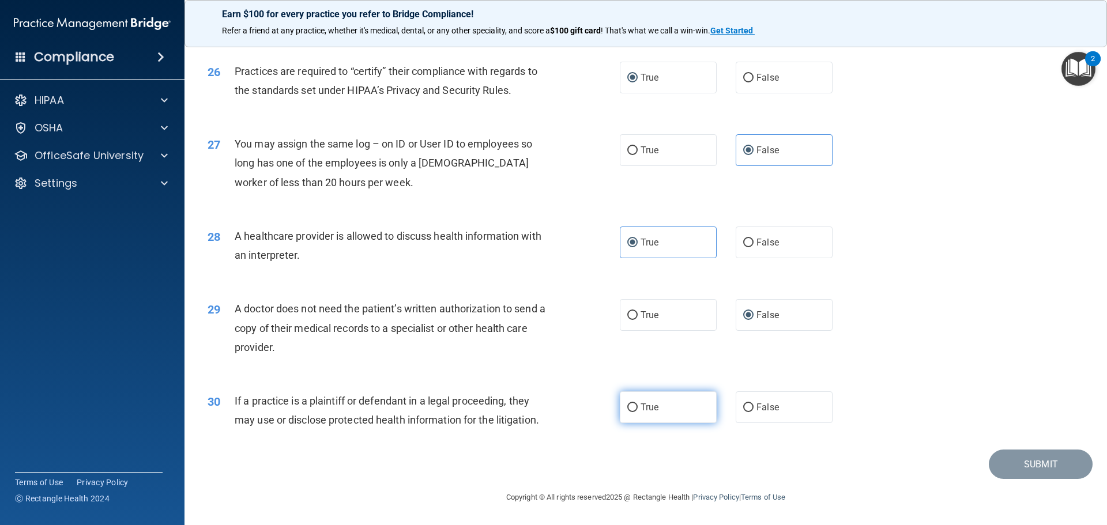
click at [647, 402] on label "True" at bounding box center [668, 408] width 97 height 32
click at [638, 404] on input "True" at bounding box center [632, 408] width 10 height 9
radio input "true"
click at [1030, 473] on button "Submit" at bounding box center [1041, 464] width 104 height 29
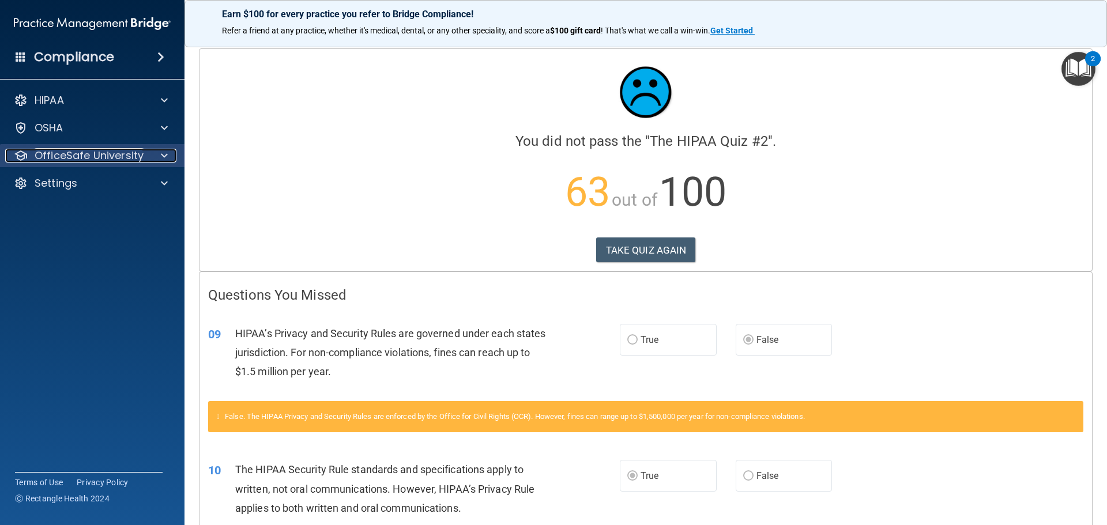
click at [127, 149] on p "OfficeSafe University" at bounding box center [89, 156] width 109 height 14
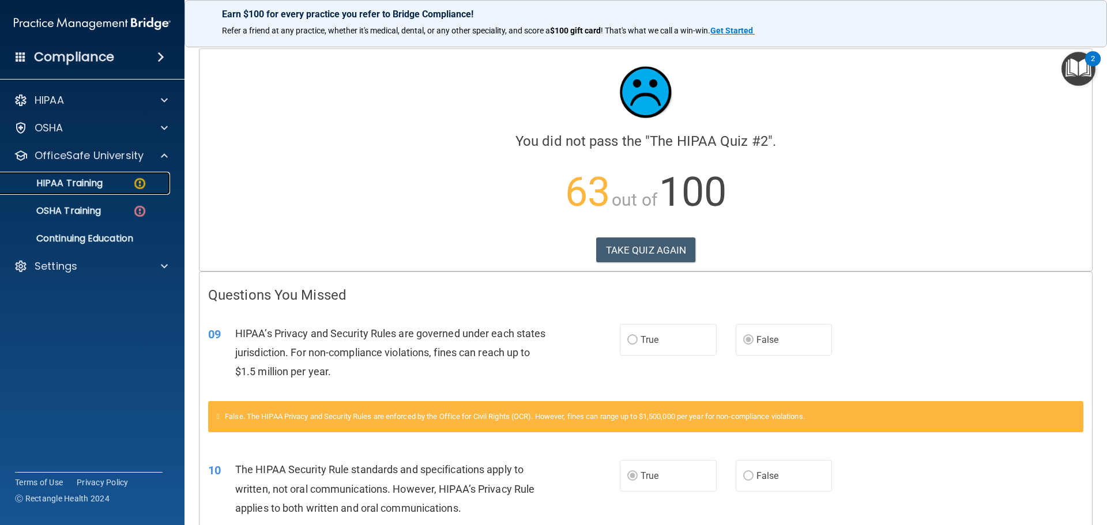
click at [130, 182] on div "HIPAA Training" at bounding box center [85, 184] width 157 height 12
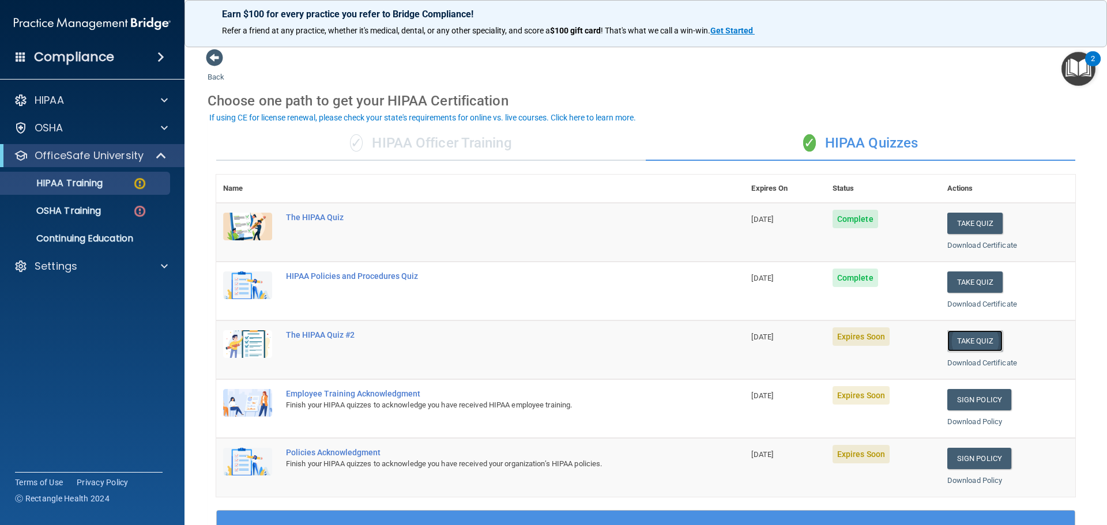
click at [988, 345] on button "Take Quiz" at bounding box center [974, 340] width 55 height 21
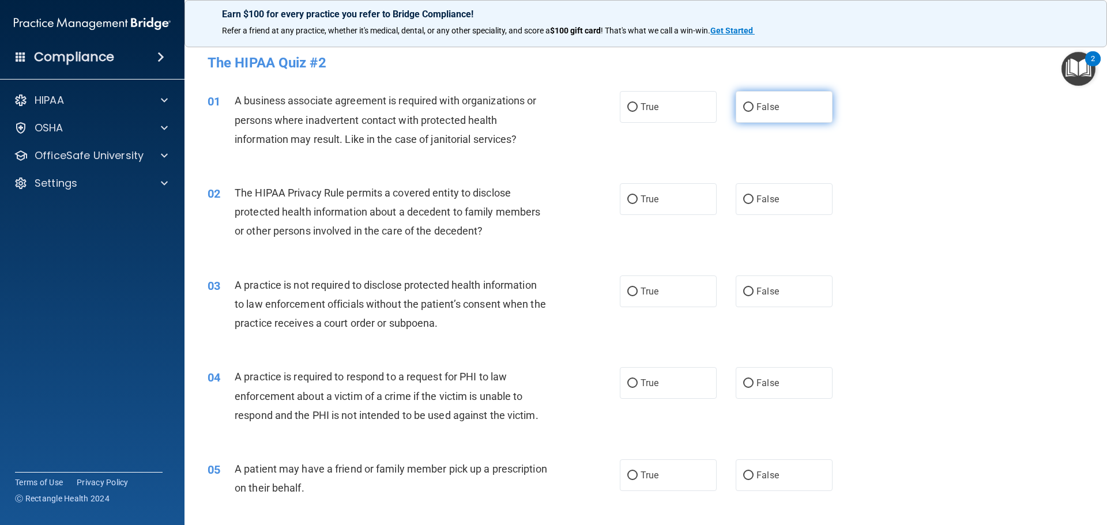
click at [746, 106] on input "False" at bounding box center [748, 107] width 10 height 9
radio input "true"
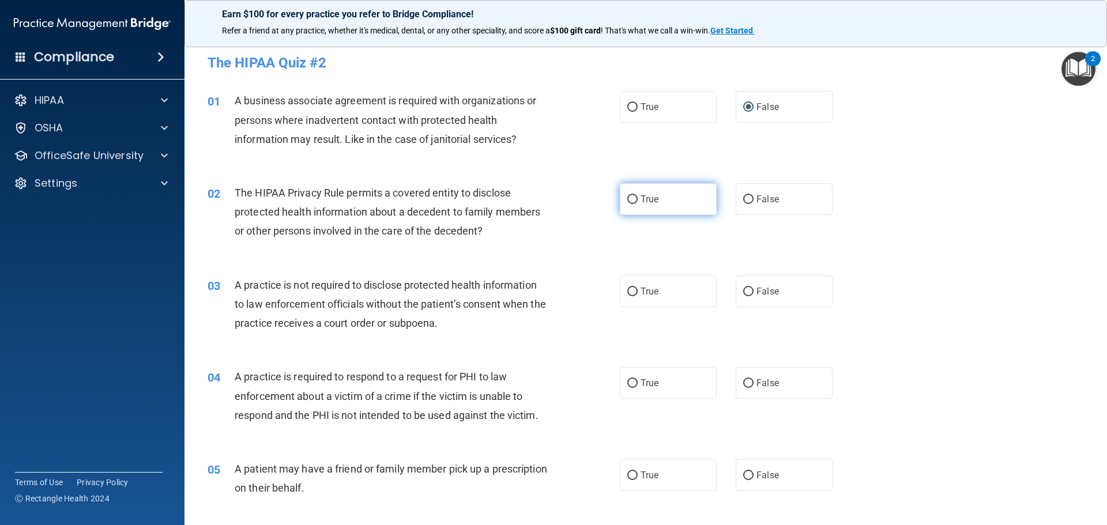
click at [629, 198] on input "True" at bounding box center [632, 199] width 10 height 9
radio input "true"
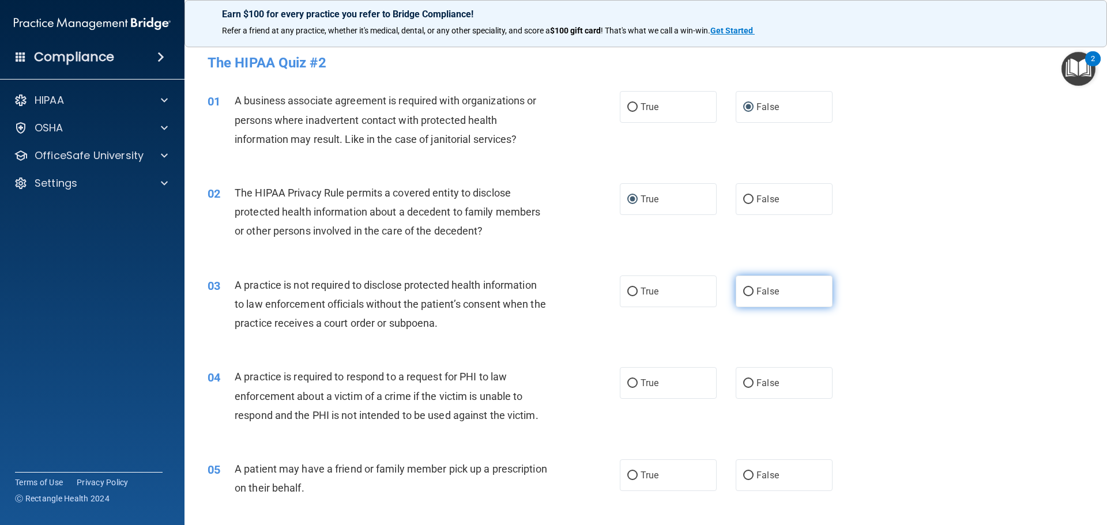
click at [743, 292] on input "False" at bounding box center [748, 292] width 10 height 9
radio input "true"
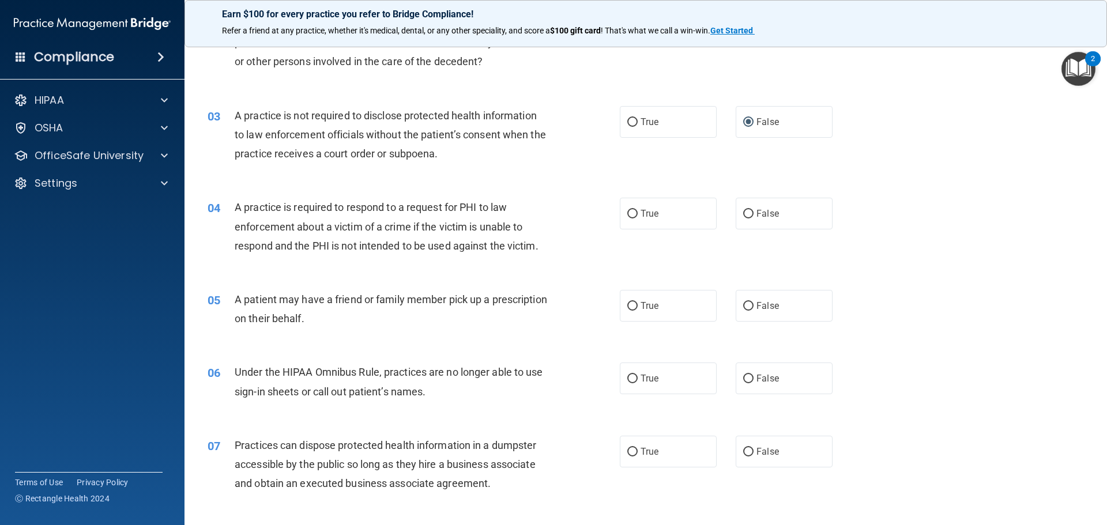
scroll to position [173, 0]
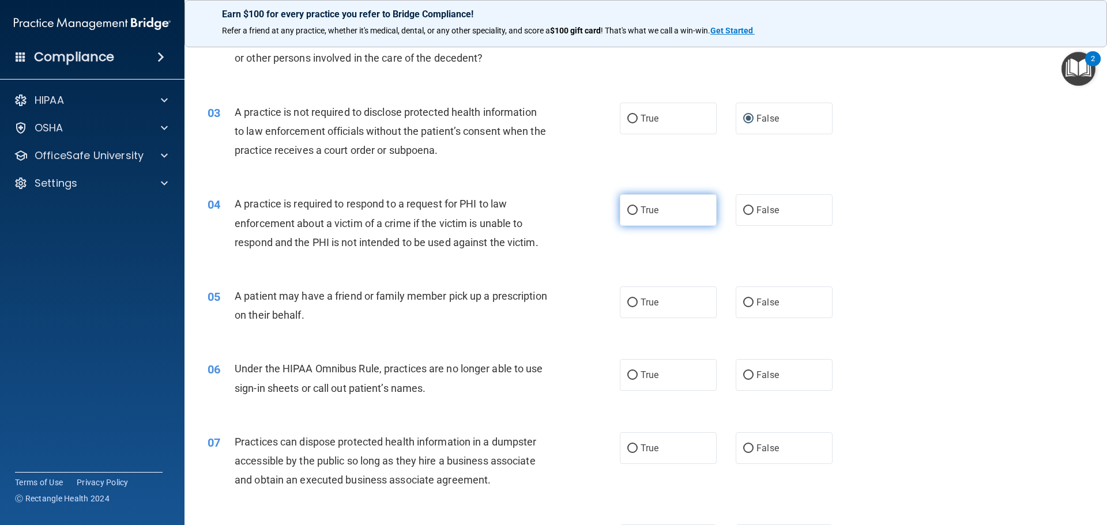
click at [627, 208] on input "True" at bounding box center [632, 210] width 10 height 9
radio input "true"
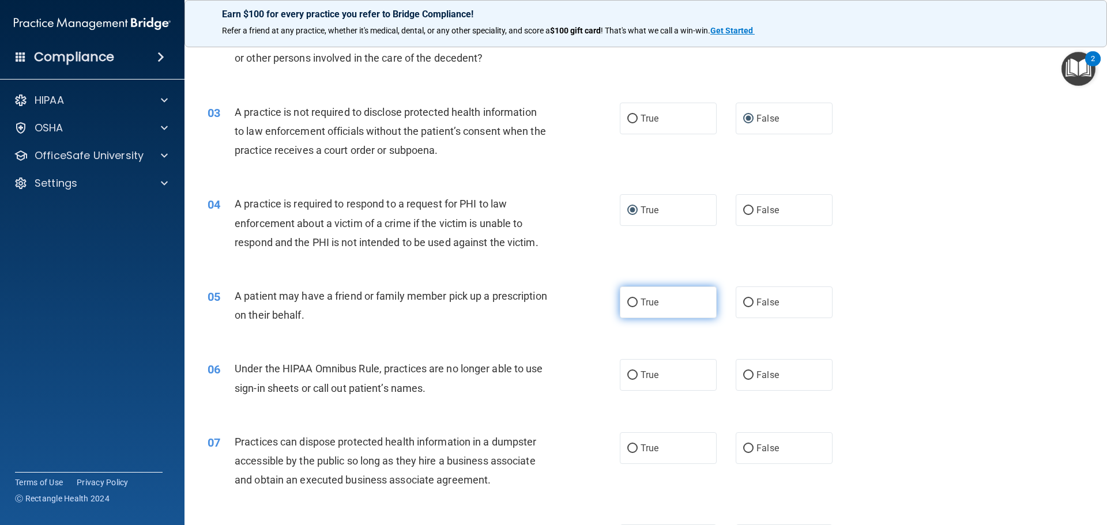
click at [631, 300] on input "True" at bounding box center [632, 303] width 10 height 9
radio input "true"
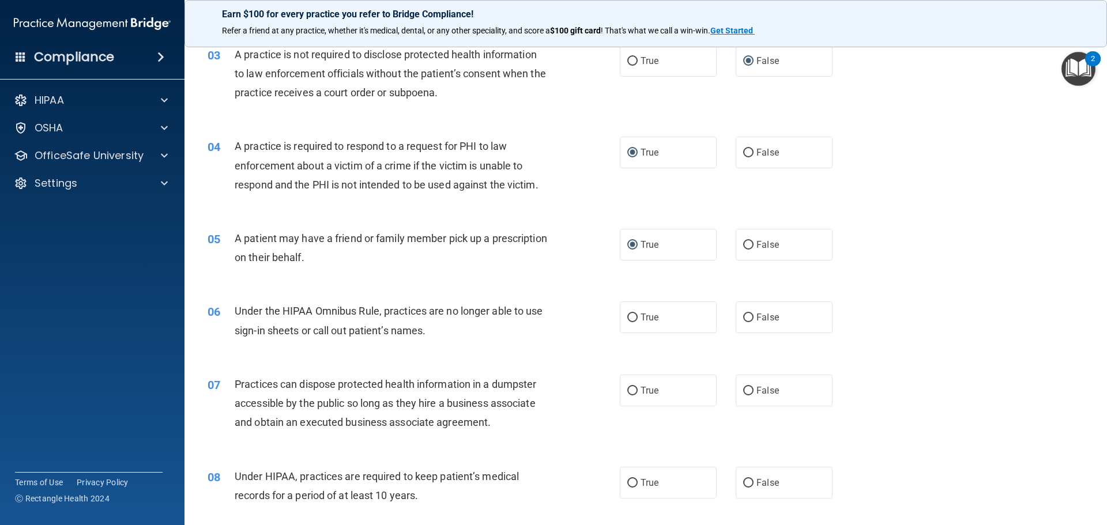
scroll to position [288, 0]
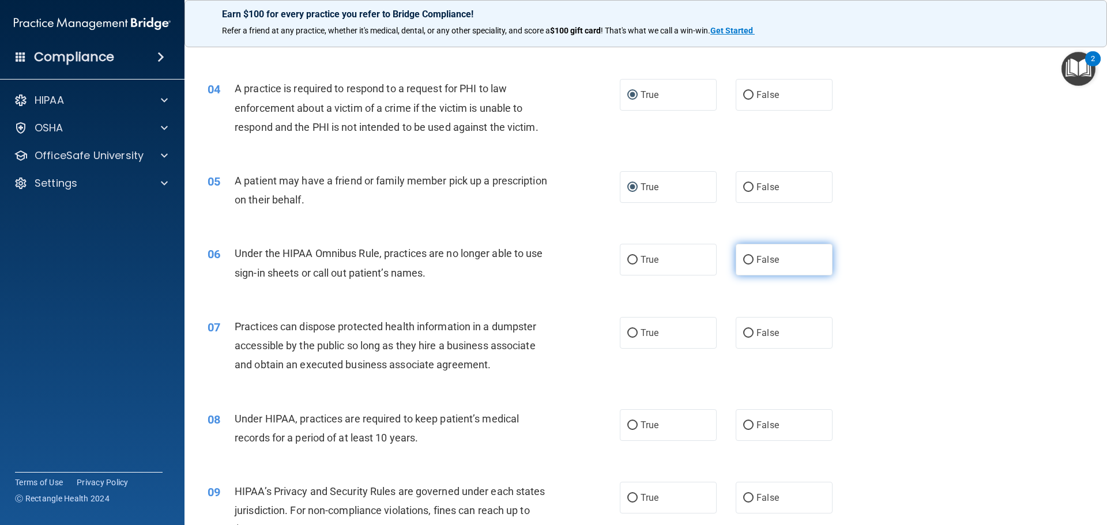
click at [745, 257] on input "False" at bounding box center [748, 260] width 10 height 9
radio input "true"
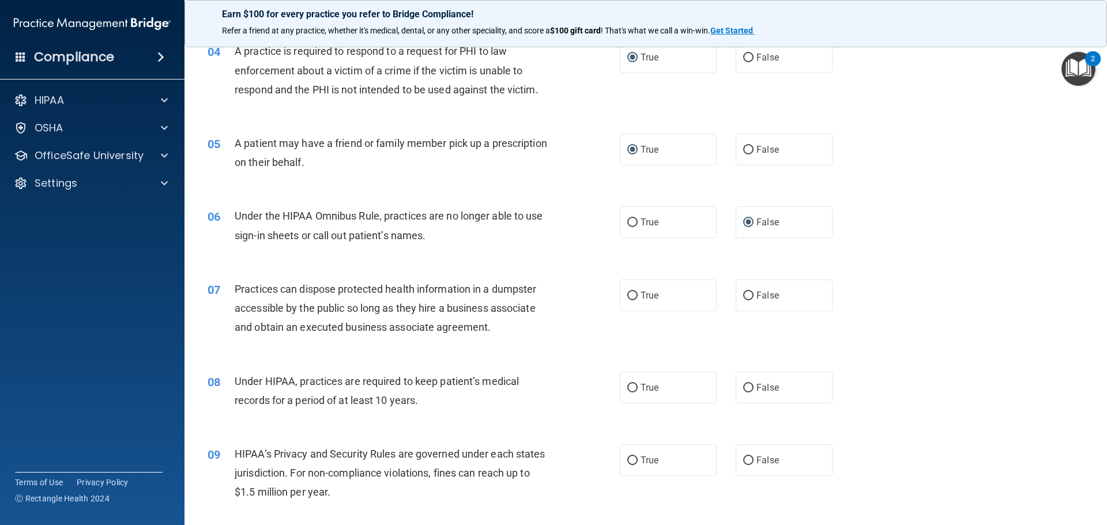
scroll to position [346, 0]
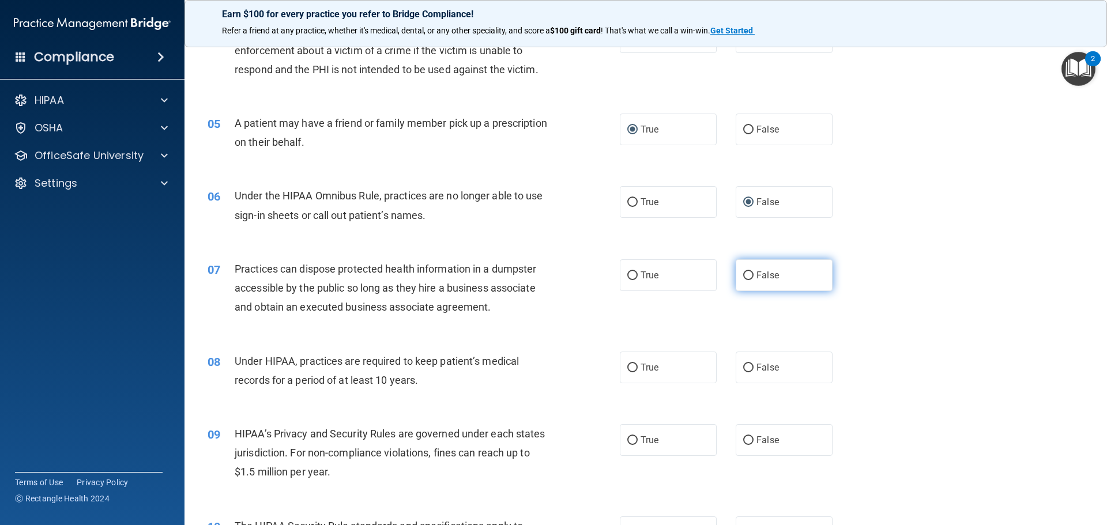
click at [746, 274] on input "False" at bounding box center [748, 276] width 10 height 9
radio input "true"
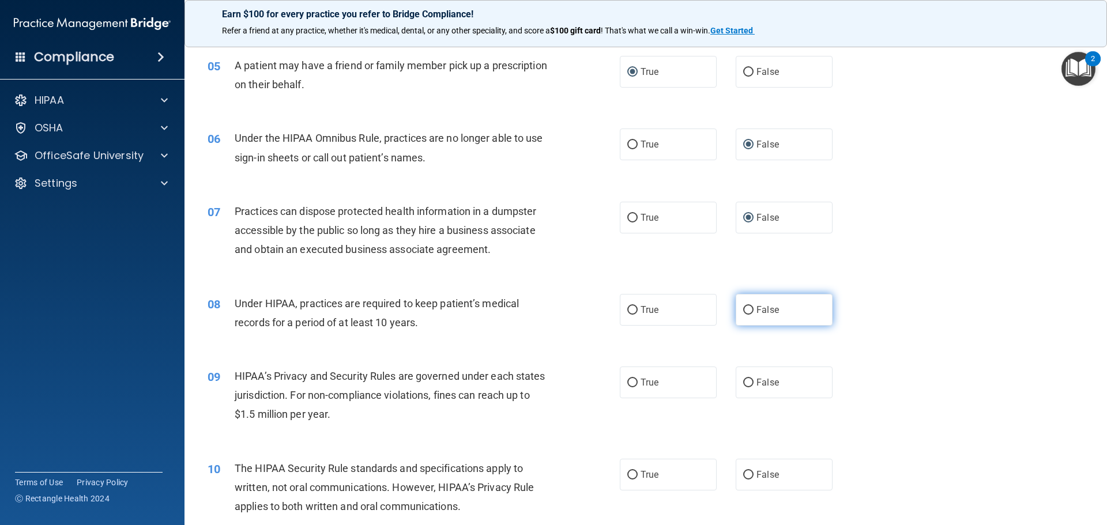
click at [744, 309] on input "False" at bounding box center [748, 310] width 10 height 9
radio input "true"
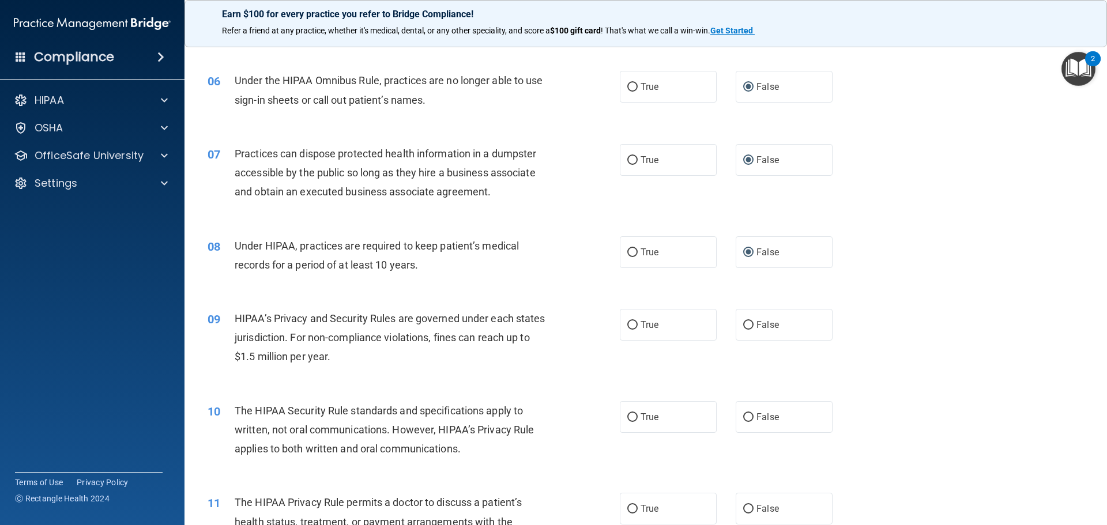
scroll to position [519, 0]
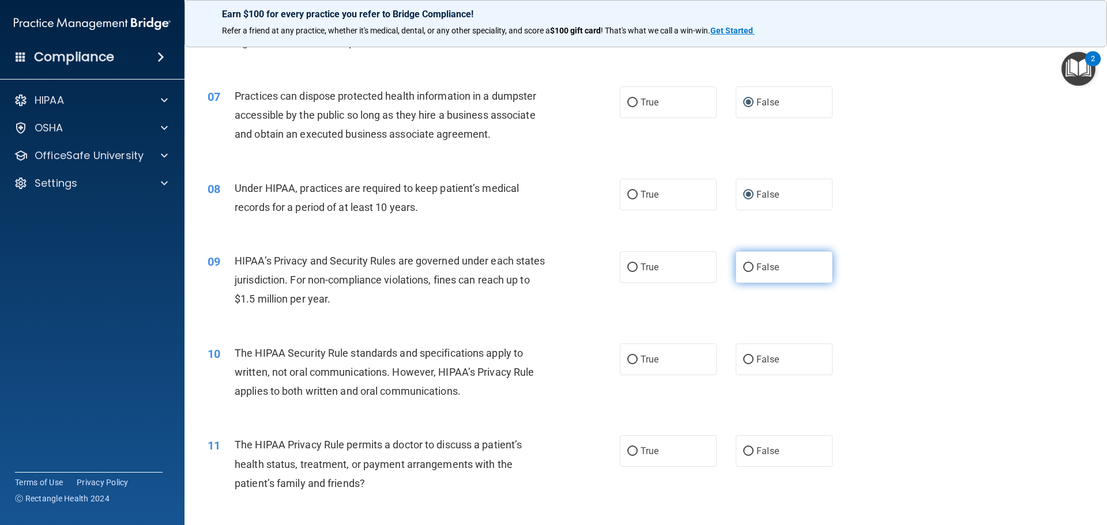
click at [746, 266] on input "False" at bounding box center [748, 268] width 10 height 9
radio input "true"
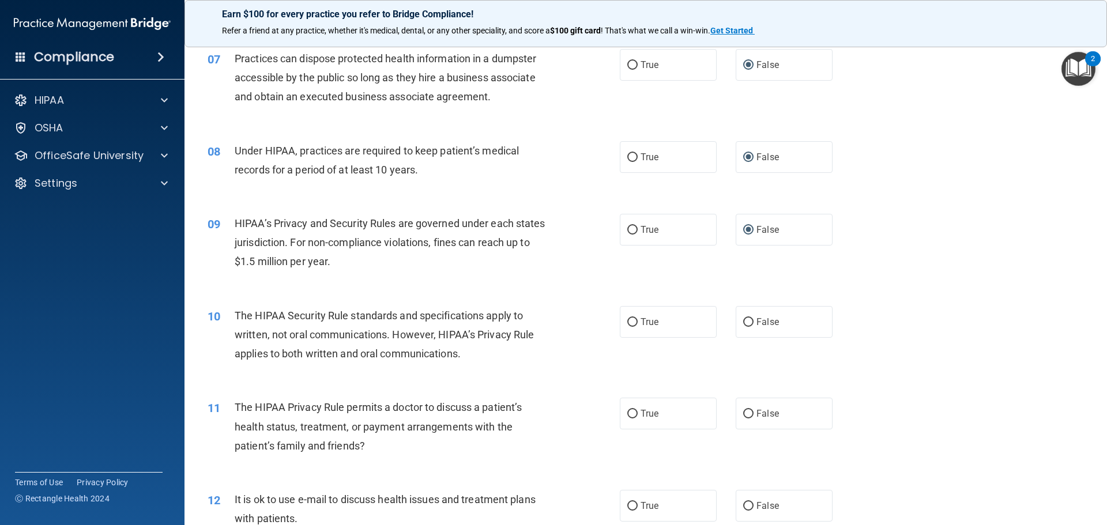
scroll to position [577, 0]
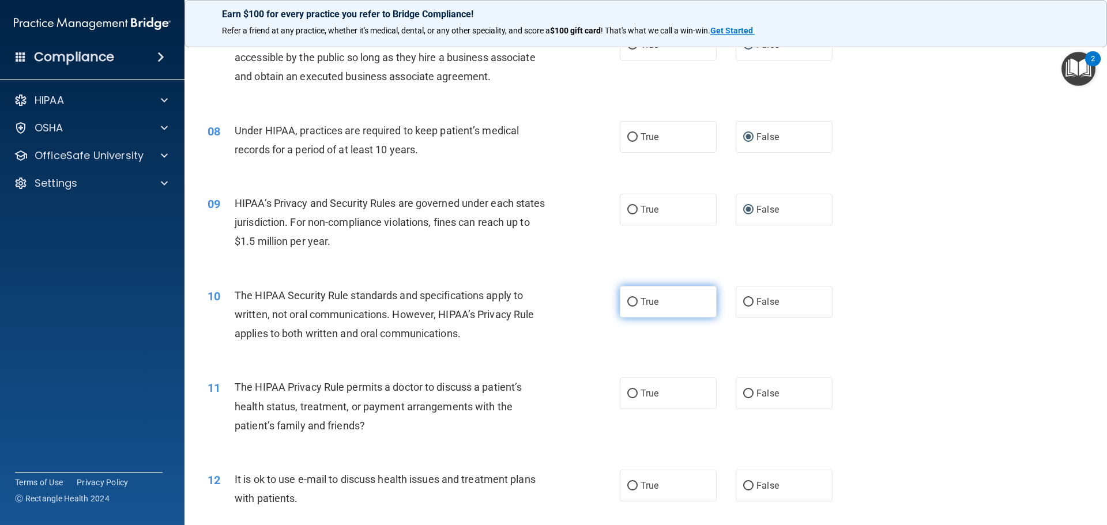
click at [627, 298] on input "True" at bounding box center [632, 302] width 10 height 9
radio input "true"
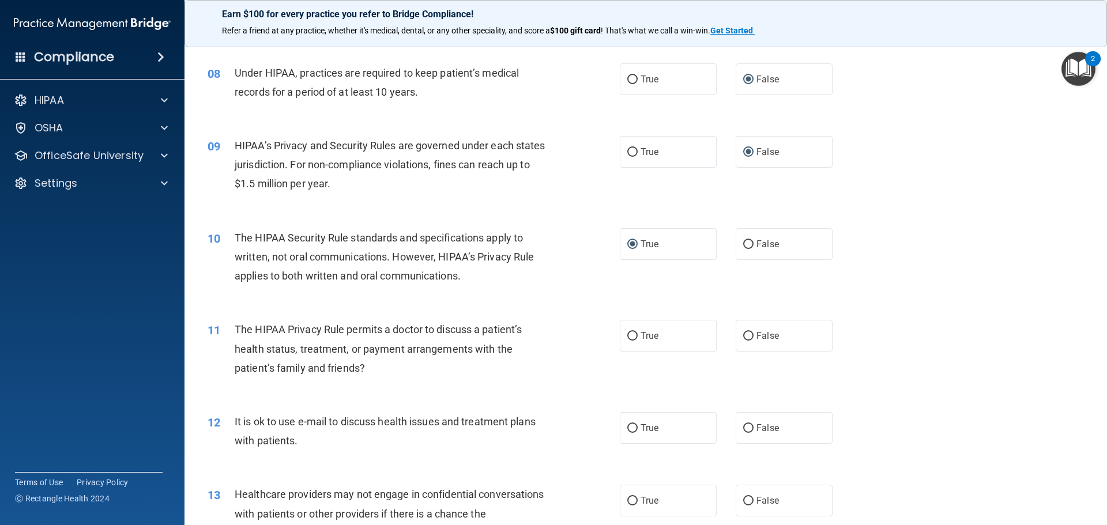
scroll to position [692, 0]
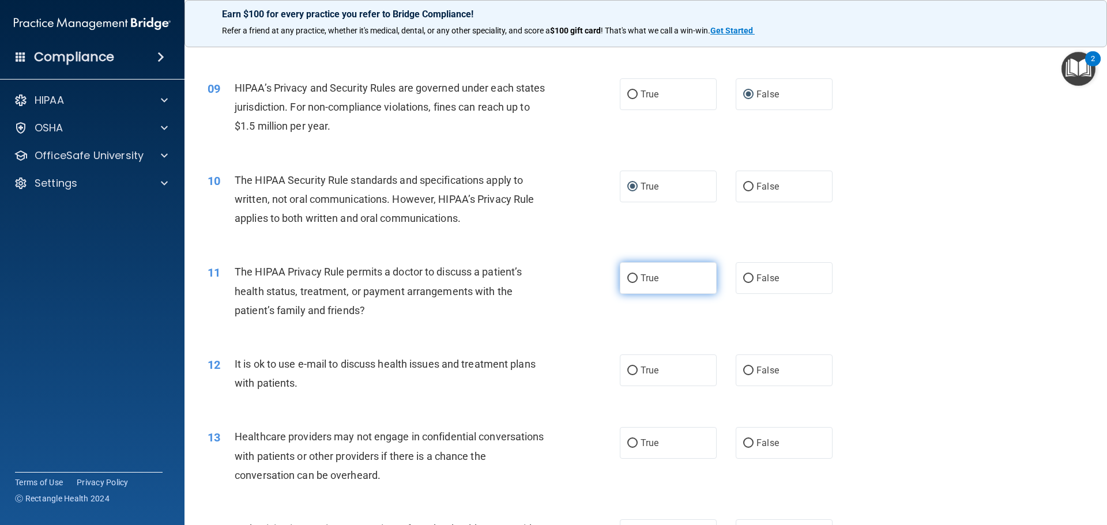
click at [627, 278] on input "True" at bounding box center [632, 278] width 10 height 9
radio input "true"
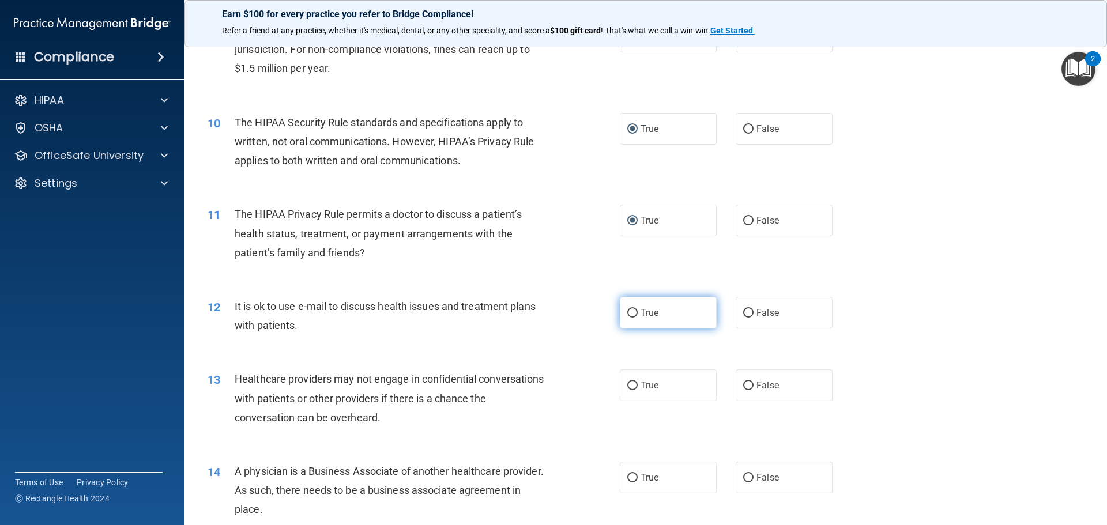
click at [629, 315] on input "True" at bounding box center [632, 313] width 10 height 9
radio input "true"
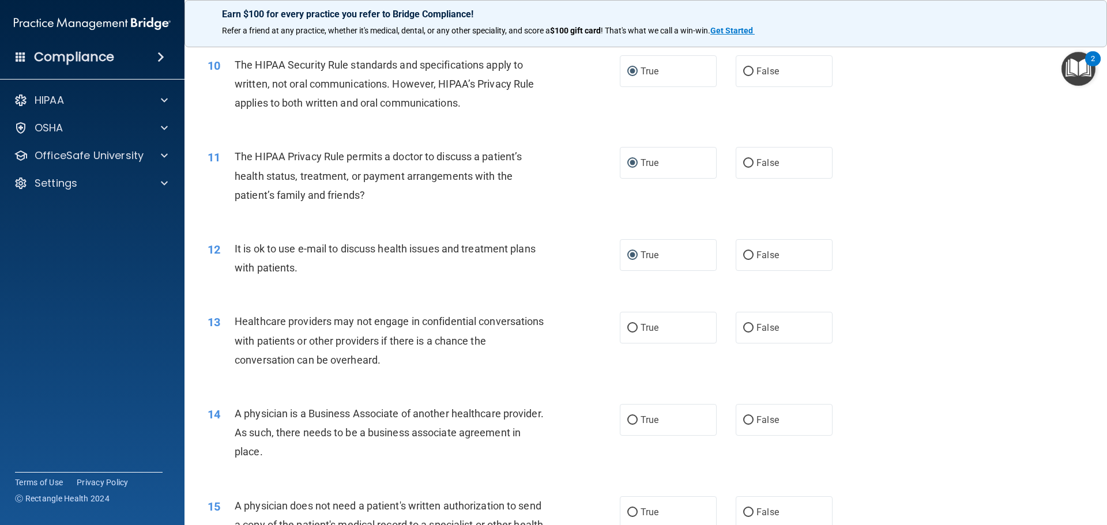
scroll to position [865, 0]
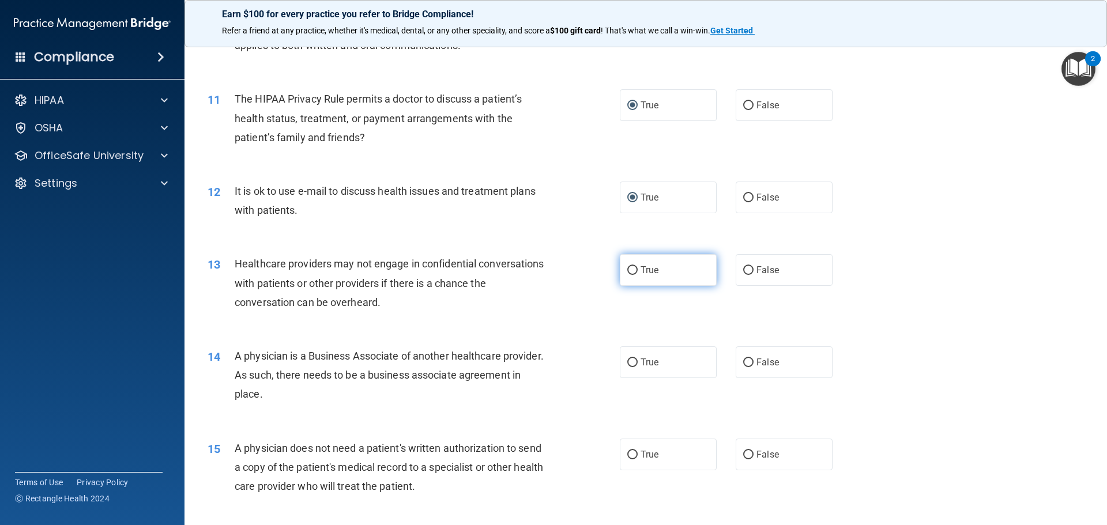
click at [630, 269] on input "True" at bounding box center [632, 270] width 10 height 9
radio input "true"
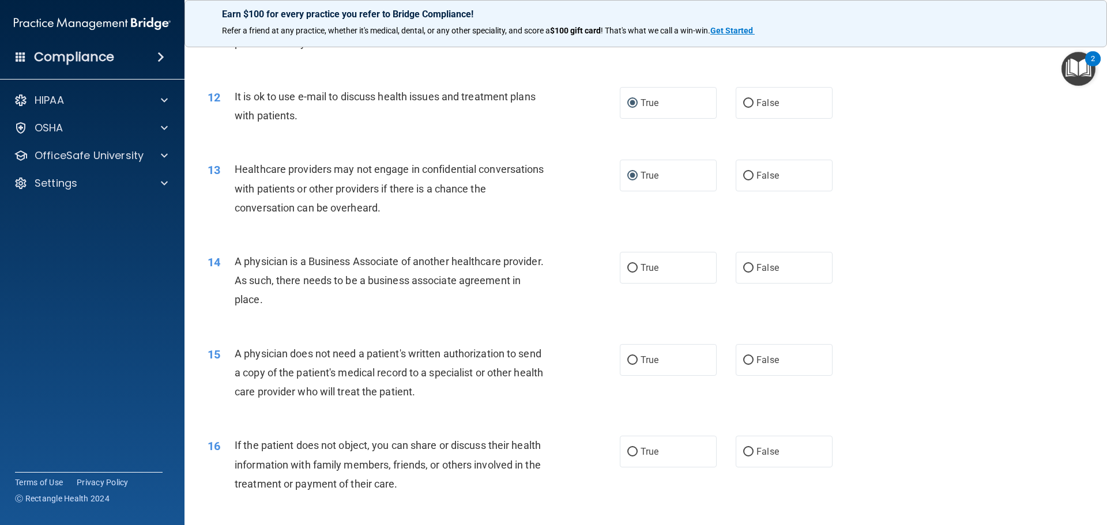
scroll to position [980, 0]
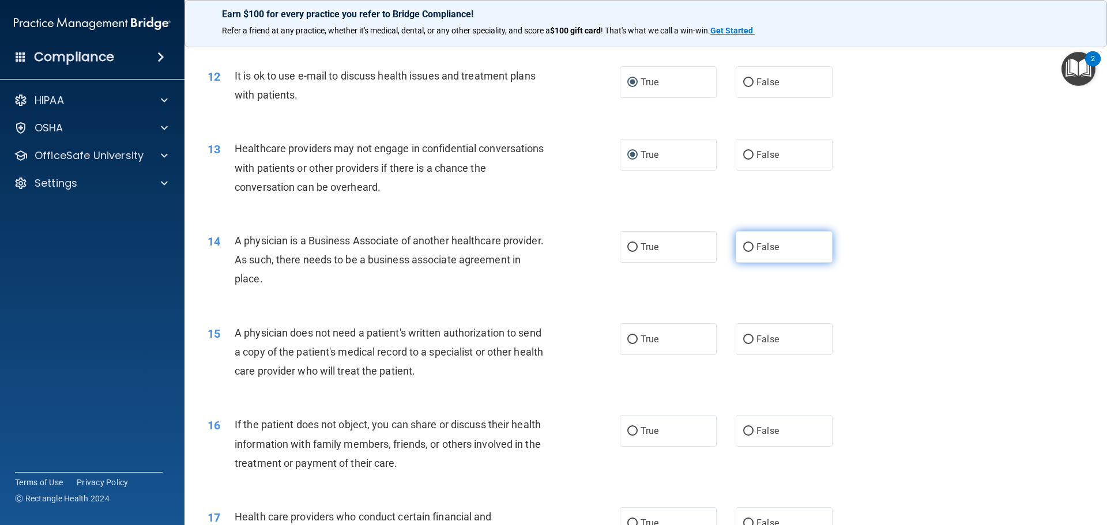
click at [746, 249] on input "False" at bounding box center [748, 247] width 10 height 9
radio input "true"
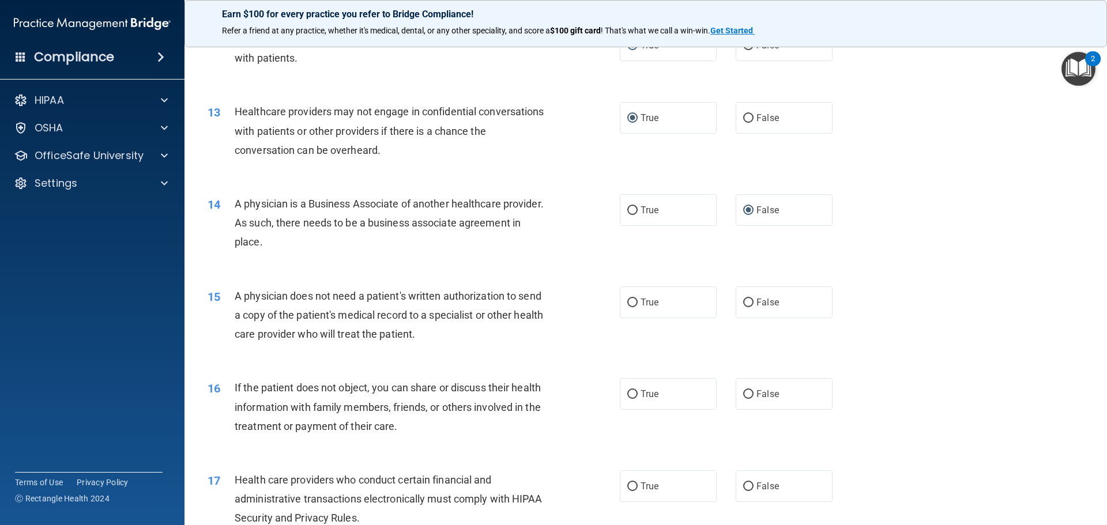
scroll to position [1038, 0]
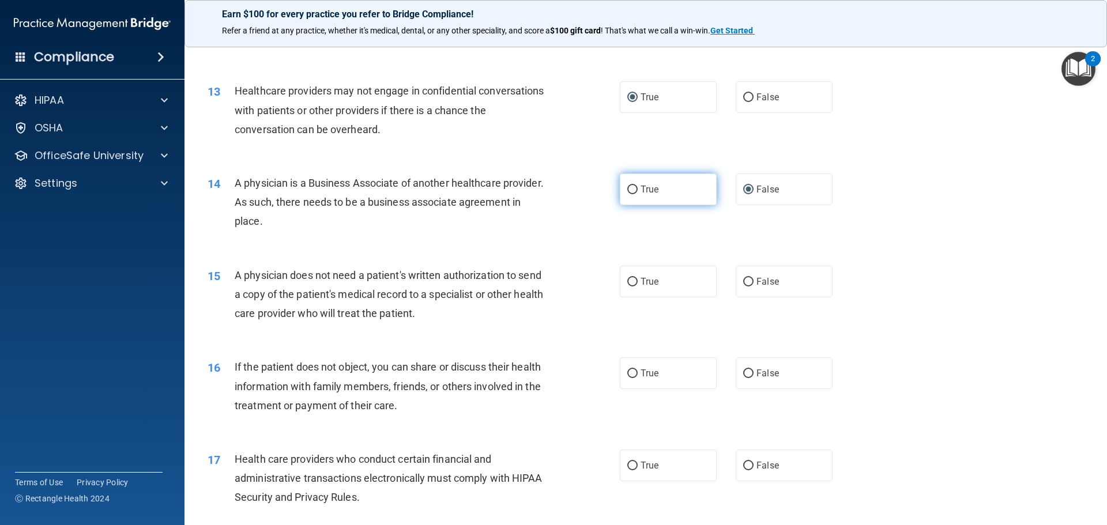
click at [632, 194] on input "True" at bounding box center [632, 190] width 10 height 9
radio input "true"
radio input "false"
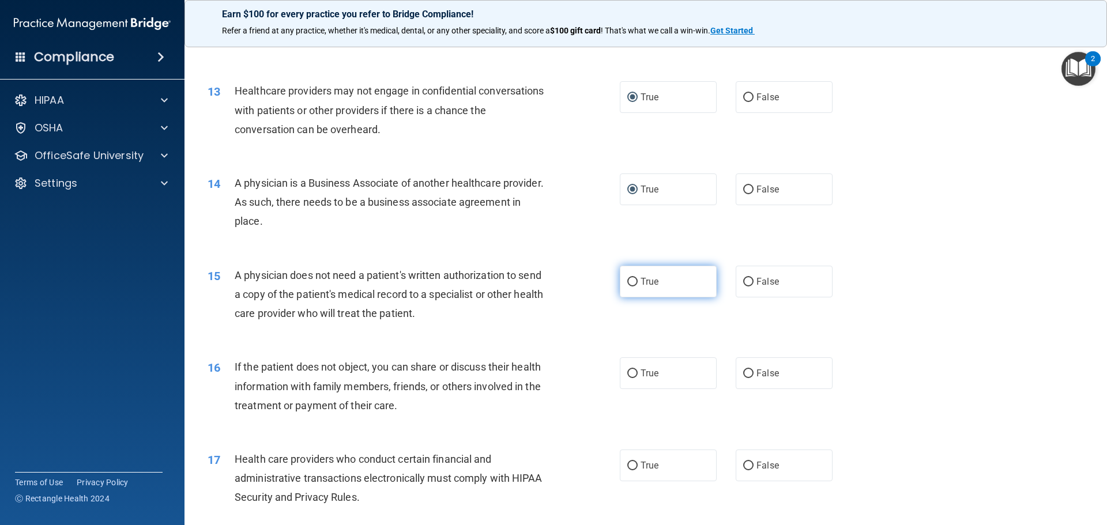
click at [639, 276] on label "True" at bounding box center [668, 282] width 97 height 32
click at [638, 278] on input "True" at bounding box center [632, 282] width 10 height 9
radio input "true"
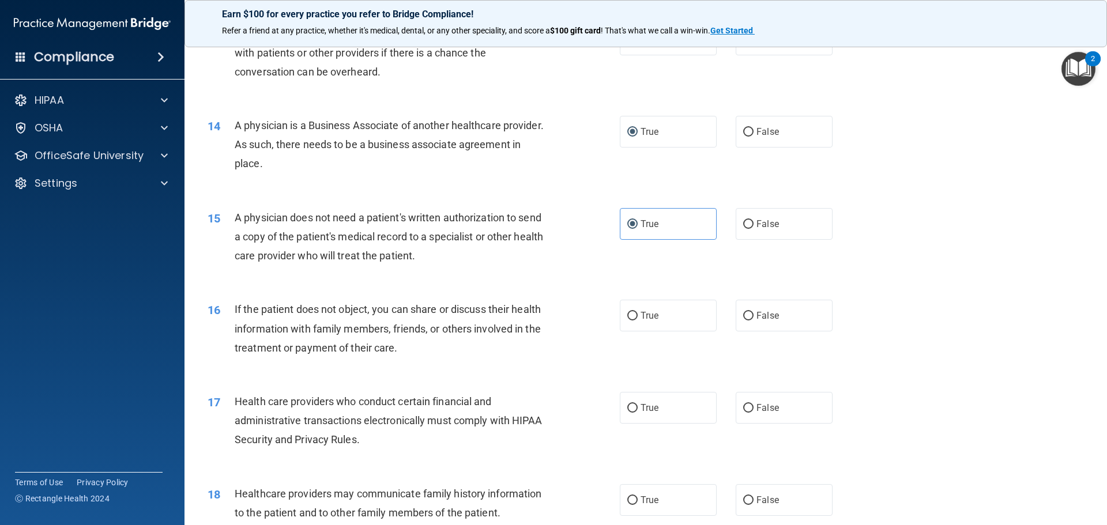
scroll to position [1153, 0]
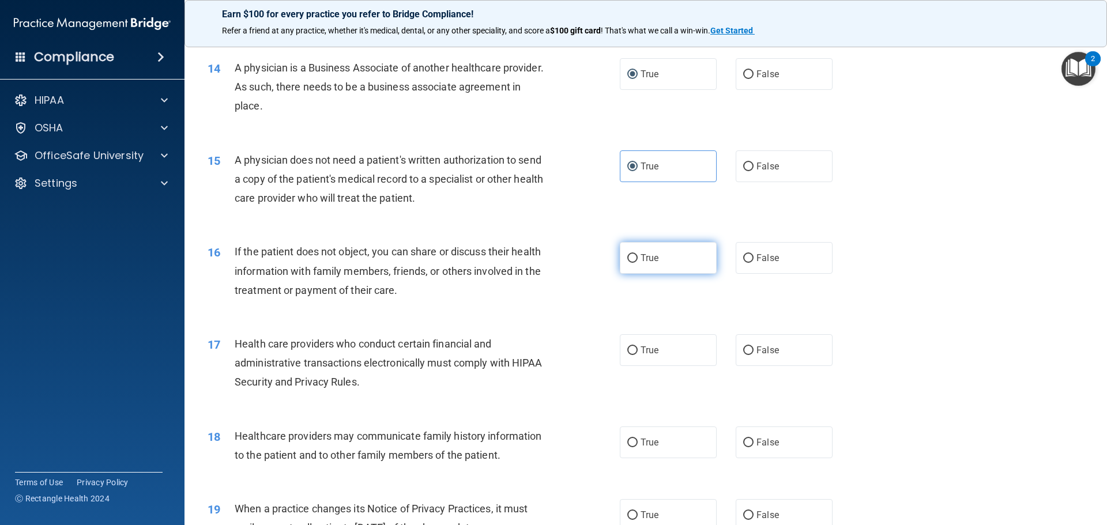
click at [633, 258] on input "True" at bounding box center [632, 258] width 10 height 9
radio input "true"
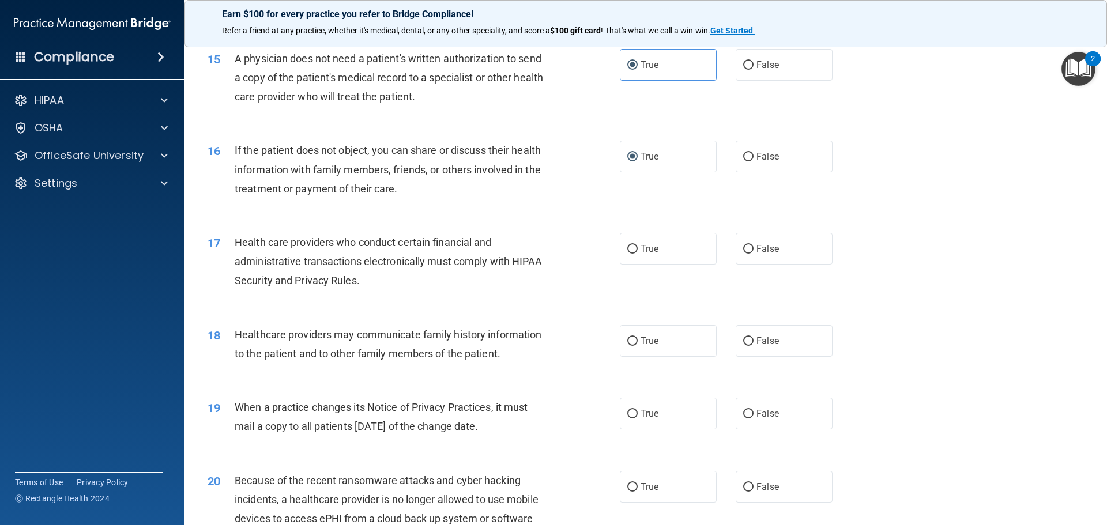
scroll to position [1269, 0]
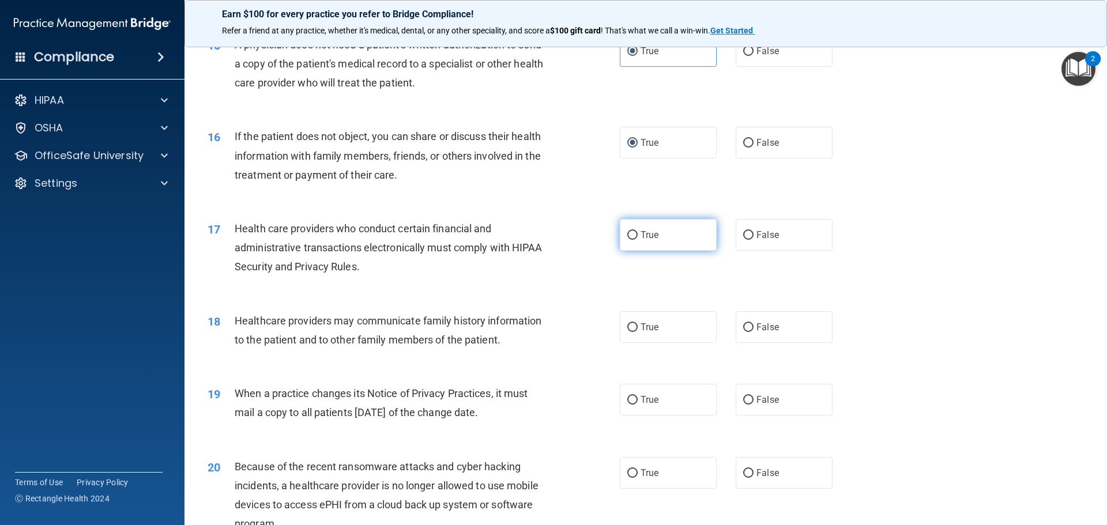
click at [627, 234] on input "True" at bounding box center [632, 235] width 10 height 9
radio input "true"
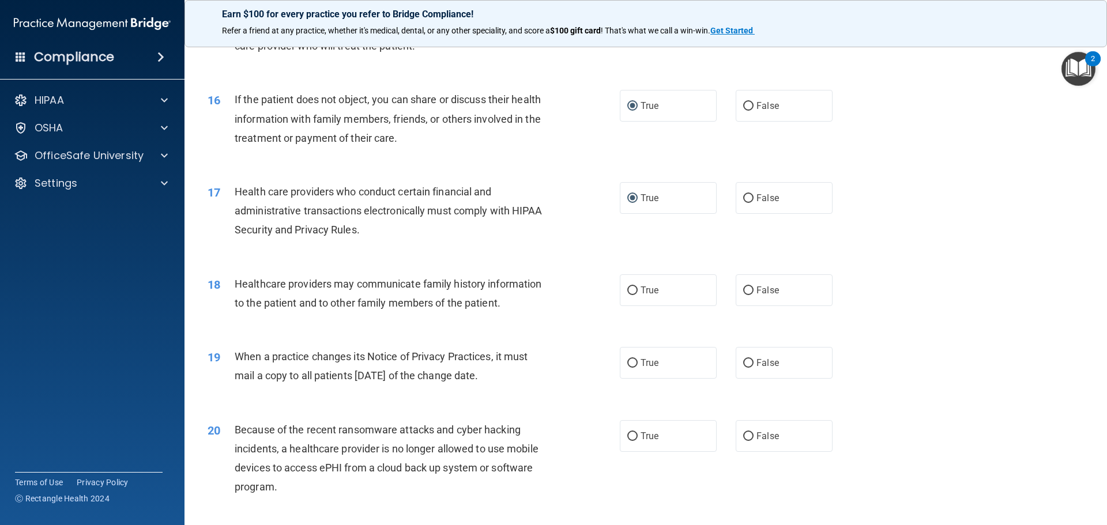
scroll to position [1326, 0]
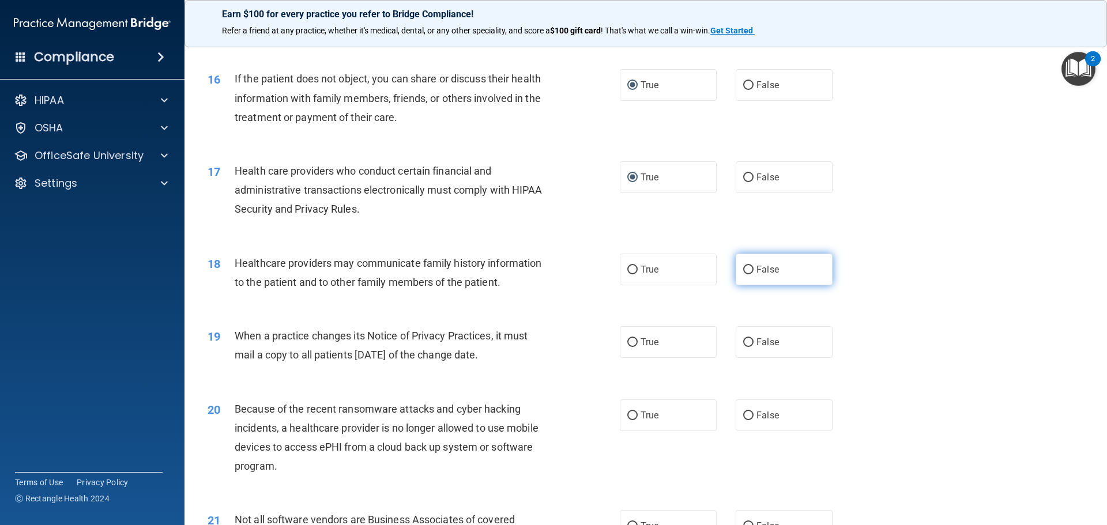
click at [744, 266] on input "False" at bounding box center [748, 270] width 10 height 9
radio input "true"
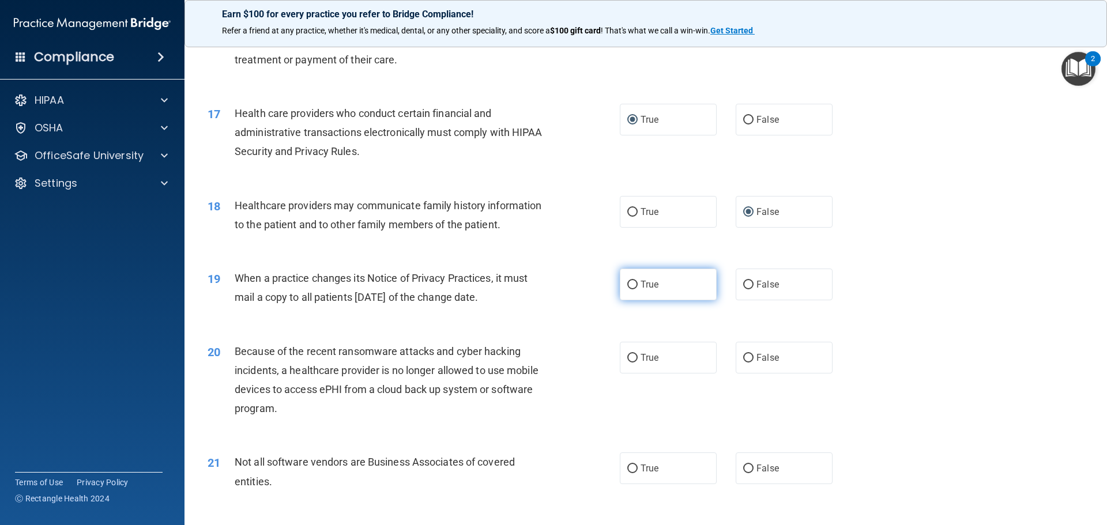
click at [632, 284] on input "True" at bounding box center [632, 285] width 10 height 9
radio input "true"
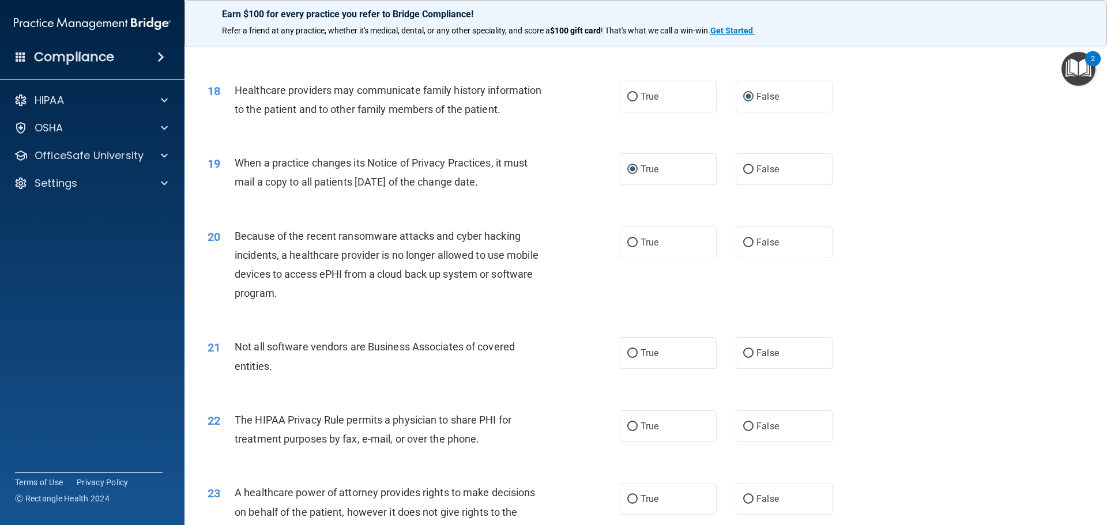
scroll to position [1557, 0]
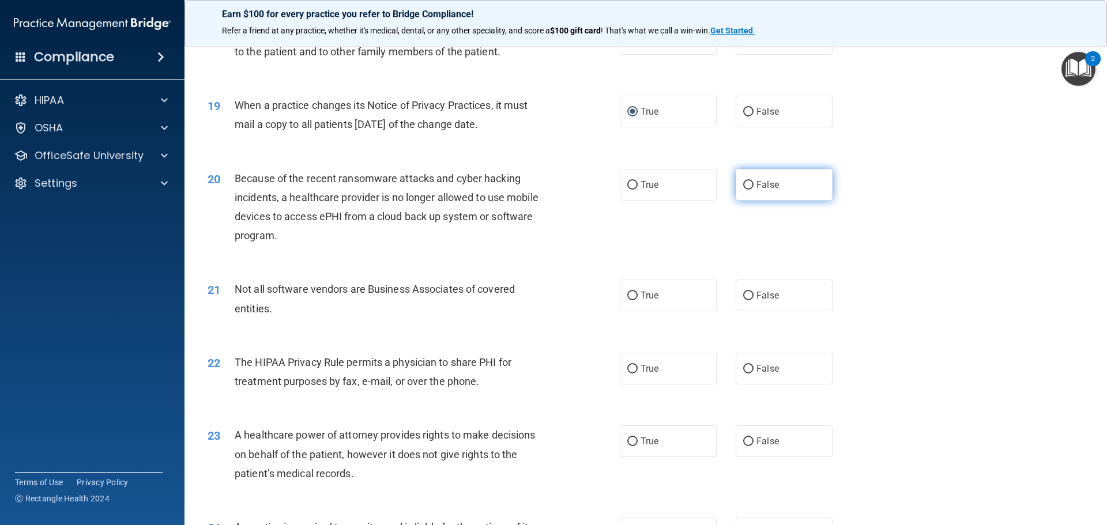
click at [746, 185] on input "False" at bounding box center [748, 185] width 10 height 9
radio input "true"
click at [629, 292] on input "True" at bounding box center [632, 296] width 10 height 9
radio input "true"
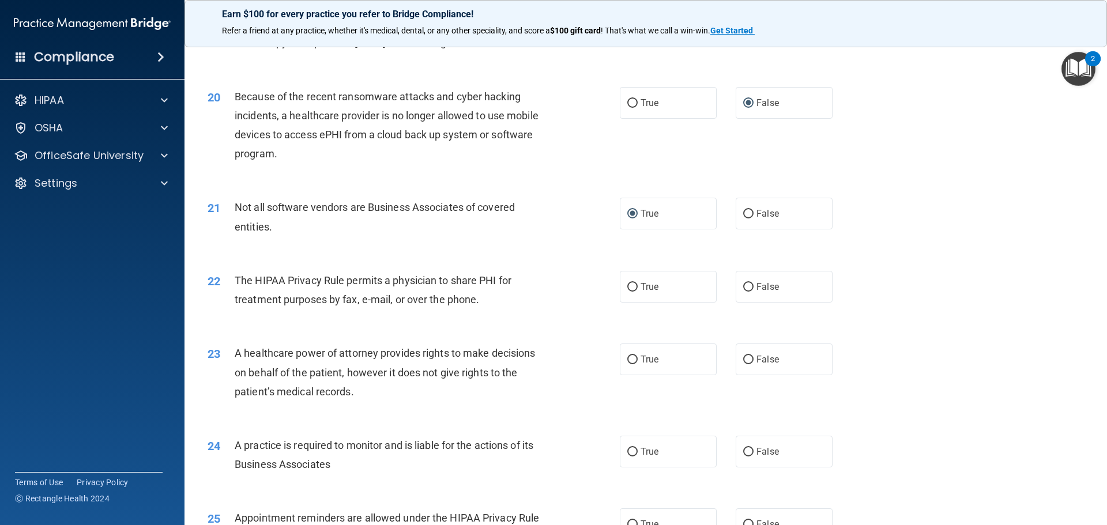
scroll to position [1672, 0]
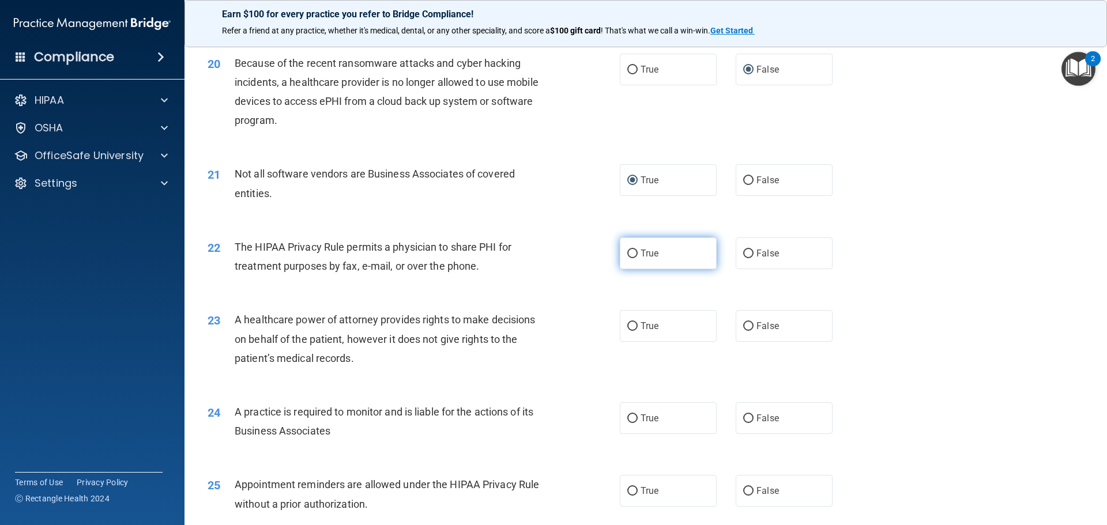
click at [634, 251] on label "True" at bounding box center [668, 254] width 97 height 32
click at [634, 251] on input "True" at bounding box center [632, 254] width 10 height 9
radio input "true"
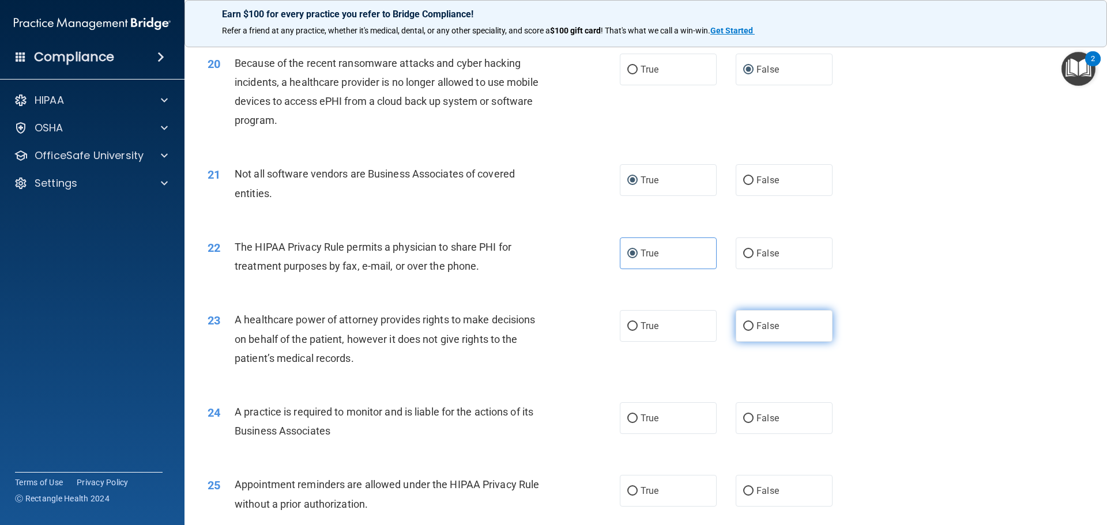
click at [745, 324] on input "False" at bounding box center [748, 326] width 10 height 9
radio input "true"
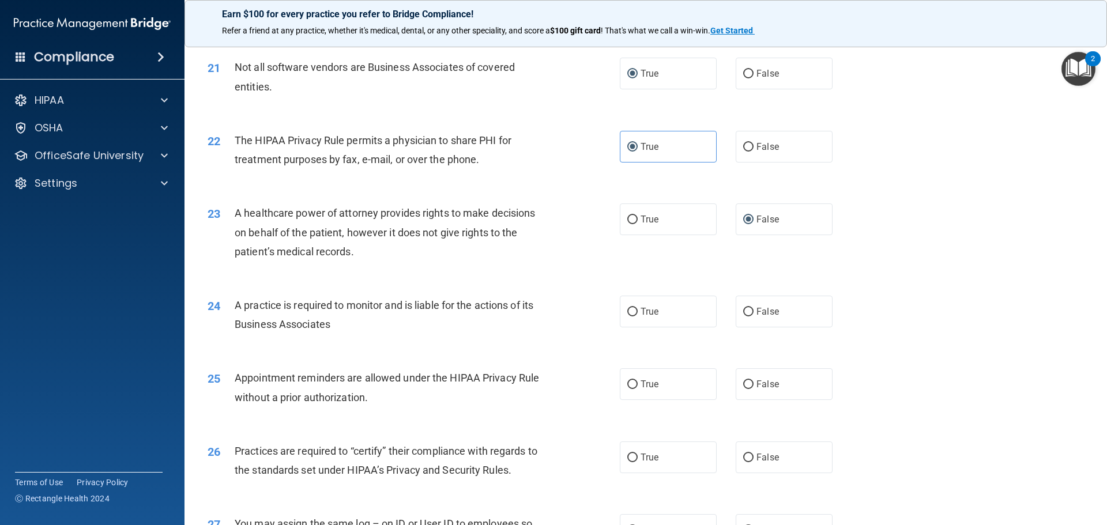
scroll to position [1788, 0]
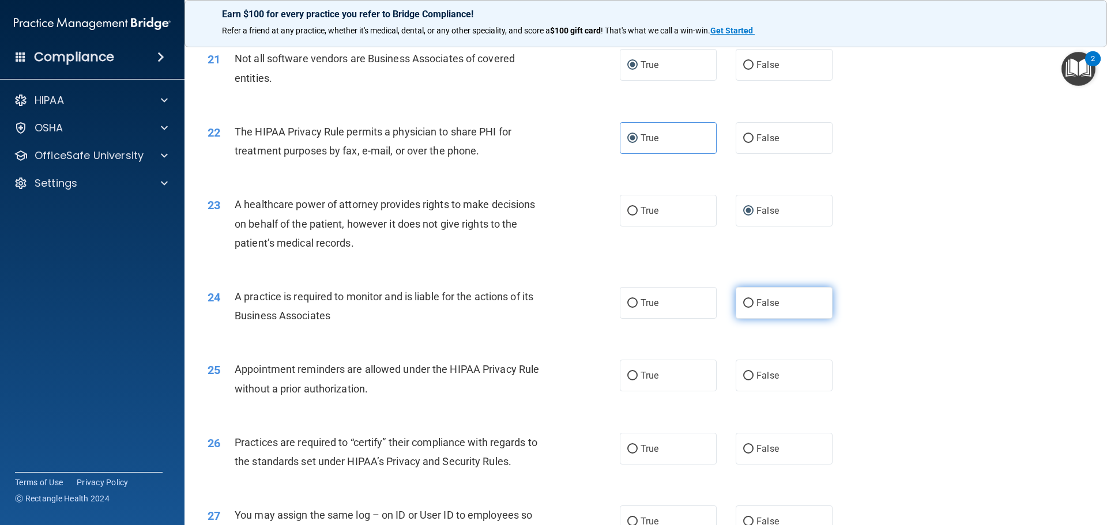
click at [743, 300] on input "False" at bounding box center [748, 303] width 10 height 9
radio input "true"
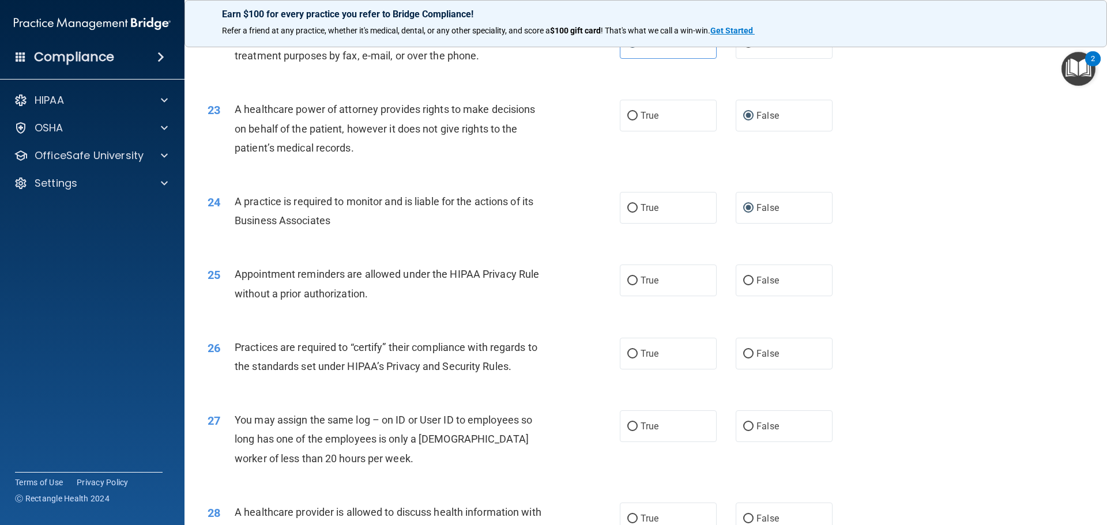
scroll to position [1903, 0]
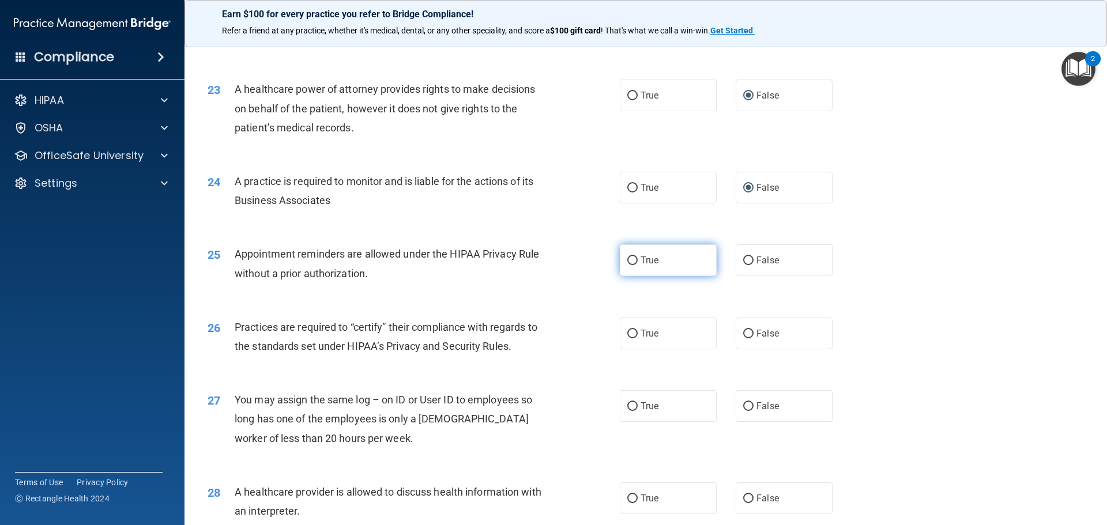
click at [627, 257] on input "True" at bounding box center [632, 261] width 10 height 9
radio input "true"
click at [629, 330] on input "True" at bounding box center [632, 334] width 10 height 9
radio input "true"
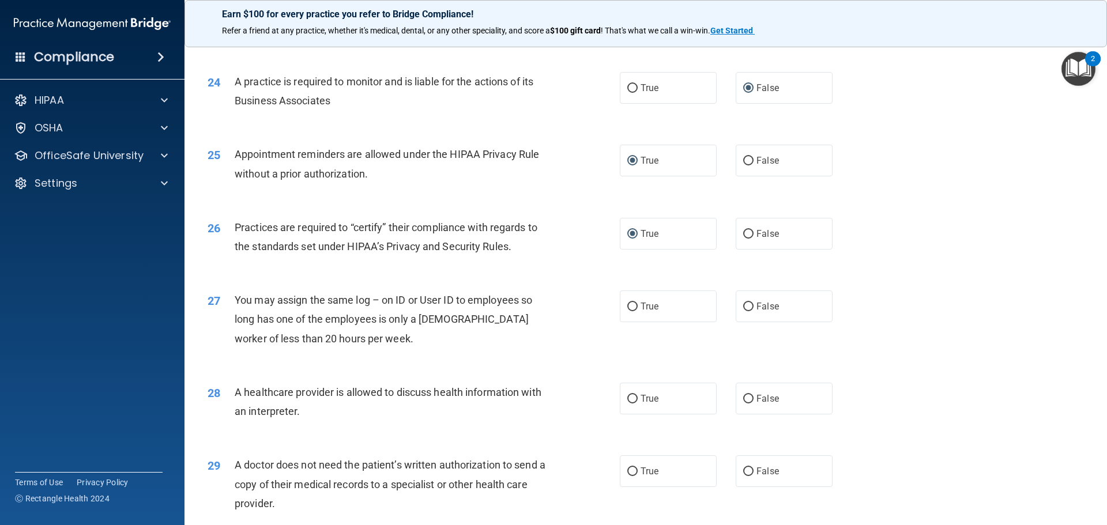
scroll to position [2018, 0]
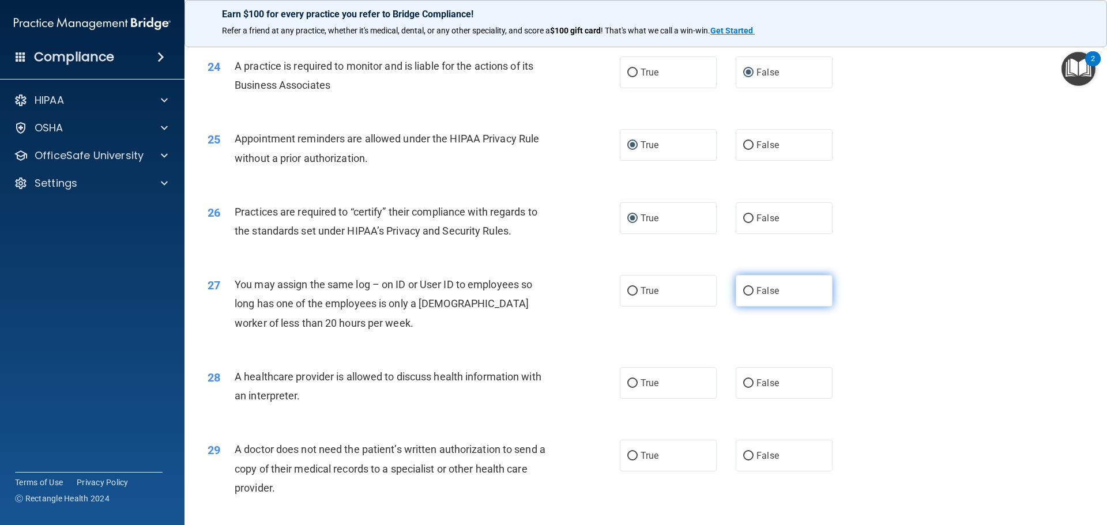
click at [757, 291] on span "False" at bounding box center [768, 290] width 22 height 11
click at [754, 291] on input "False" at bounding box center [748, 291] width 10 height 9
radio input "true"
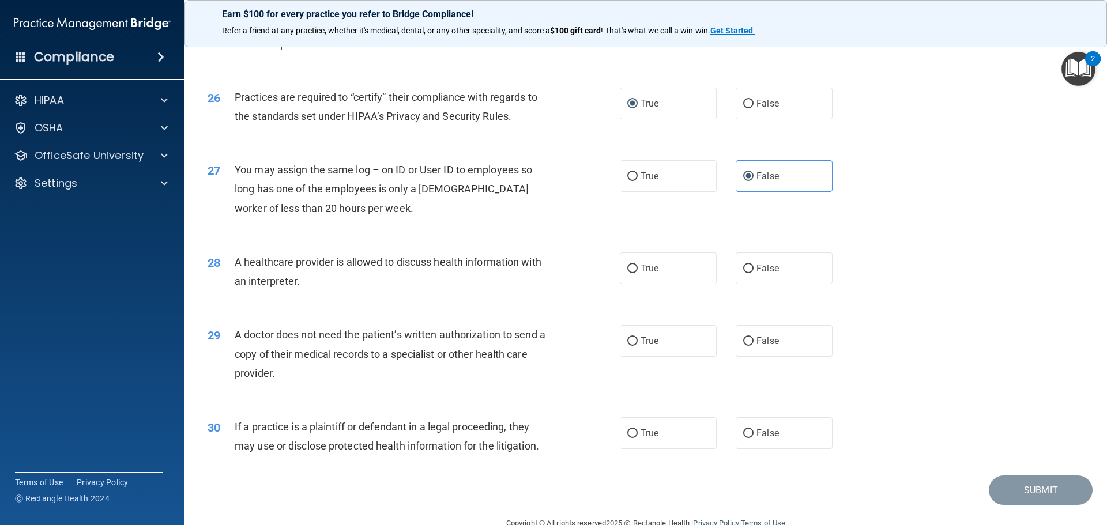
scroll to position [2134, 0]
click at [627, 267] on input "True" at bounding box center [632, 268] width 10 height 9
radio input "true"
click at [627, 337] on input "True" at bounding box center [632, 341] width 10 height 9
radio input "true"
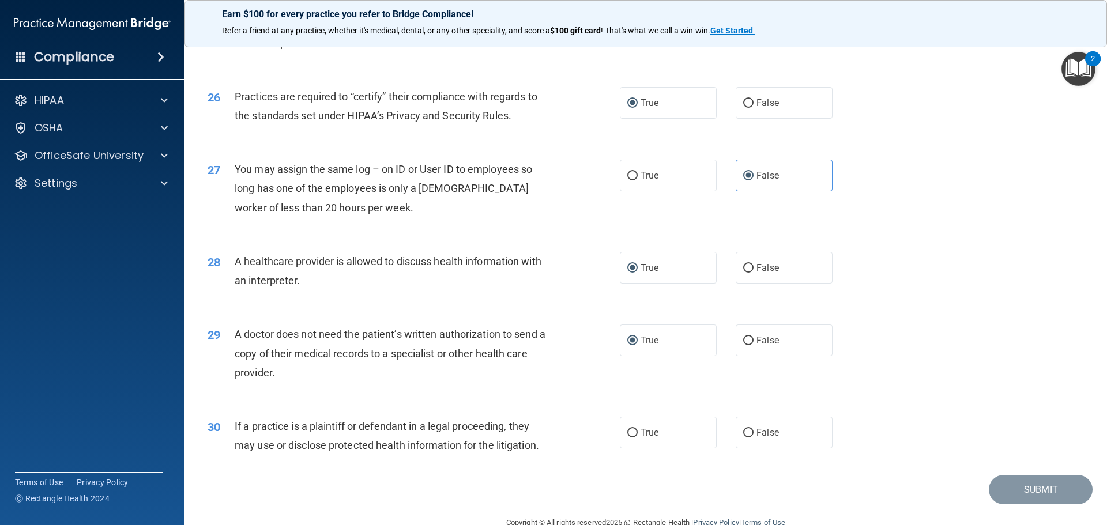
scroll to position [2159, 0]
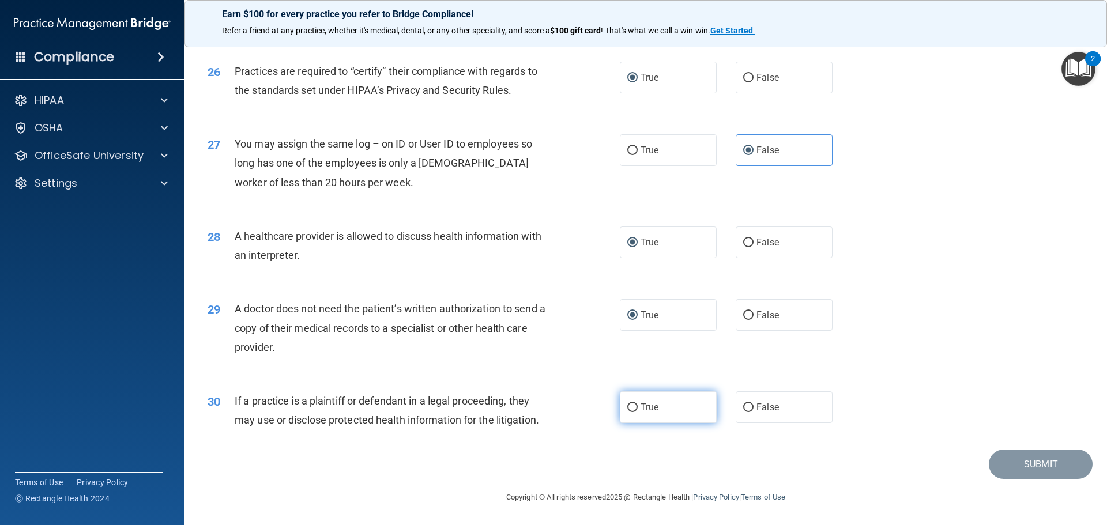
click at [635, 407] on label "True" at bounding box center [668, 408] width 97 height 32
click at [635, 407] on input "True" at bounding box center [632, 408] width 10 height 9
radio input "true"
click at [1029, 467] on button "Submit" at bounding box center [1041, 464] width 104 height 29
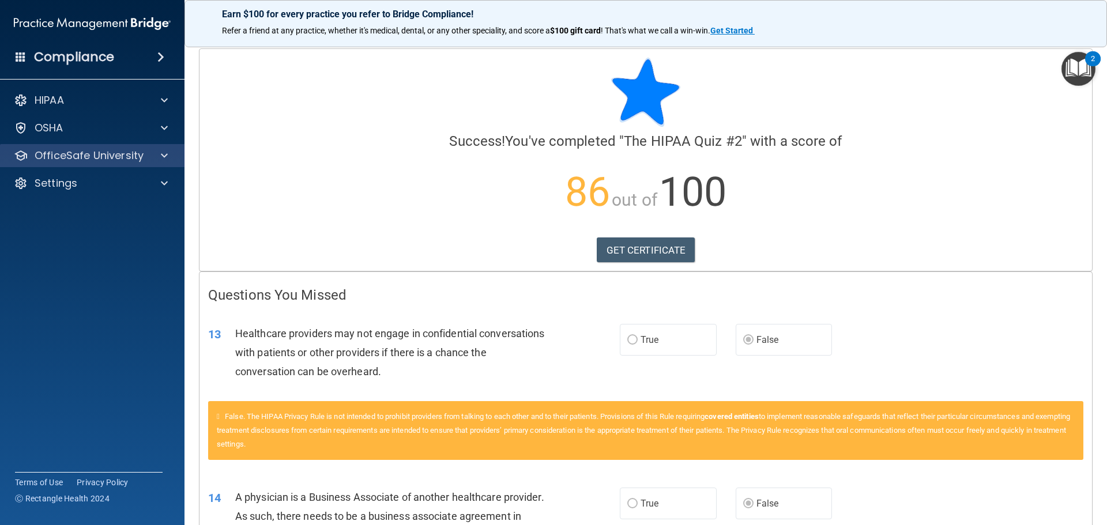
click at [97, 146] on div "OfficeSafe University" at bounding box center [92, 155] width 185 height 23
click at [103, 152] on p "OfficeSafe University" at bounding box center [89, 156] width 109 height 14
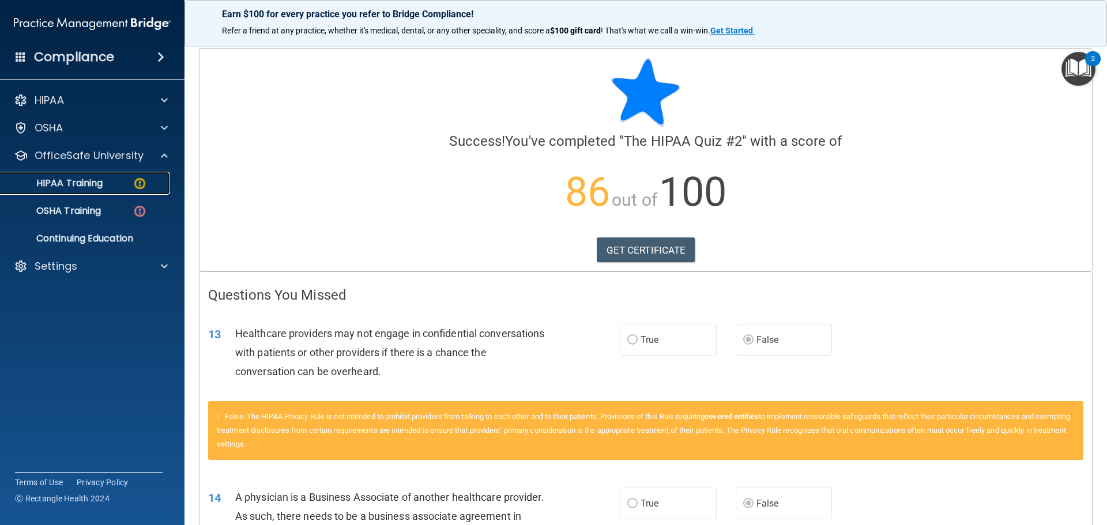
click at [98, 173] on link "HIPAA Training" at bounding box center [79, 183] width 182 height 23
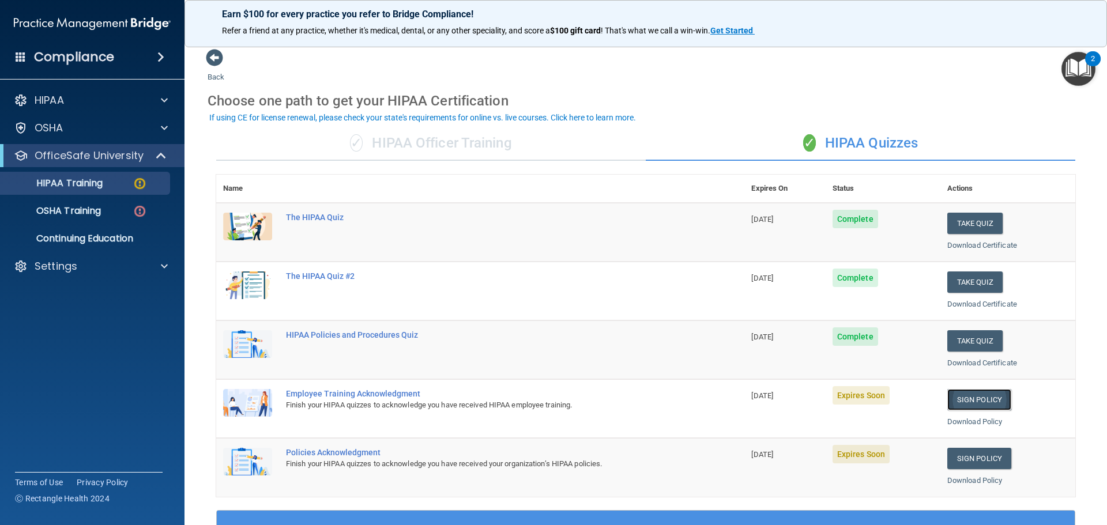
click at [970, 398] on link "Sign Policy" at bounding box center [979, 399] width 64 height 21
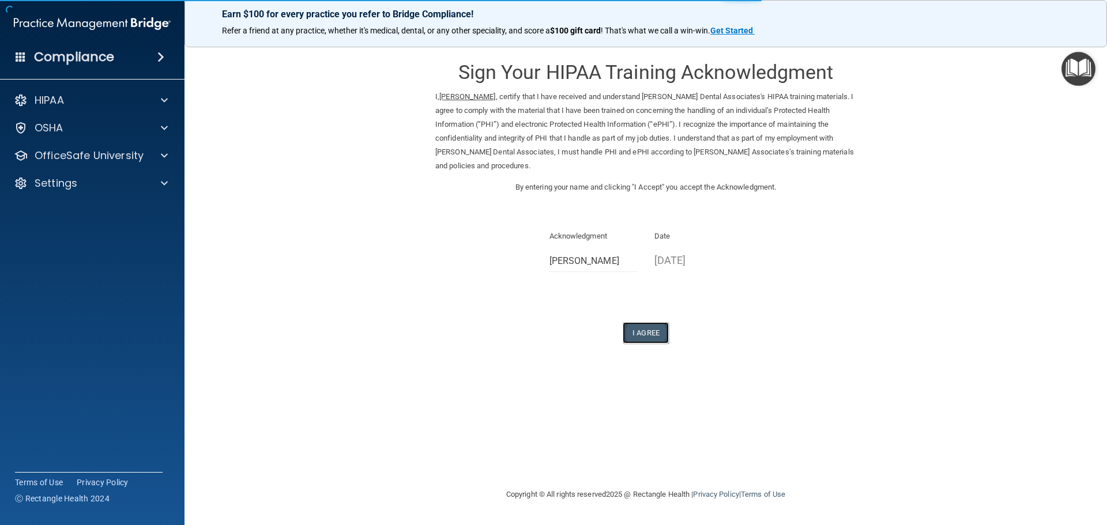
click at [629, 330] on button "I Agree" at bounding box center [646, 332] width 46 height 21
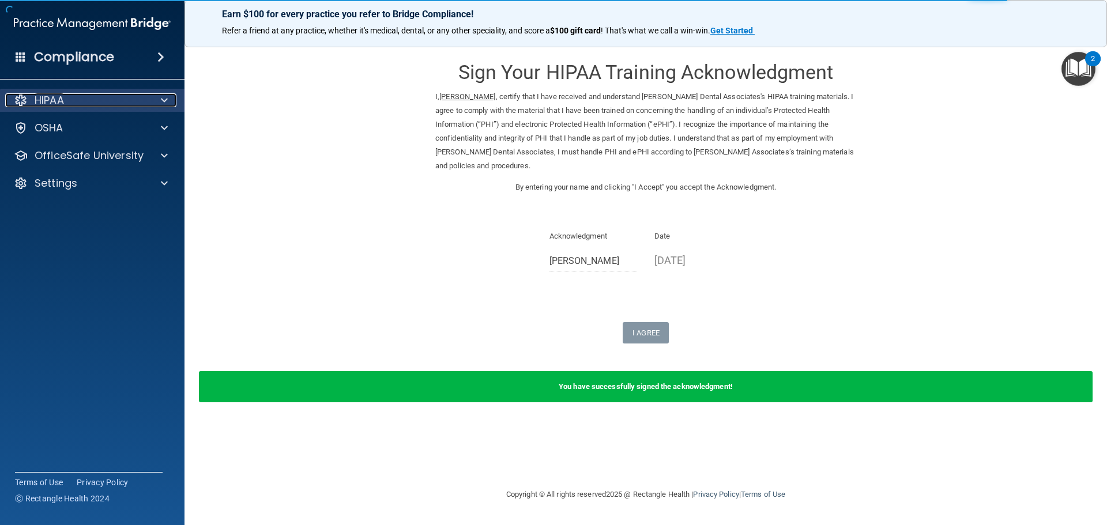
click at [71, 94] on div "HIPAA" at bounding box center [76, 100] width 143 height 14
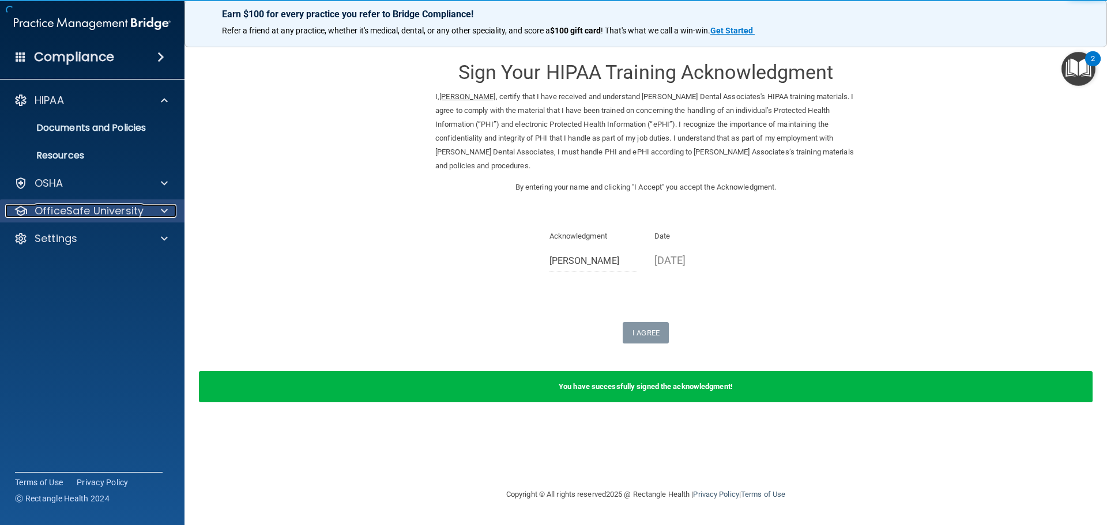
click at [103, 205] on p "OfficeSafe University" at bounding box center [89, 211] width 109 height 14
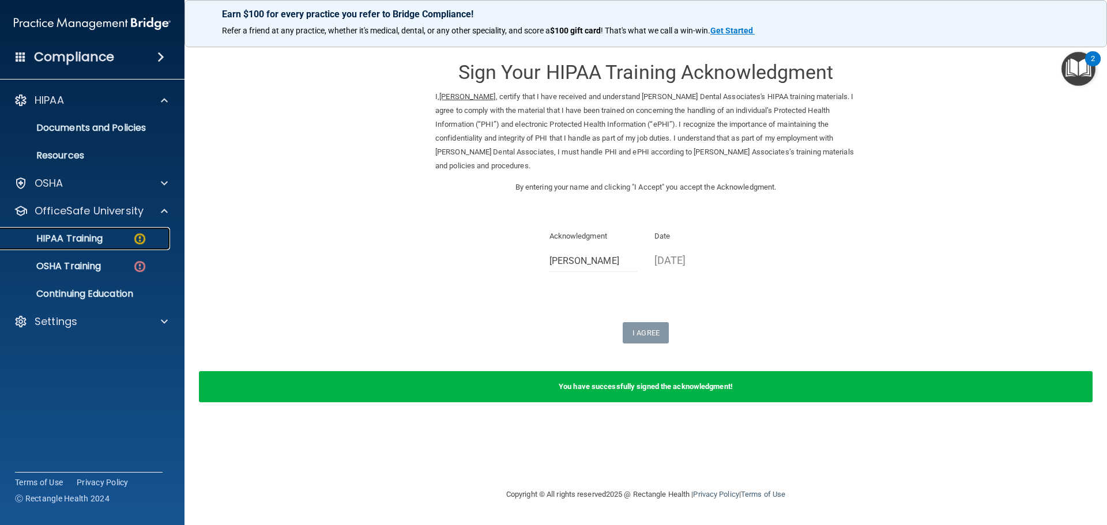
click at [120, 232] on link "HIPAA Training" at bounding box center [79, 238] width 182 height 23
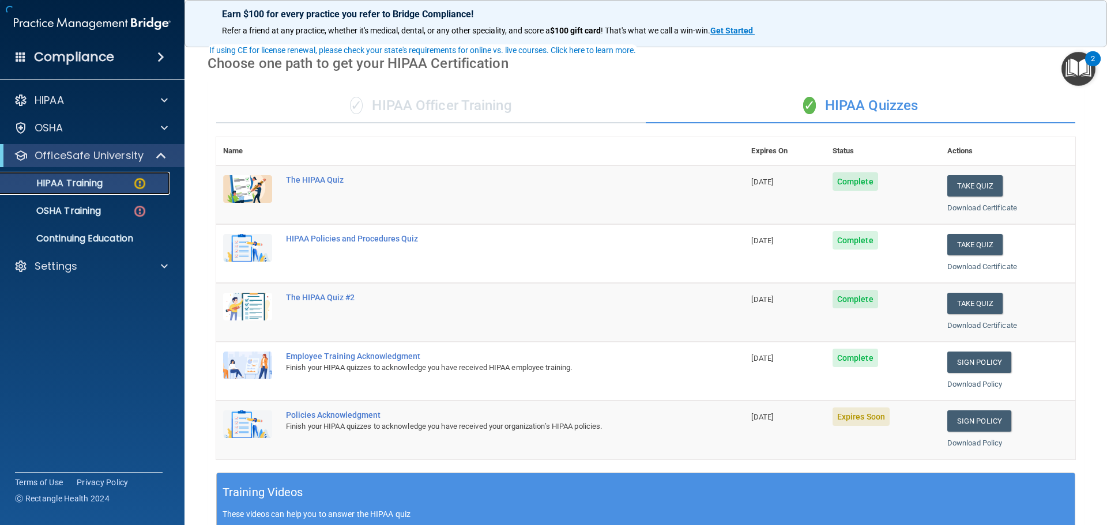
scroll to position [115, 0]
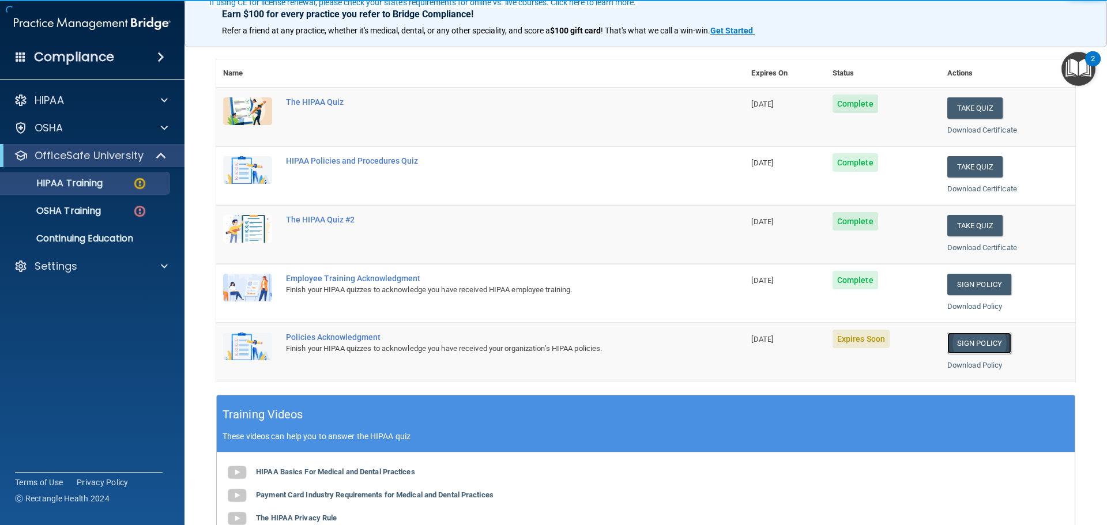
click at [960, 339] on link "Sign Policy" at bounding box center [979, 343] width 64 height 21
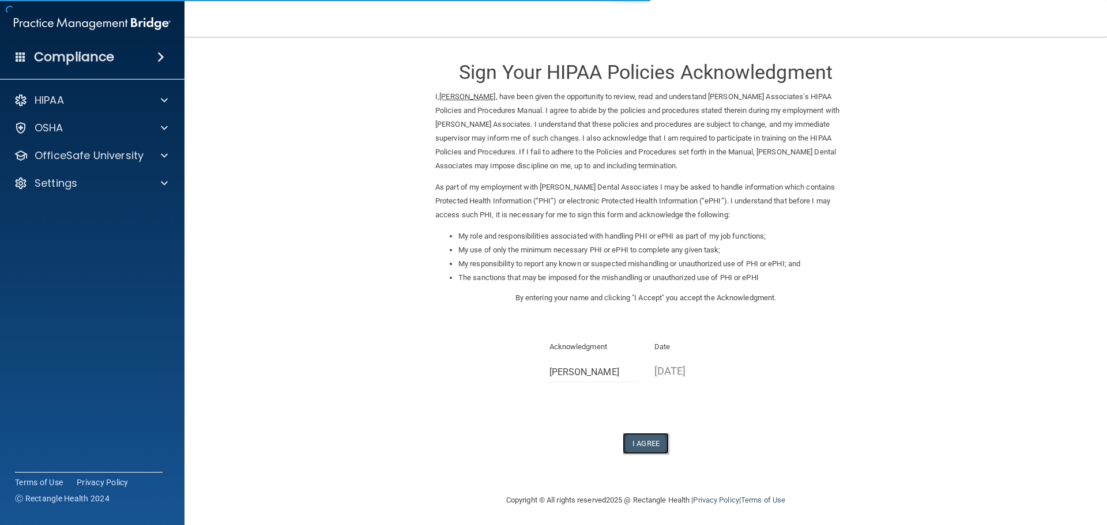
click at [649, 442] on button "I Agree" at bounding box center [646, 443] width 46 height 21
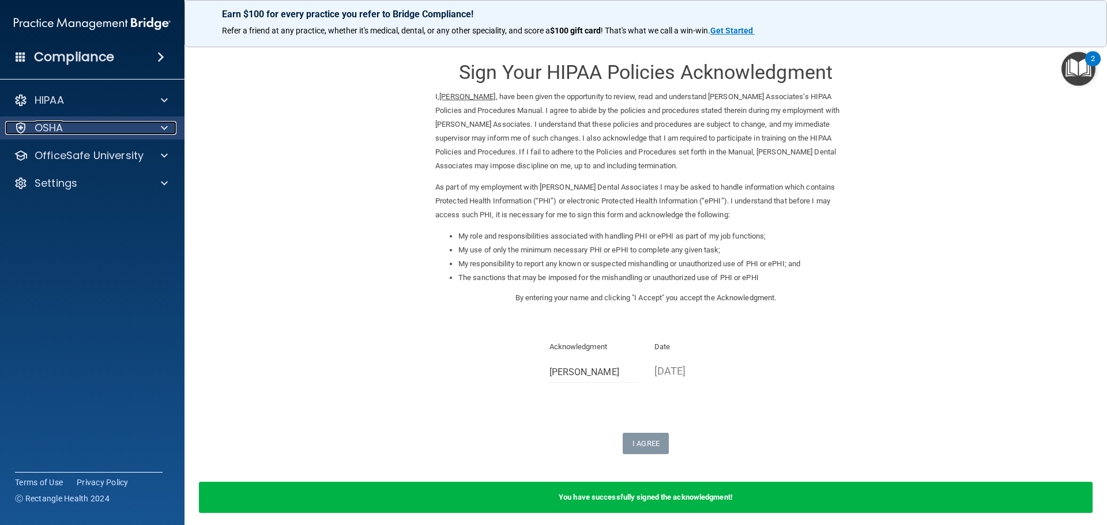
click at [55, 123] on p "OSHA" at bounding box center [49, 128] width 29 height 14
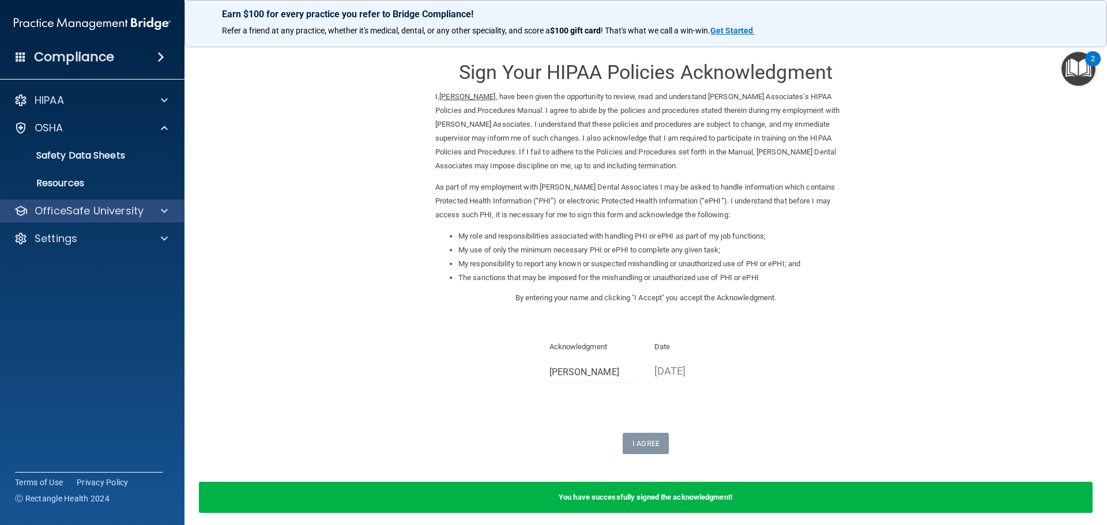
click at [66, 201] on div "OfficeSafe University" at bounding box center [92, 211] width 185 height 23
click at [116, 212] on p "OfficeSafe University" at bounding box center [89, 211] width 109 height 14
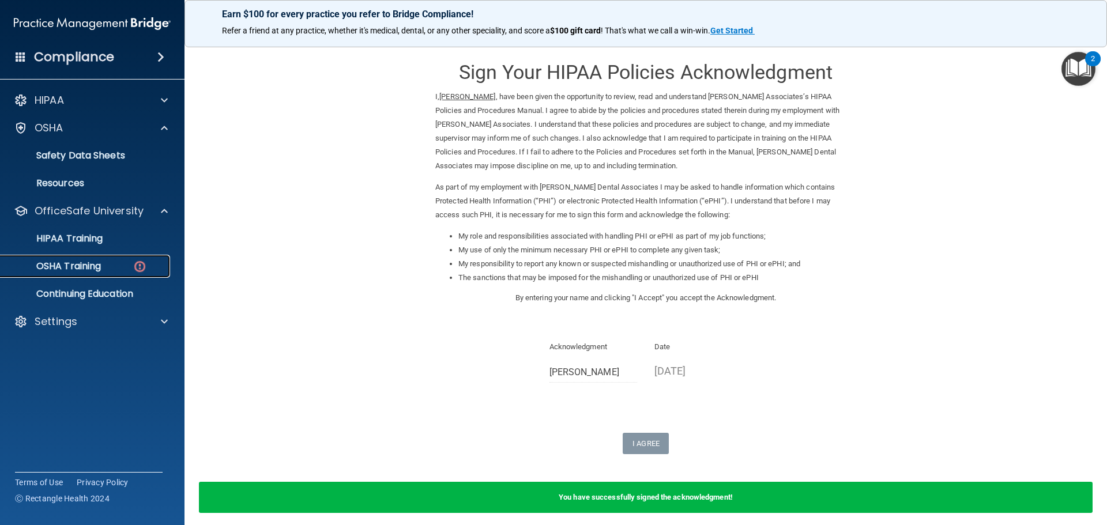
click at [97, 261] on p "OSHA Training" at bounding box center [53, 267] width 93 height 12
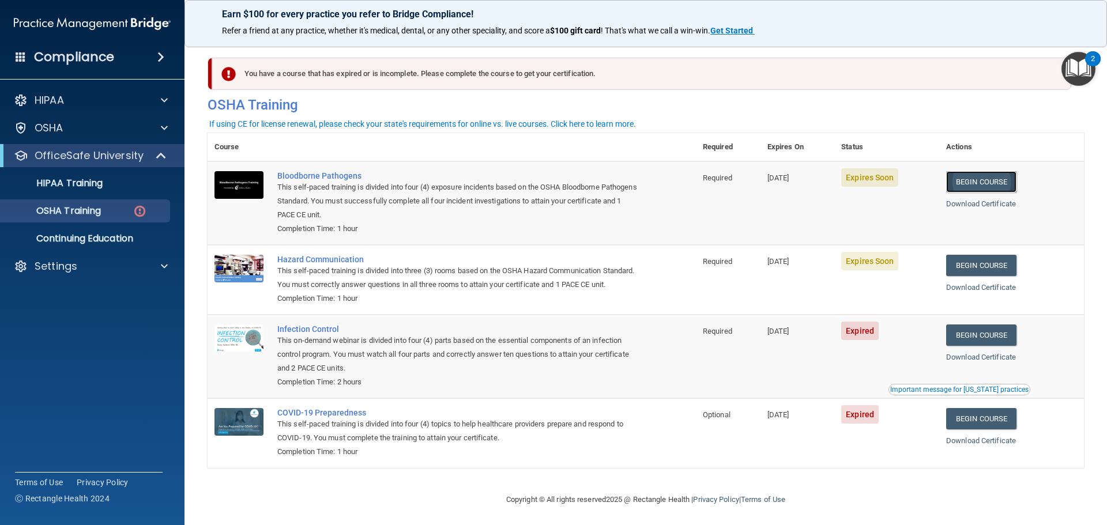
click at [1002, 181] on link "Begin Course" at bounding box center [981, 181] width 70 height 21
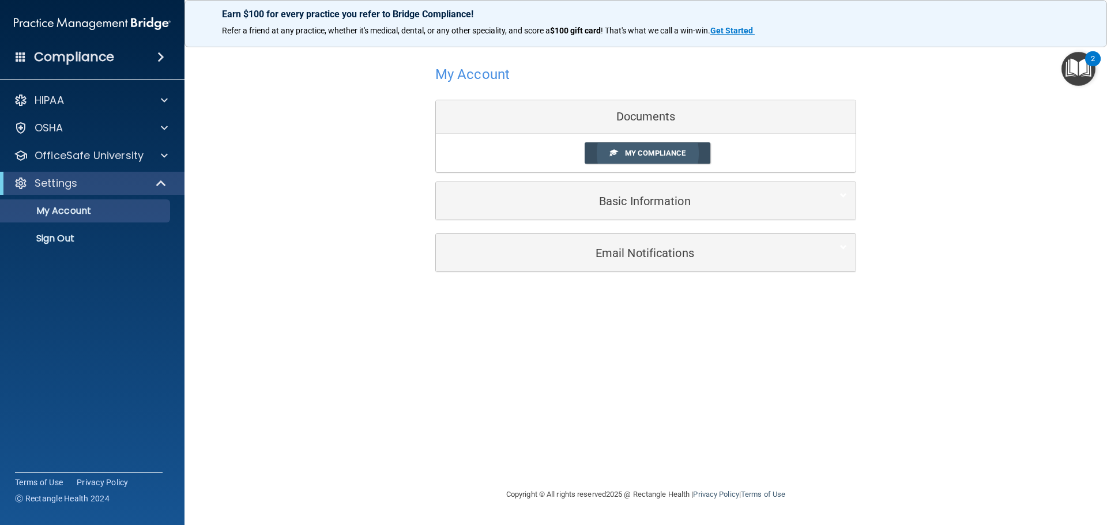
click at [641, 159] on link "My Compliance" at bounding box center [648, 152] width 126 height 21
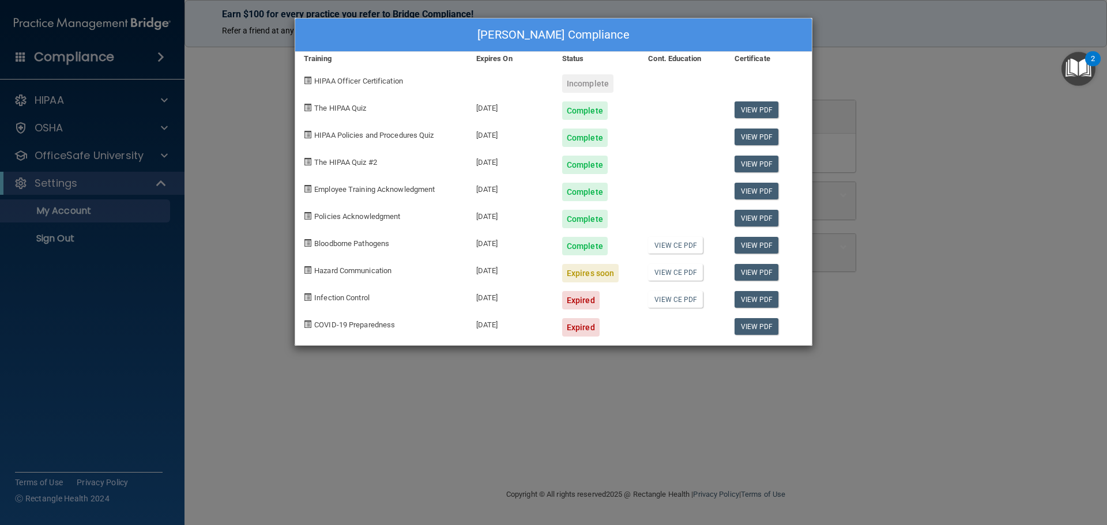
click at [232, 201] on div "Lindsay Cozad's Compliance Training Expires On Status Cont. Education Certifica…" at bounding box center [553, 262] width 1107 height 525
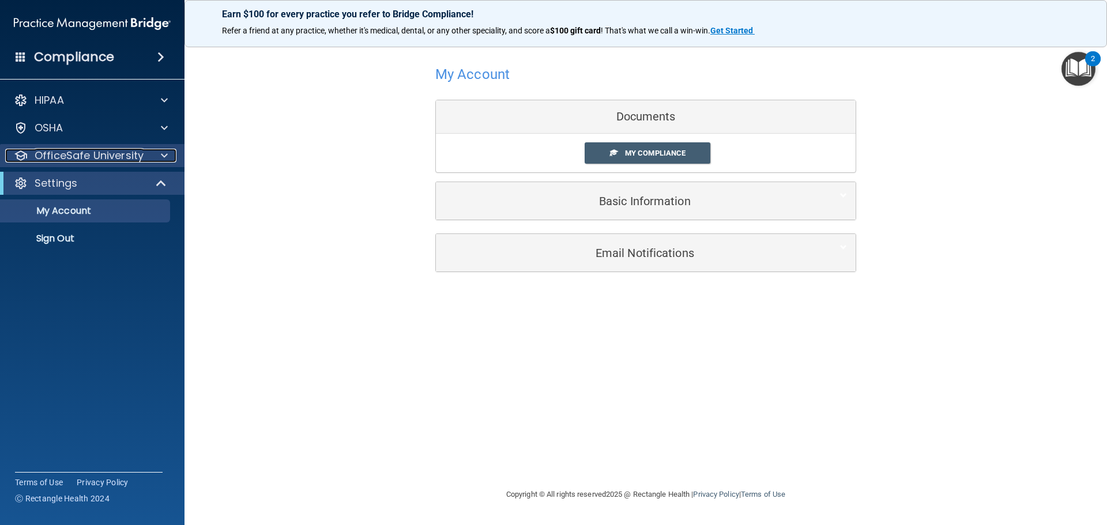
click at [105, 156] on p "OfficeSafe University" at bounding box center [89, 156] width 109 height 14
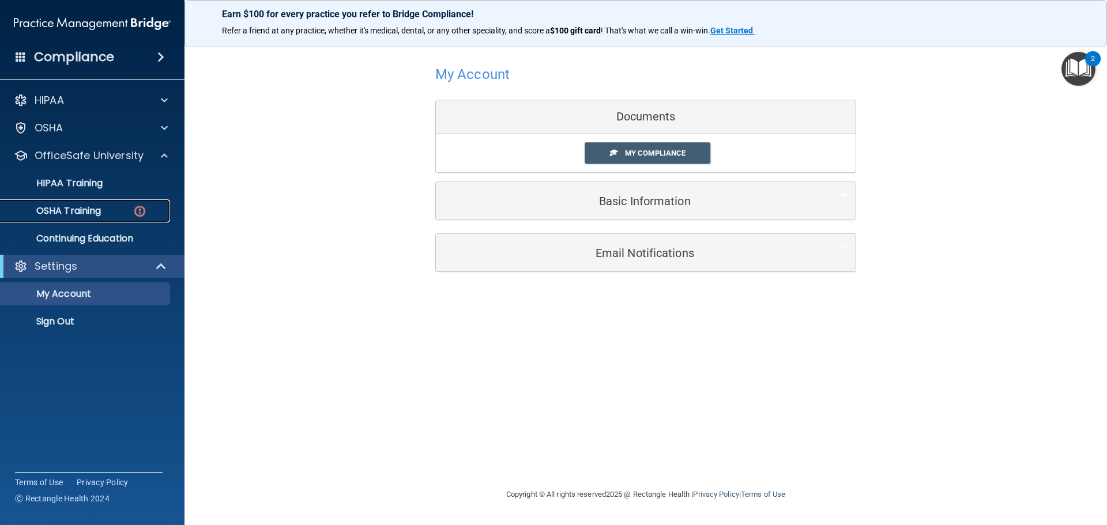
click at [104, 213] on div "OSHA Training" at bounding box center [85, 211] width 157 height 12
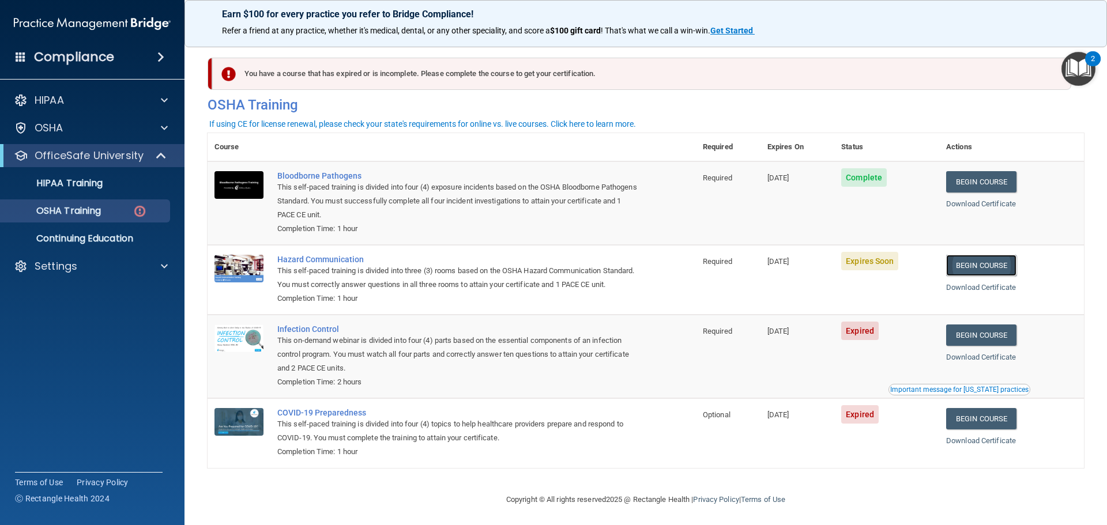
click at [978, 272] on link "Begin Course" at bounding box center [981, 265] width 70 height 21
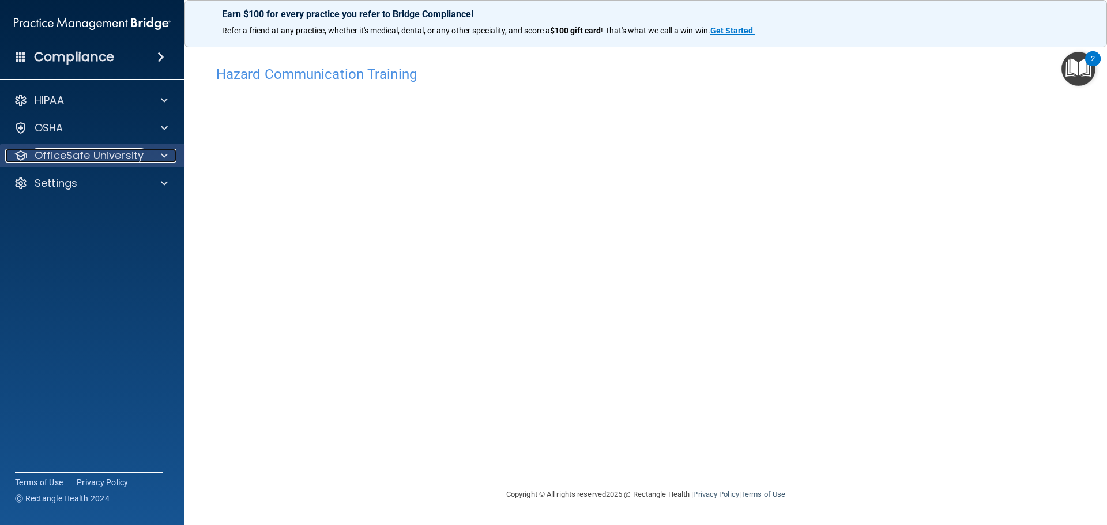
click at [114, 157] on p "OfficeSafe University" at bounding box center [89, 156] width 109 height 14
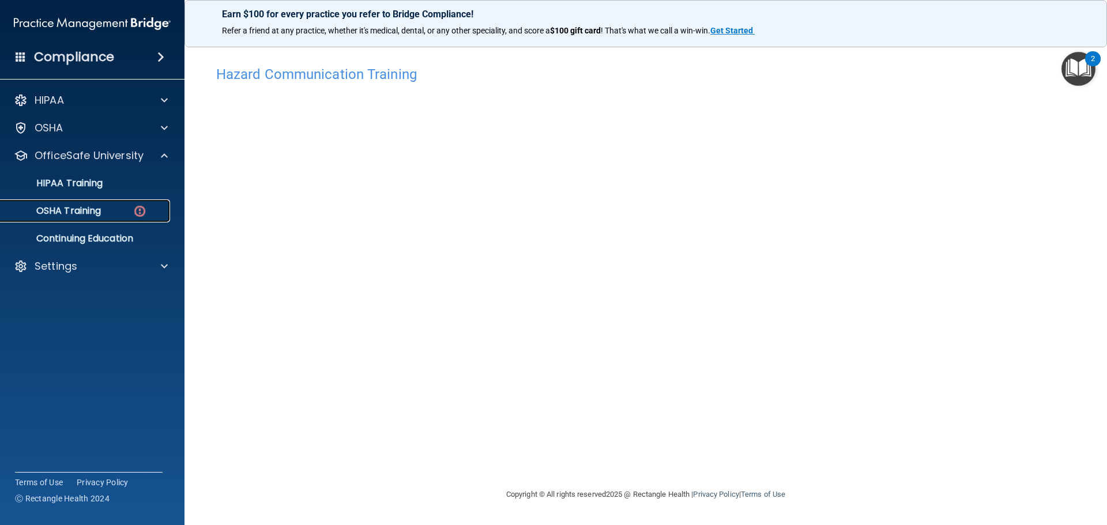
click at [115, 207] on div "OSHA Training" at bounding box center [85, 211] width 157 height 12
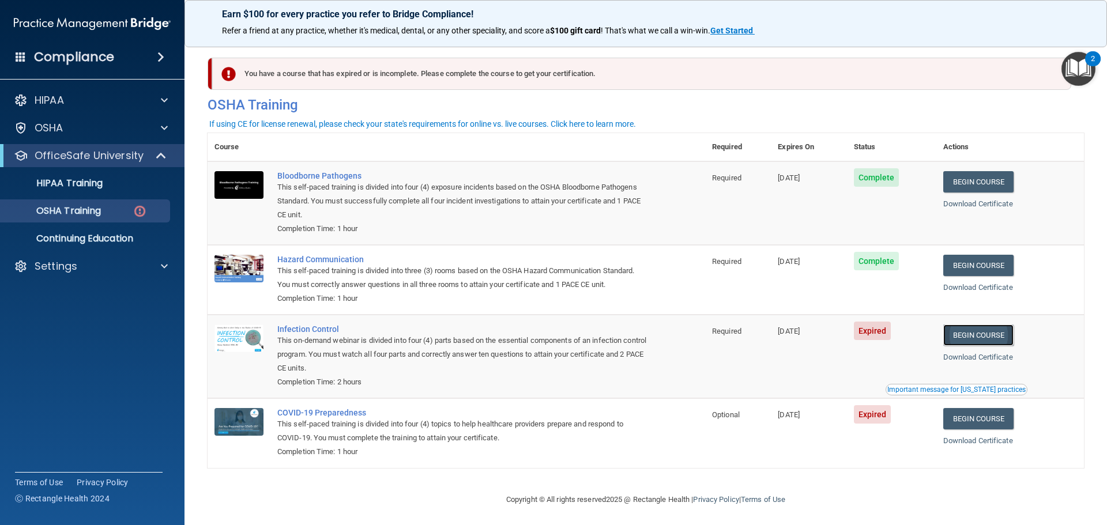
click at [964, 339] on link "Begin Course" at bounding box center [978, 335] width 70 height 21
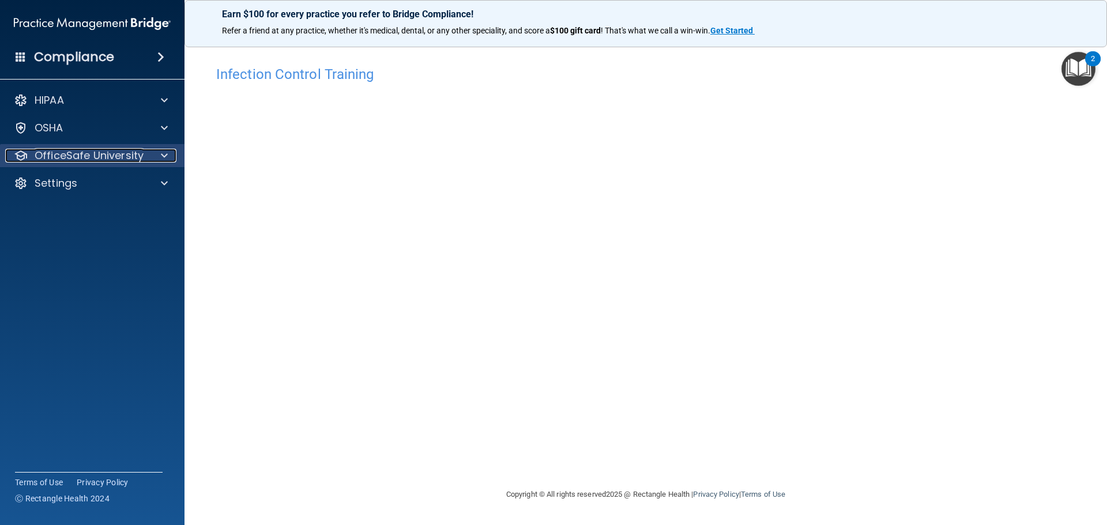
click at [67, 153] on p "OfficeSafe University" at bounding box center [89, 156] width 109 height 14
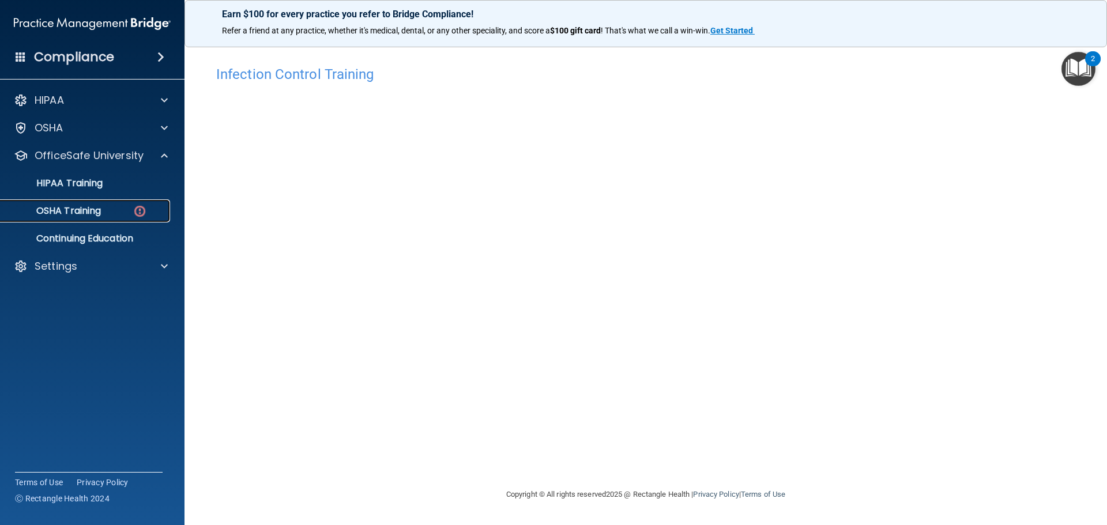
click at [85, 207] on p "OSHA Training" at bounding box center [53, 211] width 93 height 12
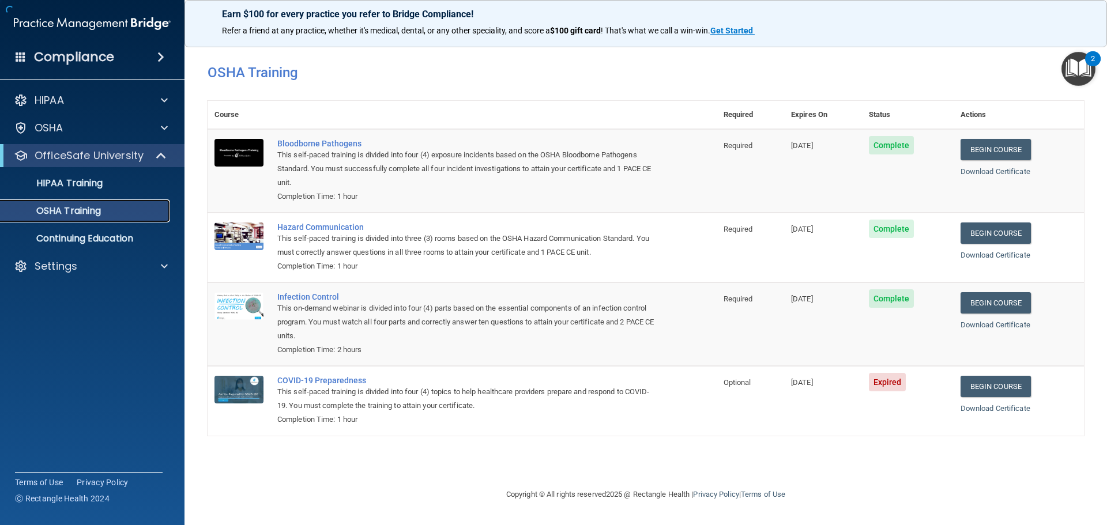
click at [85, 207] on p "OSHA Training" at bounding box center [53, 211] width 93 height 12
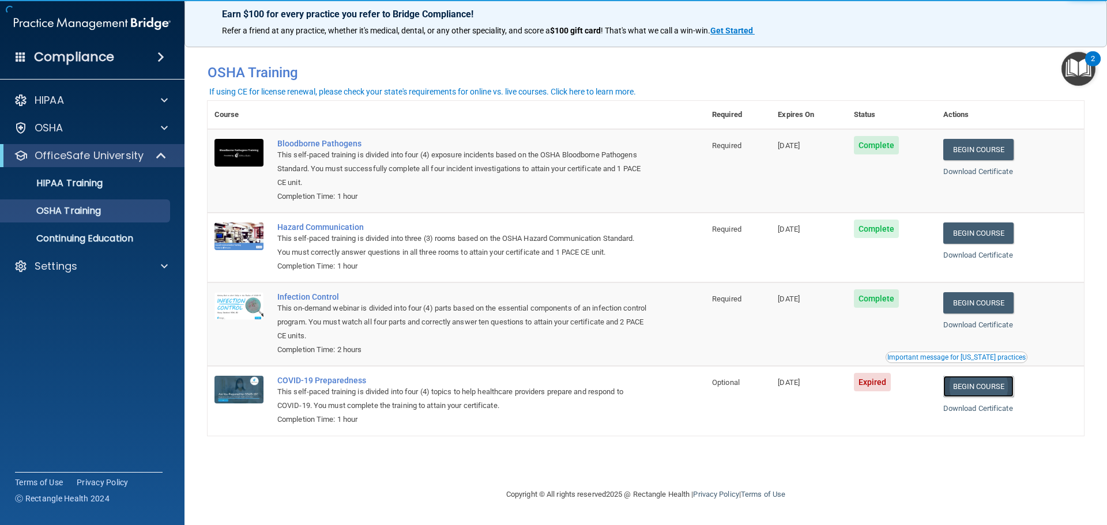
click at [969, 386] on link "Begin Course" at bounding box center [978, 386] width 70 height 21
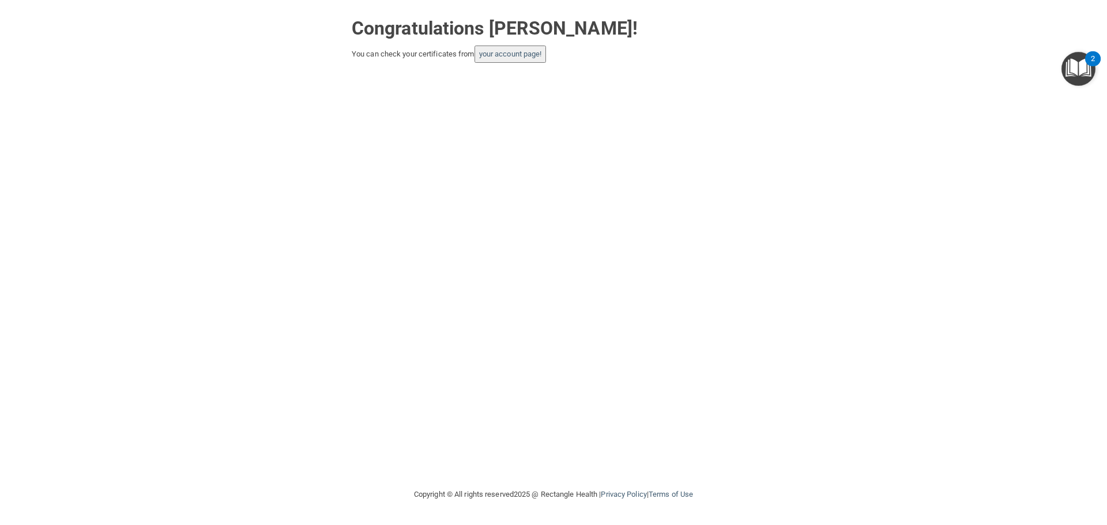
click at [503, 61] on button "your account page!" at bounding box center [511, 54] width 72 height 17
click at [507, 59] on button "your account page!" at bounding box center [511, 54] width 72 height 17
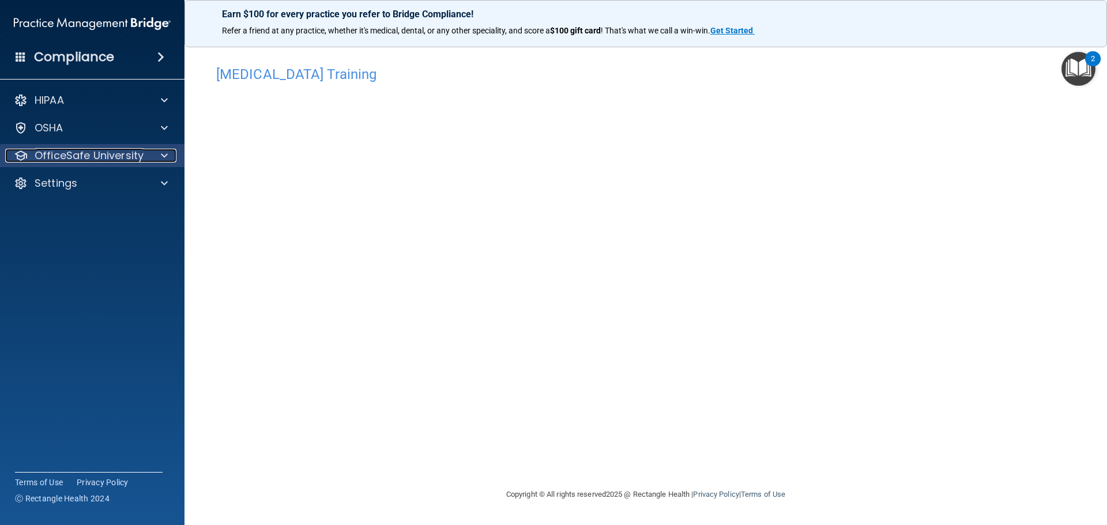
click at [113, 152] on p "OfficeSafe University" at bounding box center [89, 156] width 109 height 14
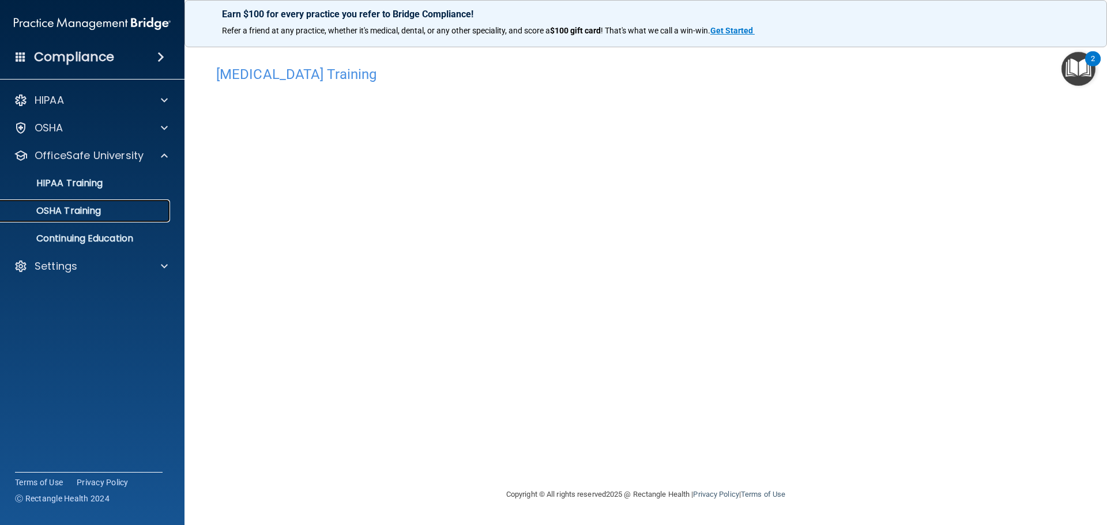
click at [97, 206] on p "OSHA Training" at bounding box center [53, 211] width 93 height 12
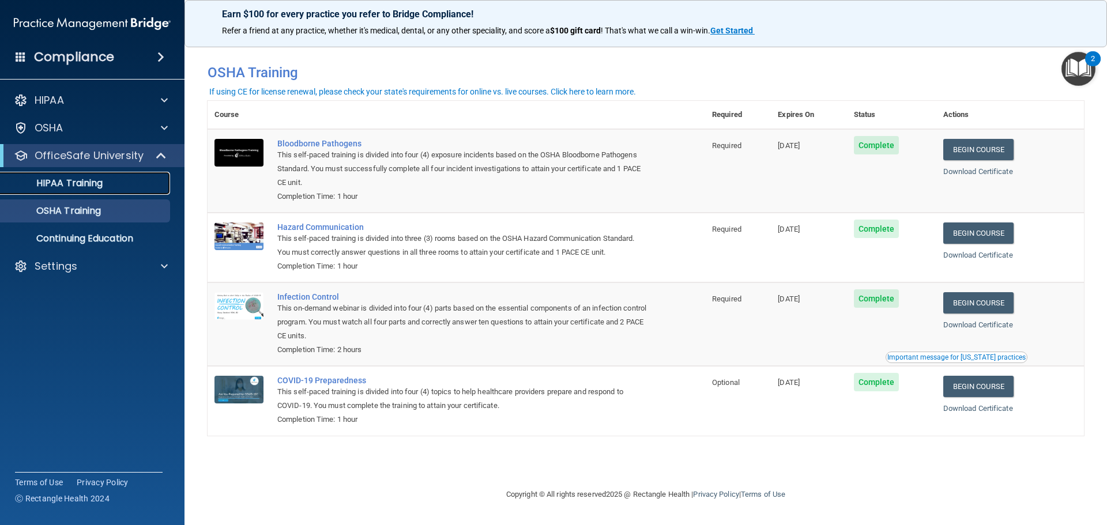
click at [79, 178] on p "HIPAA Training" at bounding box center [54, 184] width 95 height 12
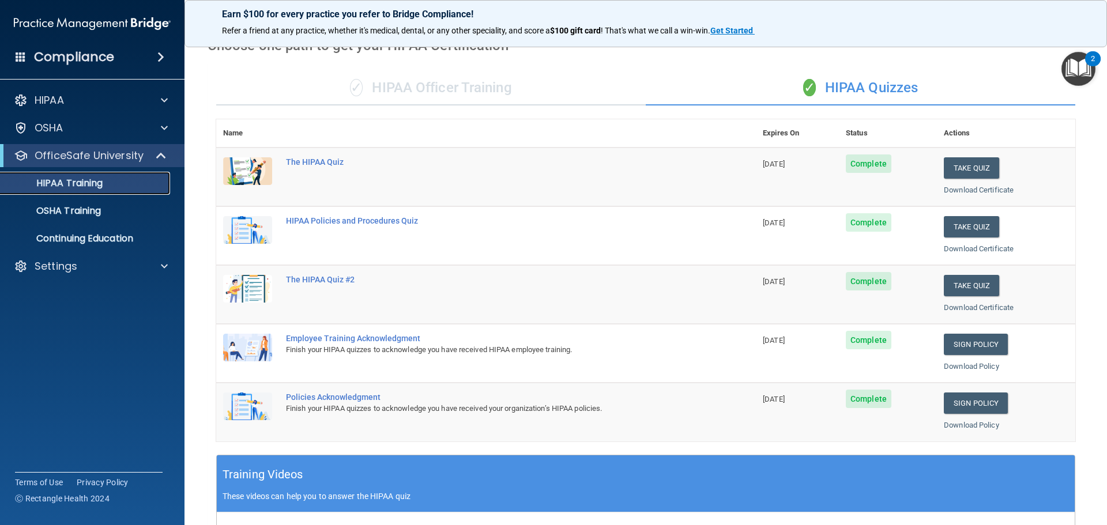
scroll to position [55, 0]
